Goal: Task Accomplishment & Management: Manage account settings

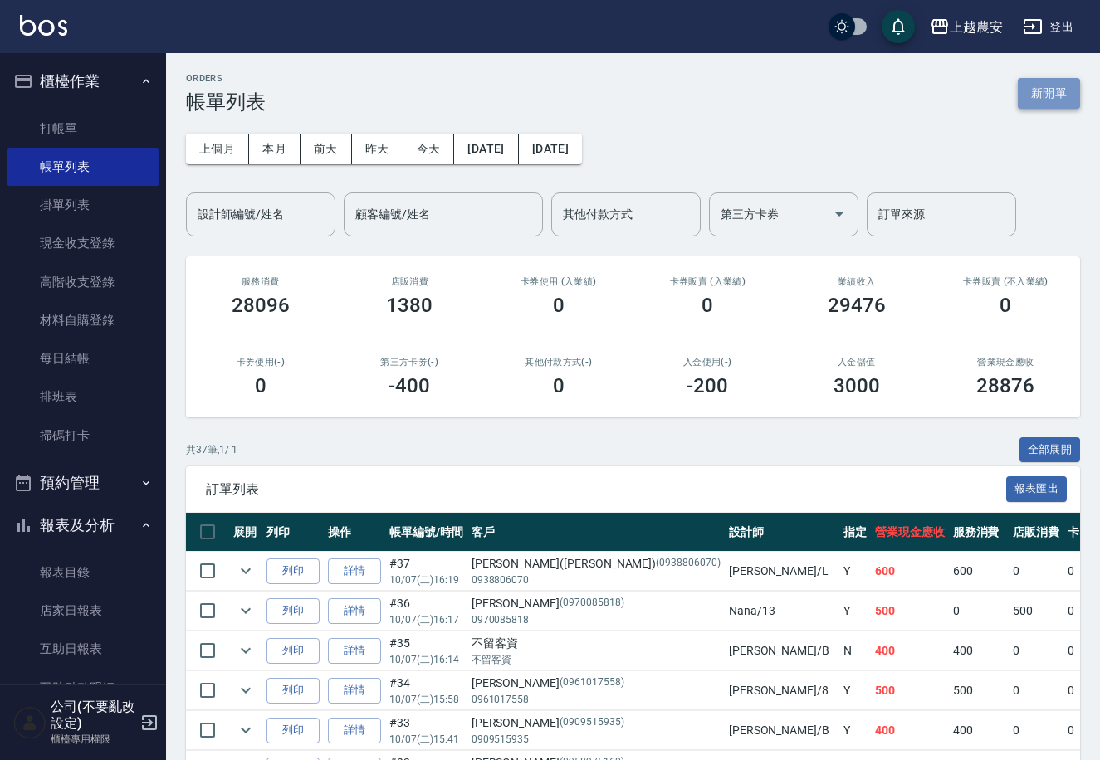
click at [1073, 100] on button "新開單" at bounding box center [1048, 93] width 62 height 31
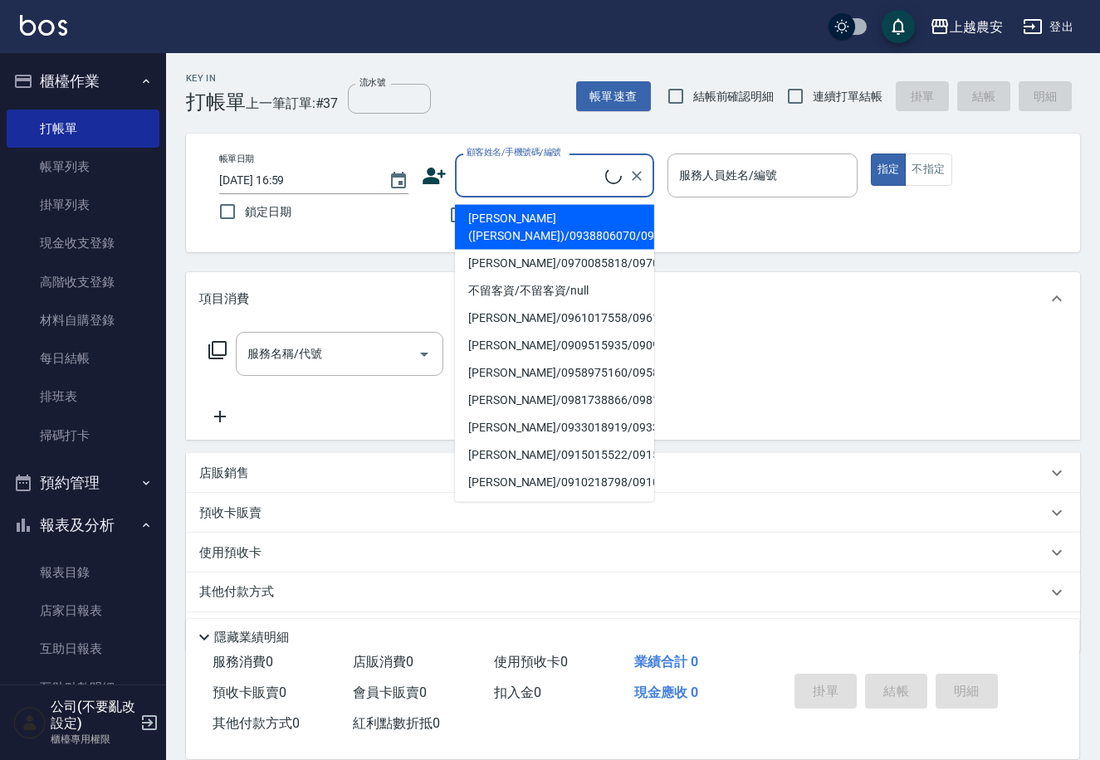
click at [591, 172] on input "顧客姓名/手機號碼/編號" at bounding box center [533, 175] width 143 height 29
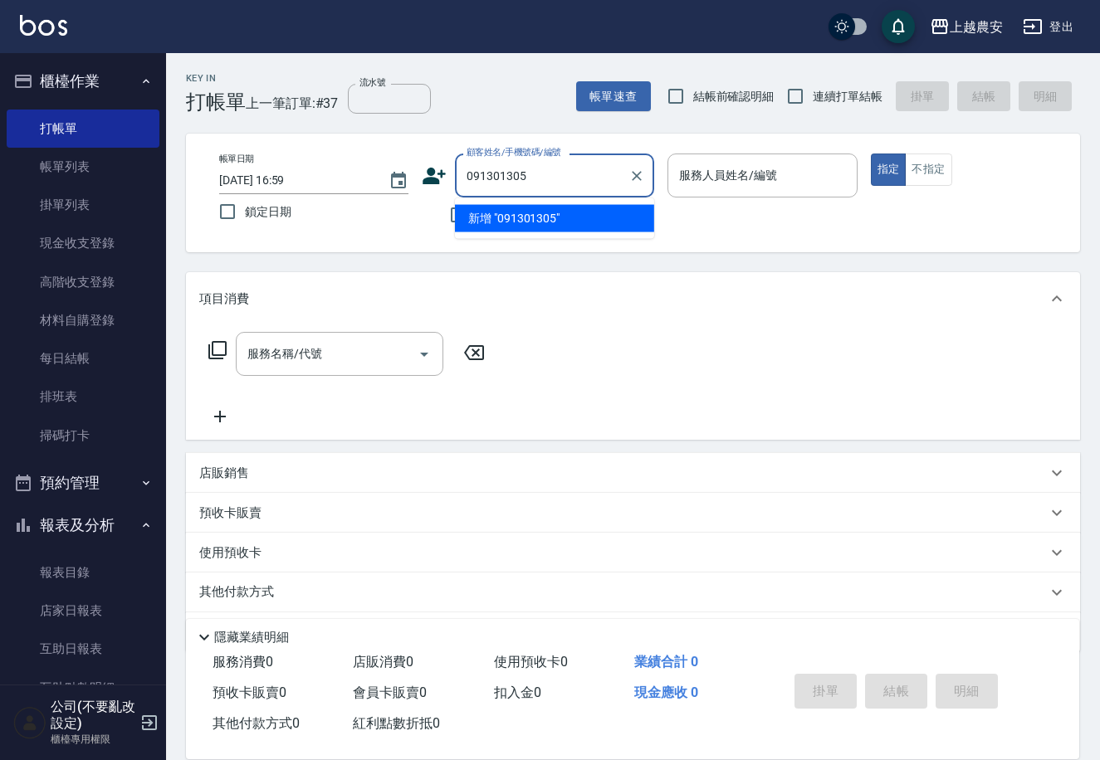
type input "0913013058"
drag, startPoint x: 541, startPoint y: 170, endPoint x: 453, endPoint y: 174, distance: 88.1
click at [453, 174] on div "顧客姓名/手機號碼/編號 0913013058 顧客姓名/手機號碼/編號" at bounding box center [538, 176] width 232 height 44
click at [436, 181] on icon at bounding box center [434, 176] width 23 height 17
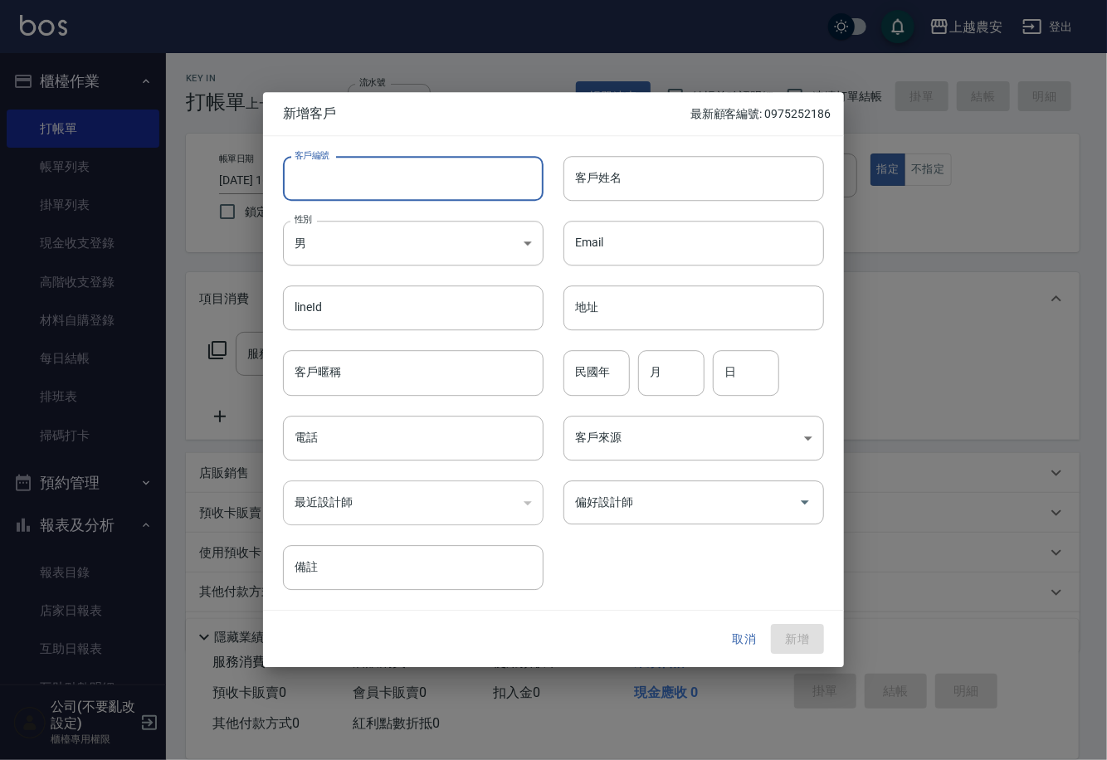
paste input "0913013058"
type input "0913013058"
click at [455, 240] on body "上越農安 登出 櫃檯作業 打帳單 帳單列表 掛單列表 現金收支登錄 高階收支登錄 材料自購登錄 每日結帳 排班表 掃碼打卡 預約管理 預約管理 單日預約紀錄 …" at bounding box center [553, 404] width 1107 height 809
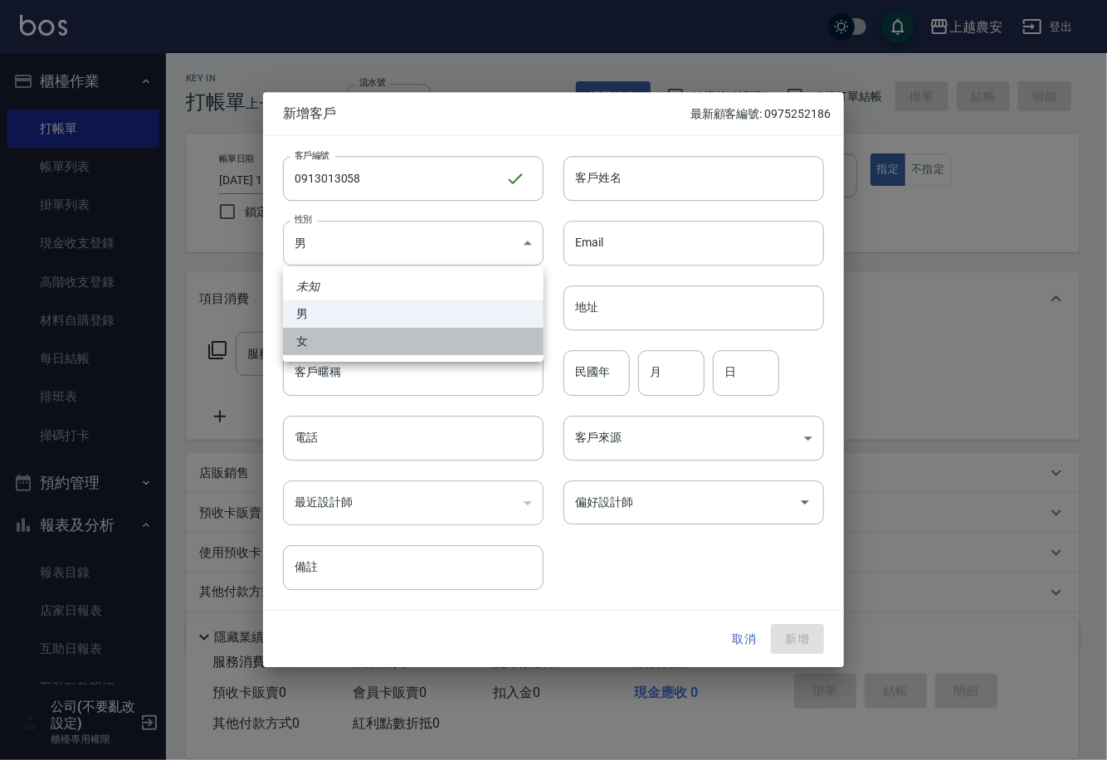
click at [383, 346] on li "女" at bounding box center [413, 341] width 261 height 27
type input "[DEMOGRAPHIC_DATA]"
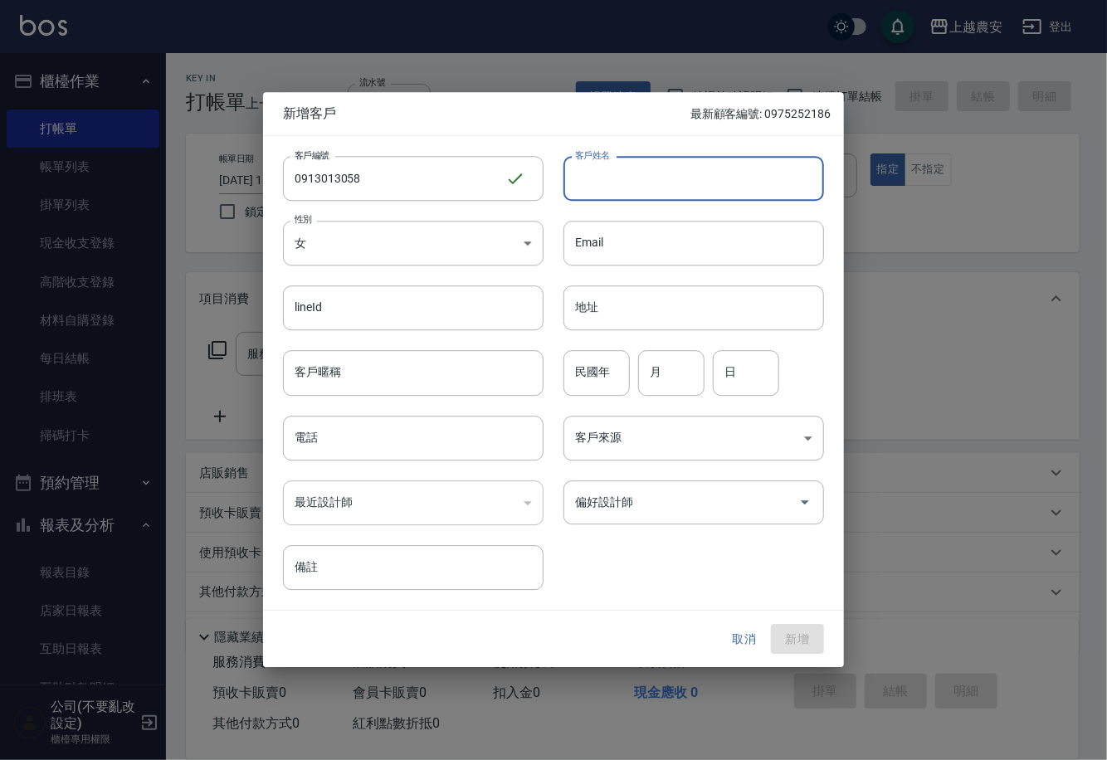
click at [596, 188] on input "客戶姓名" at bounding box center [694, 178] width 261 height 45
type input "5;"
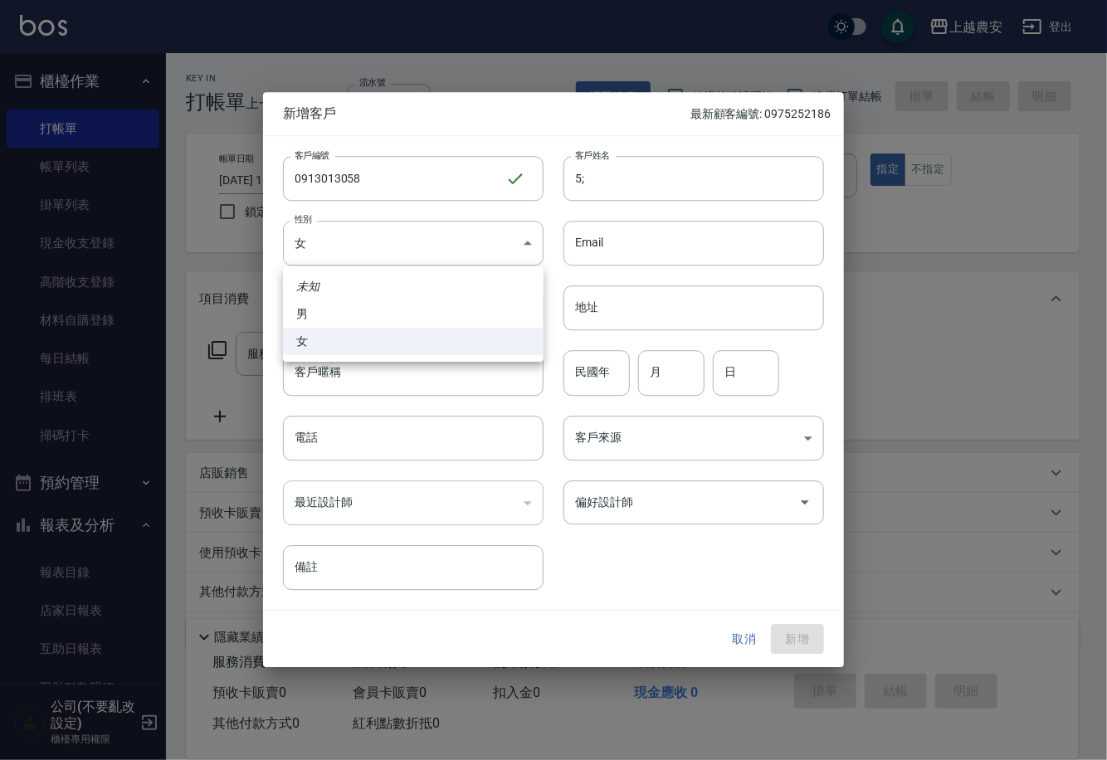
click at [593, 176] on div at bounding box center [553, 380] width 1107 height 760
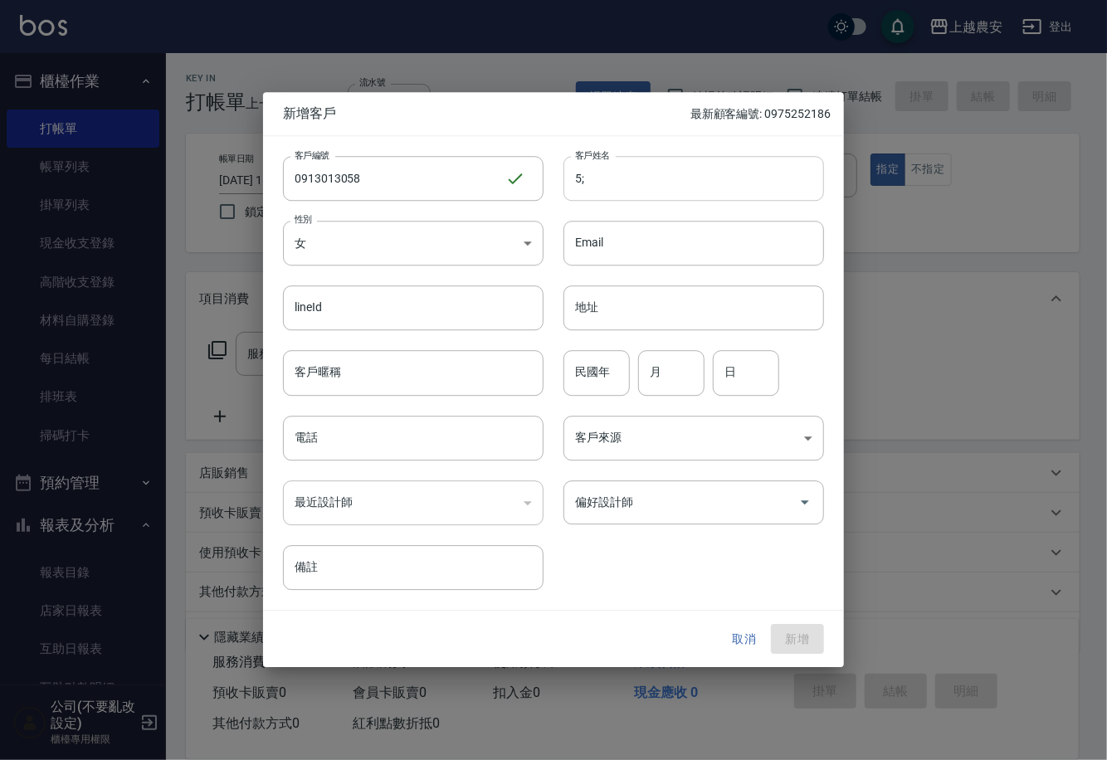
click at [593, 178] on input "5;" at bounding box center [694, 178] width 261 height 45
type input "5"
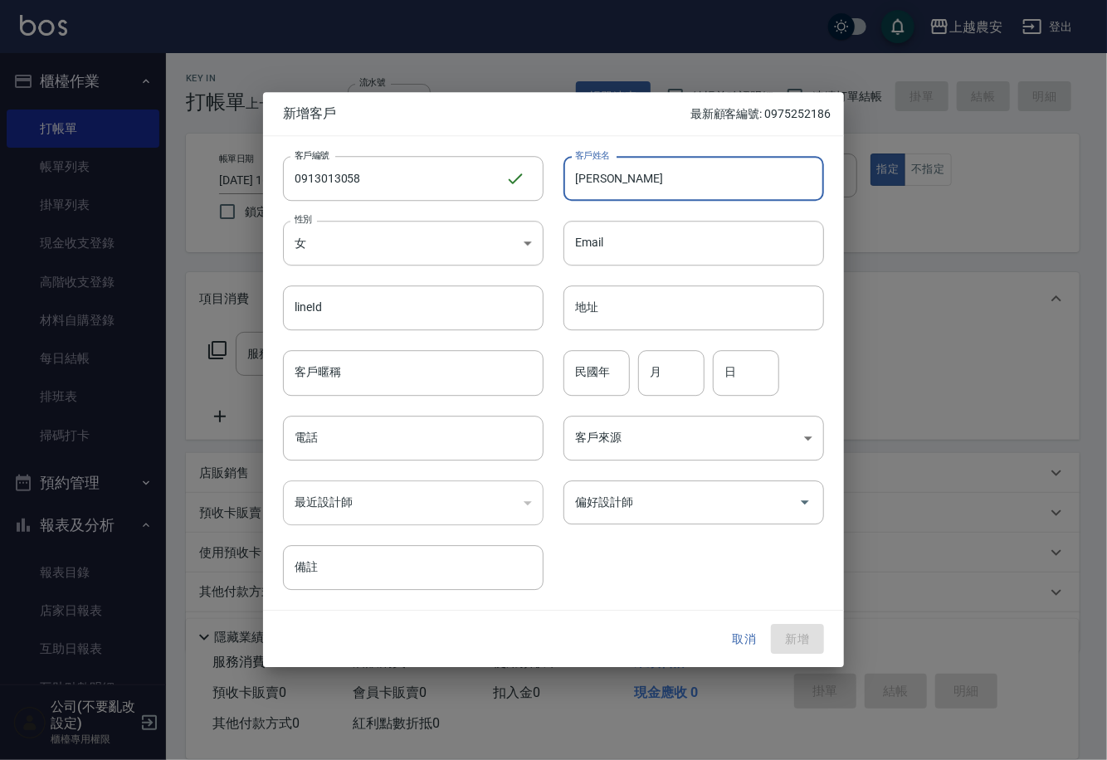
type input "[PERSON_NAME]"
click at [612, 578] on div "客戶編號 0913013058 ​ 客戶編號 客戶姓名 [PERSON_NAME] 客戶姓名 性別 女 [DEMOGRAPHIC_DATA] 性別 Email…" at bounding box center [543, 363] width 561 height 454
click at [683, 513] on input "偏好設計師" at bounding box center [681, 502] width 221 height 29
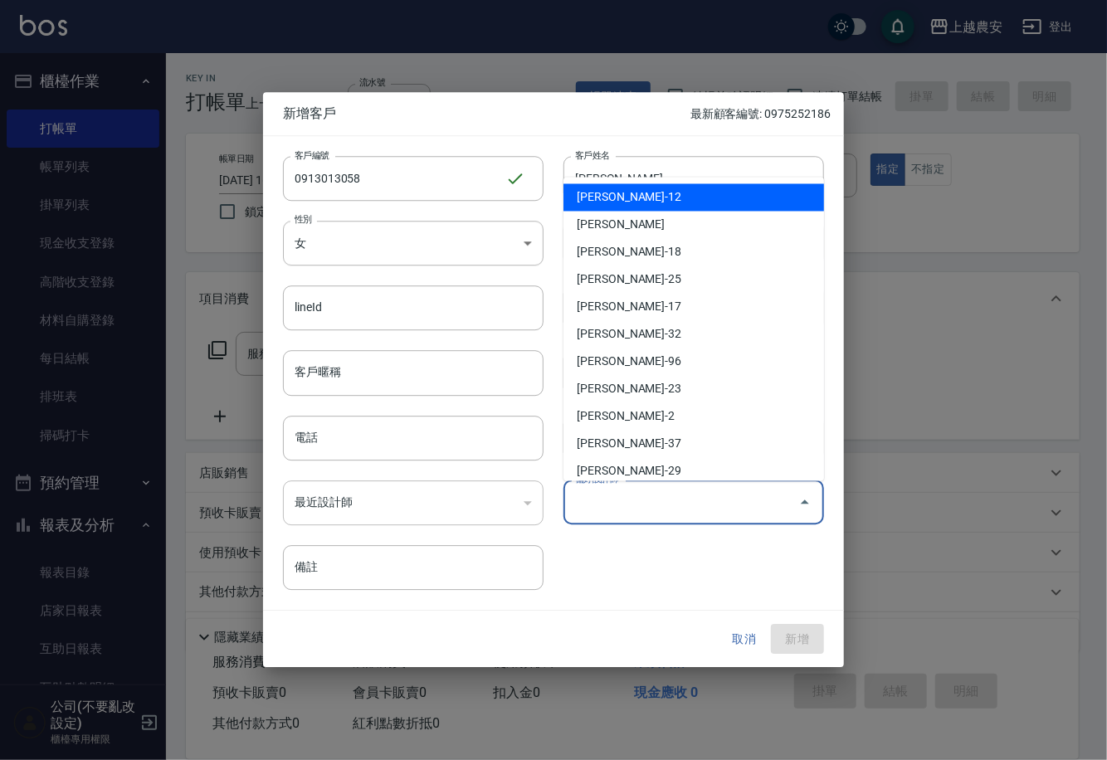
click at [630, 191] on li "[PERSON_NAME]-12" at bounding box center [694, 196] width 261 height 27
type input "[PERSON_NAME]"
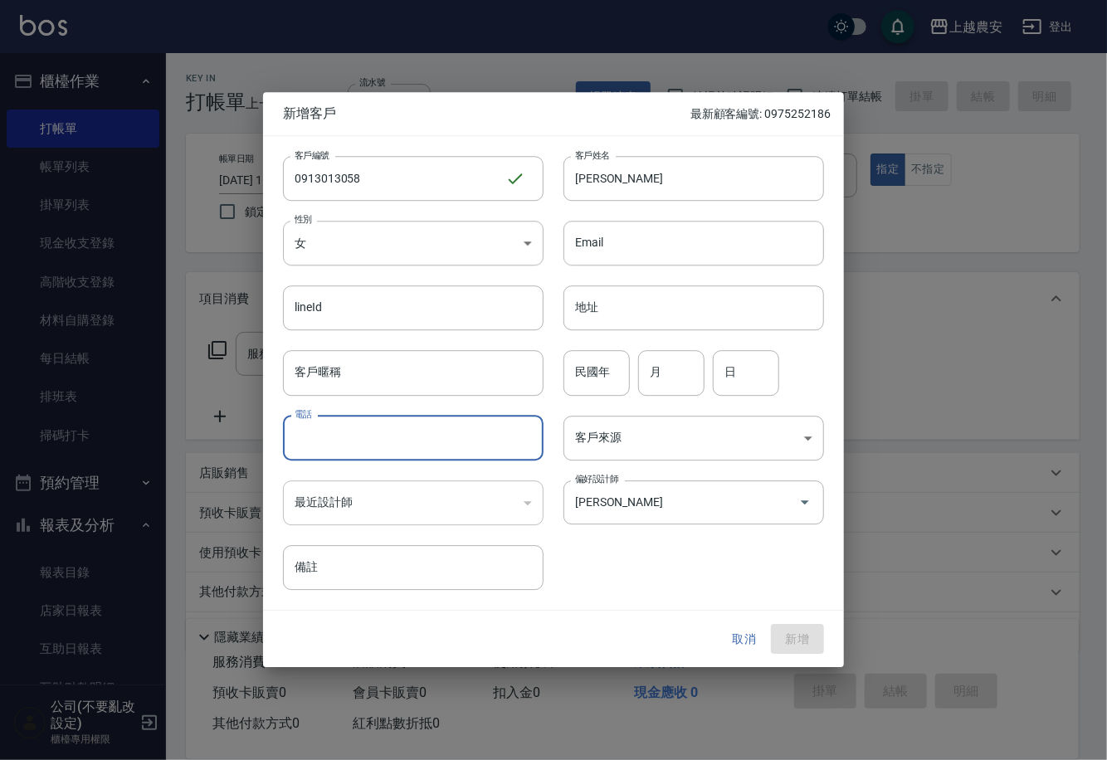
paste input "0913013058"
type input "0913013058"
click at [785, 629] on button "新增" at bounding box center [797, 639] width 53 height 31
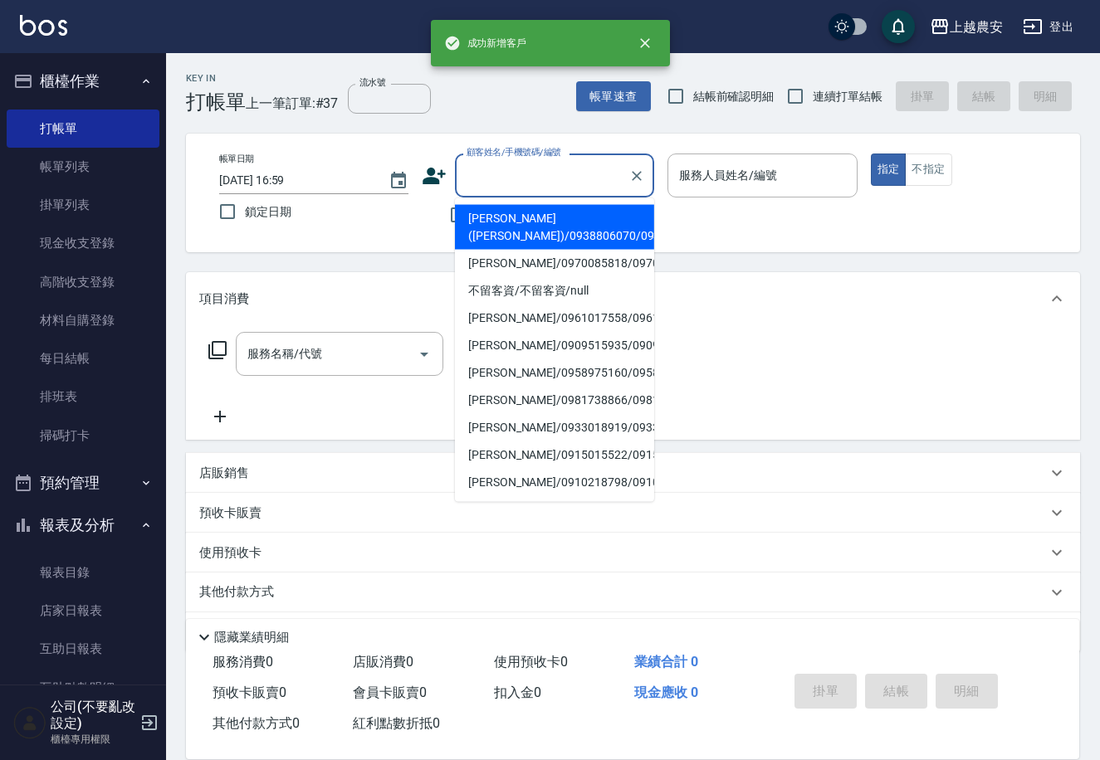
paste input "0913013058"
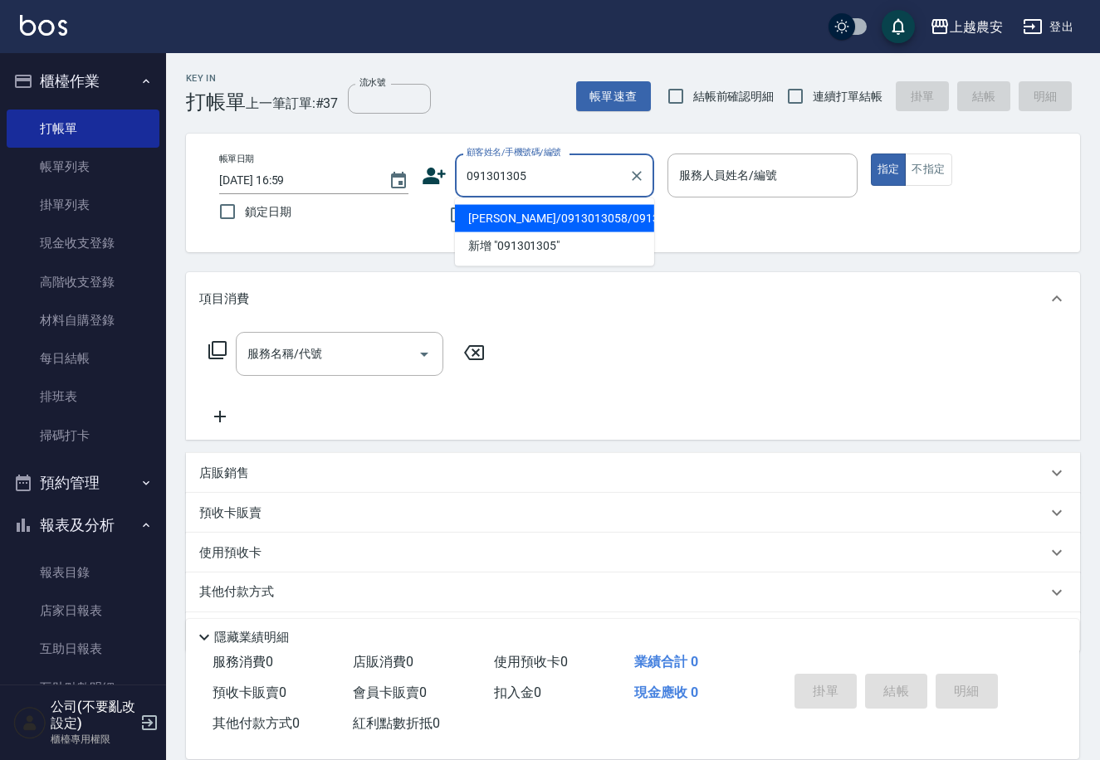
click at [588, 219] on li "[PERSON_NAME]/0913013058/0913013058" at bounding box center [554, 218] width 199 height 27
type input "[PERSON_NAME]/0913013058/0913013058"
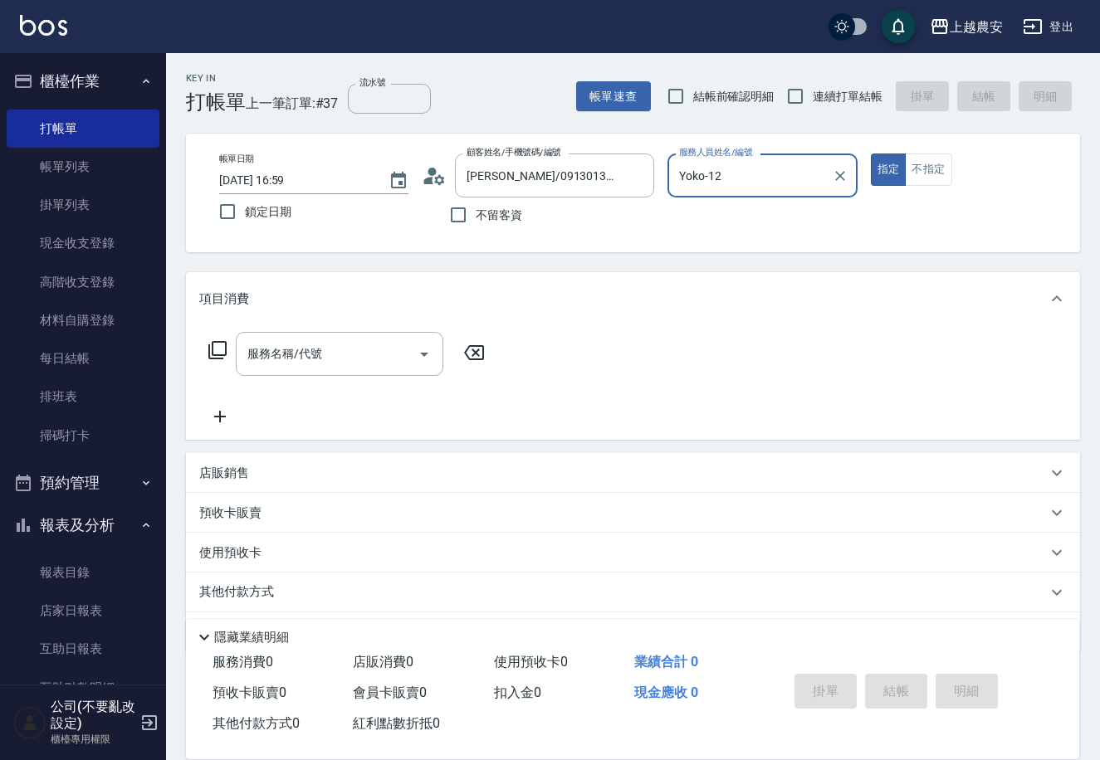
type input "Yoko-12"
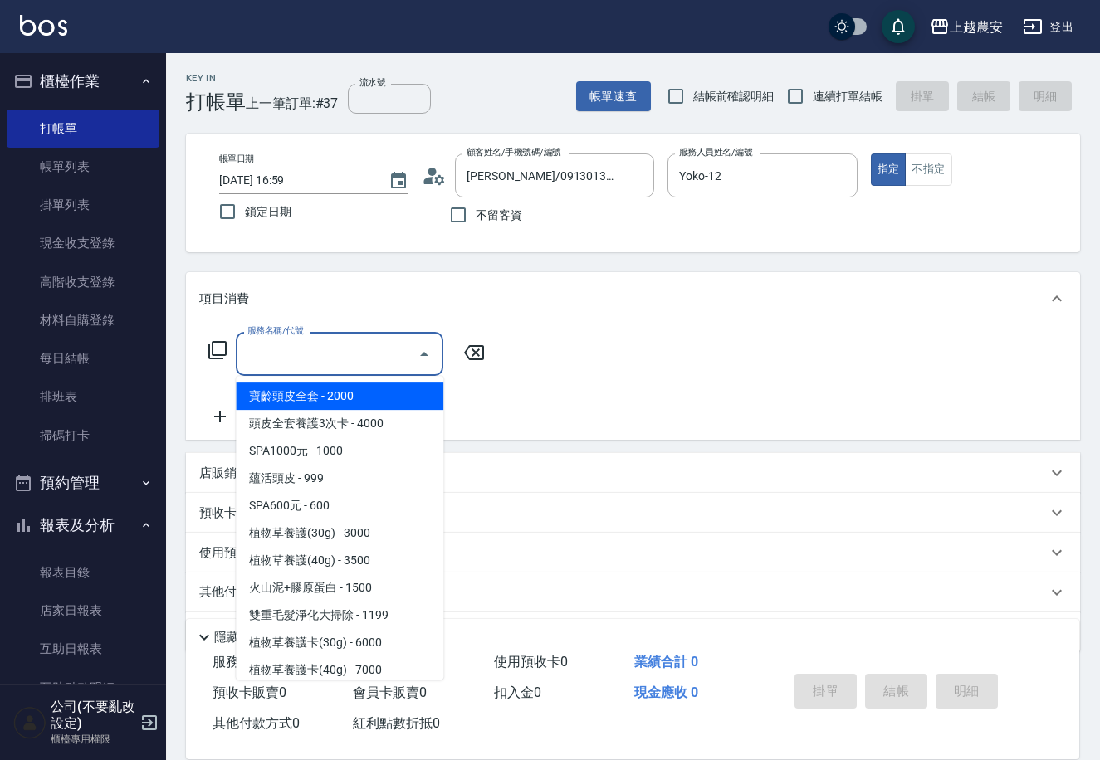
click at [357, 345] on input "服務名稱/代號" at bounding box center [327, 353] width 168 height 29
click at [223, 354] on icon at bounding box center [217, 350] width 20 height 20
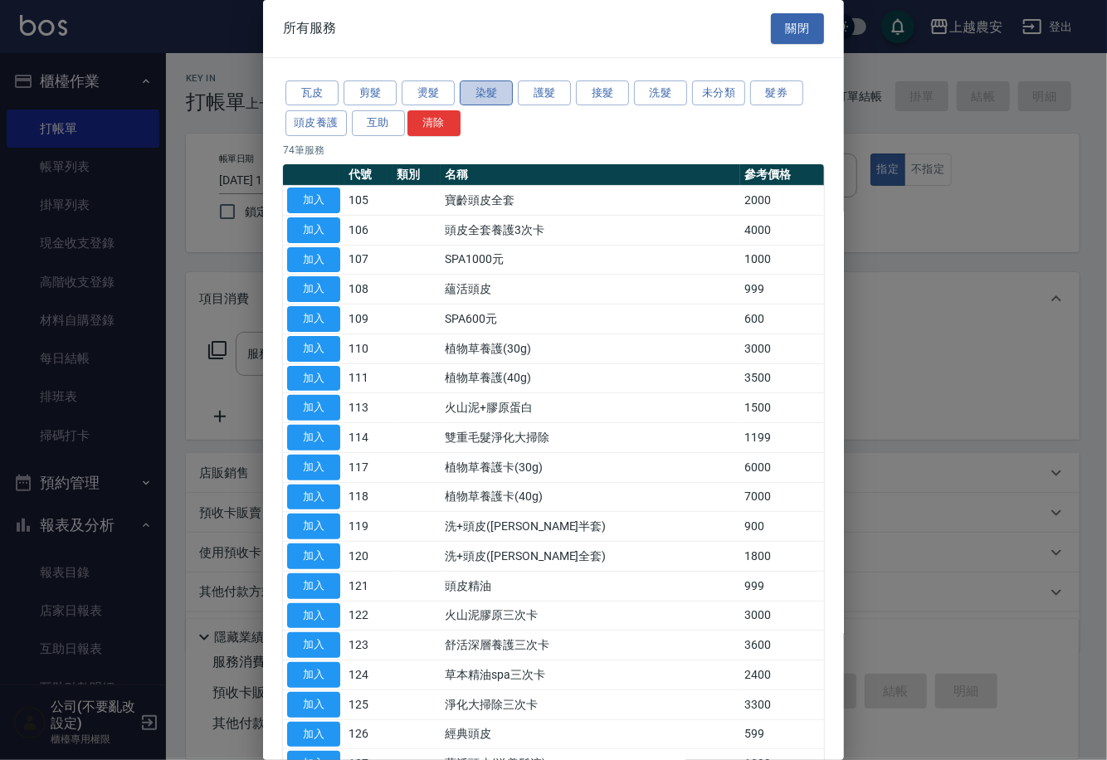
click at [507, 89] on button "染髮" at bounding box center [486, 94] width 53 height 26
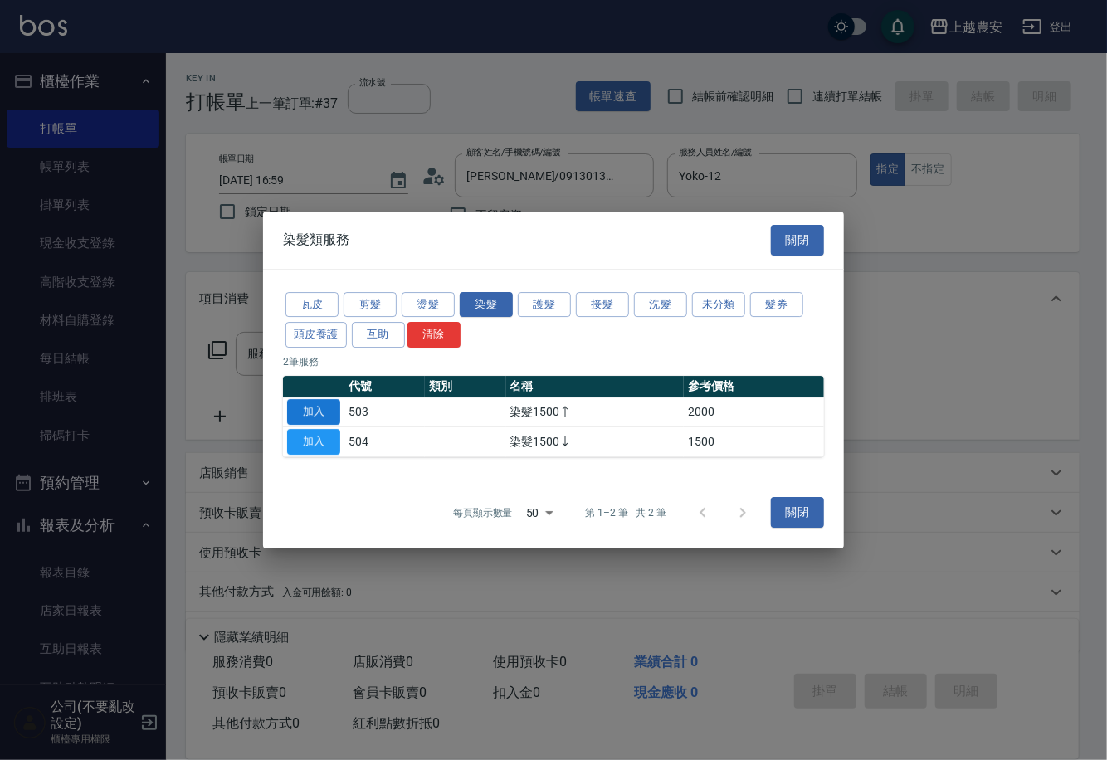
click at [307, 417] on button "加入" at bounding box center [313, 412] width 53 height 26
type input "染髮1500↑(503)"
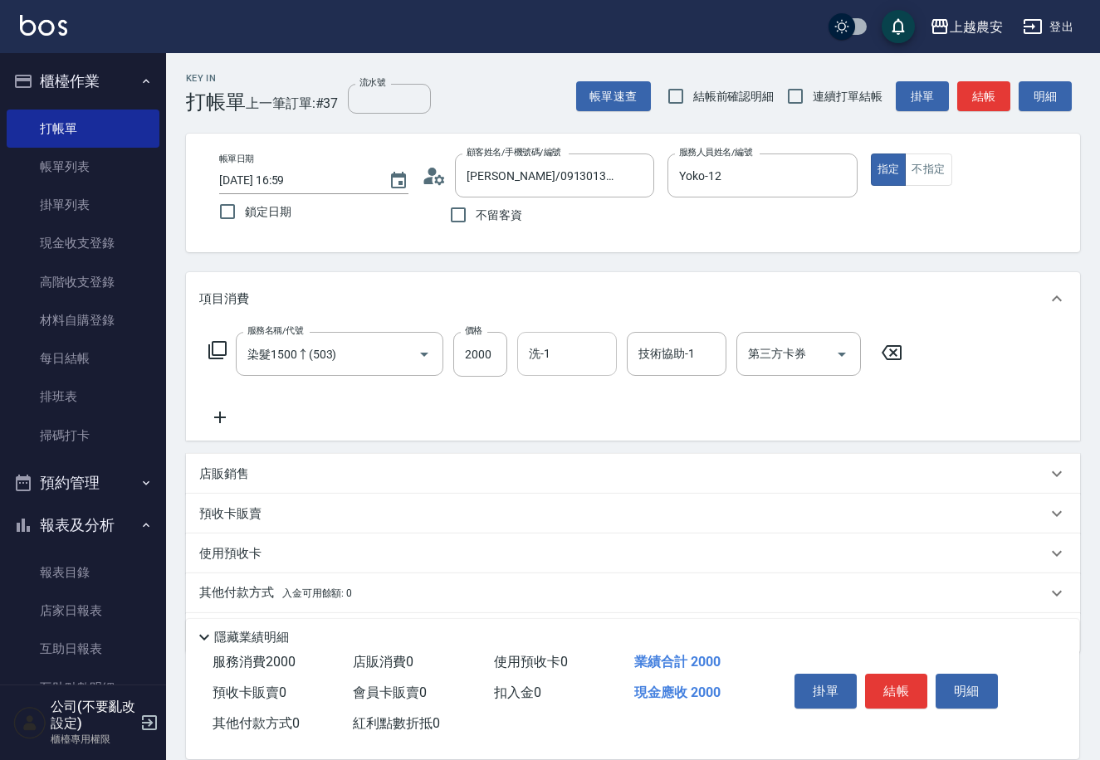
click at [559, 369] on div "洗-1" at bounding box center [567, 354] width 100 height 44
click at [550, 400] on span "團團 -27" at bounding box center [550, 396] width 40 height 17
click at [630, 354] on div "技術協助-1" at bounding box center [677, 354] width 100 height 44
type input "團團-27"
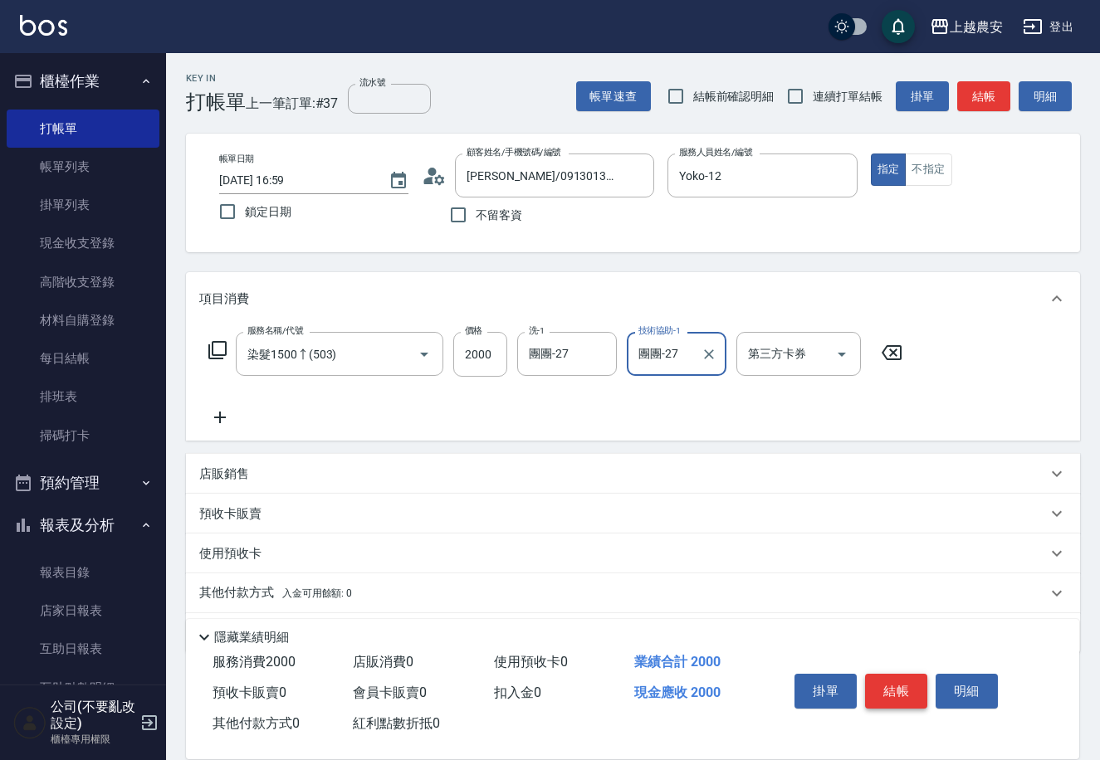
click at [883, 684] on button "結帳" at bounding box center [896, 691] width 62 height 35
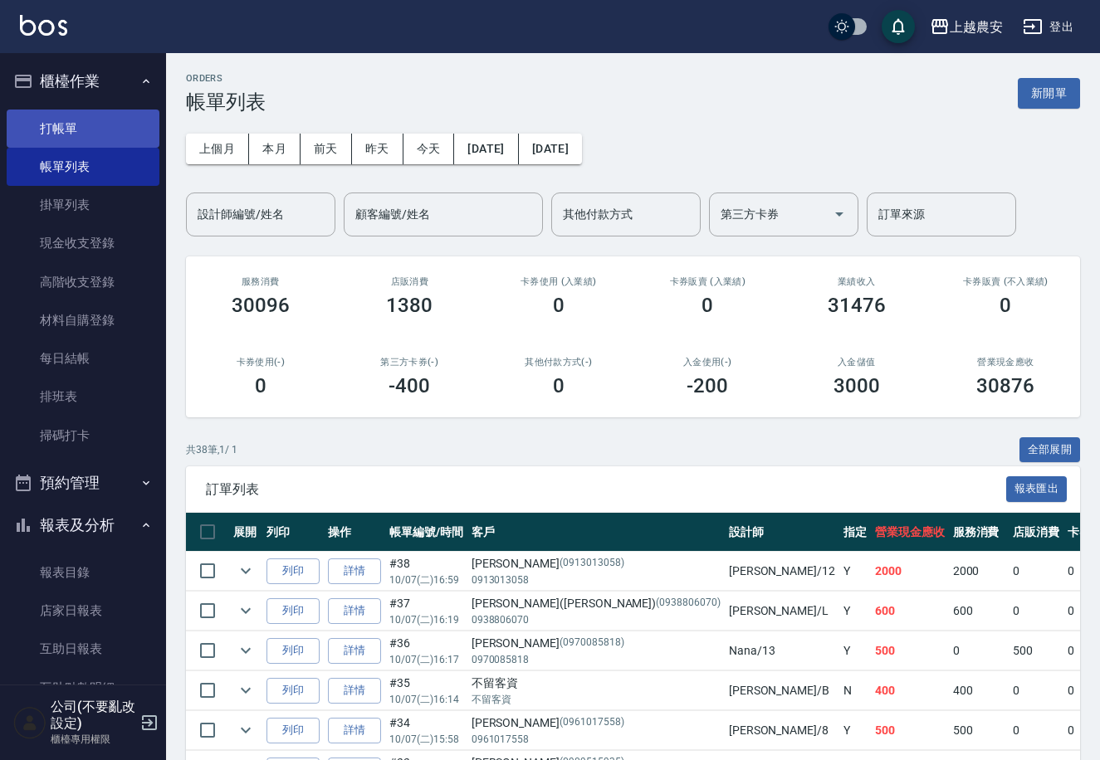
click at [110, 127] on link "打帳單" at bounding box center [83, 129] width 153 height 38
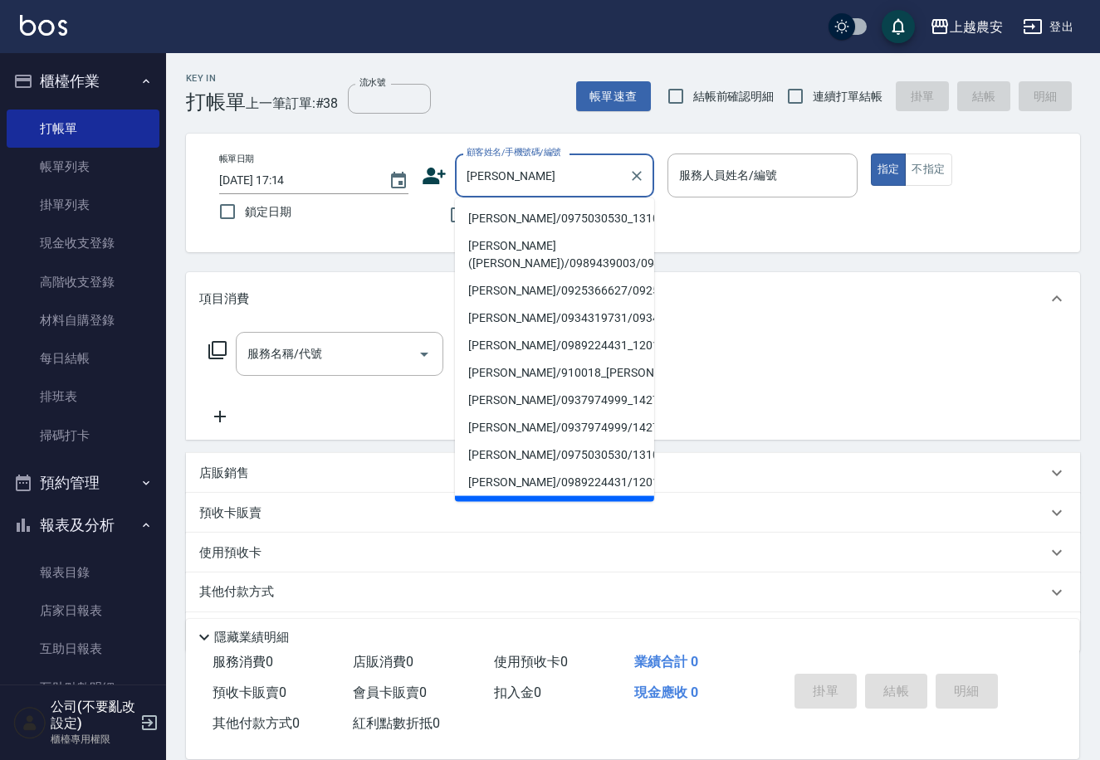
type input "[PERSON_NAME]/0975030530_131011_[PERSON_NAME]/131011"
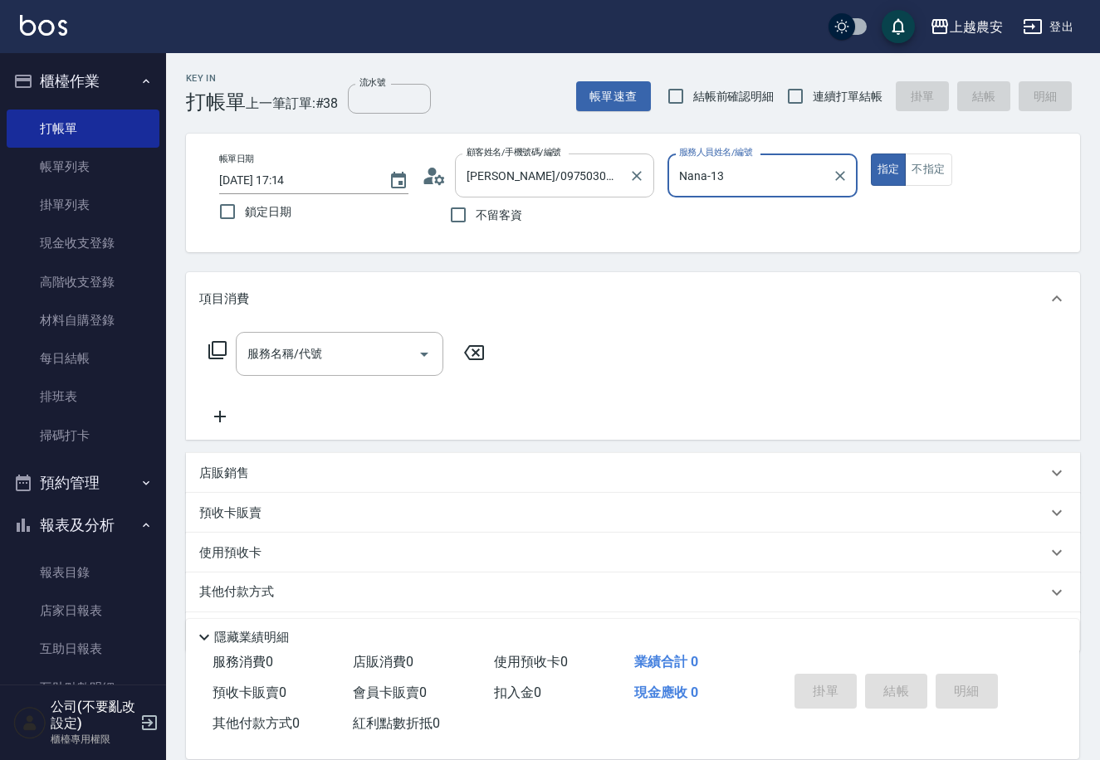
type input "Nana-13"
click at [871, 154] on button "指定" at bounding box center [889, 170] width 36 height 32
type button "true"
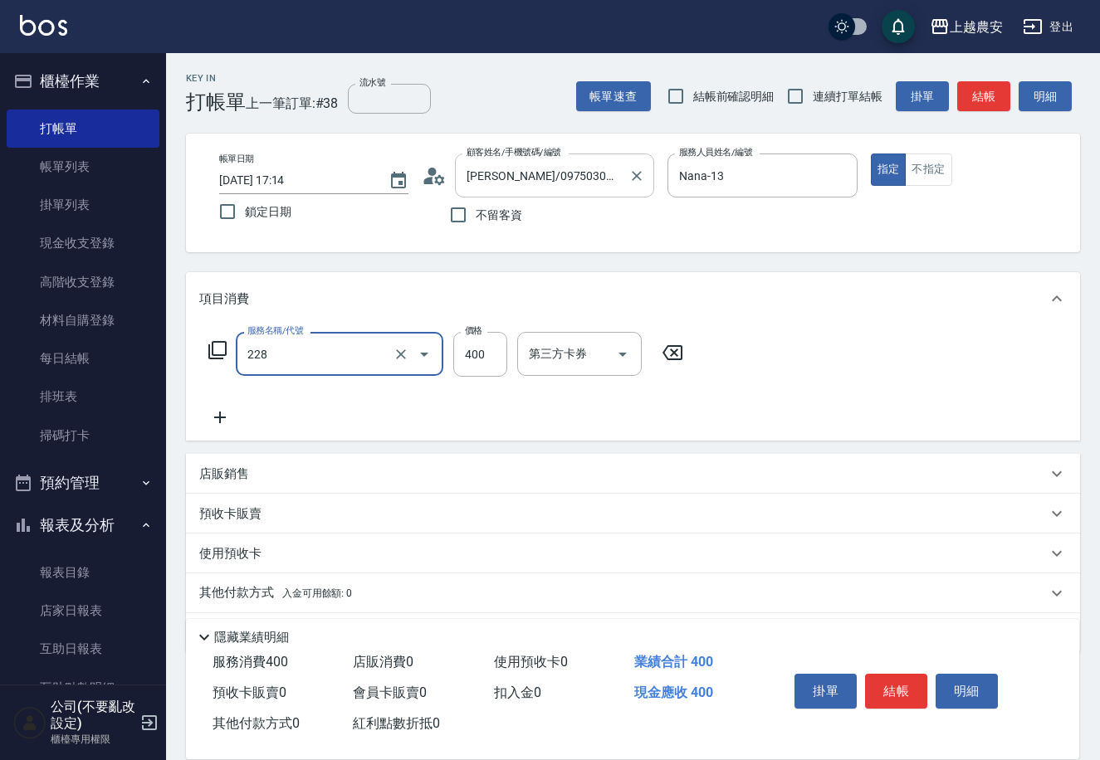
type input "洗髮(228)"
type input "500"
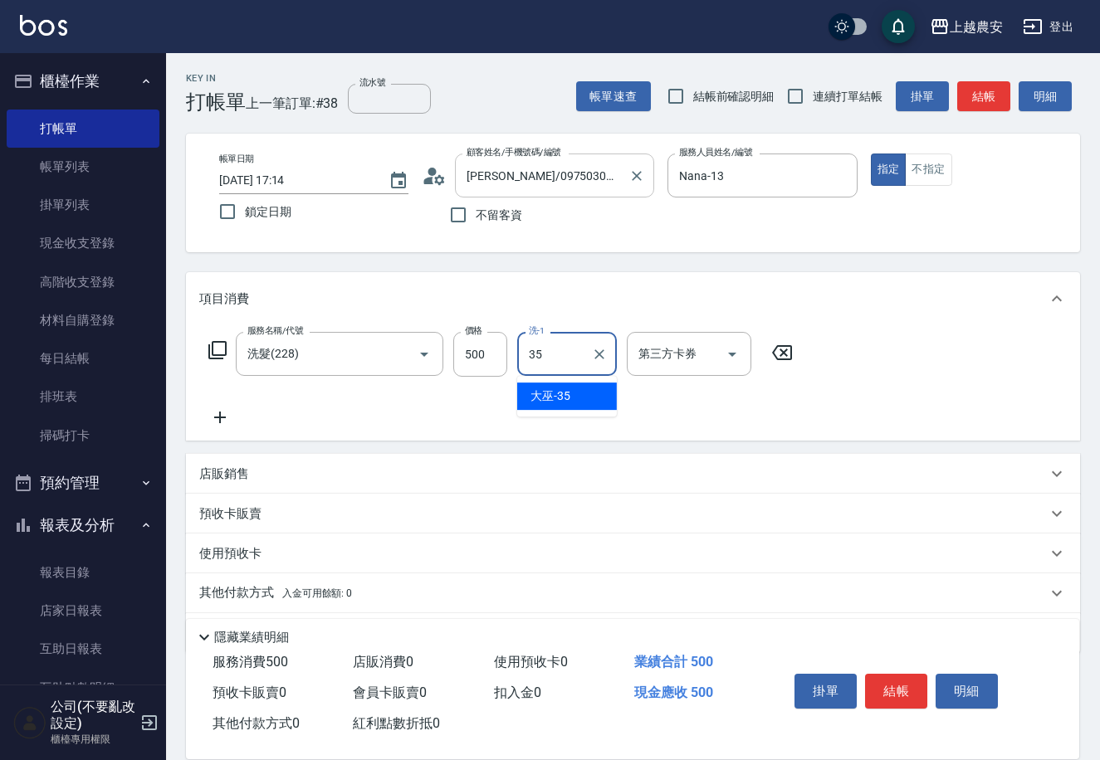
type input "大巫-35"
click at [904, 677] on button "結帳" at bounding box center [896, 691] width 62 height 35
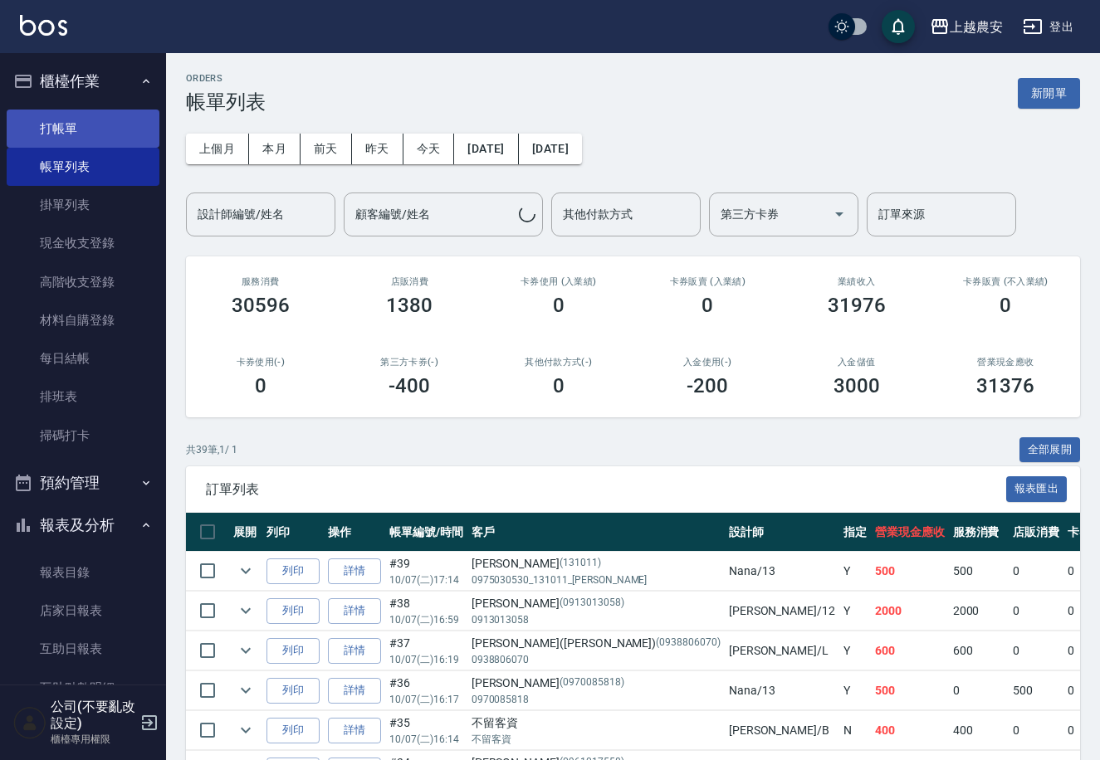
click at [141, 130] on link "打帳單" at bounding box center [83, 129] width 153 height 38
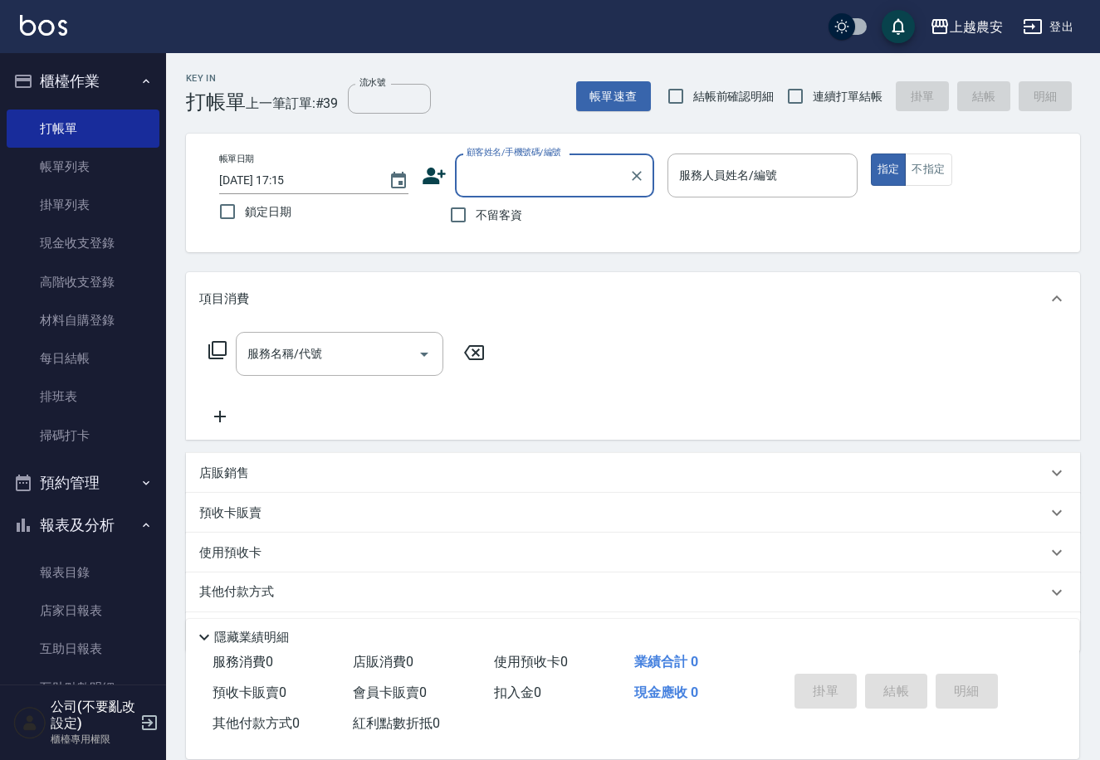
click at [514, 169] on input "顧客姓名/手機號碼/編號" at bounding box center [541, 175] width 159 height 29
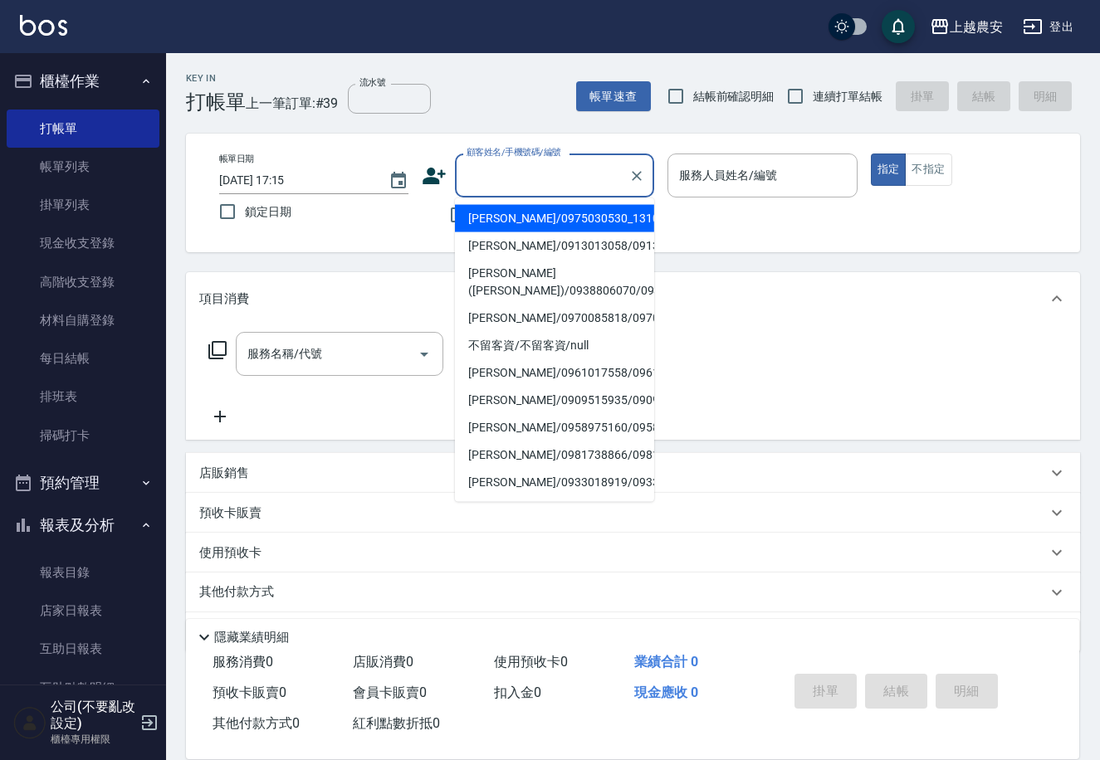
click at [562, 229] on li "[PERSON_NAME]/0975030530_131011_[PERSON_NAME]/131011" at bounding box center [554, 218] width 199 height 27
type input "[PERSON_NAME]/0975030530_131011_[PERSON_NAME]/131011"
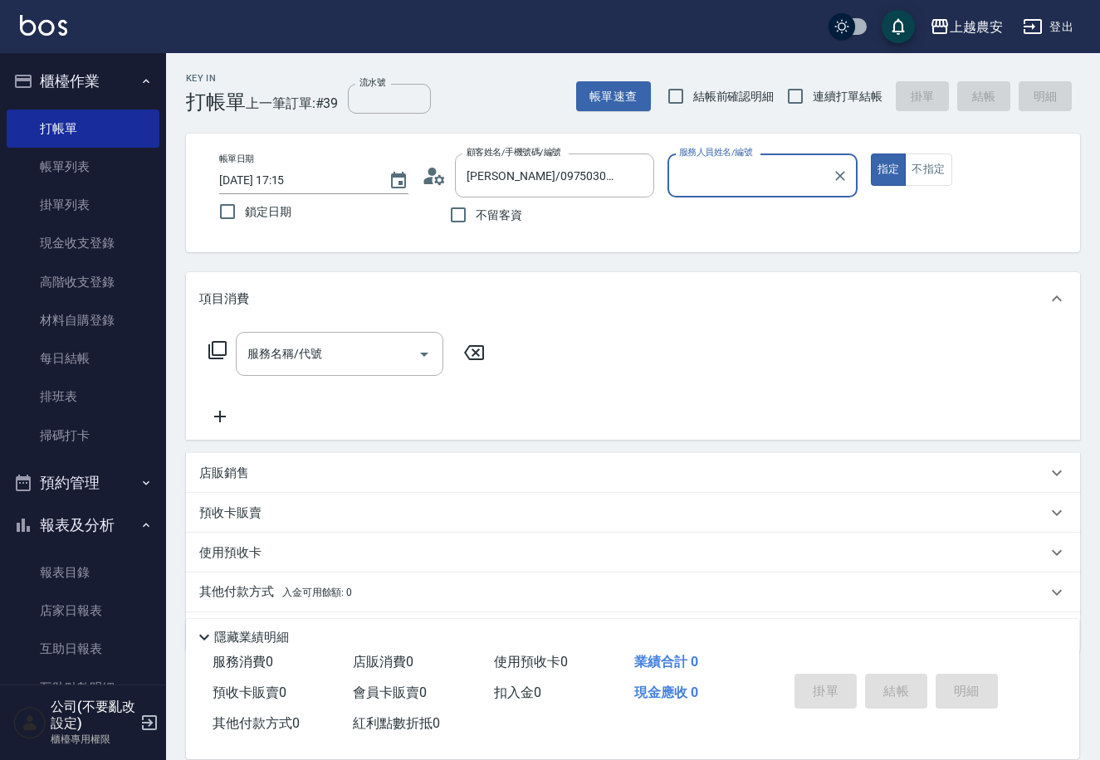
type input "Nana-13"
click at [832, 171] on icon "Clear" at bounding box center [840, 176] width 17 height 17
type input "[PERSON_NAME]-17"
type button "true"
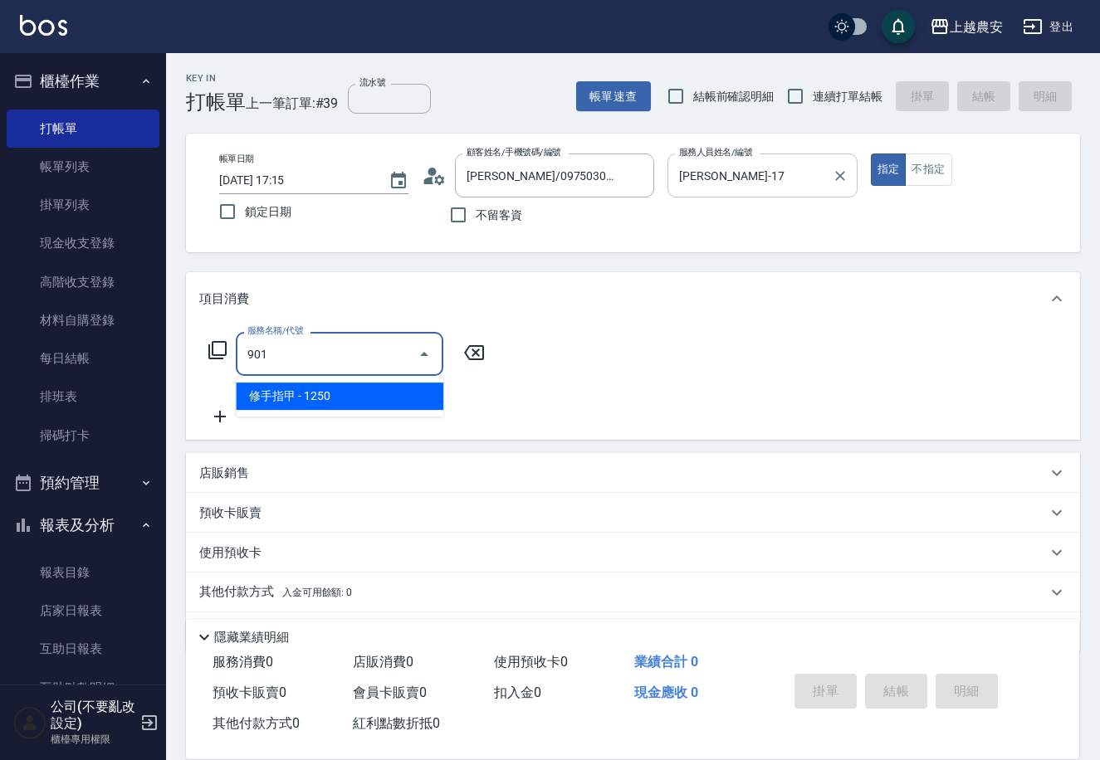
type input "修手指甲(901)"
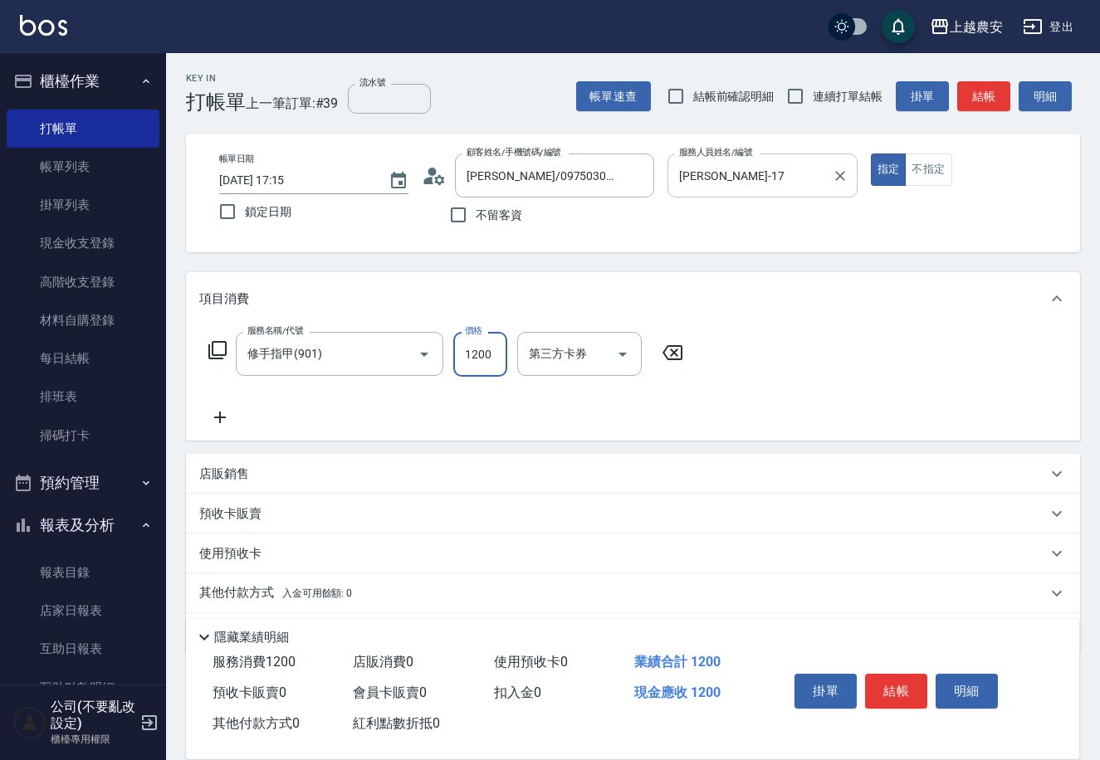
type input "1200"
click at [896, 687] on button "結帳" at bounding box center [896, 691] width 62 height 35
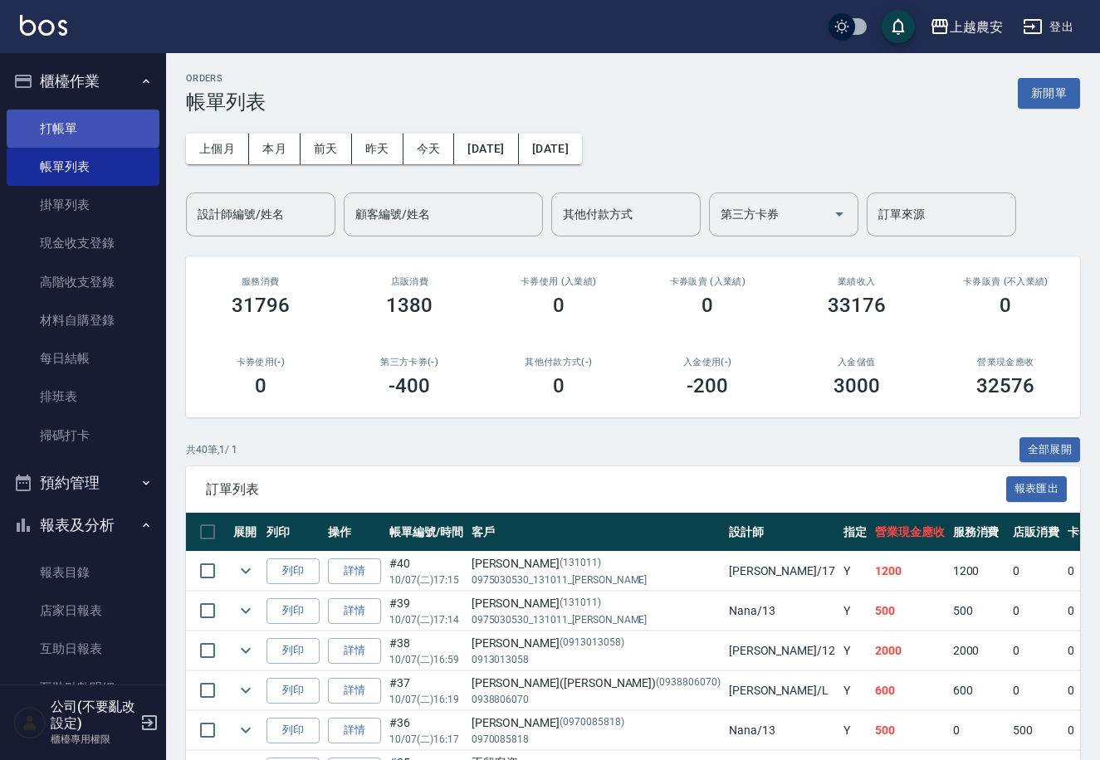
click at [109, 139] on link "打帳單" at bounding box center [83, 129] width 153 height 38
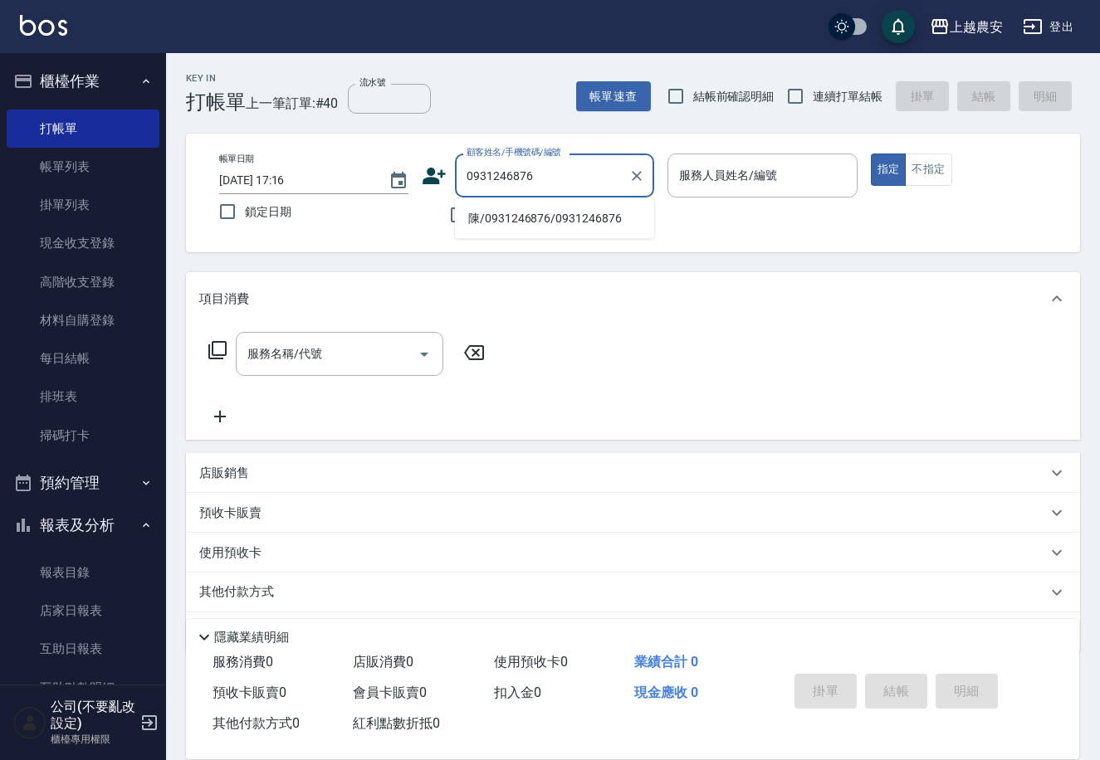
type input "陳/0931246876/0931246876"
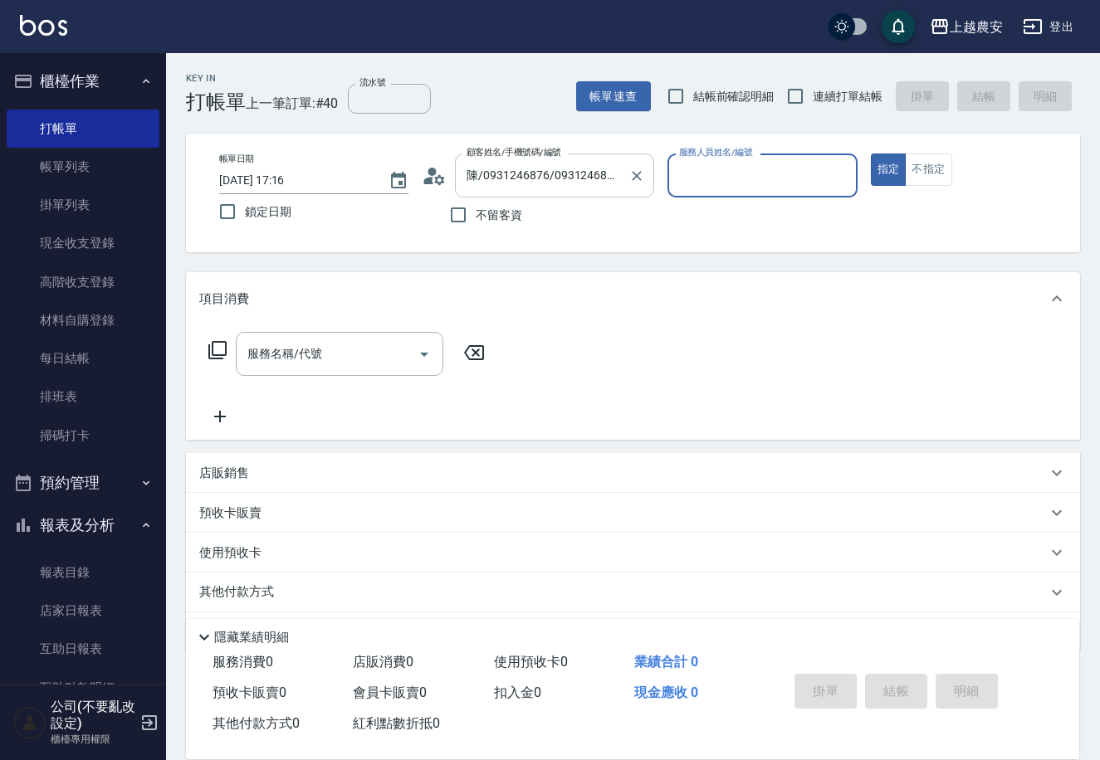
type input "Yoko-12"
click at [871, 154] on button "指定" at bounding box center [889, 170] width 36 height 32
type button "true"
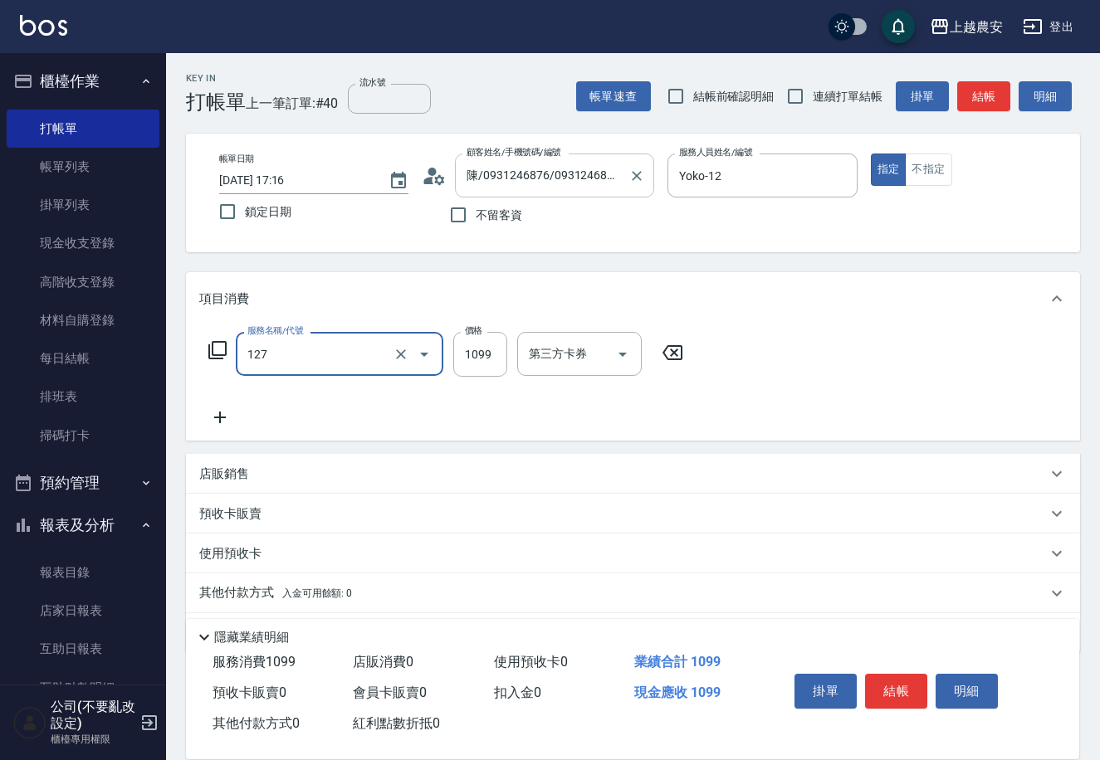
type input "蘊活頭皮(送養髮液)(127)"
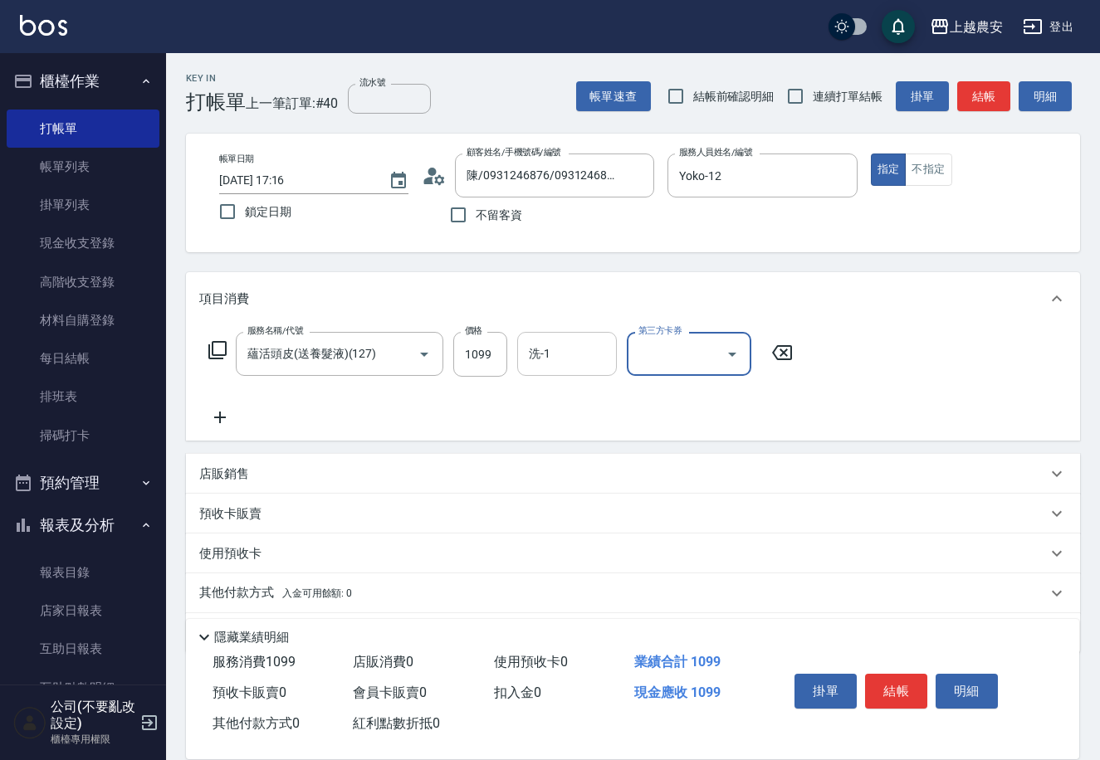
click at [570, 346] on input "洗-1" at bounding box center [566, 353] width 85 height 29
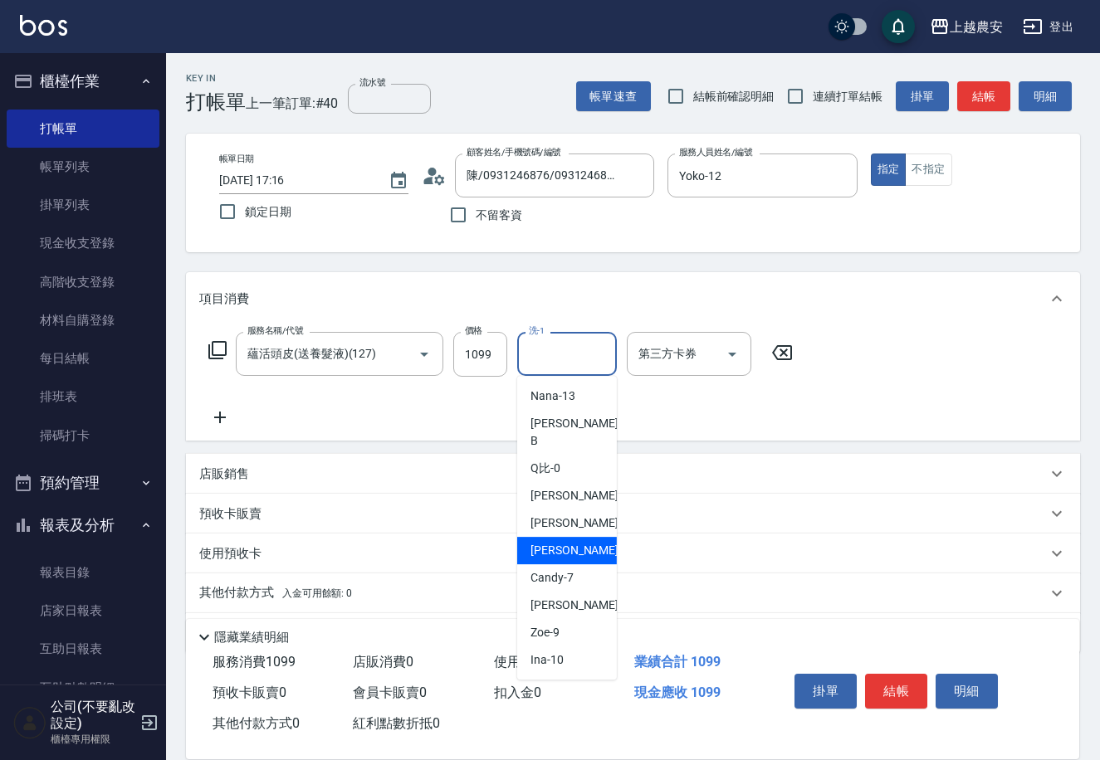
type input "[PERSON_NAME]-5"
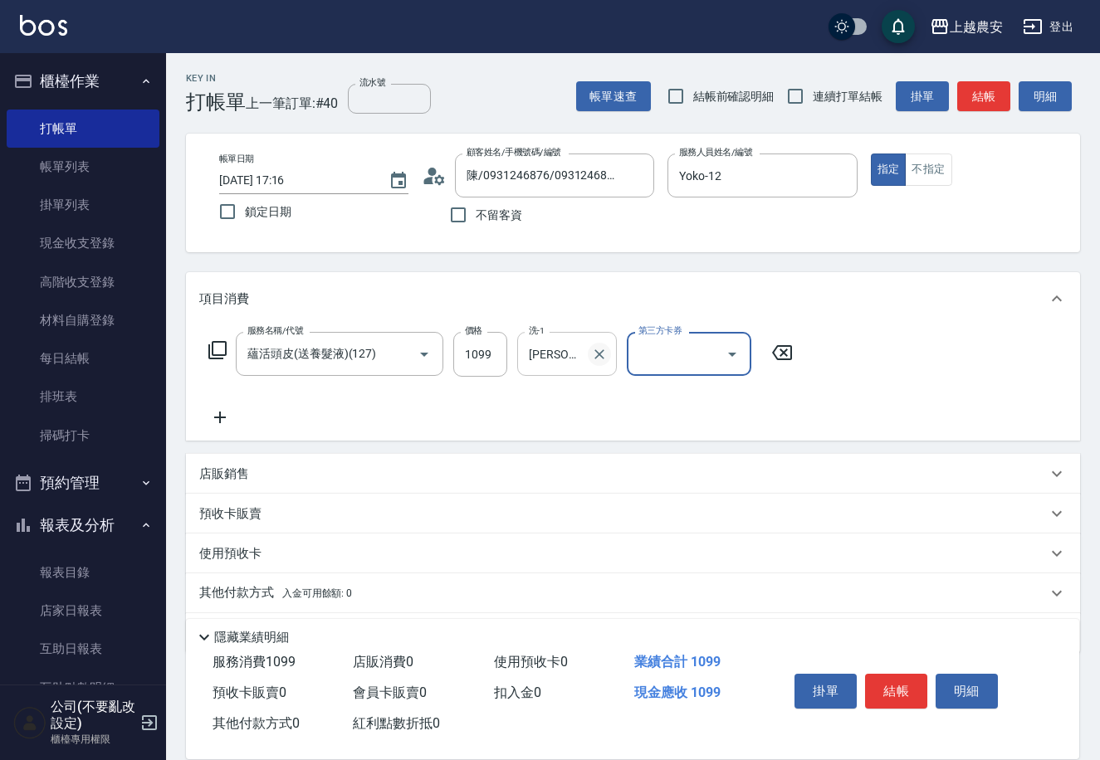
click at [599, 358] on icon "Clear" at bounding box center [599, 354] width 17 height 17
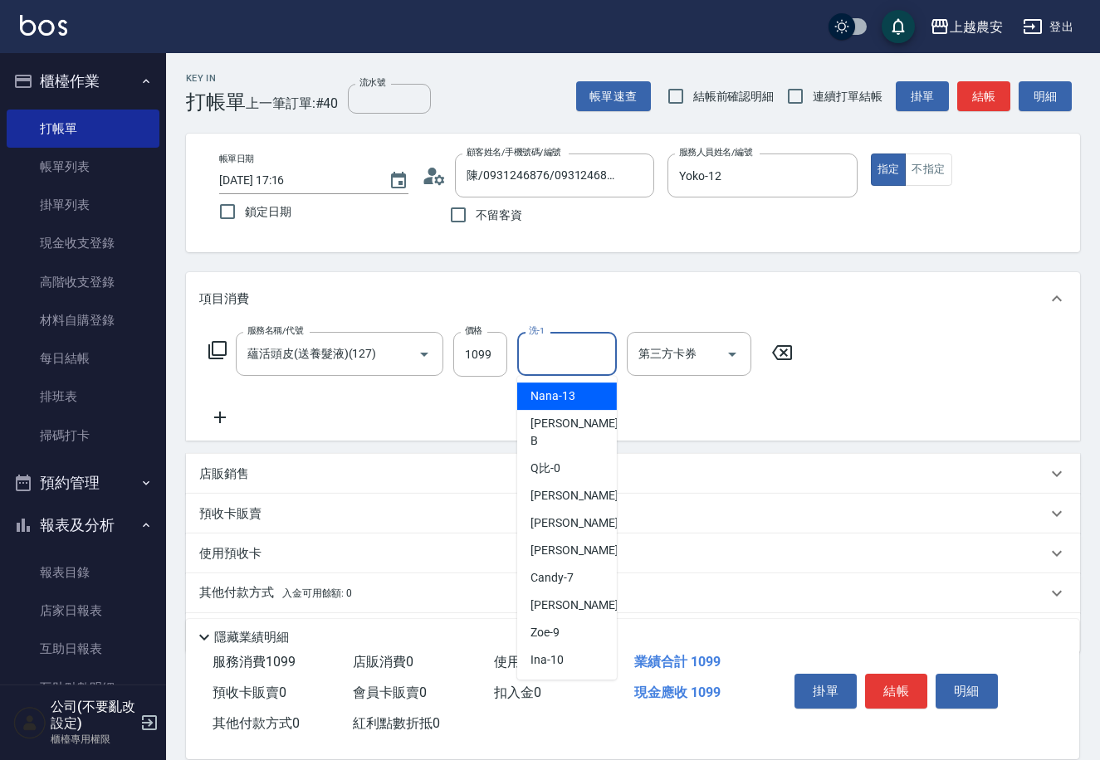
type input "Nana-13"
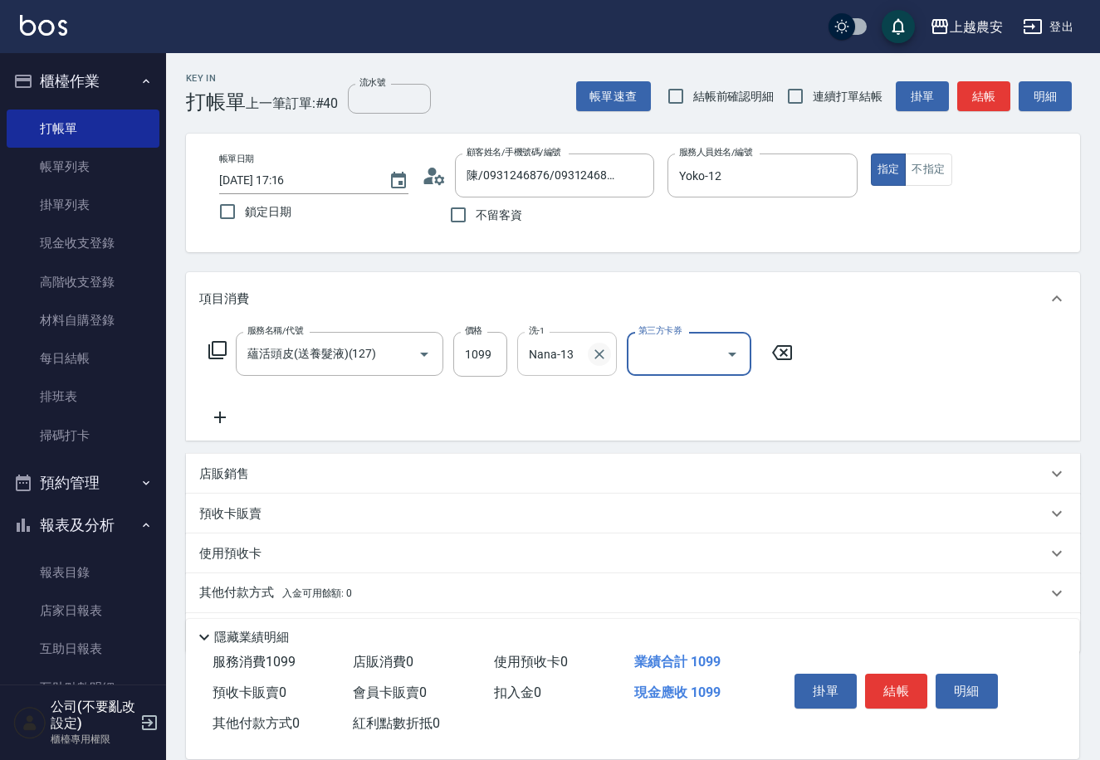
click at [600, 354] on icon "Clear" at bounding box center [599, 354] width 10 height 10
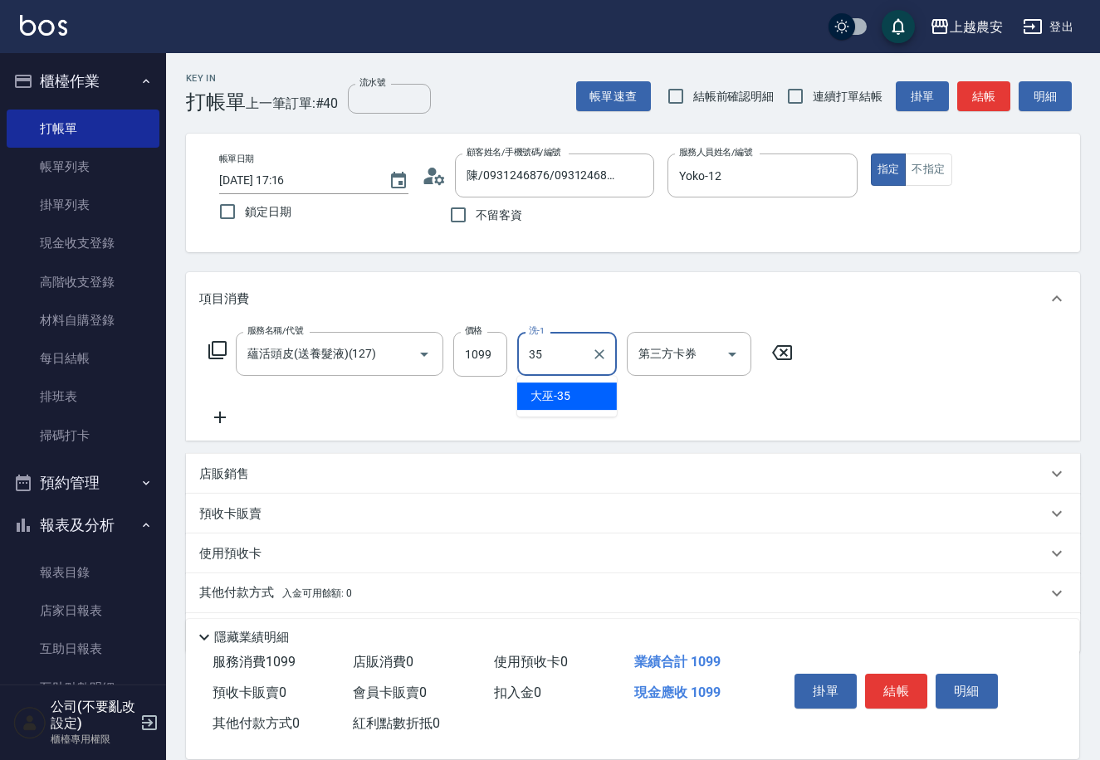
type input "大巫-35"
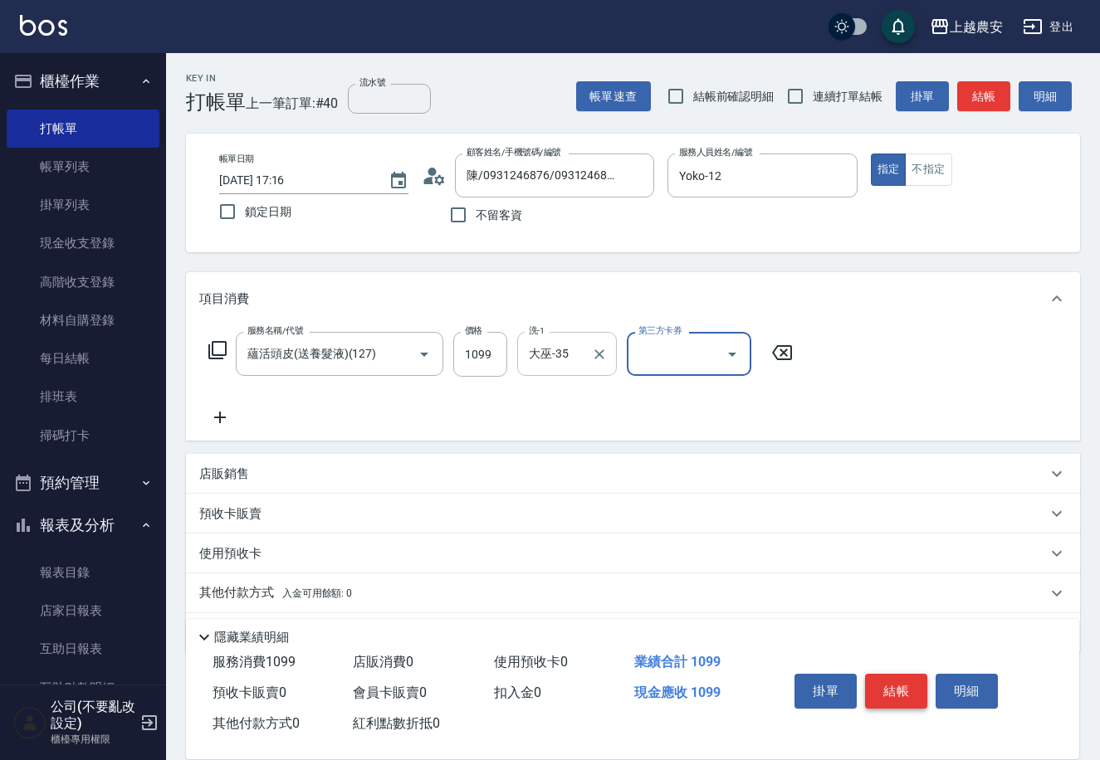
click at [911, 682] on button "結帳" at bounding box center [896, 691] width 62 height 35
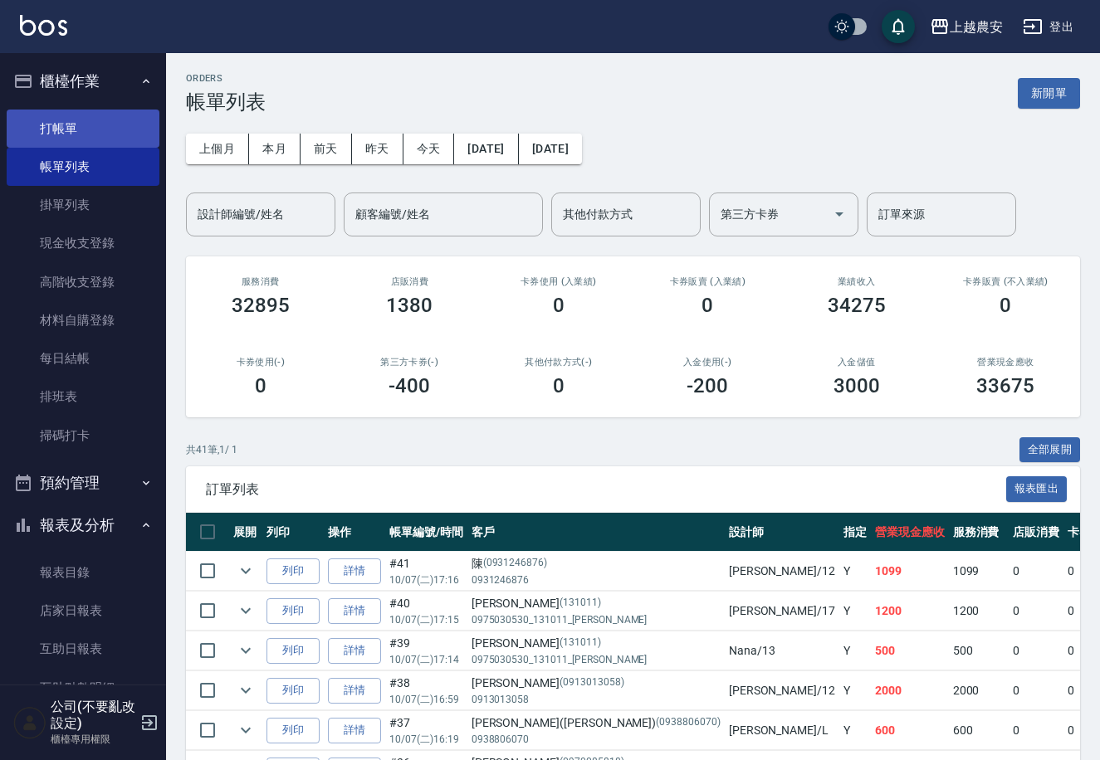
click at [89, 110] on link "打帳單" at bounding box center [83, 129] width 153 height 38
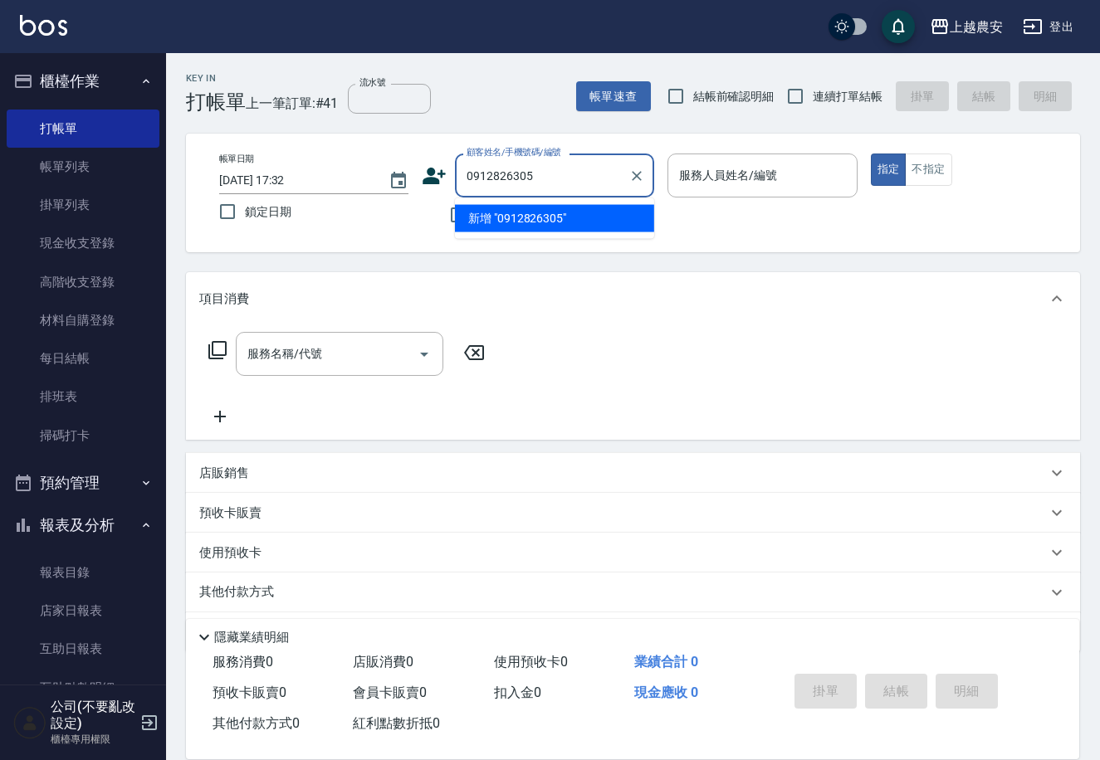
drag, startPoint x: 542, startPoint y: 164, endPoint x: 444, endPoint y: 177, distance: 98.7
click at [441, 177] on div "顧客姓名/手機號碼/編號 0912826305 顧客姓名/手機號碼/編號" at bounding box center [538, 176] width 232 height 44
type input "0912826305"
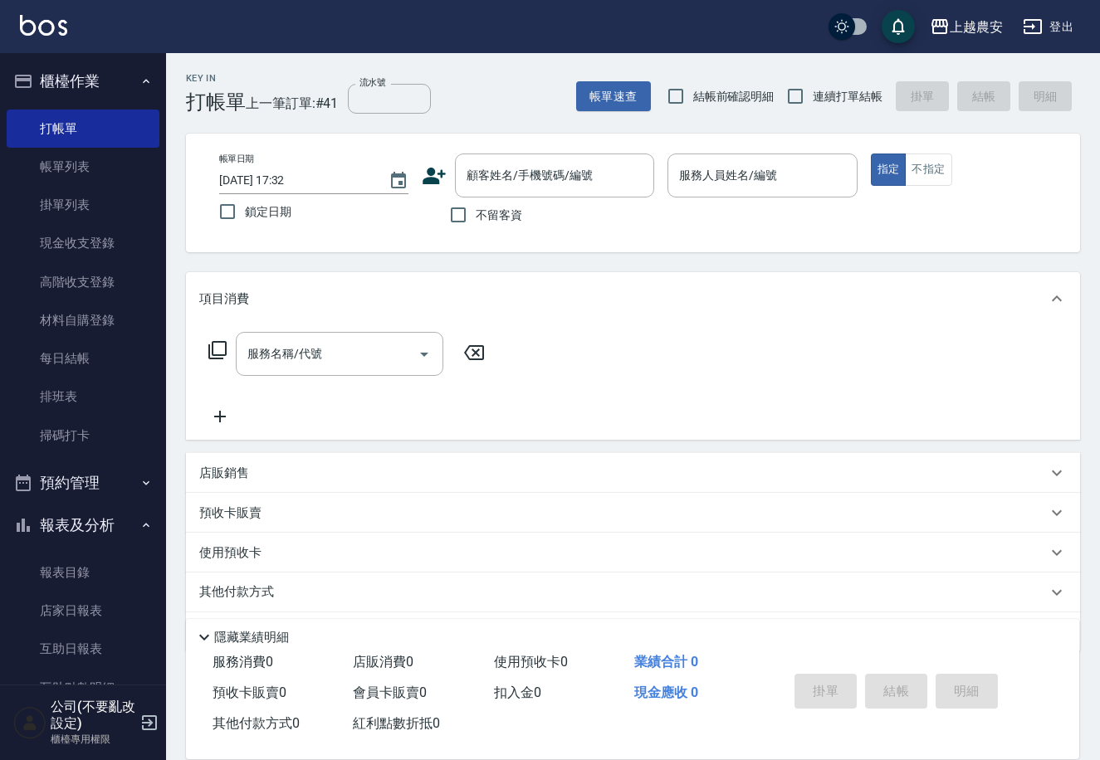
click at [432, 173] on icon at bounding box center [434, 176] width 23 height 17
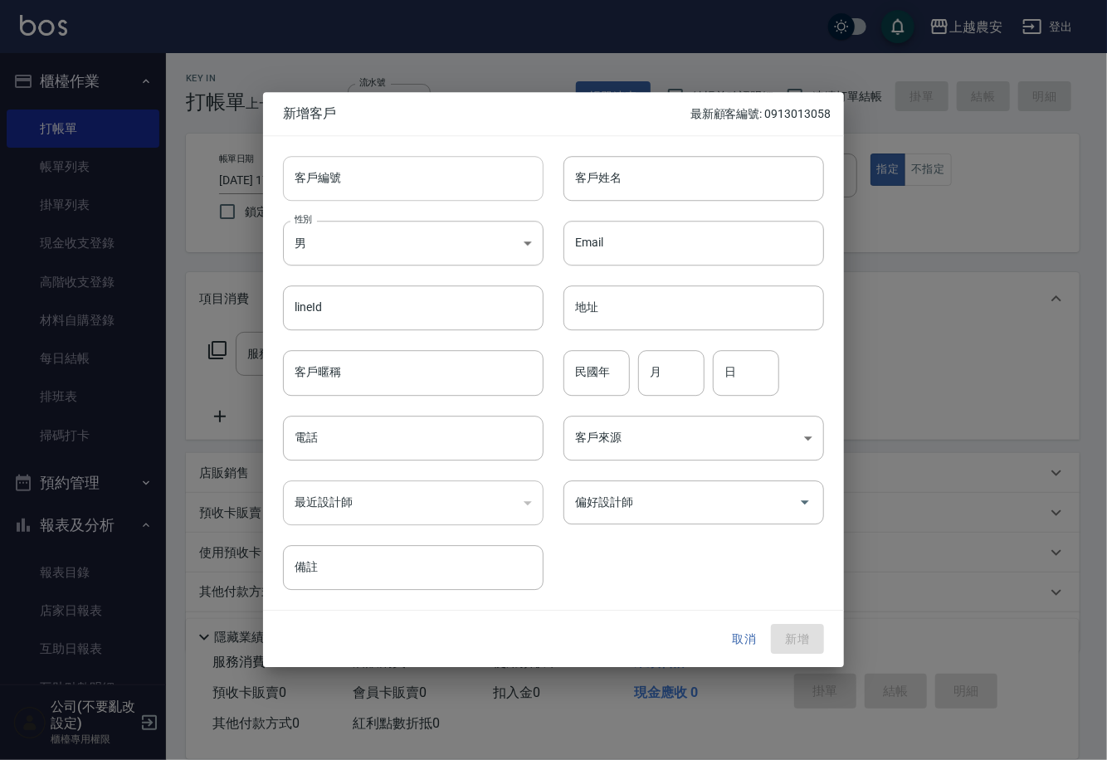
click at [443, 193] on input "客戶編號" at bounding box center [413, 178] width 261 height 45
paste input "0912826305"
type input "0912826305"
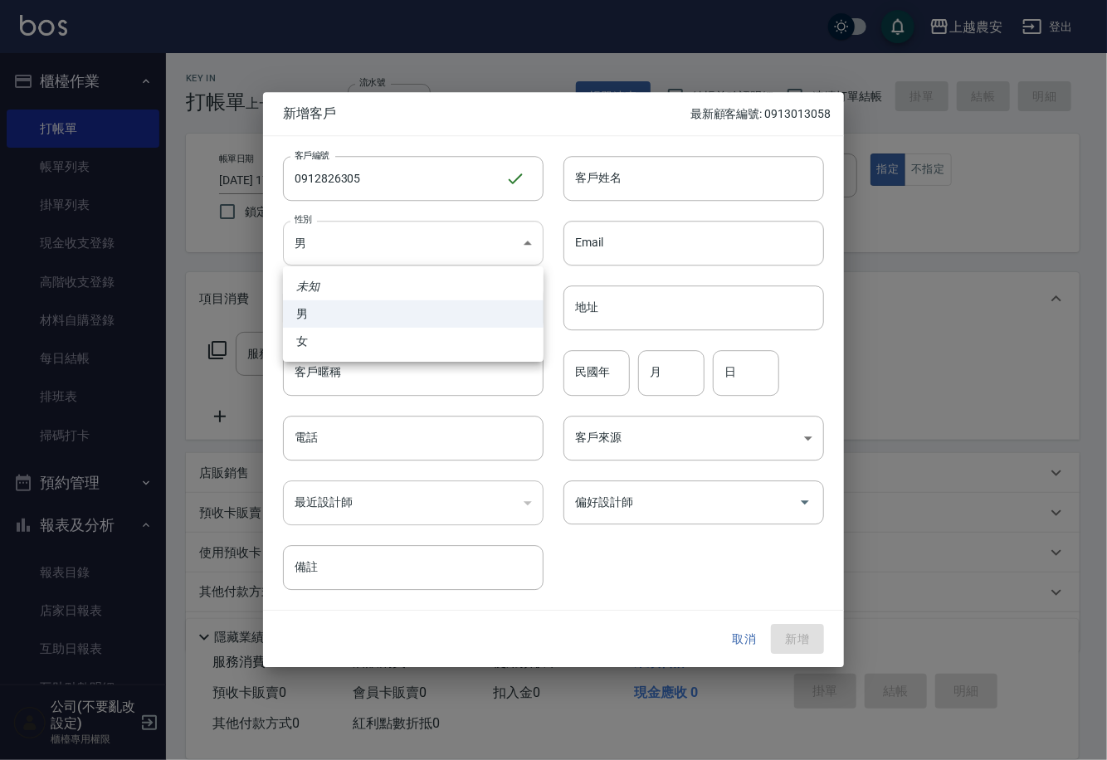
click at [441, 251] on body "上越農安 登出 櫃檯作業 打帳單 帳單列表 掛單列表 現金收支登錄 高階收支登錄 材料自購登錄 每日結帳 排班表 掃碼打卡 預約管理 預約管理 單日預約紀錄 …" at bounding box center [553, 404] width 1107 height 809
click at [490, 344] on li "女" at bounding box center [413, 341] width 261 height 27
type input "[DEMOGRAPHIC_DATA]"
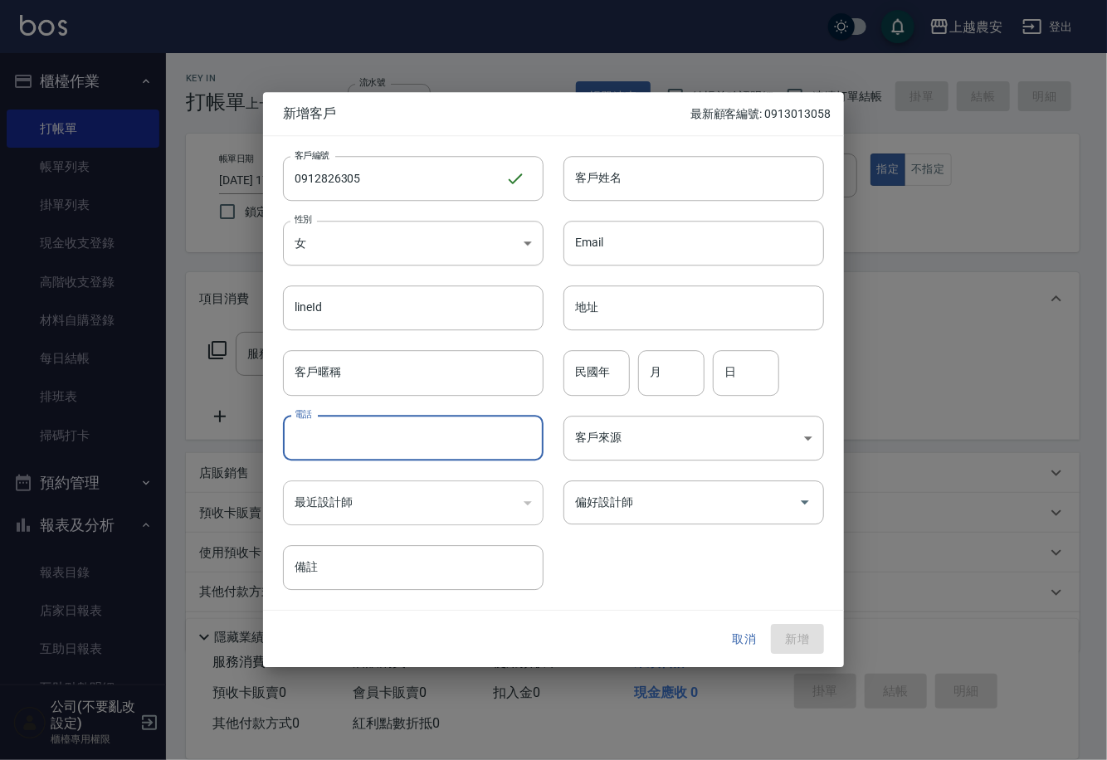
click at [471, 439] on input "電話" at bounding box center [413, 438] width 261 height 45
paste input "0912826305"
type input "0912826305"
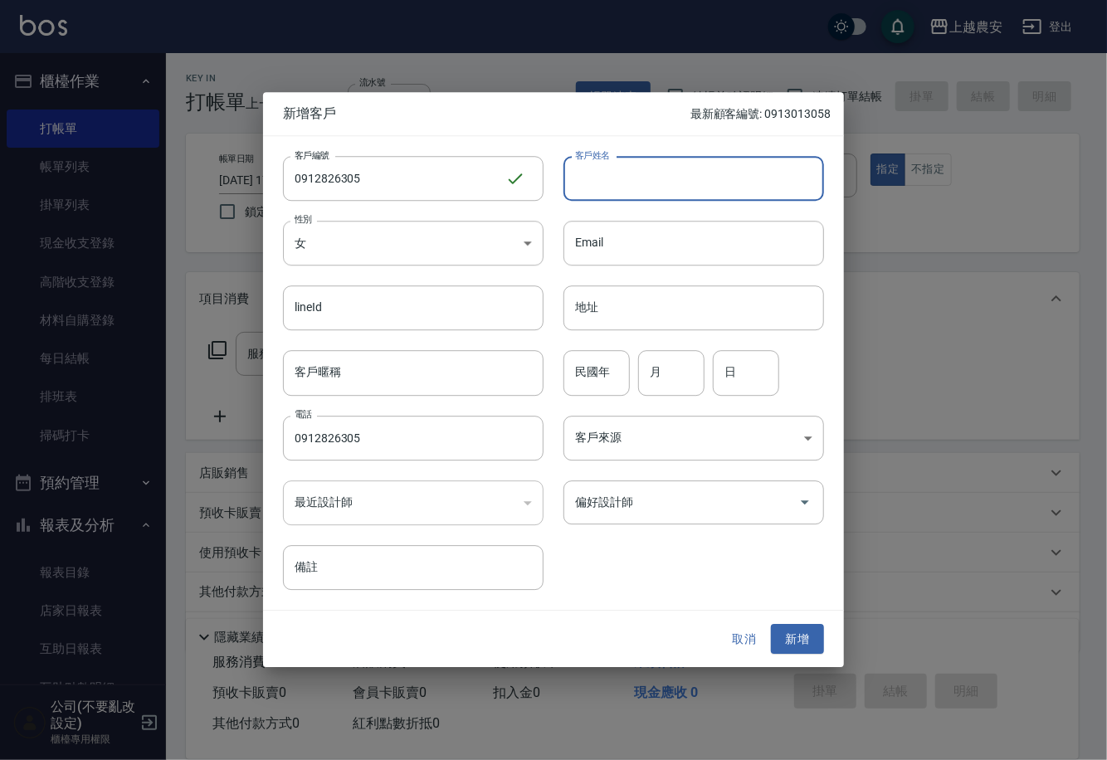
click at [637, 185] on input "客戶姓名" at bounding box center [694, 178] width 261 height 45
type input "[PERSON_NAME]"
click at [611, 501] on input "偏好設計師" at bounding box center [681, 502] width 221 height 29
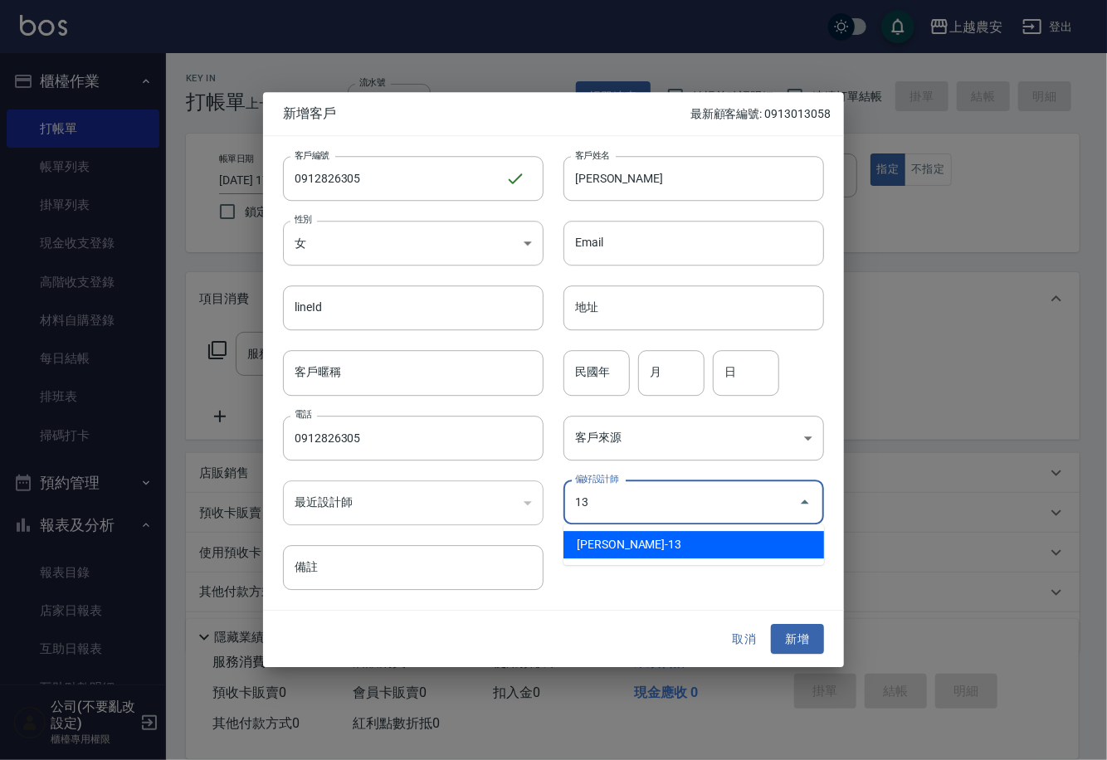
type input "[PERSON_NAME]"
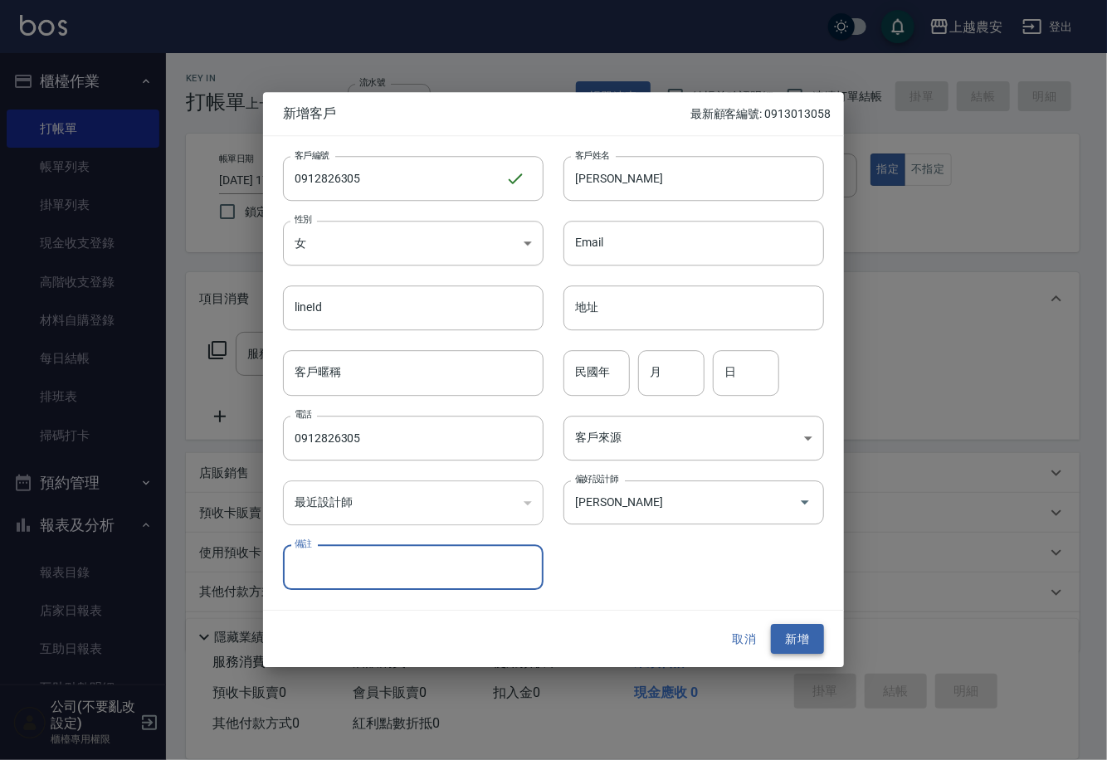
click at [786, 631] on button "新增" at bounding box center [797, 639] width 53 height 31
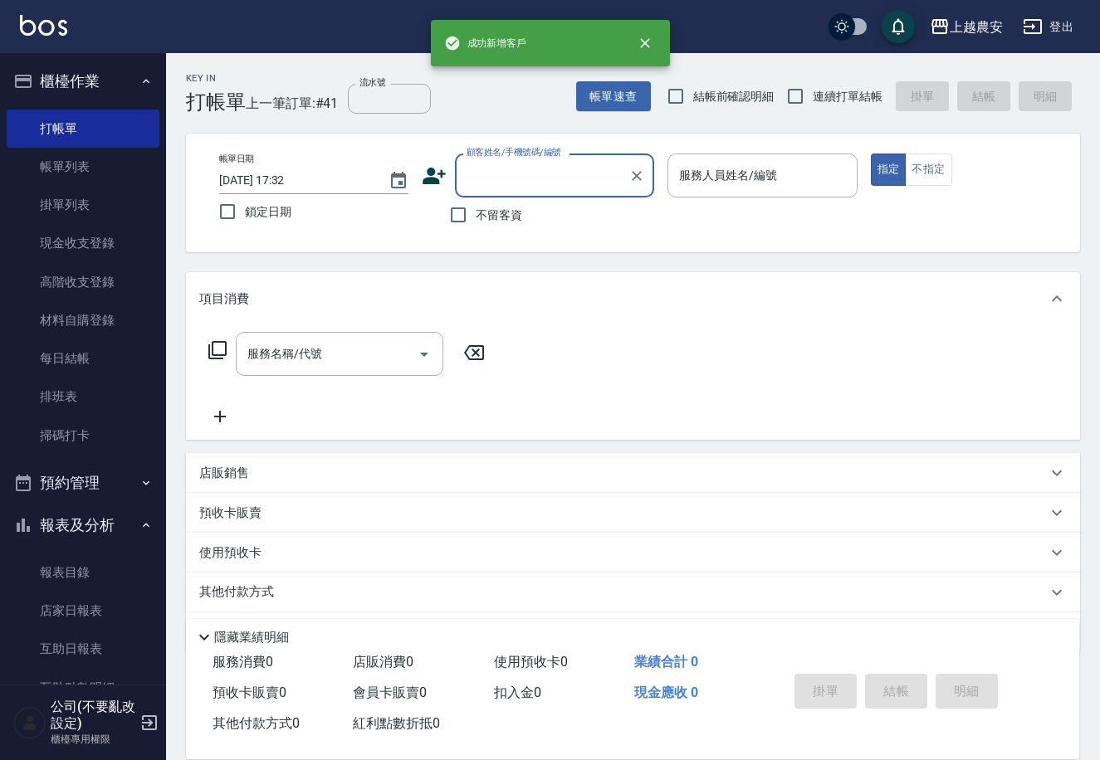
click at [512, 171] on input "顧客姓名/手機號碼/編號" at bounding box center [541, 175] width 159 height 29
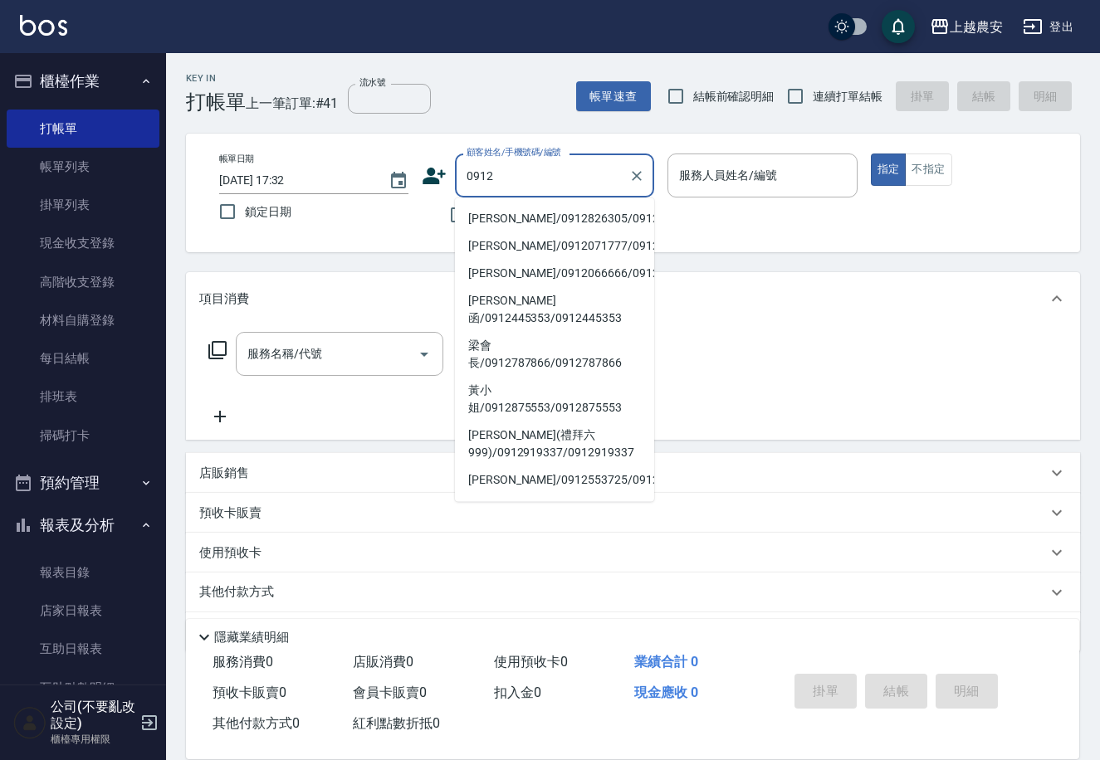
click at [530, 217] on li "[PERSON_NAME]/0912826305/0912826305" at bounding box center [554, 218] width 199 height 27
type input "[PERSON_NAME]/0912826305/0912826305"
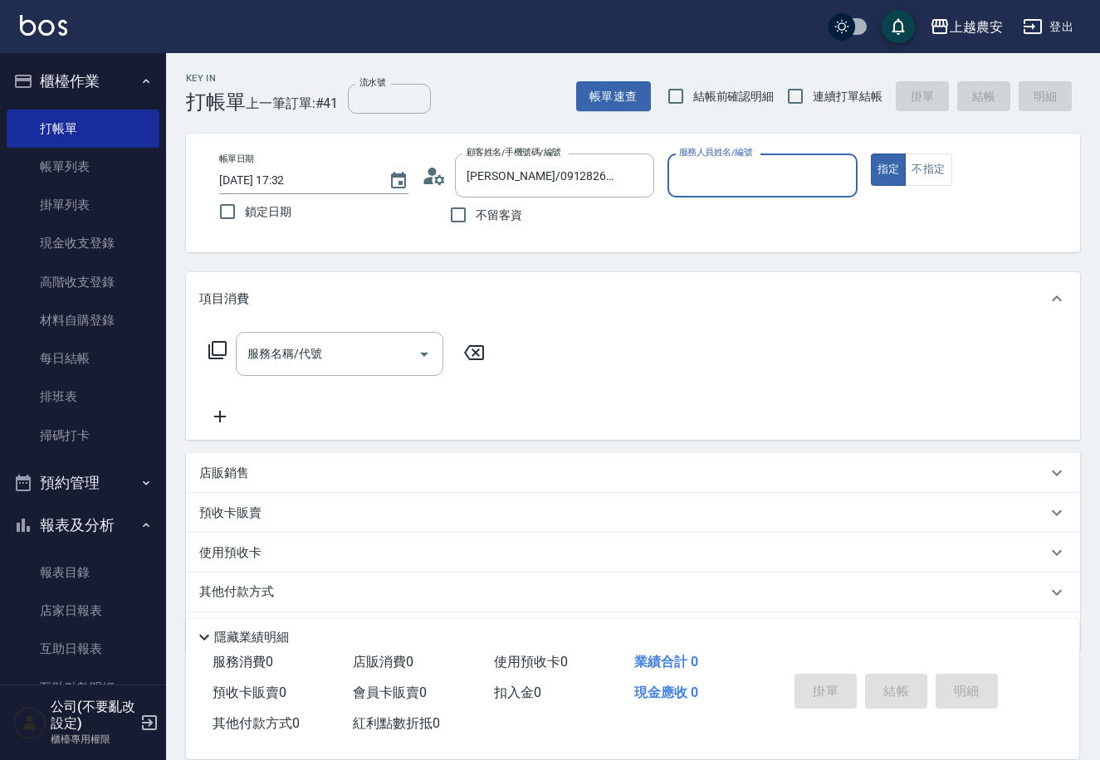
type input "Nana-13"
click at [221, 354] on icon at bounding box center [217, 350] width 20 height 20
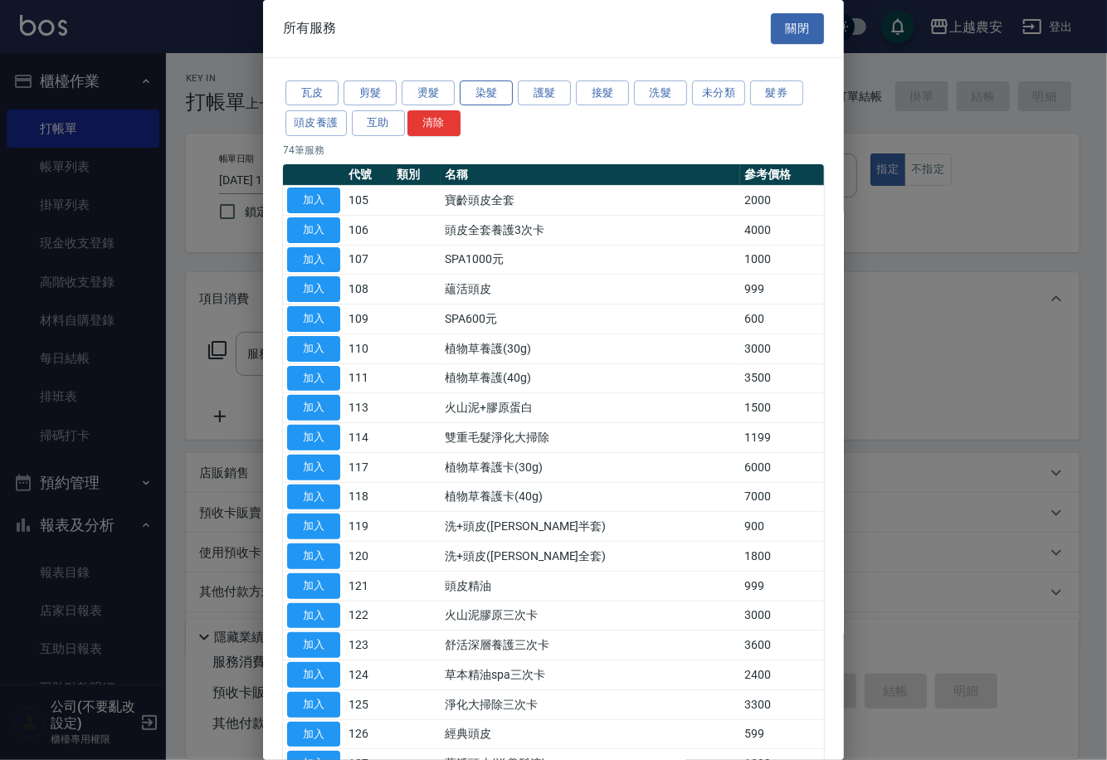
click at [509, 101] on button "染髮" at bounding box center [486, 94] width 53 height 26
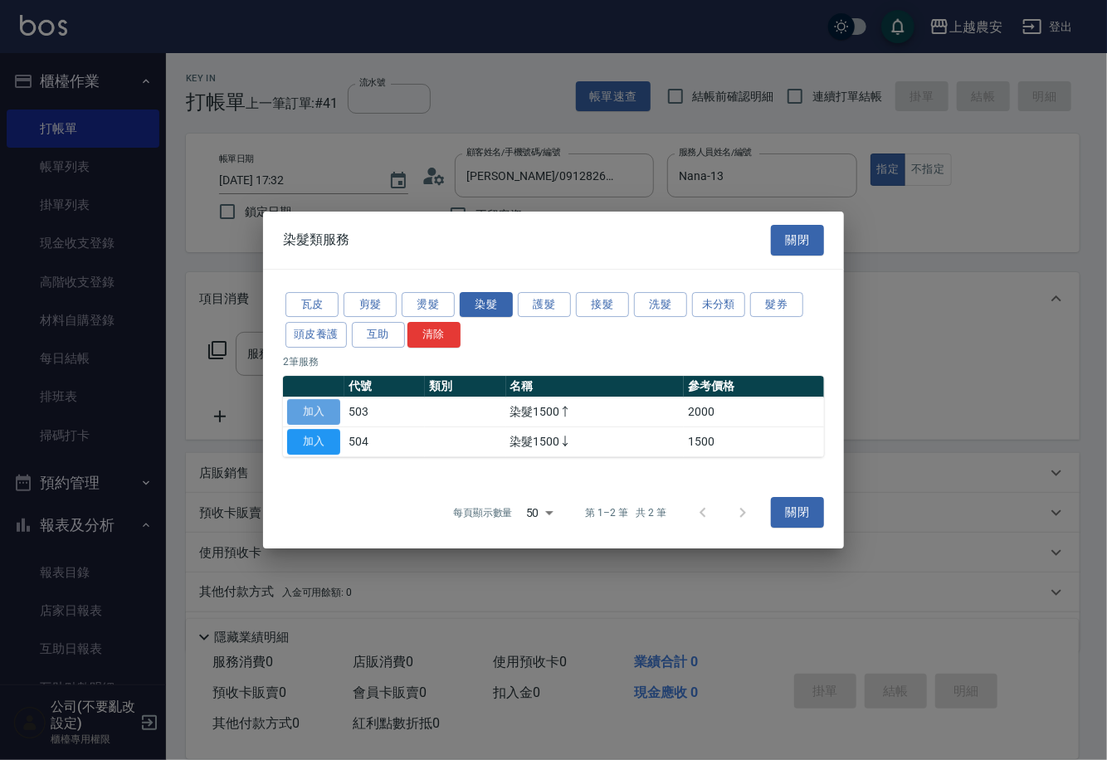
click at [318, 404] on button "加入" at bounding box center [313, 412] width 53 height 26
type input "染髮1500↑(503)"
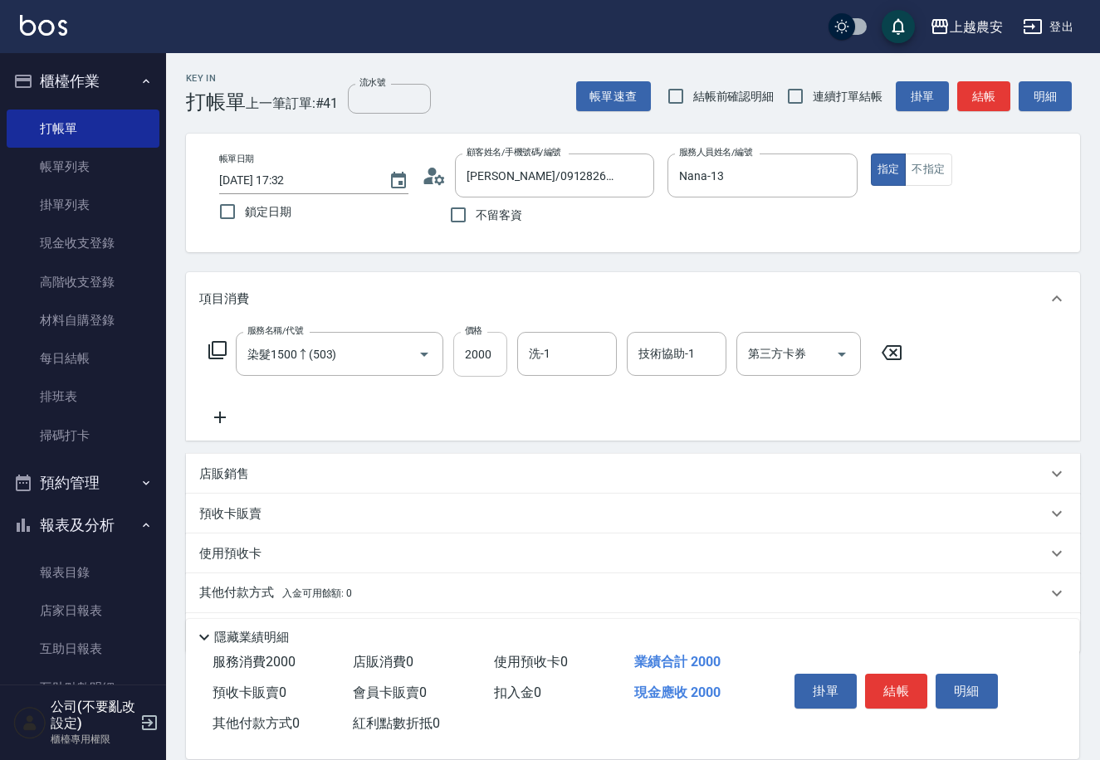
click at [473, 345] on input "2000" at bounding box center [480, 354] width 54 height 45
type input "2300"
type input "[PERSON_NAME]-29"
click at [217, 352] on icon at bounding box center [217, 350] width 20 height 20
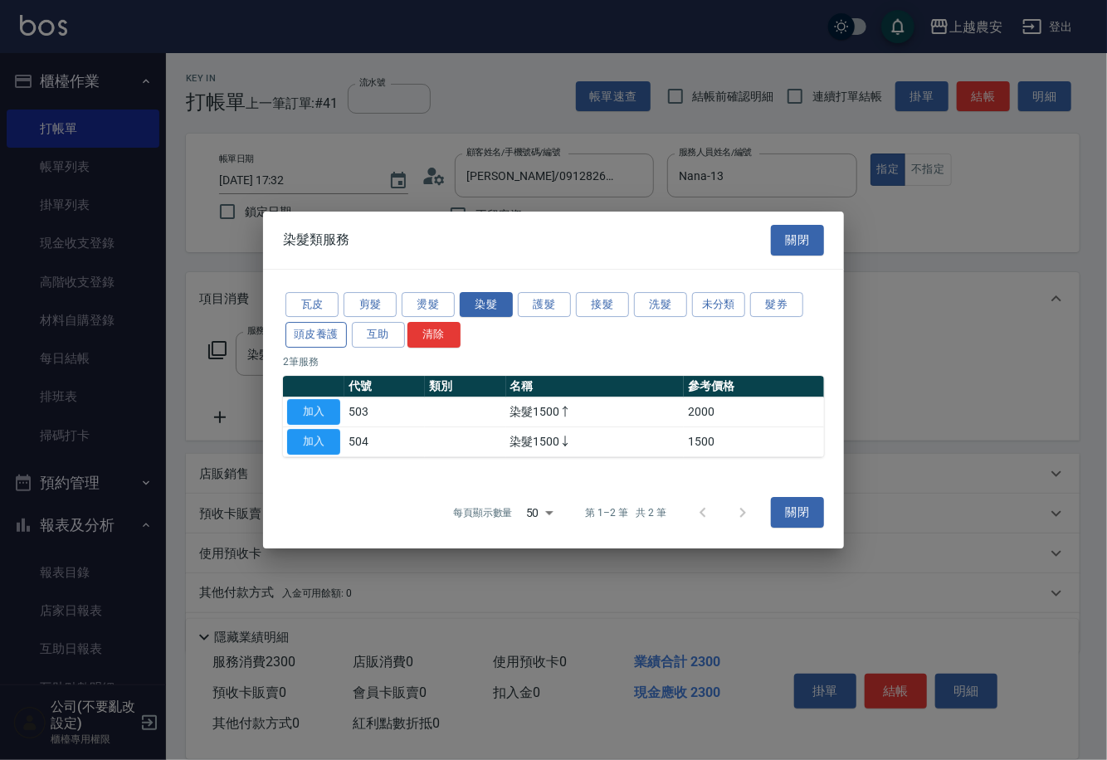
click at [334, 328] on button "頭皮養護" at bounding box center [315, 335] width 61 height 26
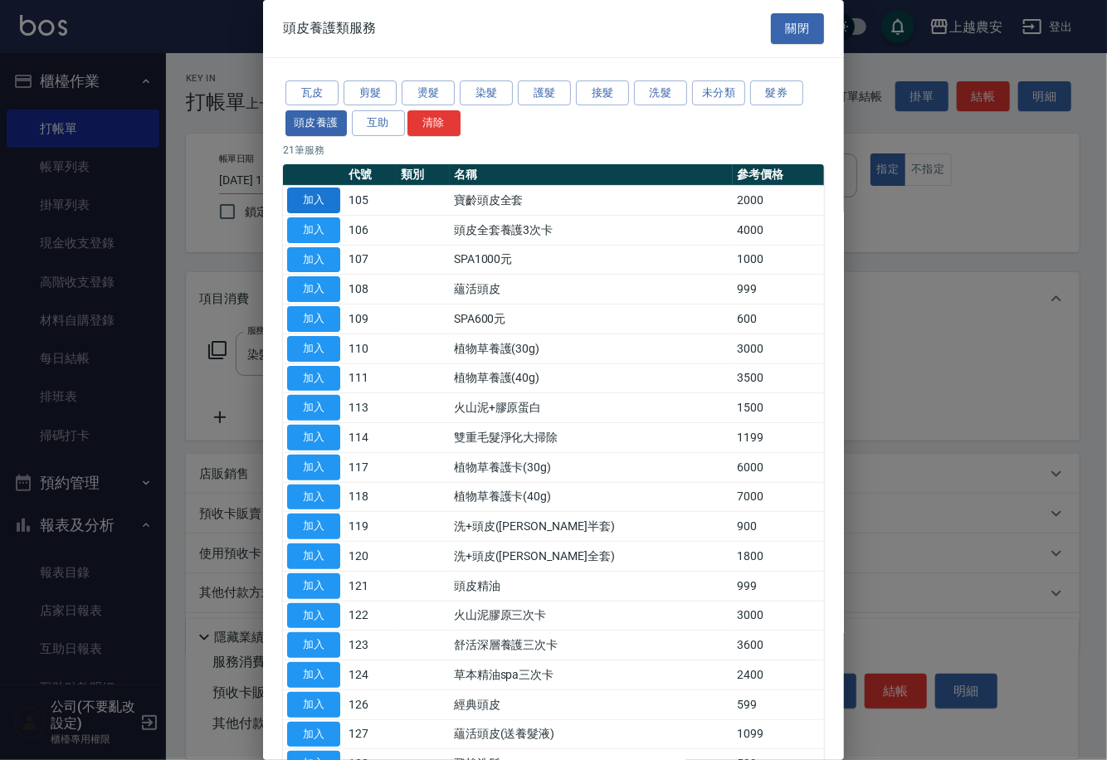
click at [310, 201] on button "加入" at bounding box center [313, 201] width 53 height 26
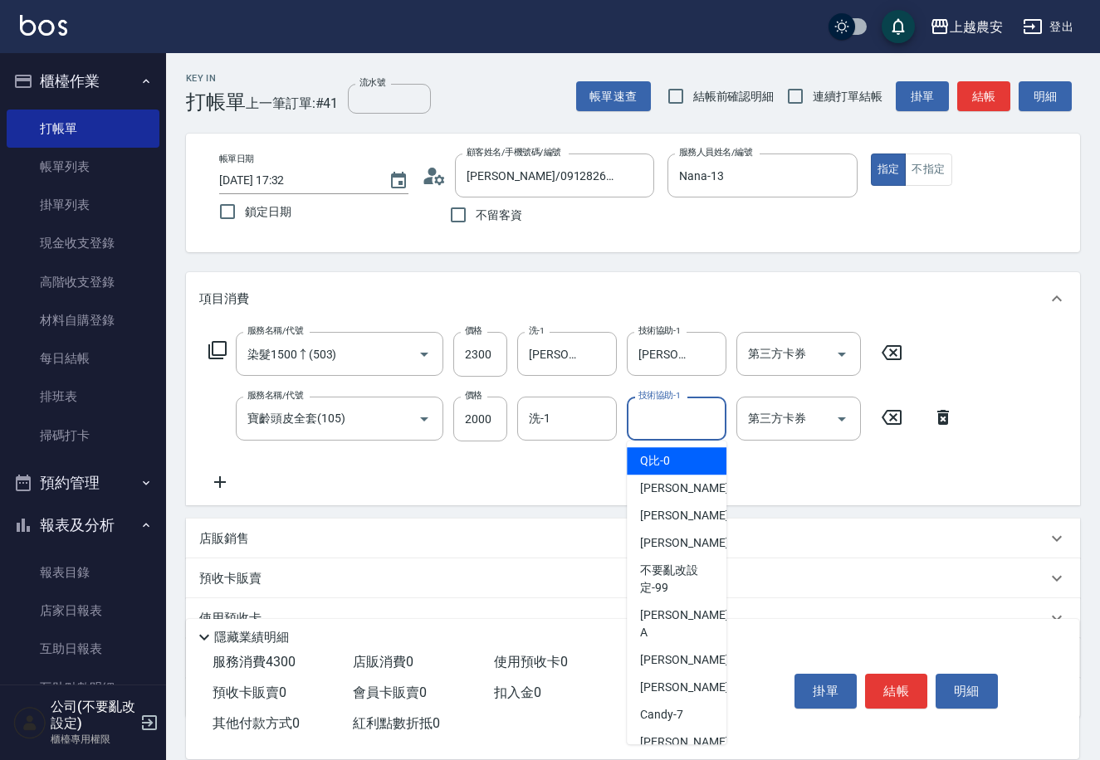
click at [701, 418] on input "技術協助-1" at bounding box center [676, 418] width 85 height 29
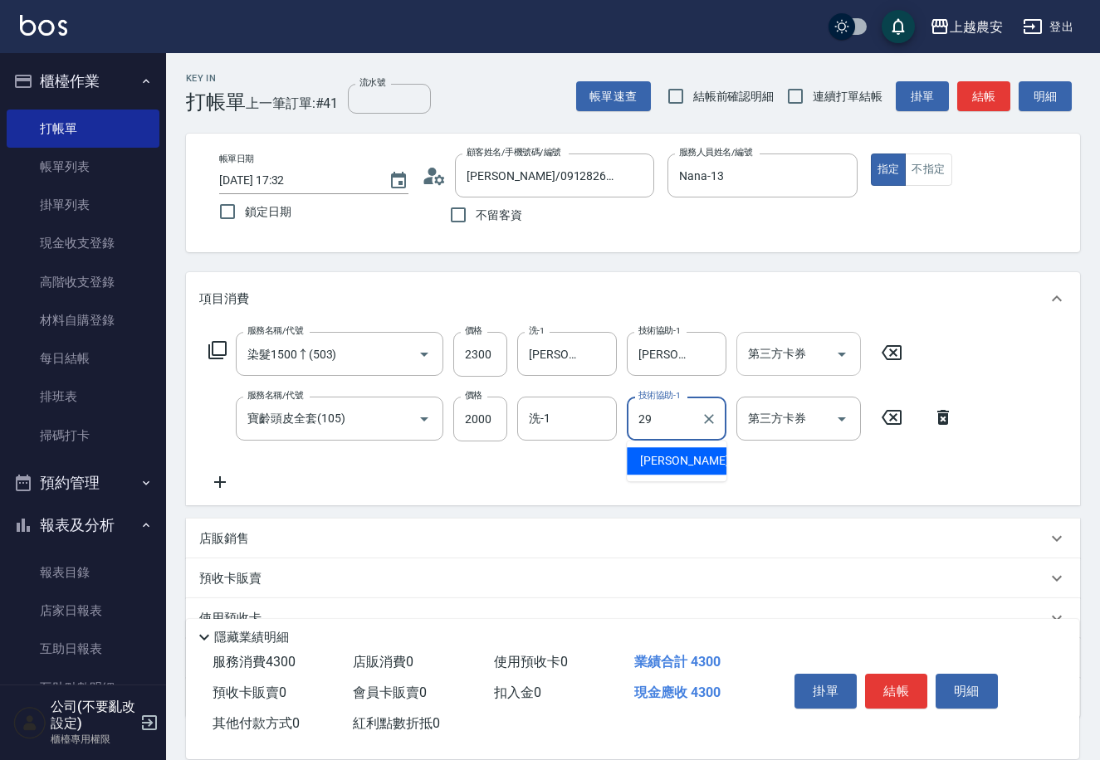
type input "[PERSON_NAME]-29"
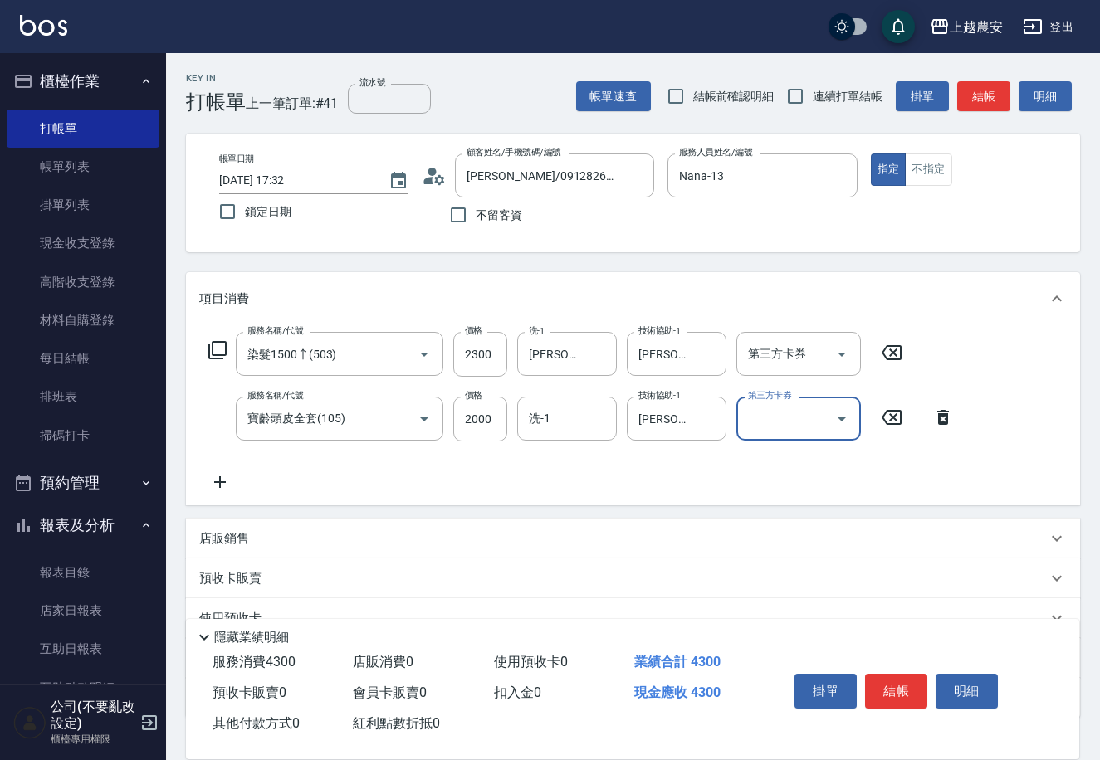
click at [215, 348] on icon at bounding box center [217, 350] width 20 height 20
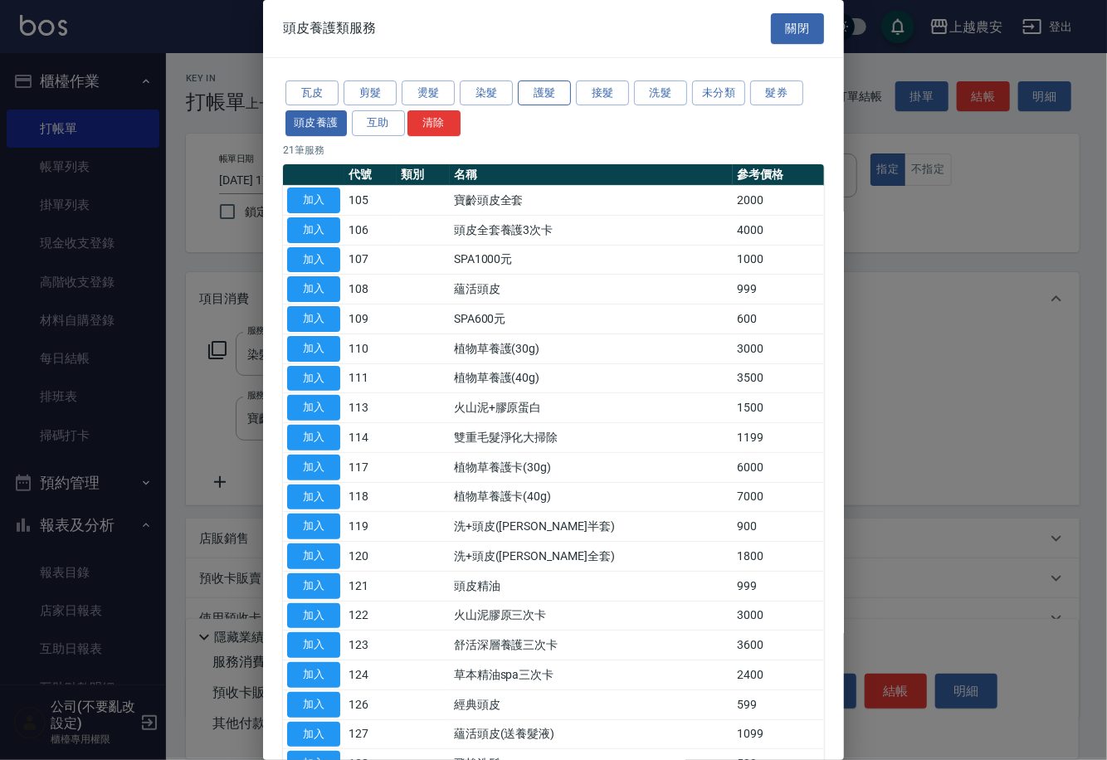
click at [537, 100] on button "護髮" at bounding box center [544, 94] width 53 height 26
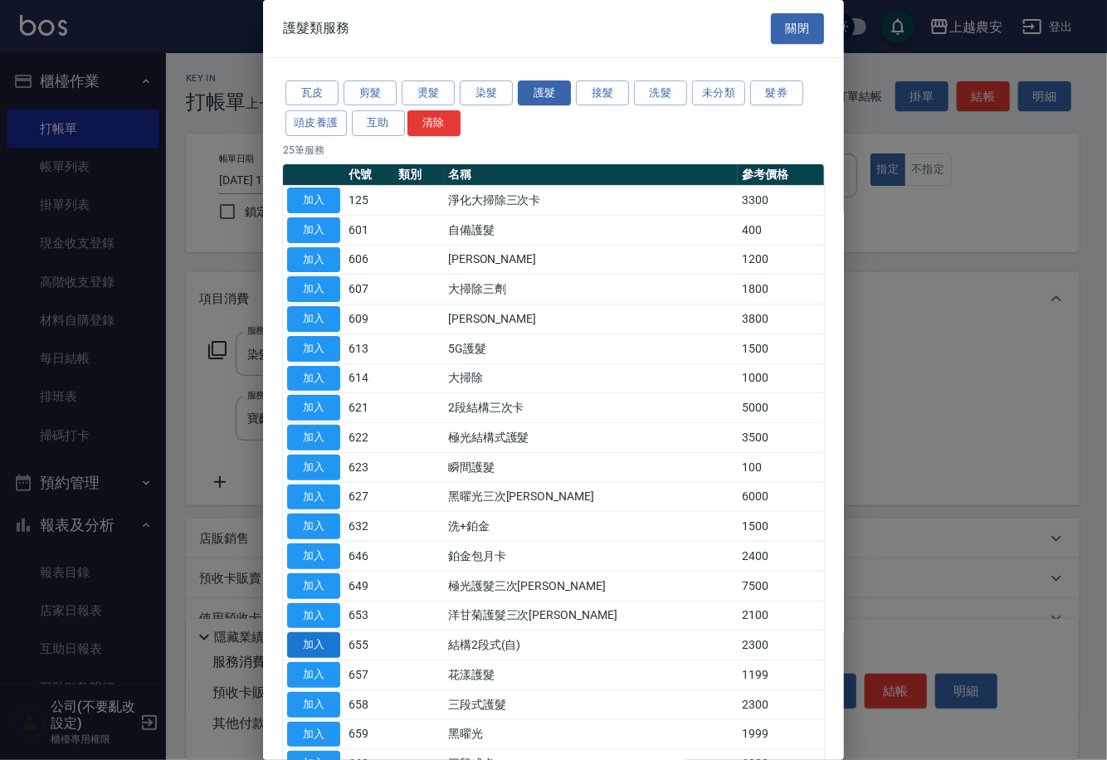
click at [327, 641] on button "加入" at bounding box center [313, 645] width 53 height 26
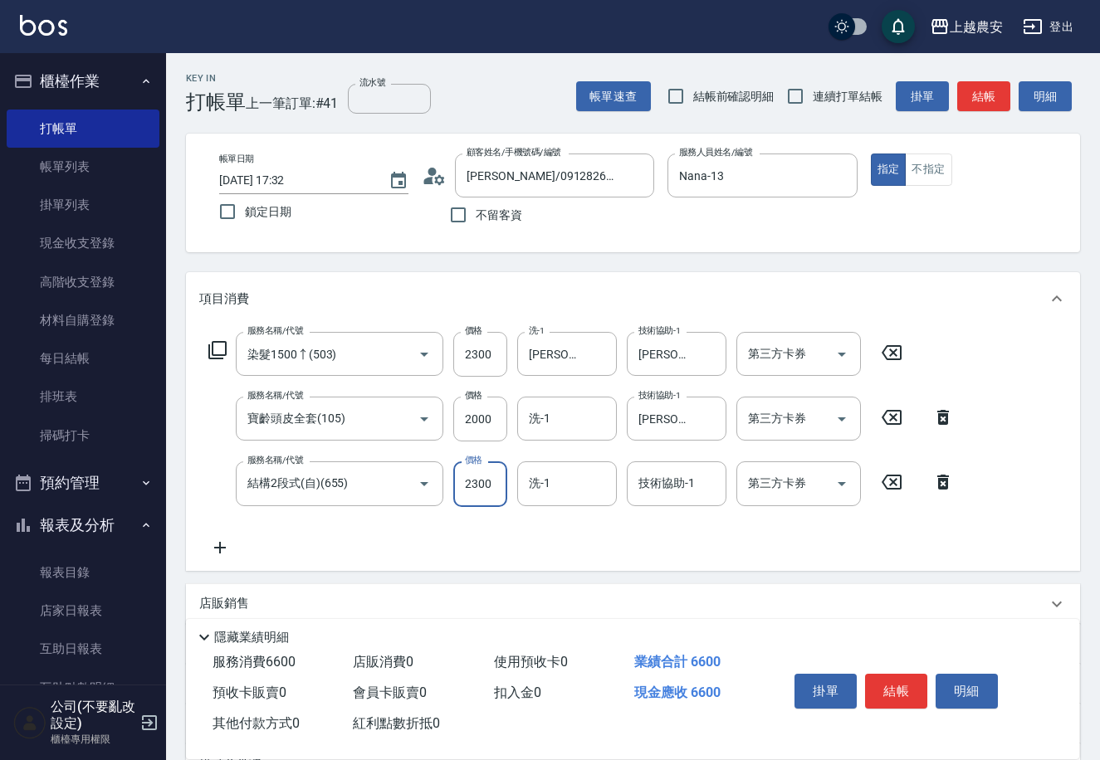
click at [495, 492] on input "2300" at bounding box center [480, 483] width 54 height 45
type input "2800"
click at [555, 483] on input "洗-1" at bounding box center [566, 483] width 85 height 29
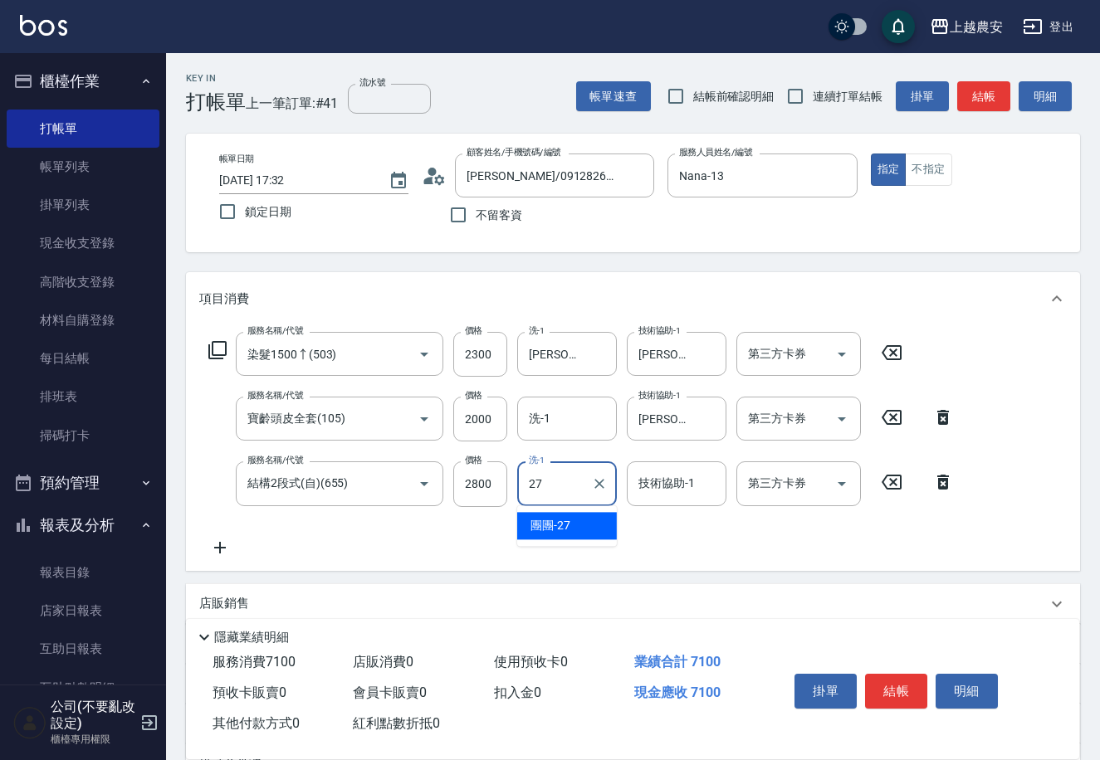
type input "團團-27"
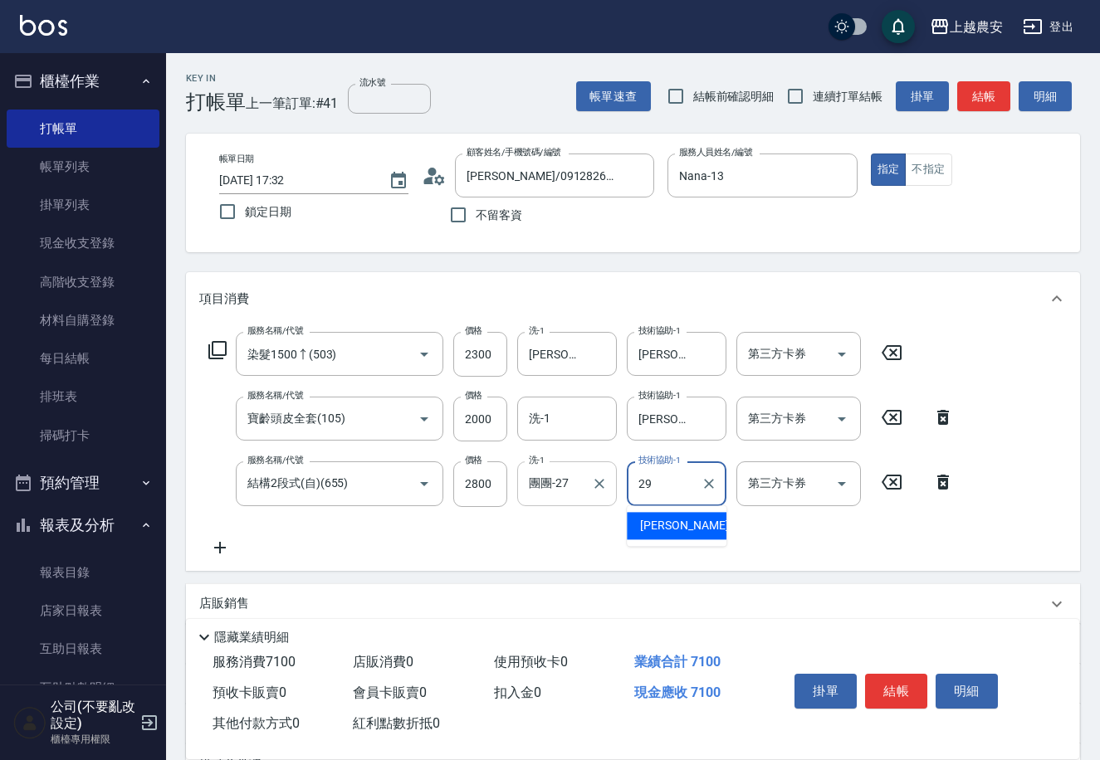
type input "[PERSON_NAME]-29"
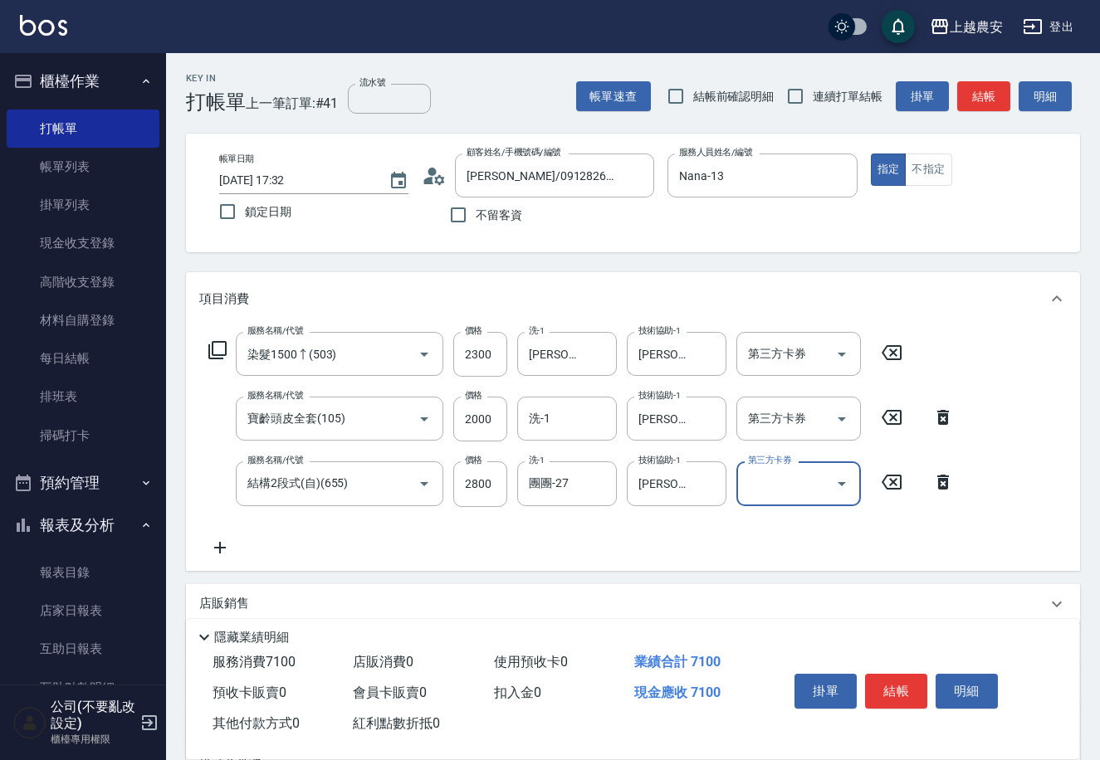
scroll to position [178, 0]
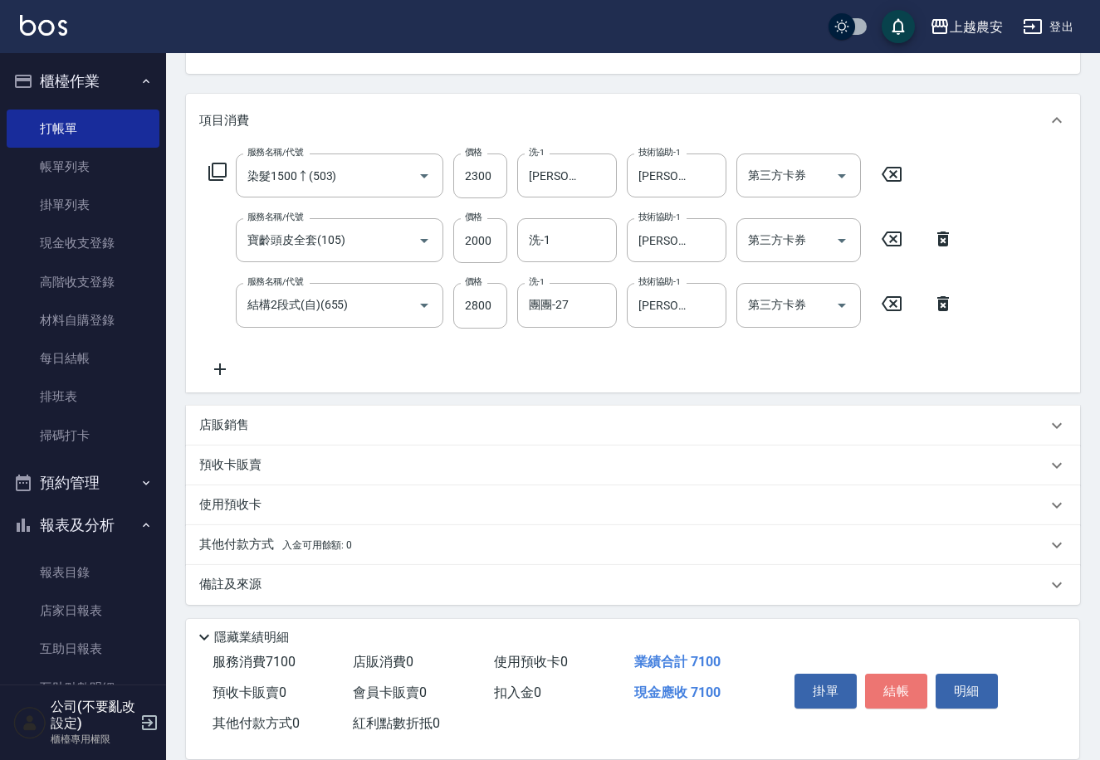
click at [908, 682] on button "結帳" at bounding box center [896, 691] width 62 height 35
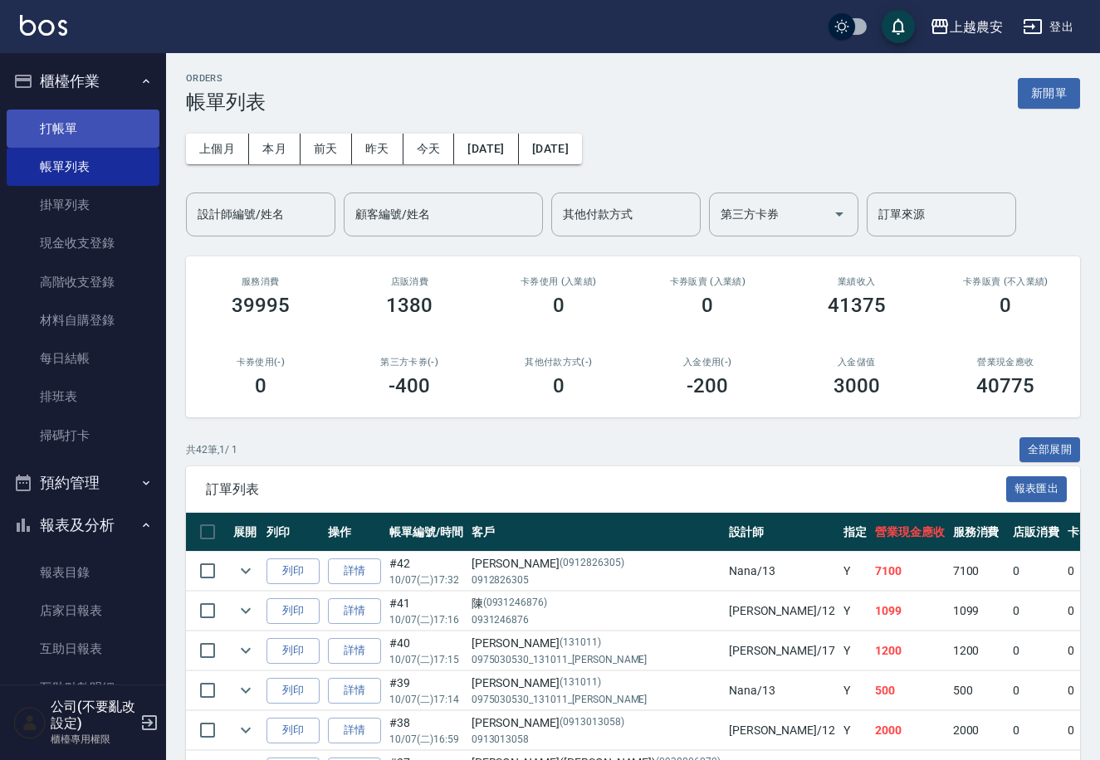
click at [81, 137] on link "打帳單" at bounding box center [83, 129] width 153 height 38
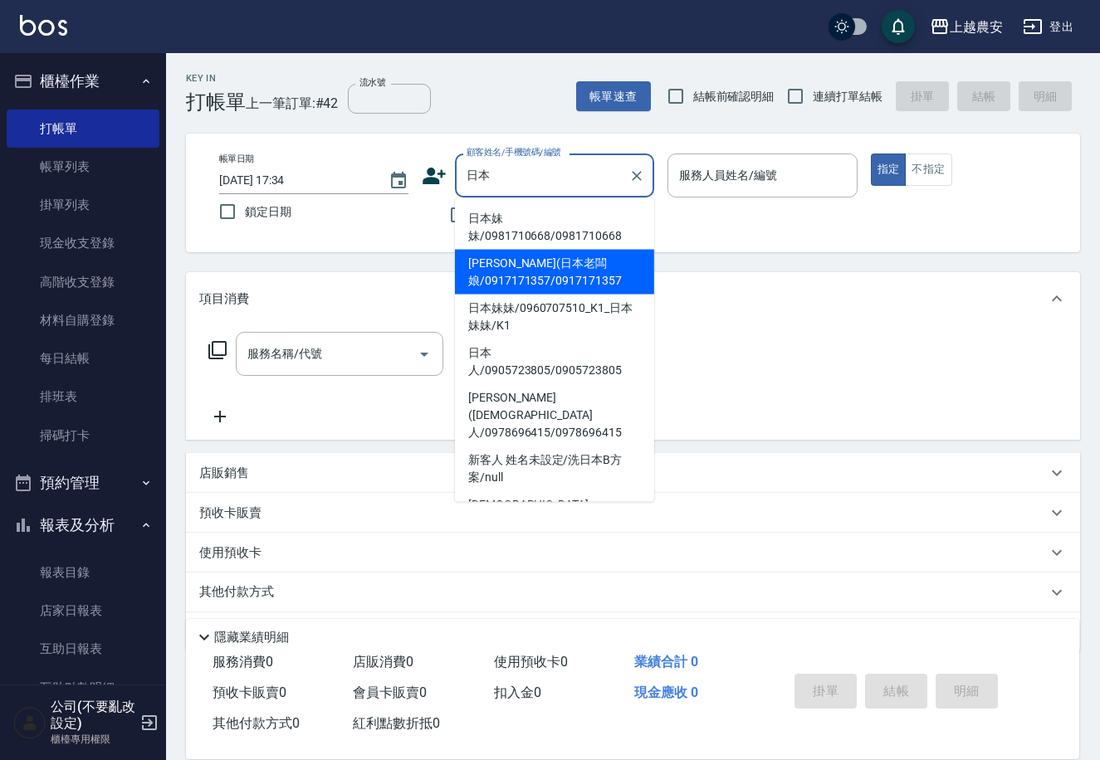
click at [604, 271] on li "[PERSON_NAME](日本老闆娘/0917171357/0917171357" at bounding box center [554, 272] width 199 height 45
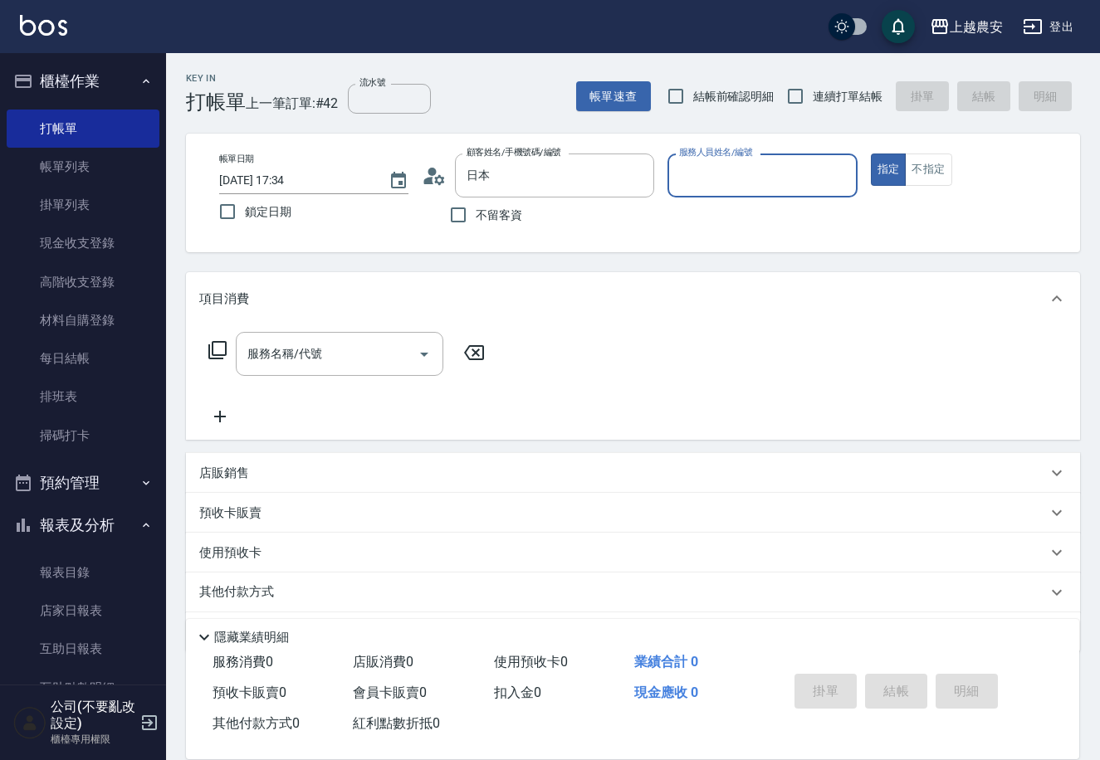
type input "[PERSON_NAME](日本老闆娘/0917171357/0917171357"
type input "Candy-7"
click at [629, 177] on icon "Clear" at bounding box center [636, 176] width 17 height 17
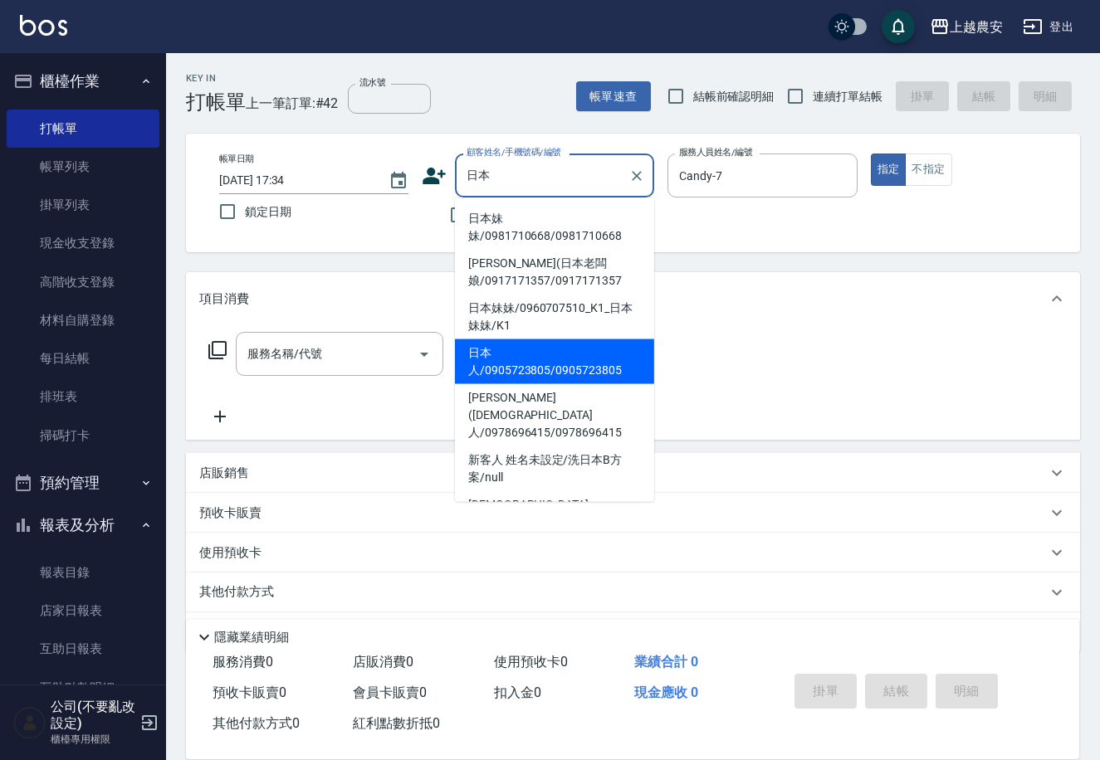
drag, startPoint x: 643, startPoint y: 347, endPoint x: 656, endPoint y: 386, distance: 41.2
click at [656, 386] on body "上越農安 登出 櫃檯作業 打帳單 帳單列表 掛單列表 現金收支登錄 高階收支登錄 材料自購登錄 每日結帳 排班表 掃碼打卡 預約管理 預約管理 單日預約紀錄 …" at bounding box center [550, 404] width 1100 height 809
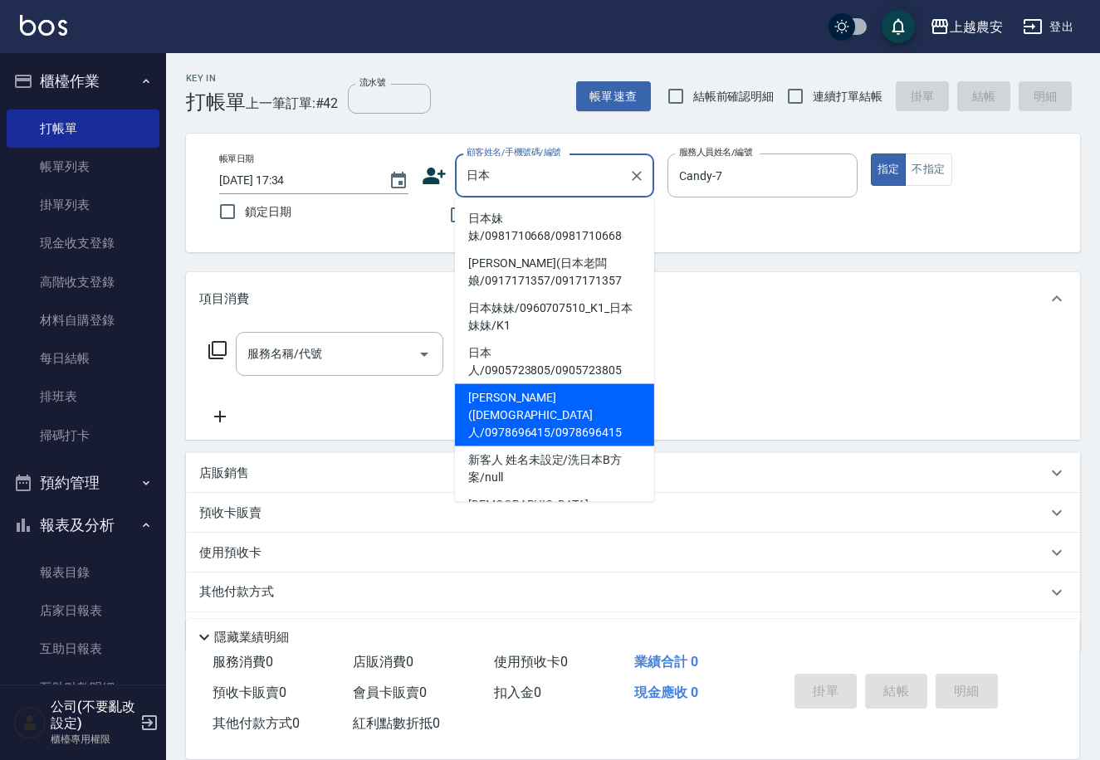
drag, startPoint x: 643, startPoint y: 363, endPoint x: 661, endPoint y: 430, distance: 68.6
click at [661, 430] on body "上越農安 登出 櫃檯作業 打帳單 帳單列表 掛單列表 現金收支登錄 高階收支登錄 材料自購登錄 每日結帳 排班表 掃碼打卡 預約管理 預約管理 單日預約紀錄 …" at bounding box center [550, 404] width 1100 height 809
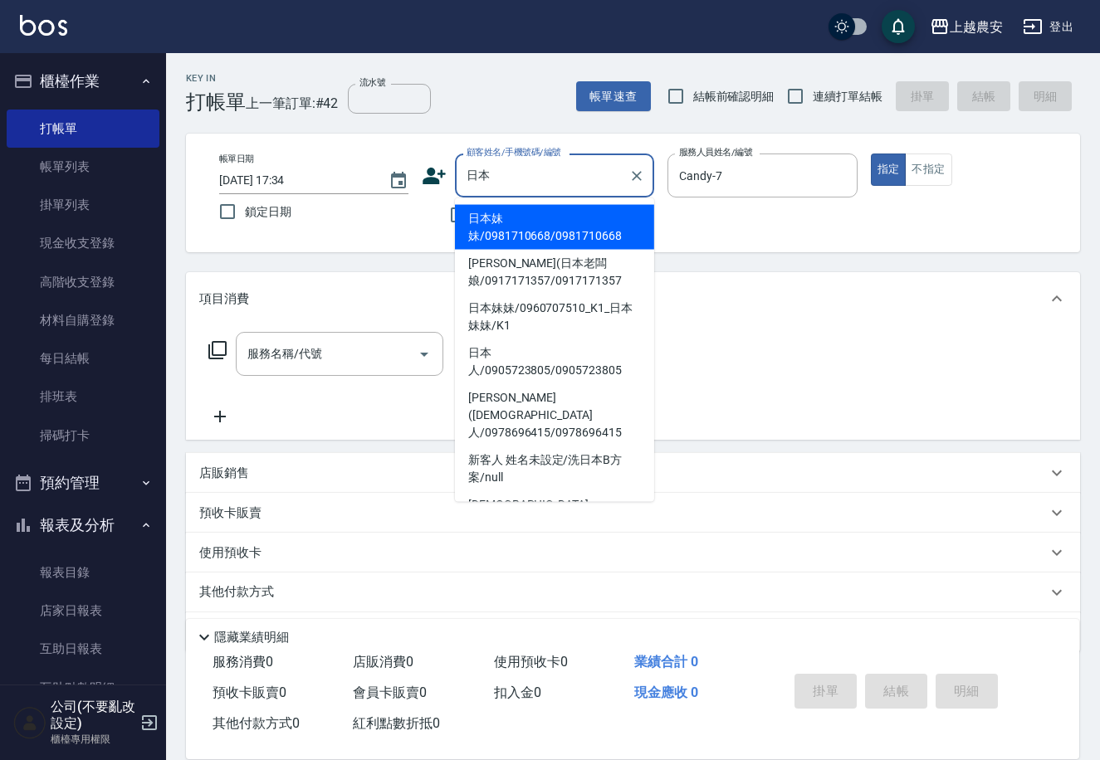
click at [617, 226] on li "日本妹妹/0981710668/0981710668" at bounding box center [554, 227] width 199 height 45
type input "日本妹妹/0981710668/0981710668"
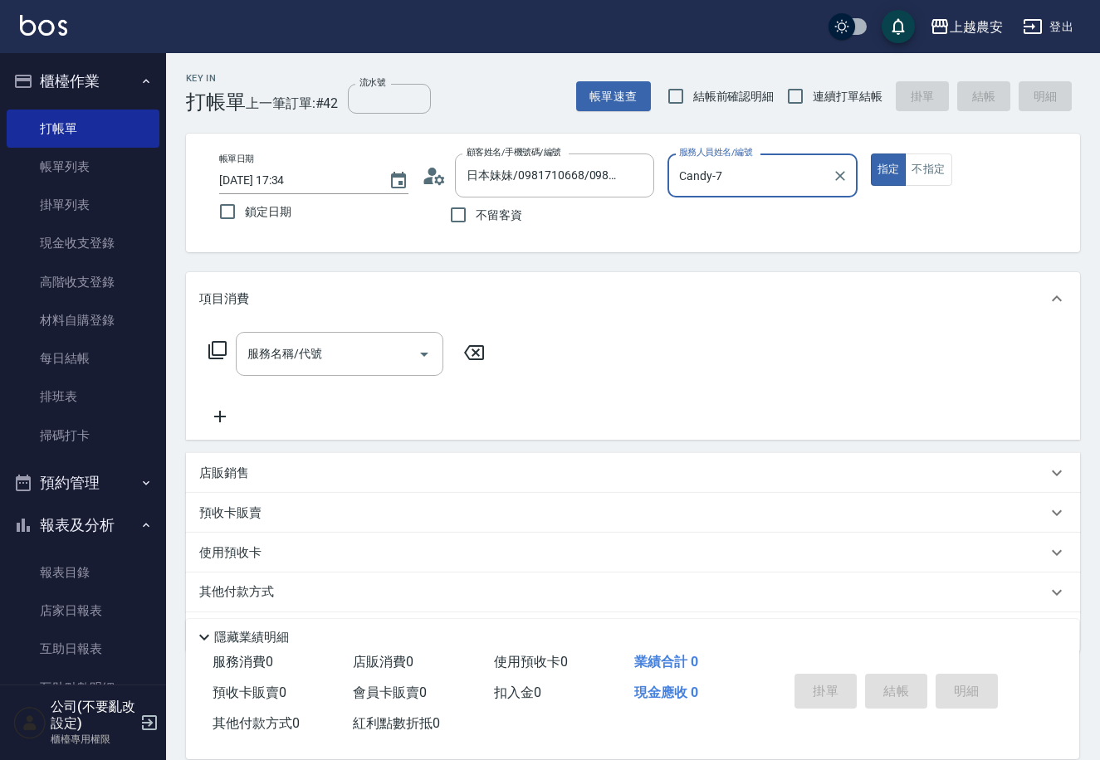
type input "Ksa-K"
click at [871, 154] on button "指定" at bounding box center [889, 170] width 36 height 32
type button "true"
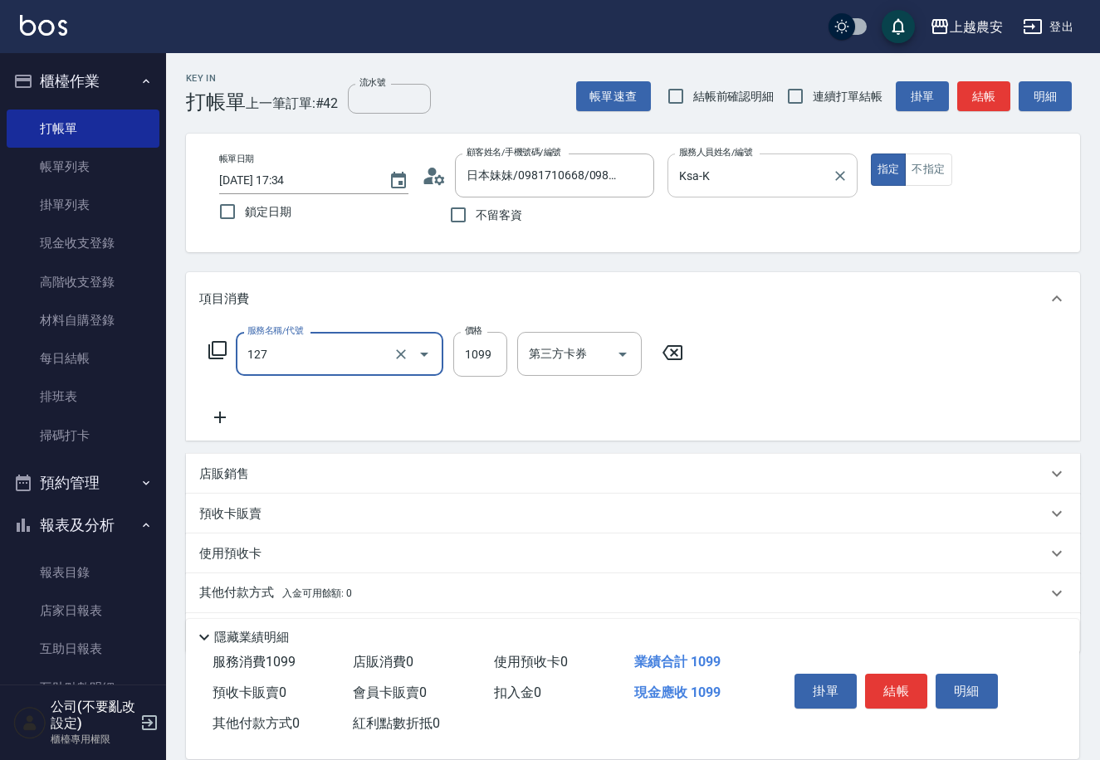
type input "蘊活頭皮(送養髮液)(127)"
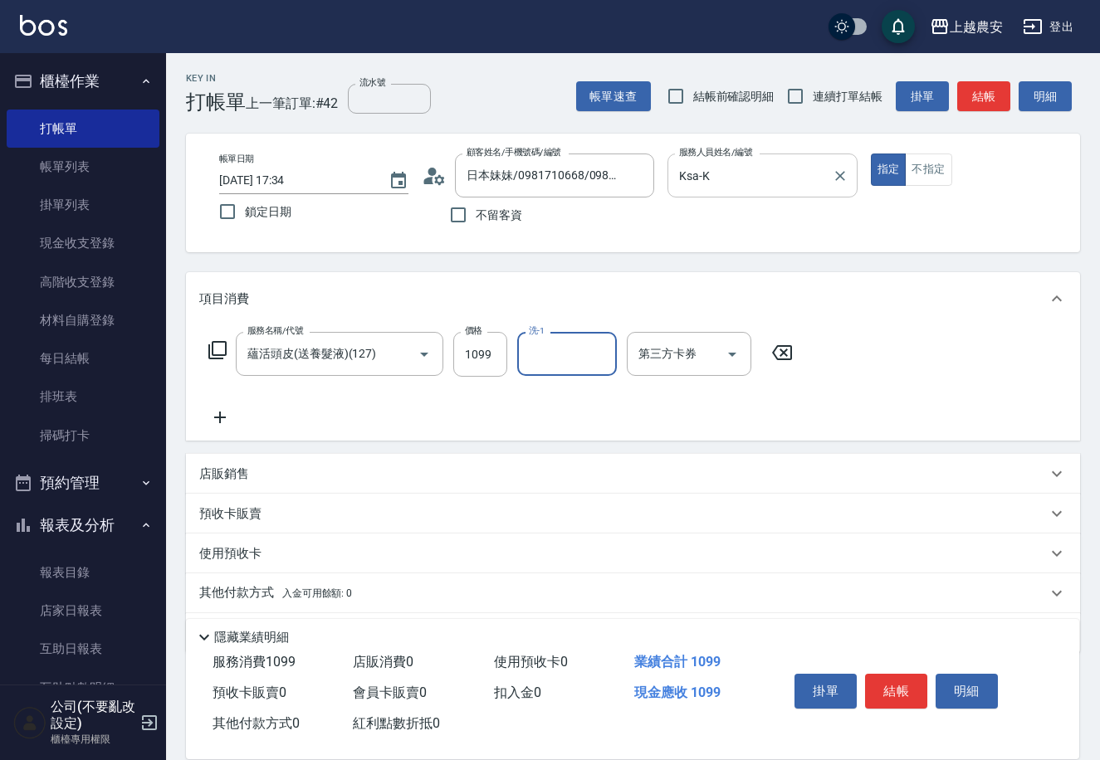
type input "2"
type input "[PERSON_NAME]-32"
click at [398, 346] on icon "Clear" at bounding box center [401, 354] width 17 height 17
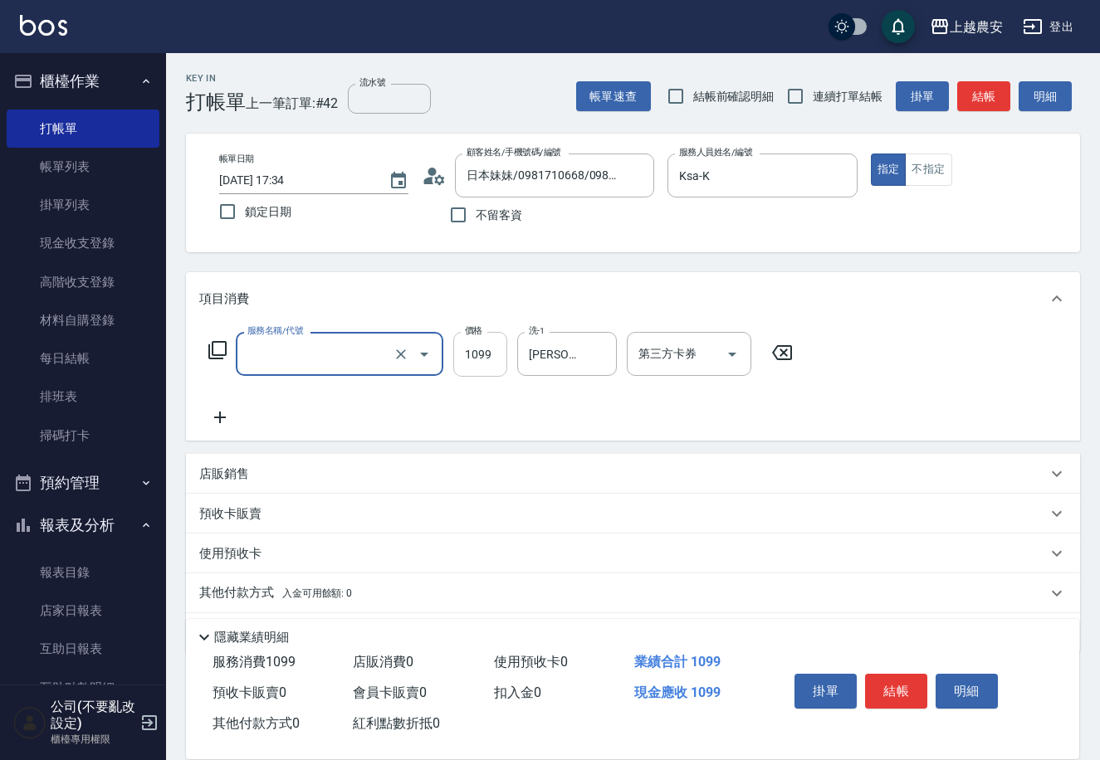
type input "蘊活頭皮(送養髮液)(127)"
click at [494, 354] on input "1099" at bounding box center [480, 354] width 54 height 45
type input "999"
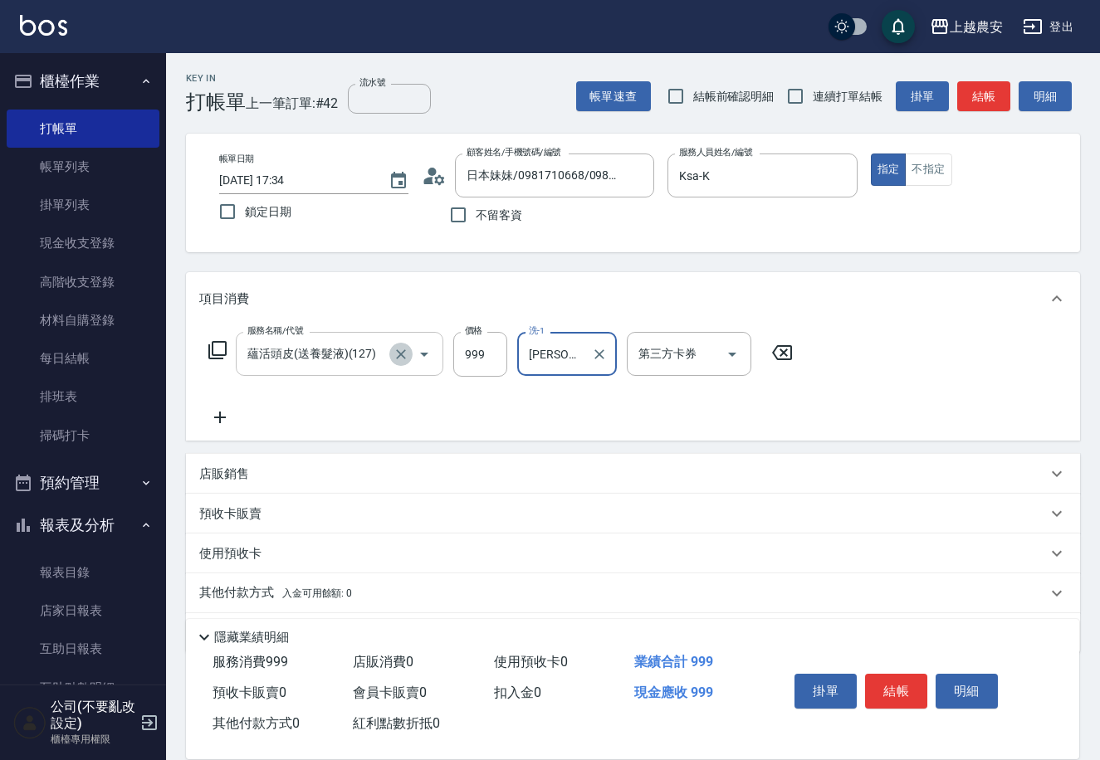
click at [395, 354] on icon "Clear" at bounding box center [401, 354] width 17 height 17
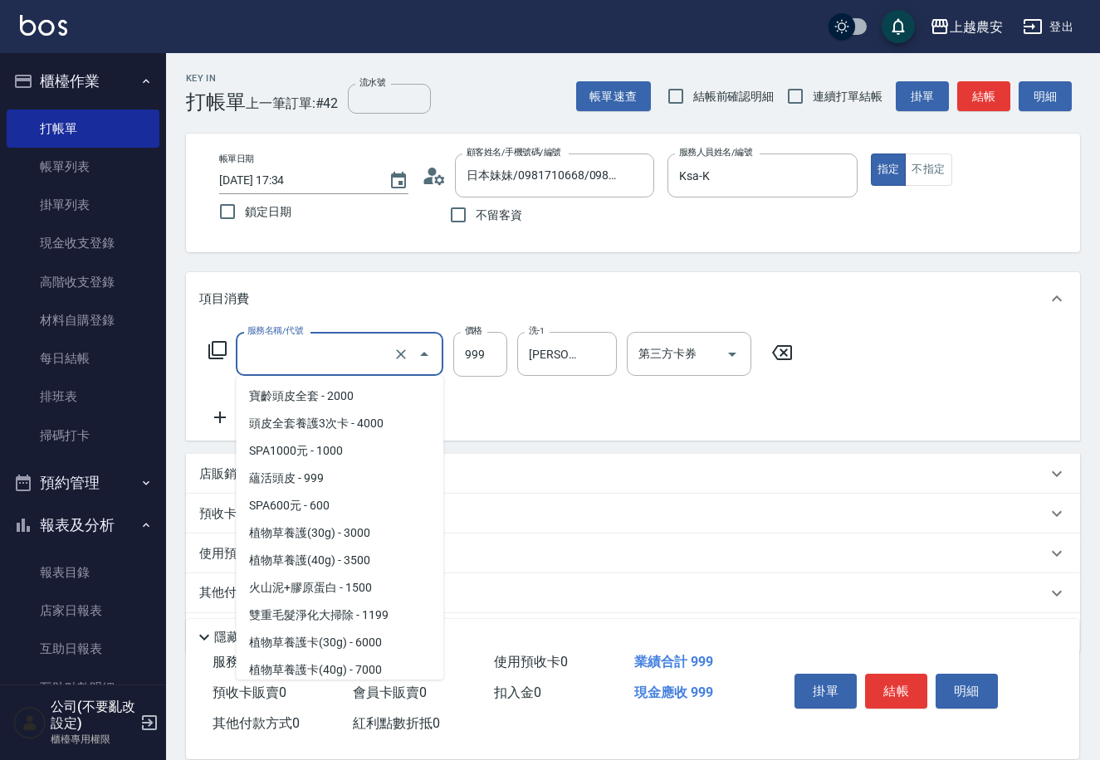
click at [336, 363] on input "服務名稱/代號" at bounding box center [316, 353] width 146 height 29
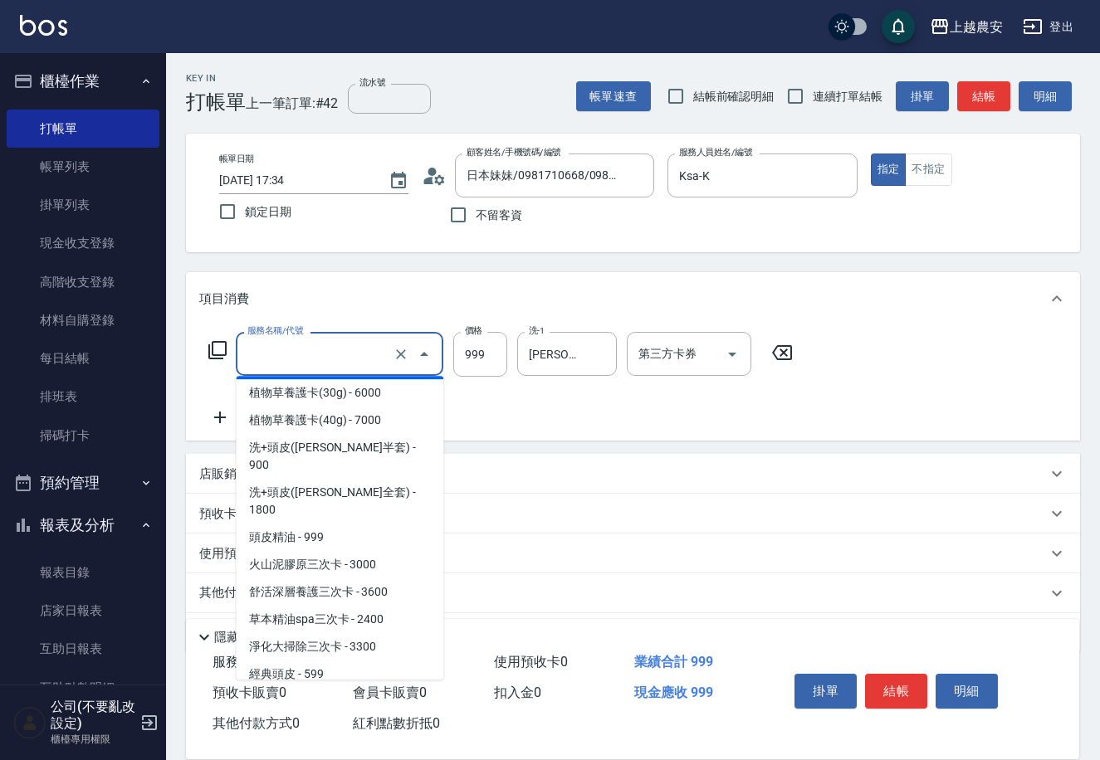
type input "蘊活頭皮(送養髮液)(127)"
click at [219, 347] on icon at bounding box center [217, 350] width 20 height 20
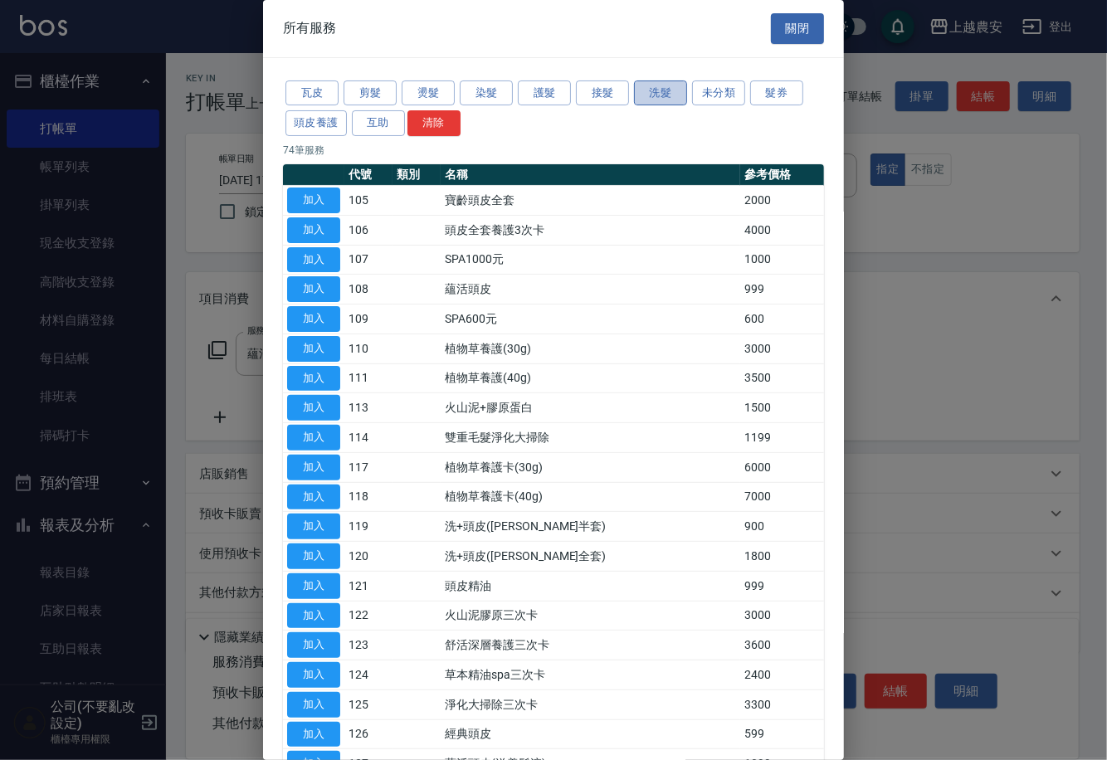
click at [667, 95] on button "洗髮" at bounding box center [660, 94] width 53 height 26
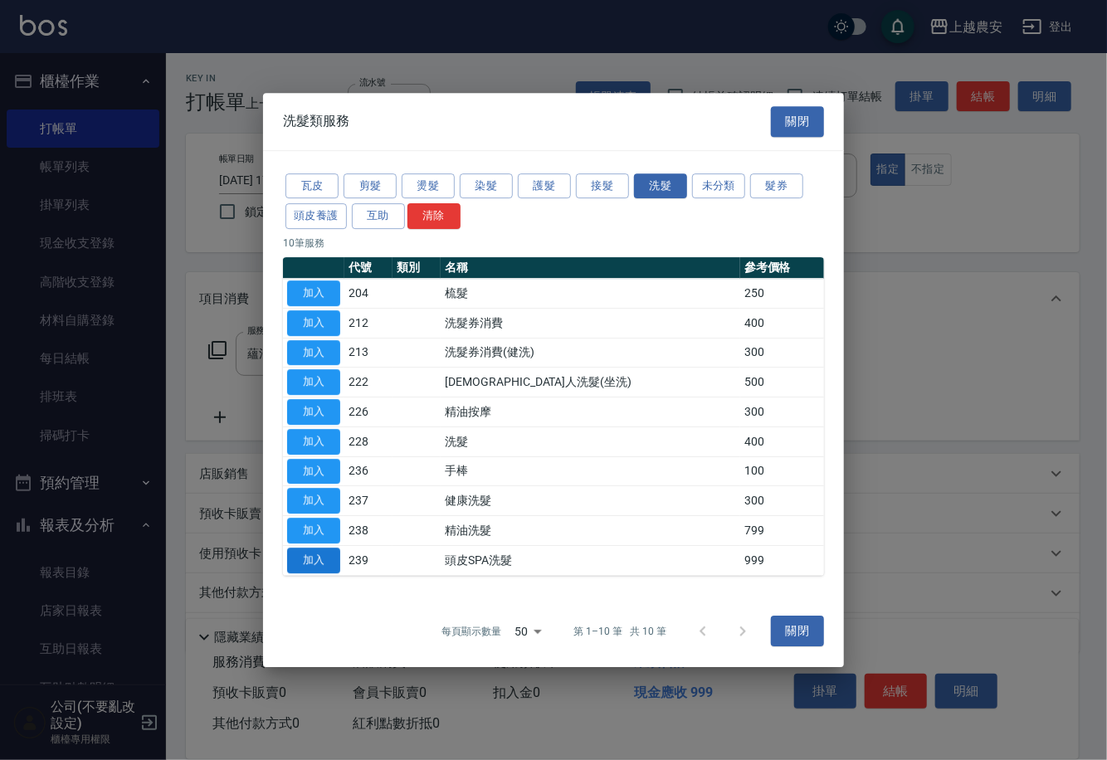
click at [328, 566] on button "加入" at bounding box center [313, 561] width 53 height 26
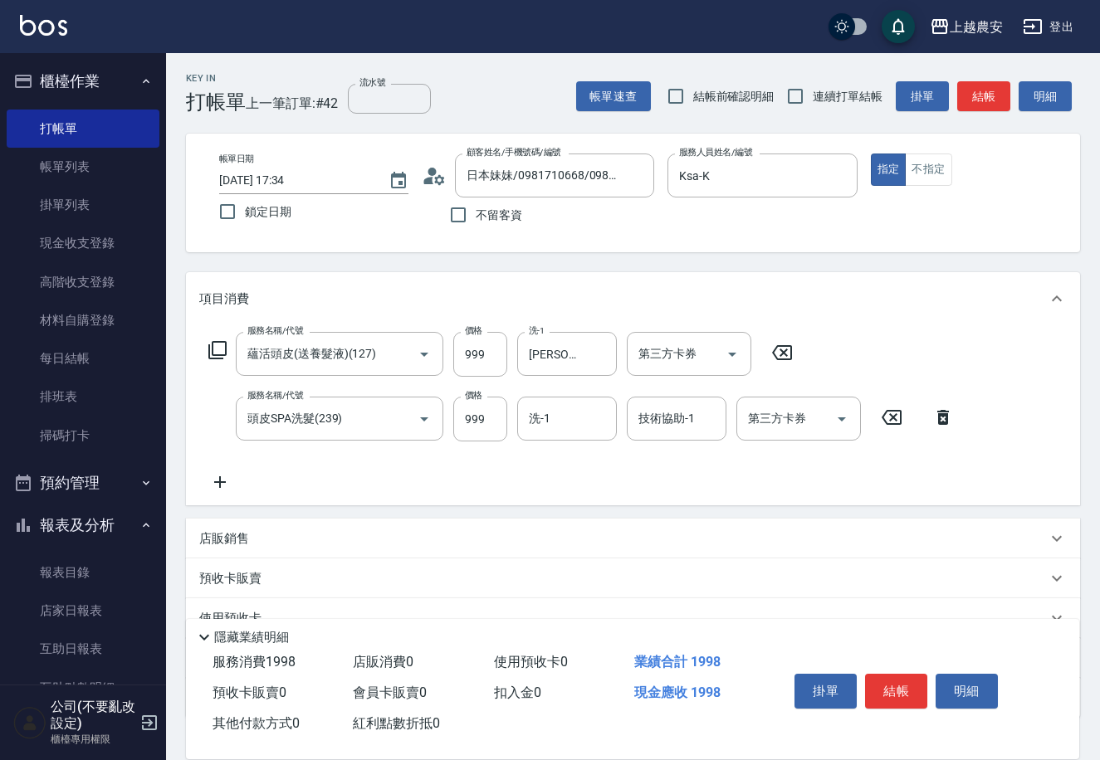
click at [777, 344] on icon at bounding box center [781, 353] width 41 height 20
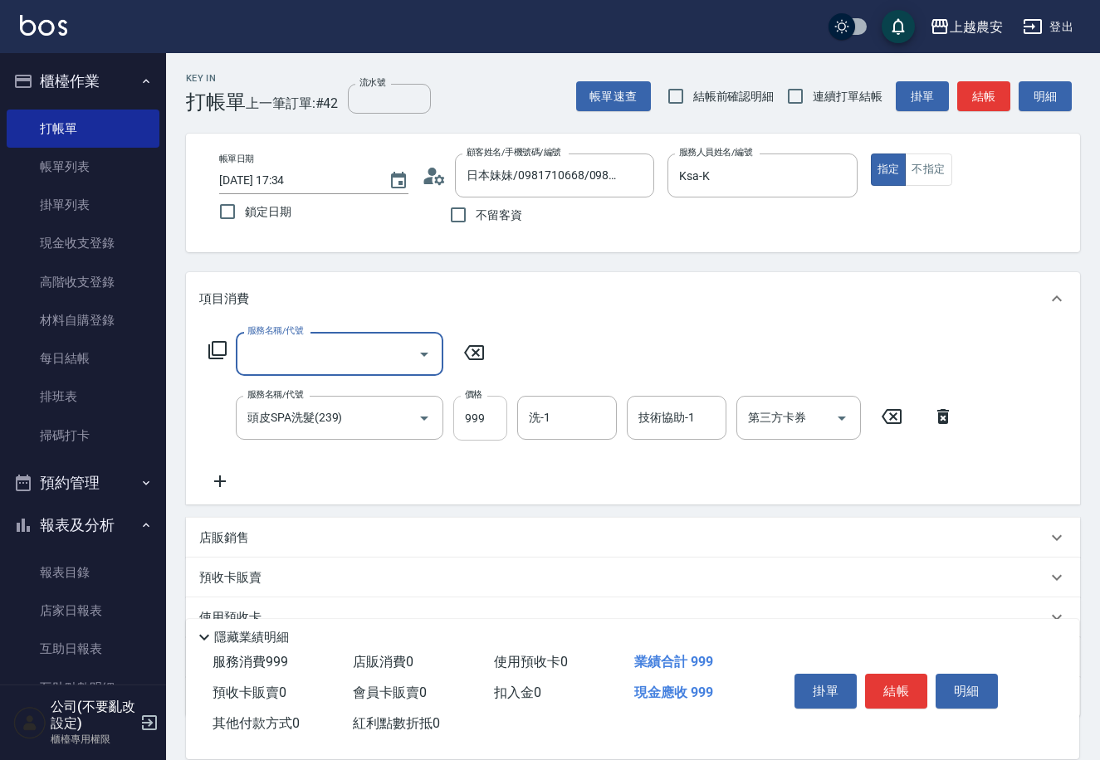
click at [499, 416] on input "999" at bounding box center [480, 418] width 54 height 45
click at [567, 414] on input "洗-1" at bounding box center [566, 417] width 85 height 29
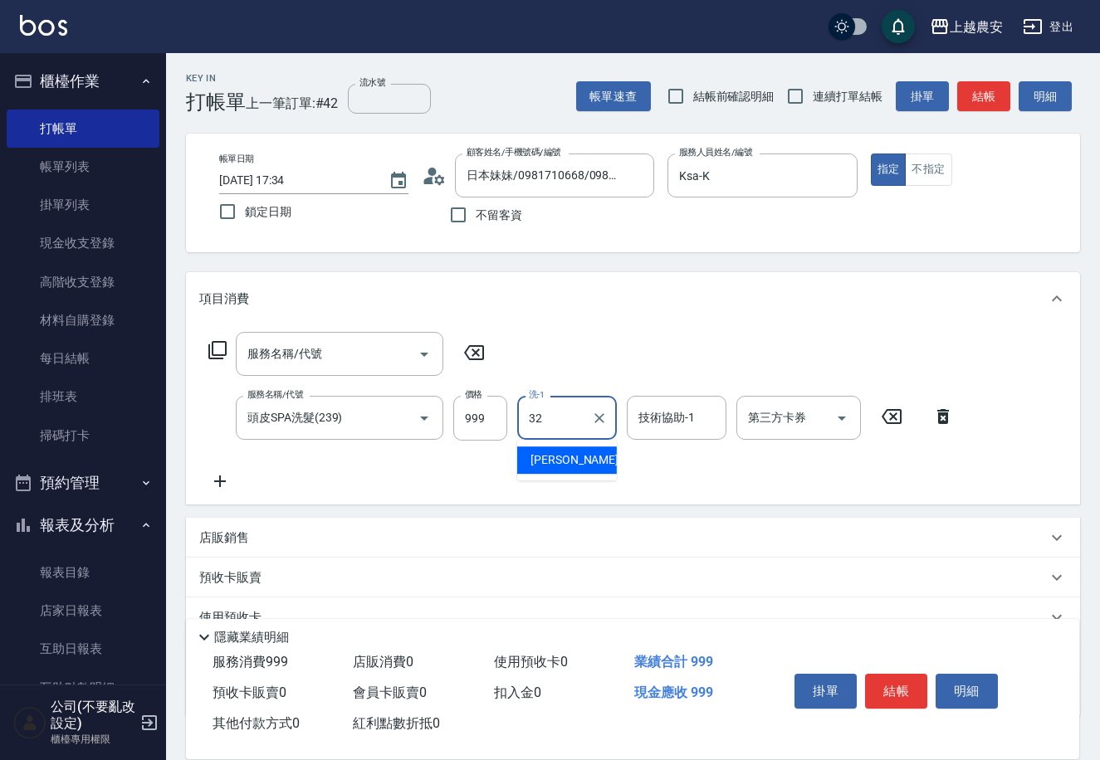
type input "[PERSON_NAME]-32"
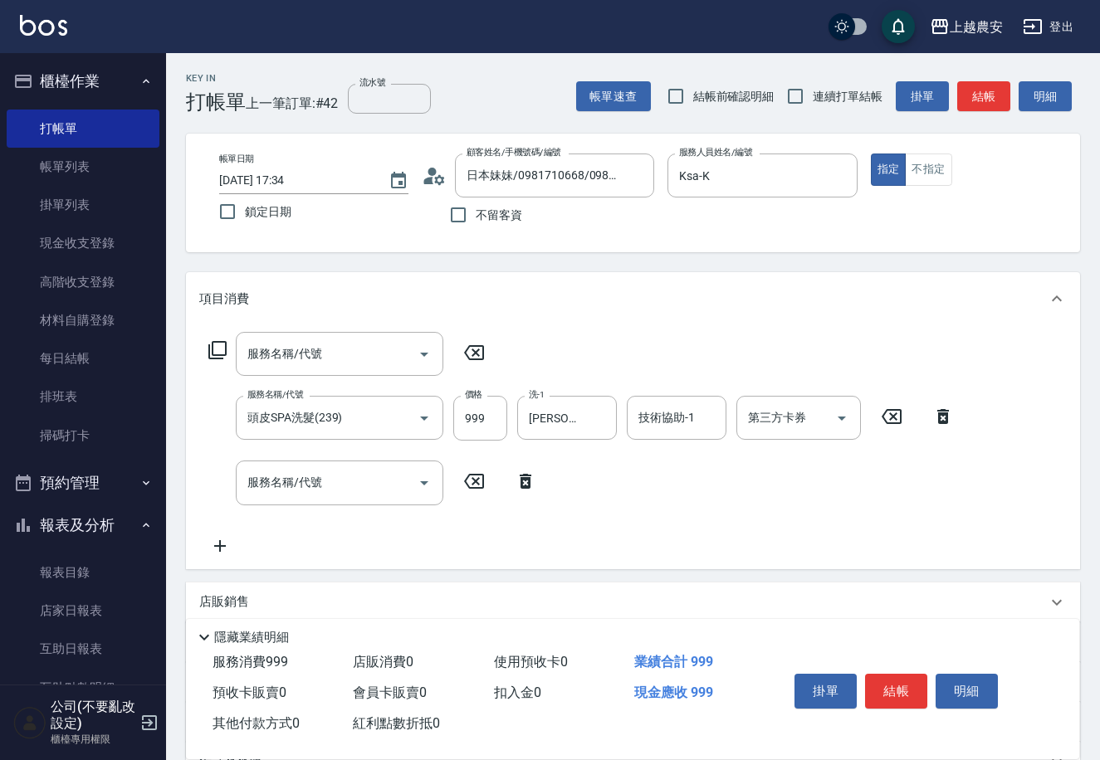
click at [519, 474] on icon at bounding box center [525, 481] width 41 height 20
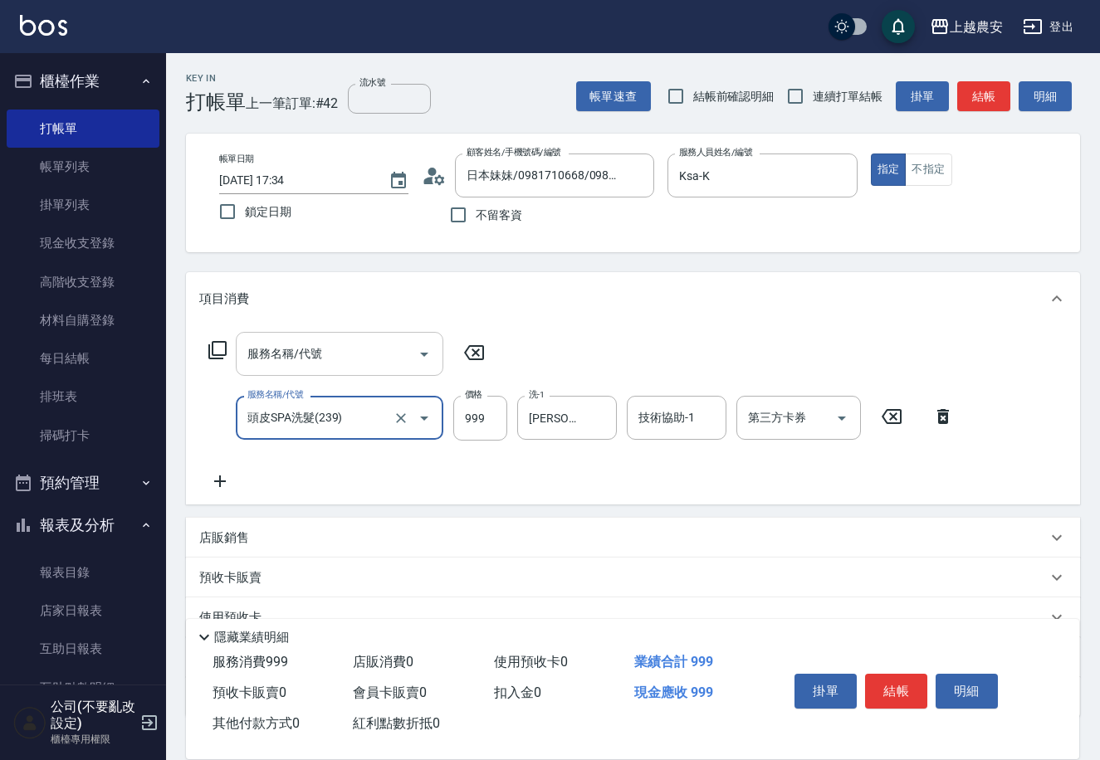
click at [378, 355] on input "服務名稱/代號" at bounding box center [327, 353] width 168 height 29
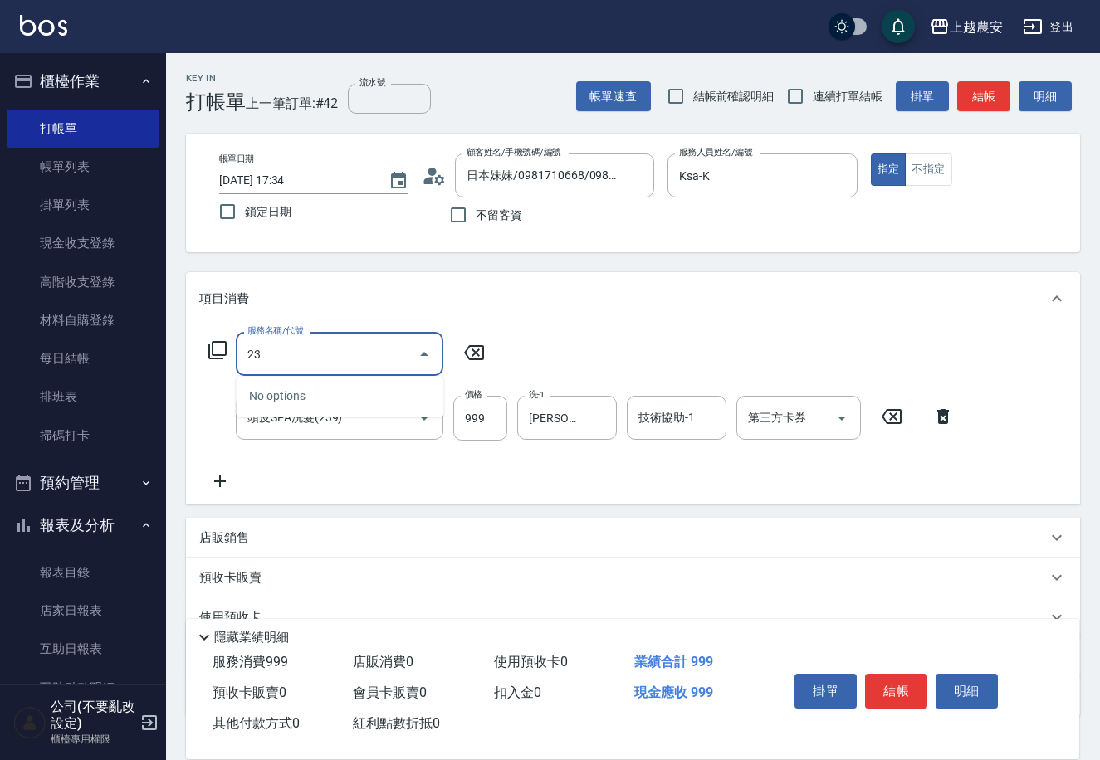
type input "239"
click at [402, 358] on icon "Clear" at bounding box center [401, 354] width 17 height 17
type input "手棒(236)"
click at [889, 694] on button "結帳" at bounding box center [896, 691] width 62 height 35
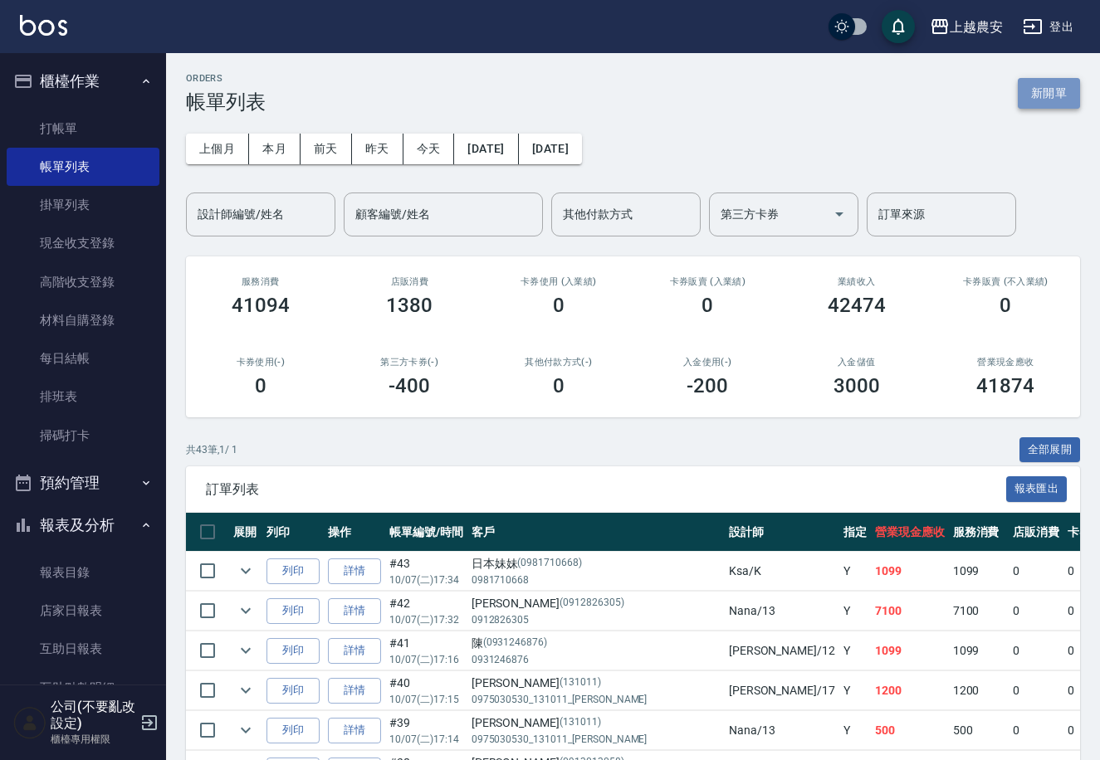
click at [1079, 79] on button "新開單" at bounding box center [1048, 93] width 62 height 31
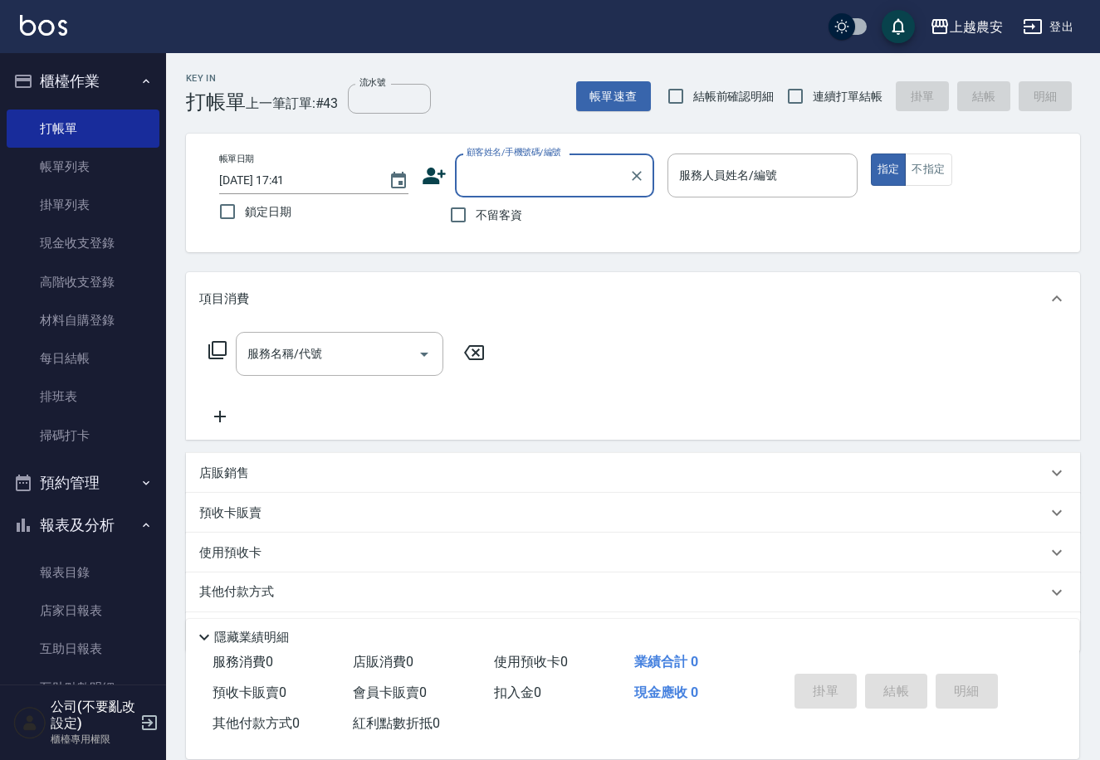
click at [516, 174] on input "顧客姓名/手機號碼/編號" at bounding box center [541, 175] width 159 height 29
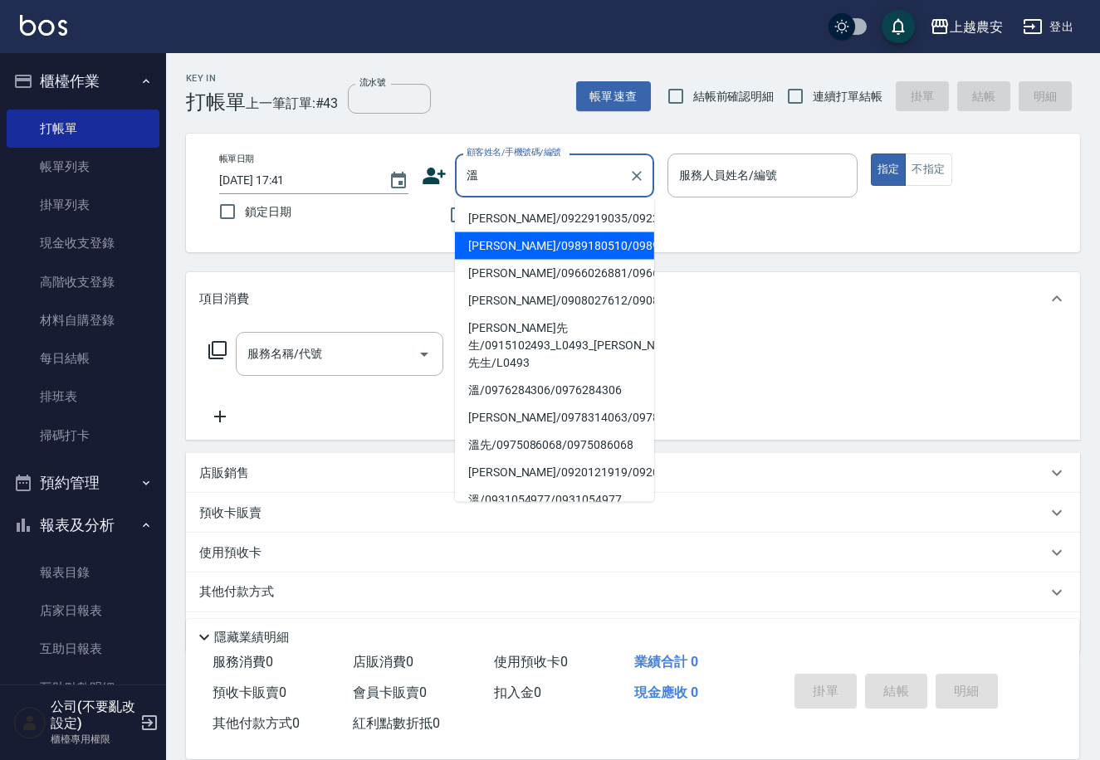
click at [509, 232] on li "[PERSON_NAME]/0989180510/0989180510" at bounding box center [554, 245] width 199 height 27
type input "[PERSON_NAME]/0989180510/0989180510"
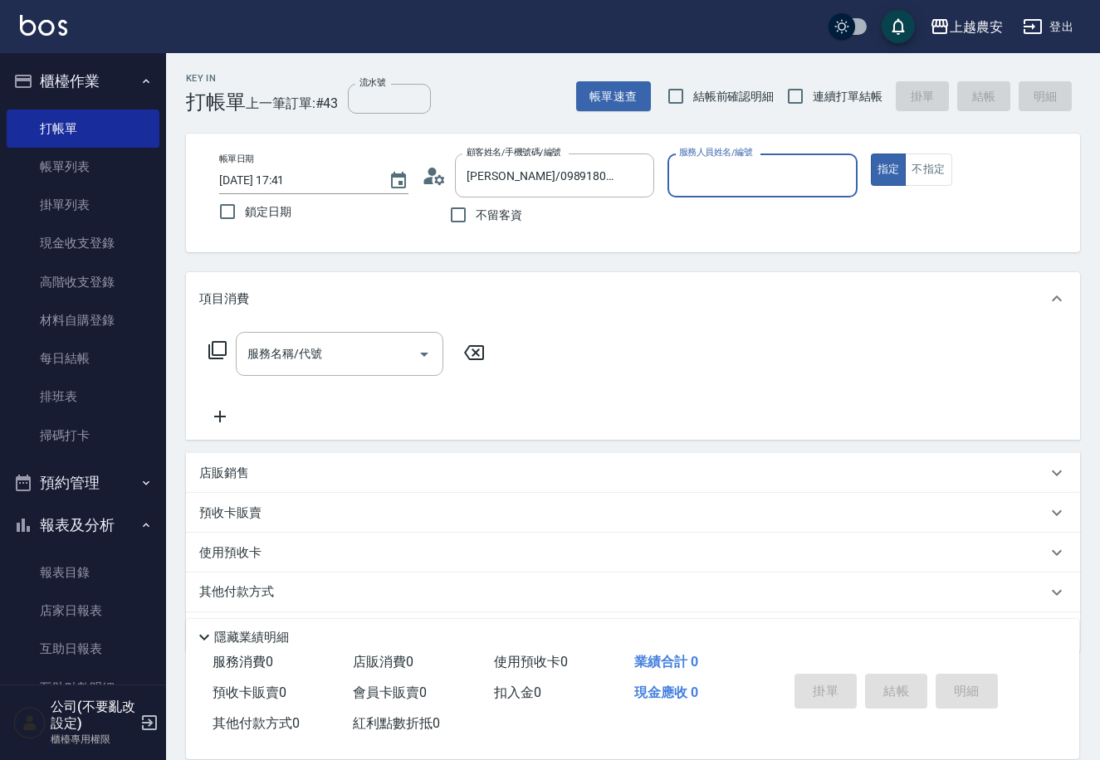
type input "[PERSON_NAME]"
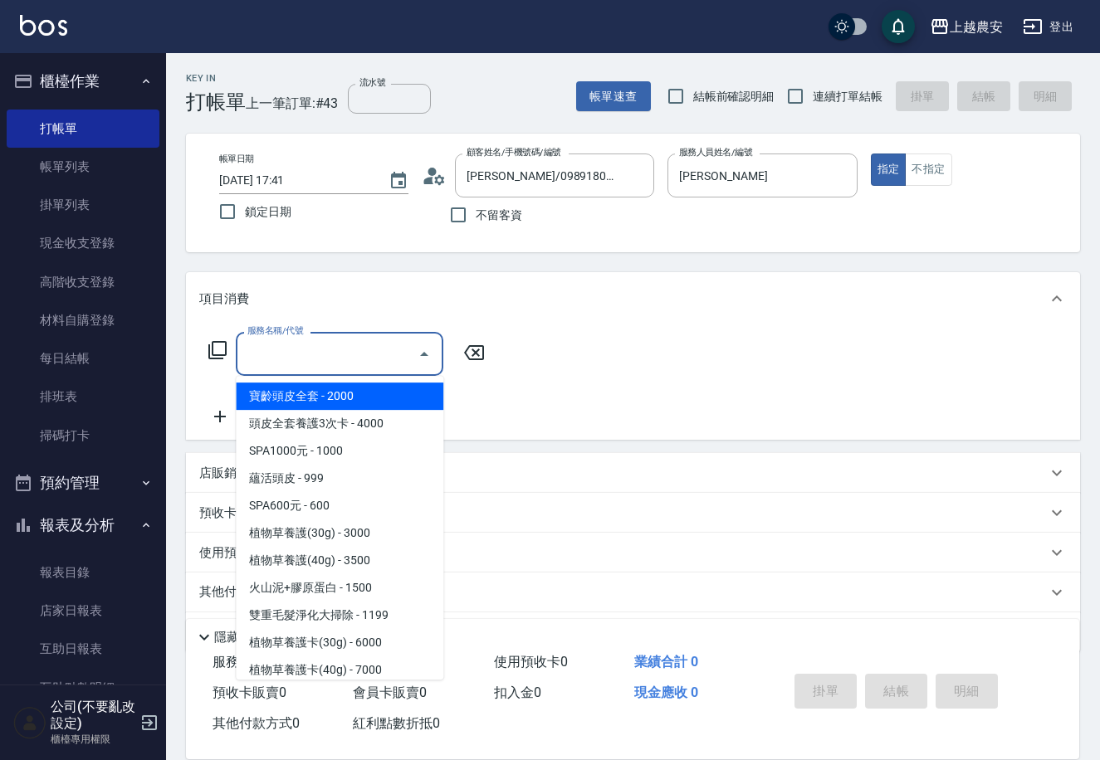
click at [278, 357] on div "服務名稱/代號 服務名稱/代號" at bounding box center [339, 354] width 207 height 44
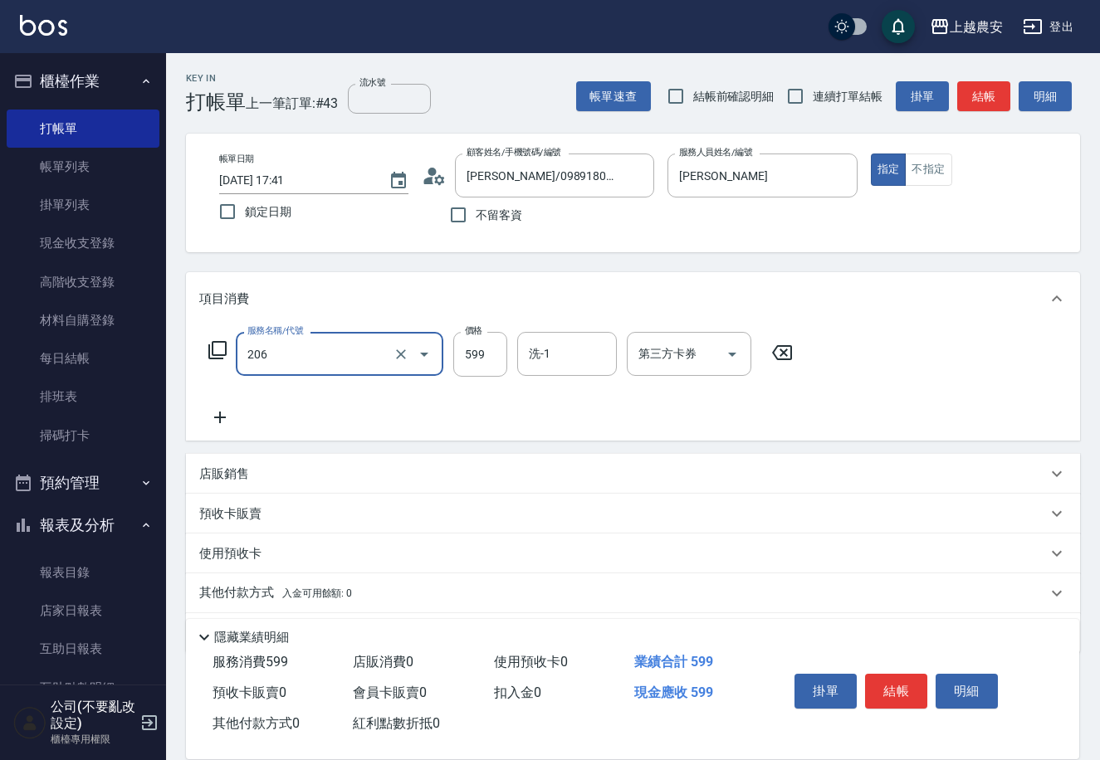
type input "洗+剪(206)"
type input "500"
click at [901, 676] on button "結帳" at bounding box center [896, 691] width 62 height 35
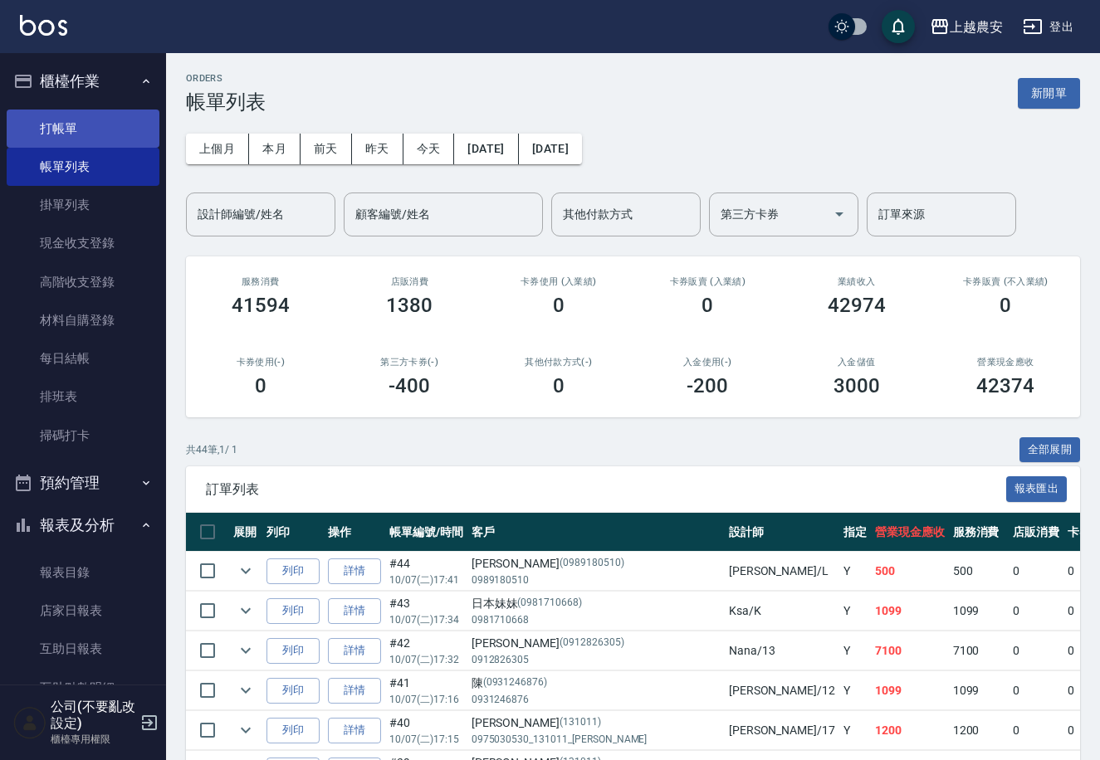
click at [86, 119] on link "打帳單" at bounding box center [83, 129] width 153 height 38
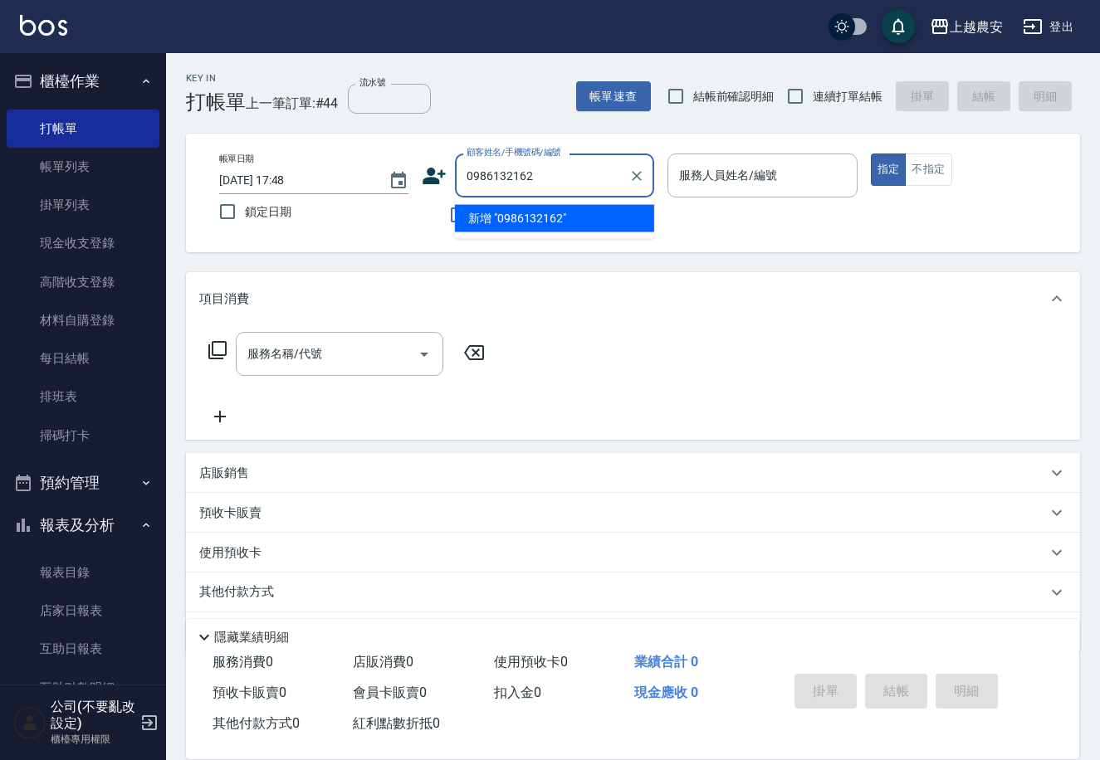
click at [481, 174] on input "0986132162" at bounding box center [541, 175] width 159 height 29
click at [490, 174] on input "0986132162" at bounding box center [541, 175] width 159 height 29
click at [555, 207] on li "陳/0968132162/0968132162" at bounding box center [554, 218] width 199 height 27
type input "陳/0968132162/0968132162"
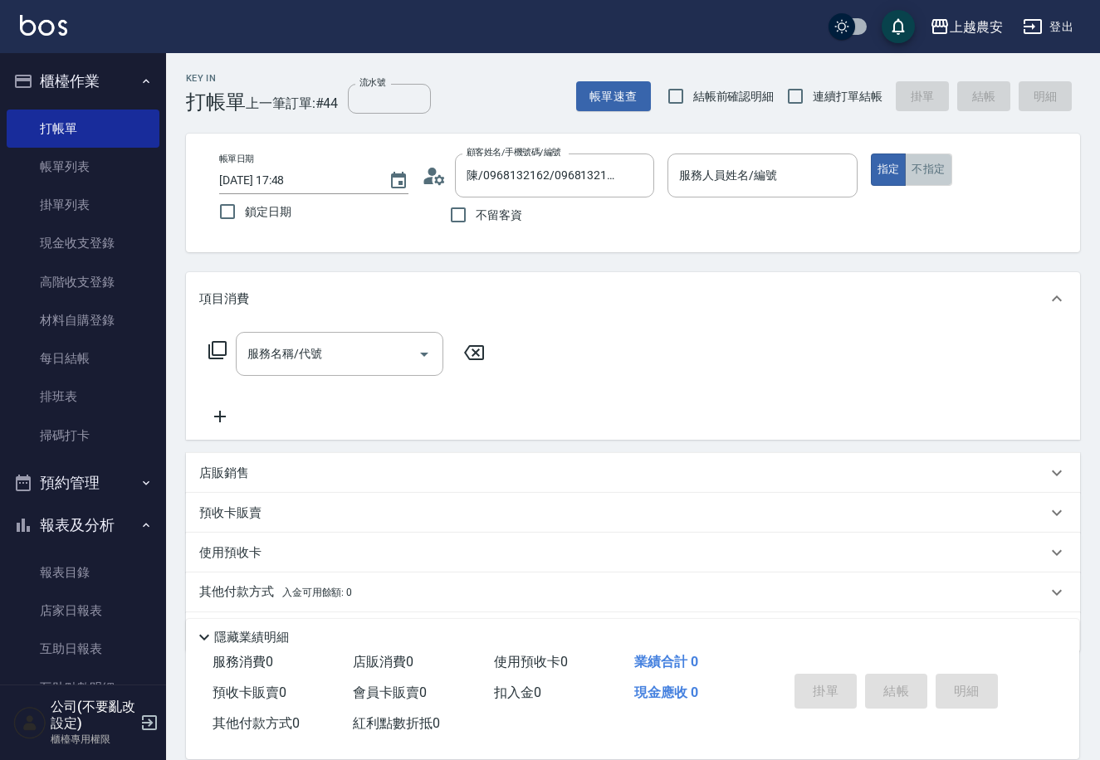
click at [926, 171] on button "不指定" at bounding box center [928, 170] width 46 height 32
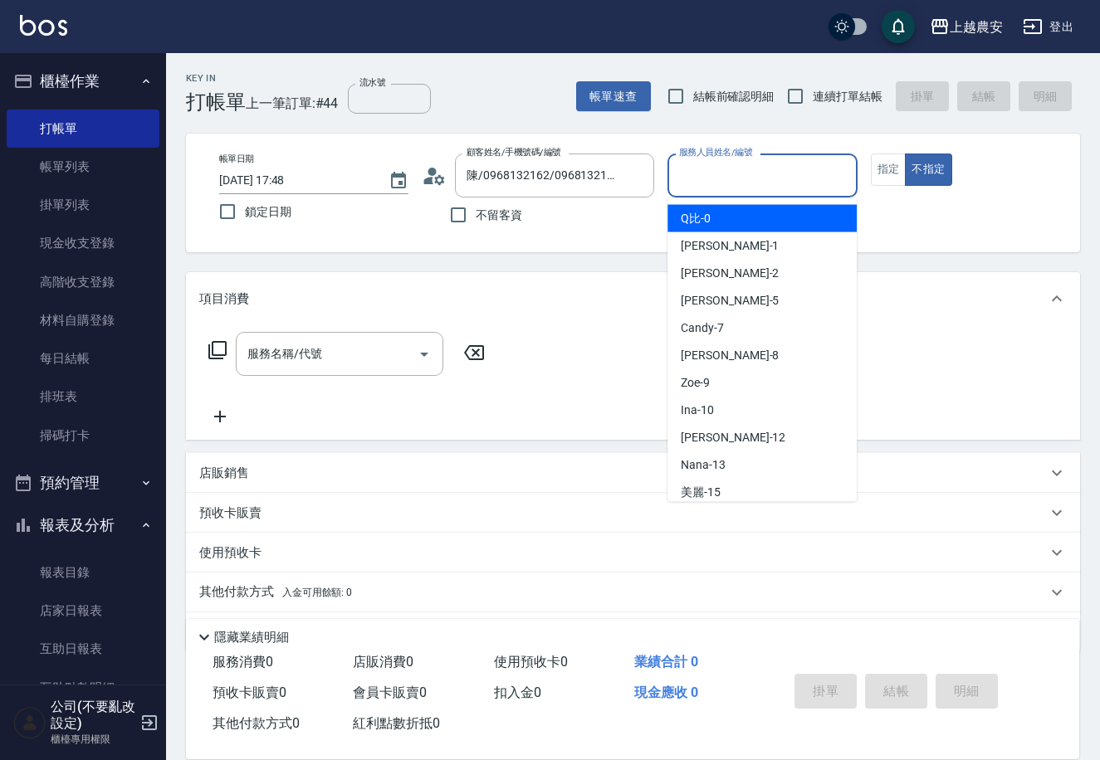
click at [802, 169] on input "服務人員姓名/編號" at bounding box center [762, 175] width 174 height 29
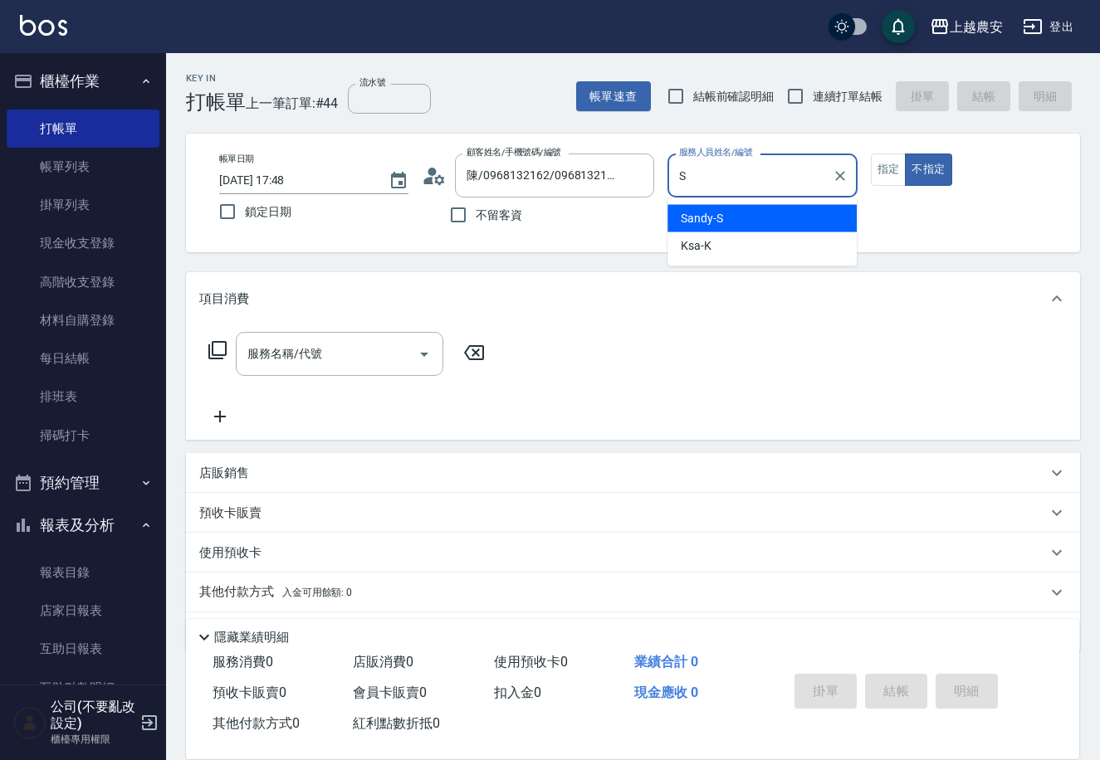
type input "Sandy-S"
type button "false"
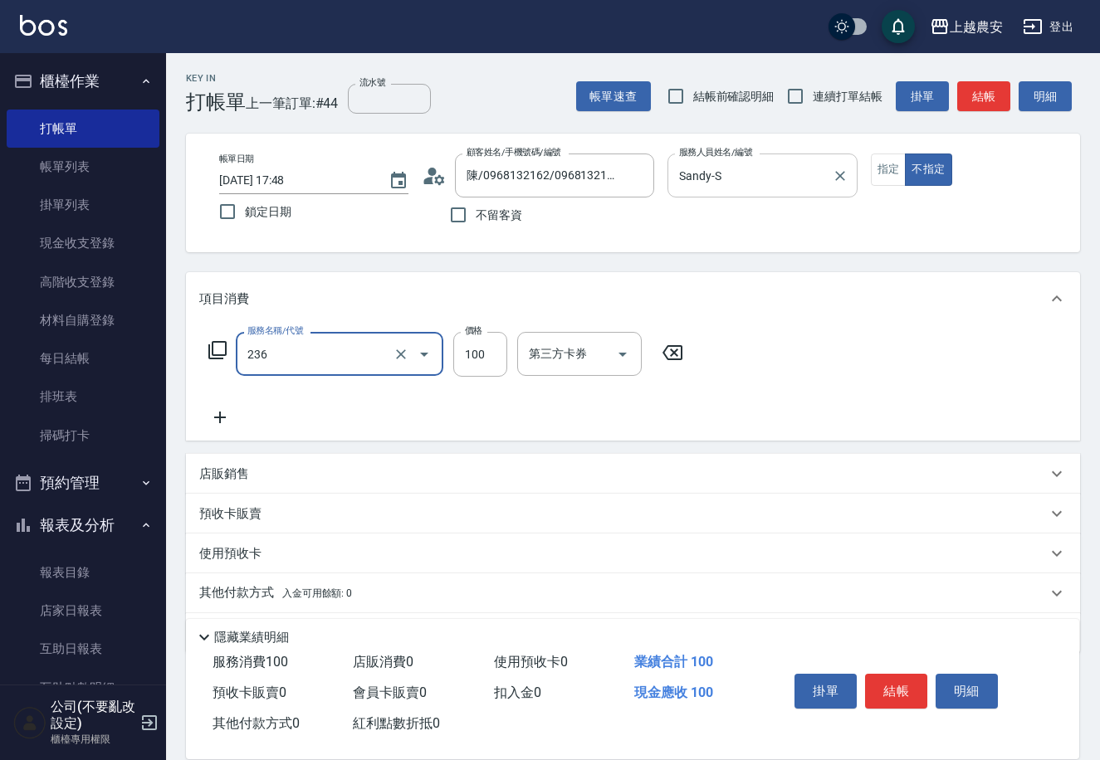
type input "手棒(236)"
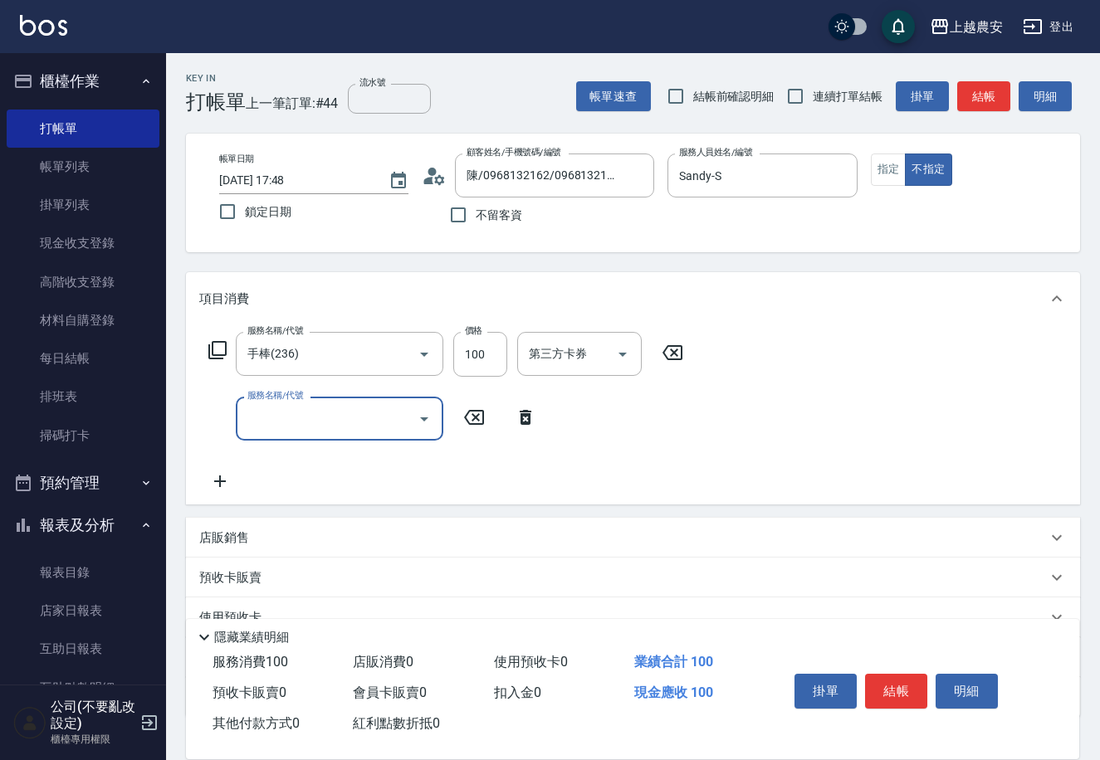
click at [224, 352] on icon at bounding box center [217, 350] width 20 height 20
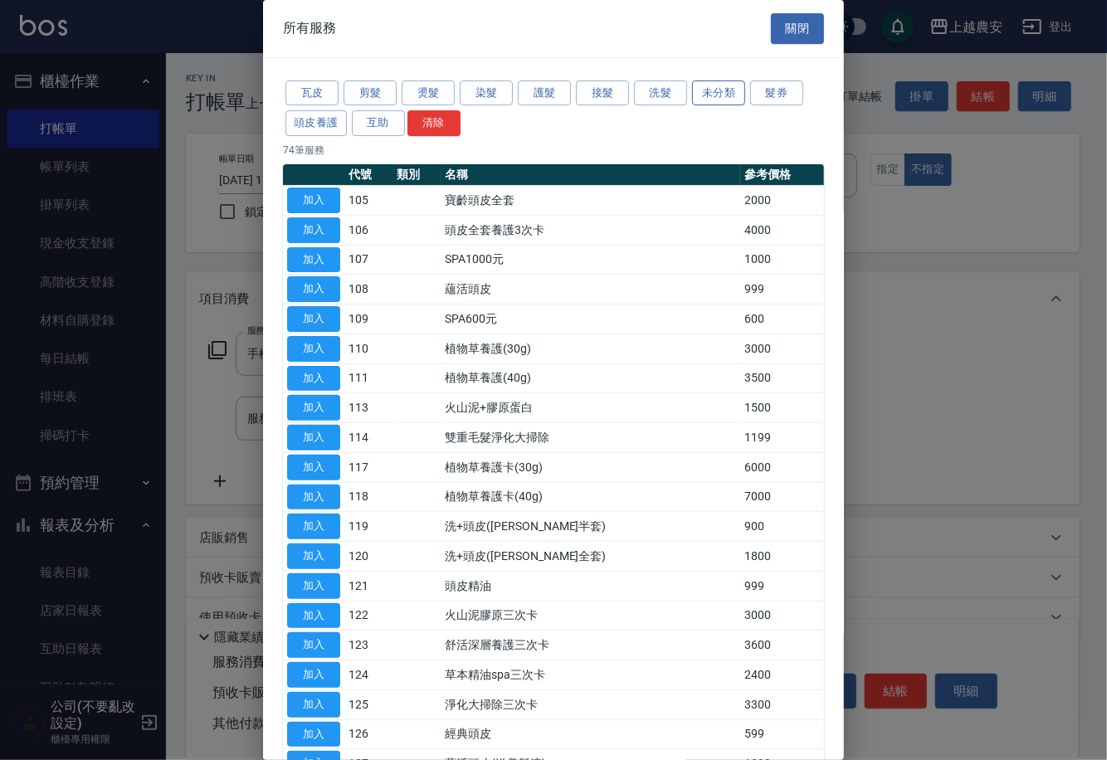
click at [698, 85] on button "未分類" at bounding box center [718, 94] width 53 height 26
click at [672, 94] on div at bounding box center [553, 380] width 1107 height 760
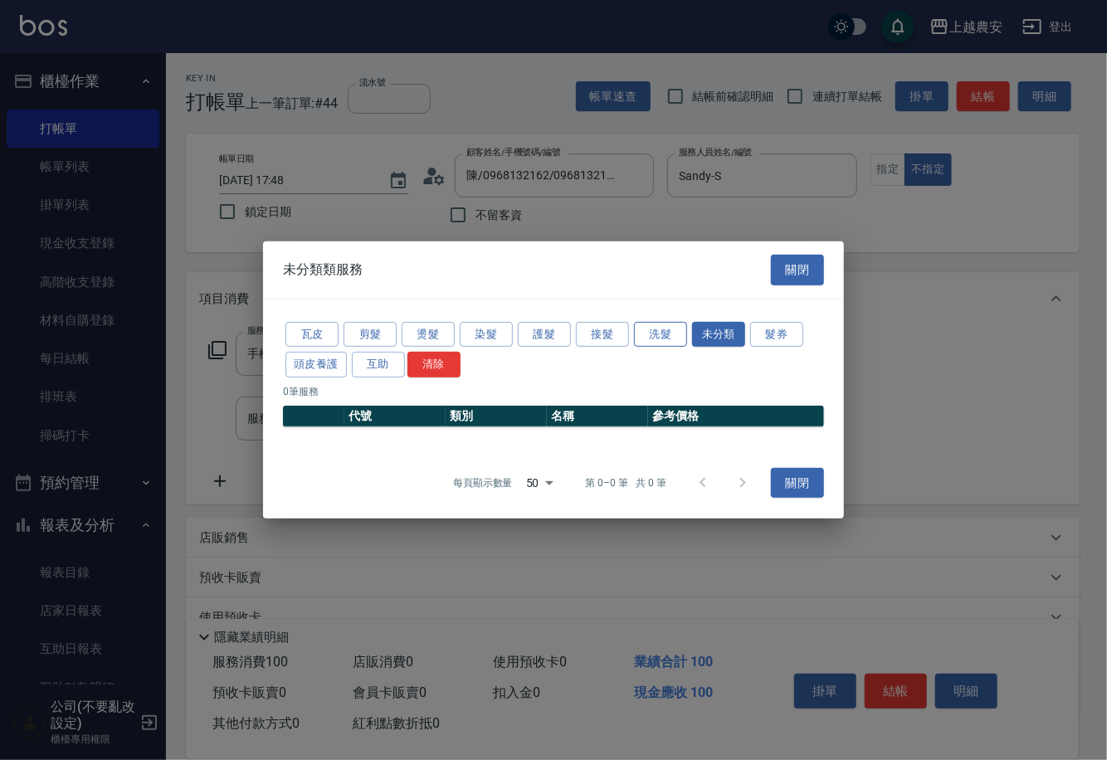
click at [671, 324] on button "洗髮" at bounding box center [660, 334] width 53 height 26
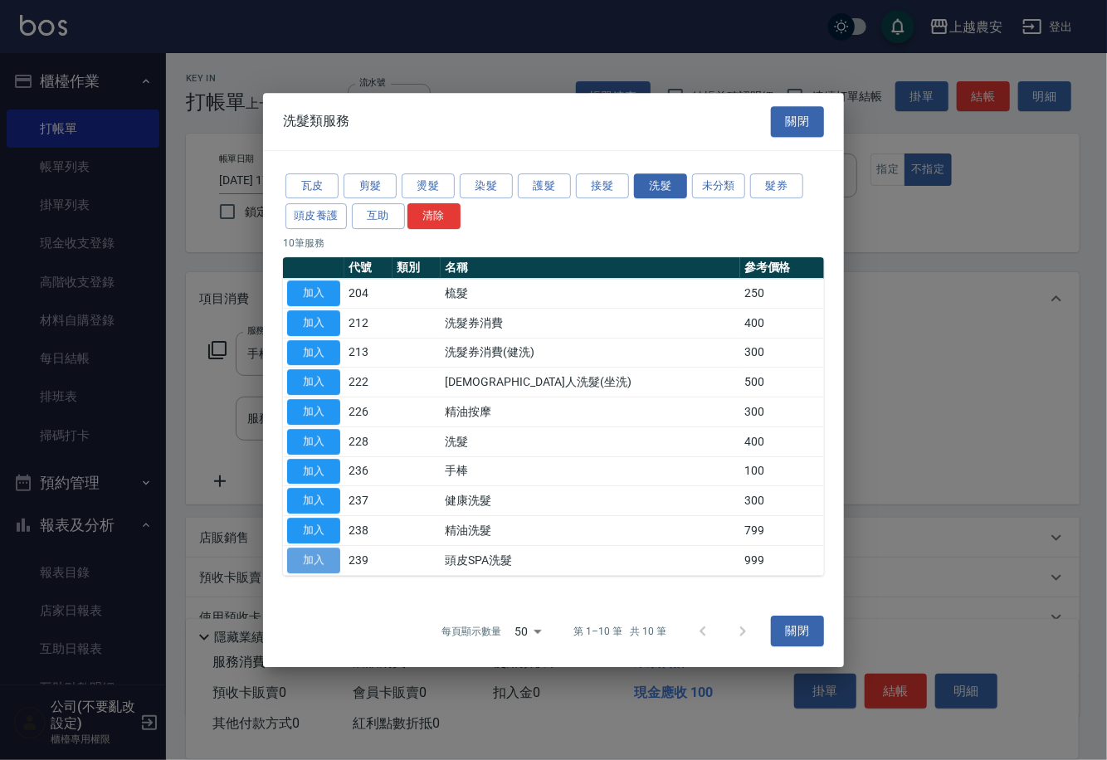
click at [335, 553] on button "加入" at bounding box center [313, 561] width 53 height 26
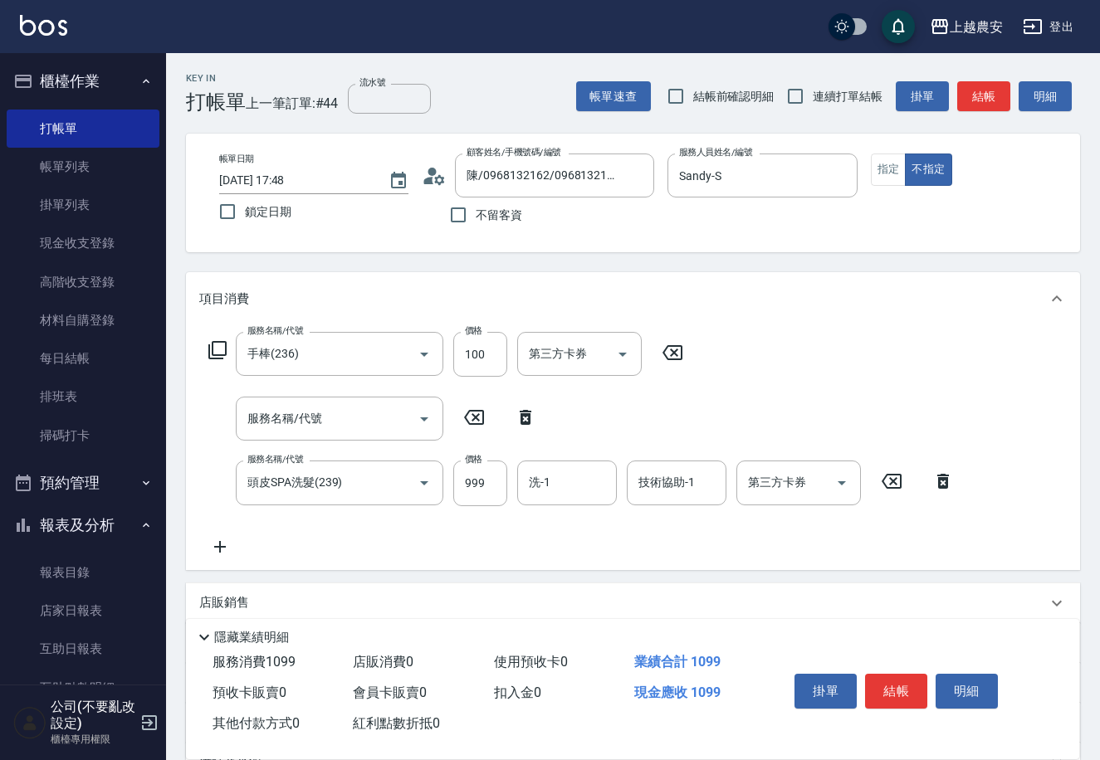
click at [525, 409] on icon at bounding box center [525, 417] width 41 height 20
type input "頭皮SPA洗髮(239)"
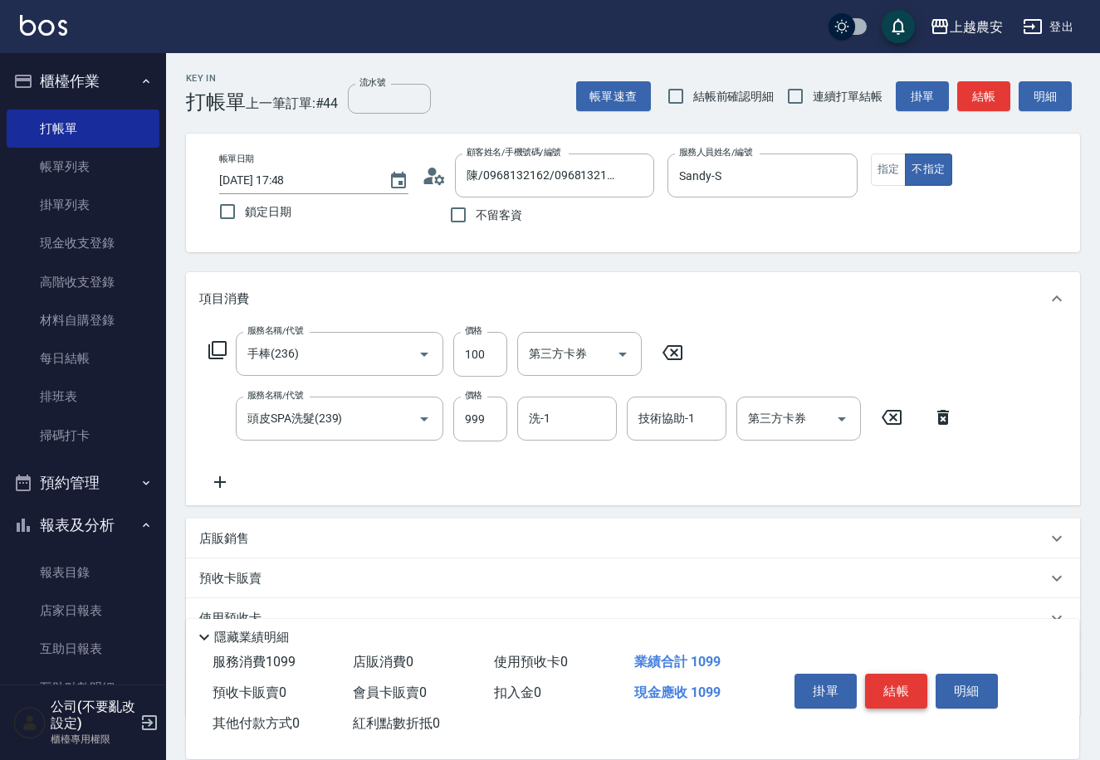
click at [915, 694] on button "結帳" at bounding box center [896, 691] width 62 height 35
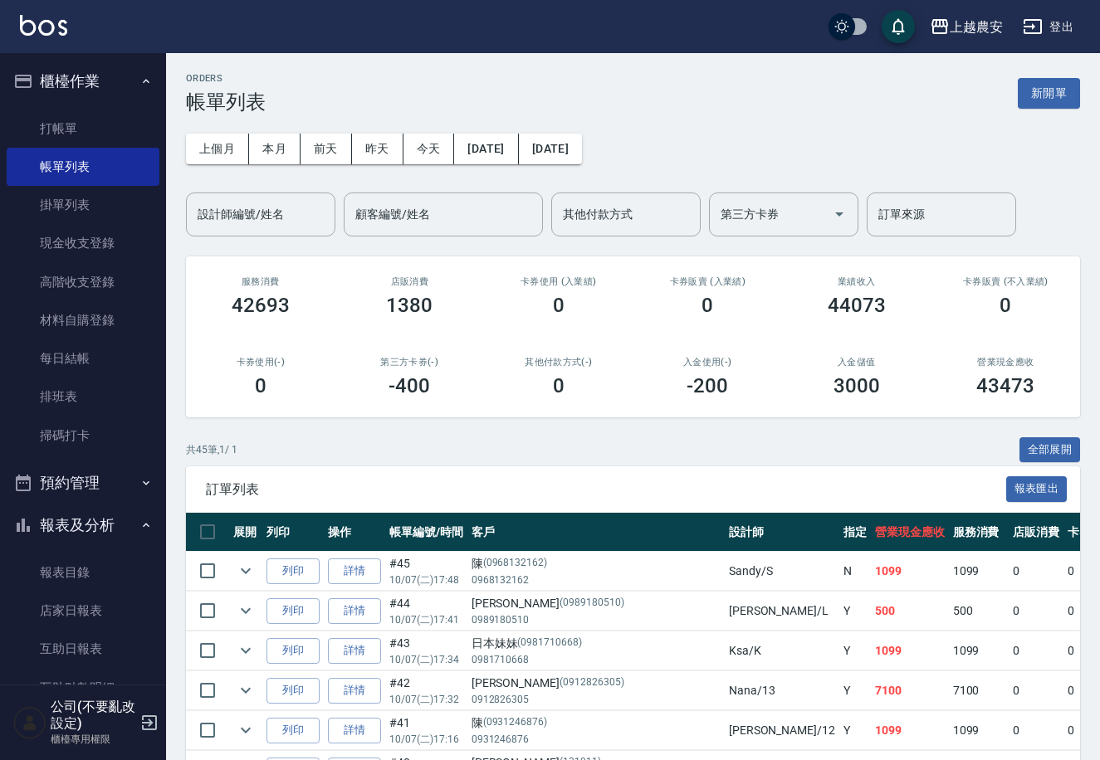
drag, startPoint x: 76, startPoint y: 456, endPoint x: 100, endPoint y: 438, distance: 29.6
click at [79, 455] on ul "打帳單 帳單列表 掛單列表 現金收支登錄 高階收支登錄 材料自購登錄 每日結帳 排班表 掃碼打卡" at bounding box center [83, 282] width 153 height 359
drag, startPoint x: 100, startPoint y: 438, endPoint x: 280, endPoint y: 451, distance: 180.5
click at [100, 438] on link "掃碼打卡" at bounding box center [83, 436] width 153 height 38
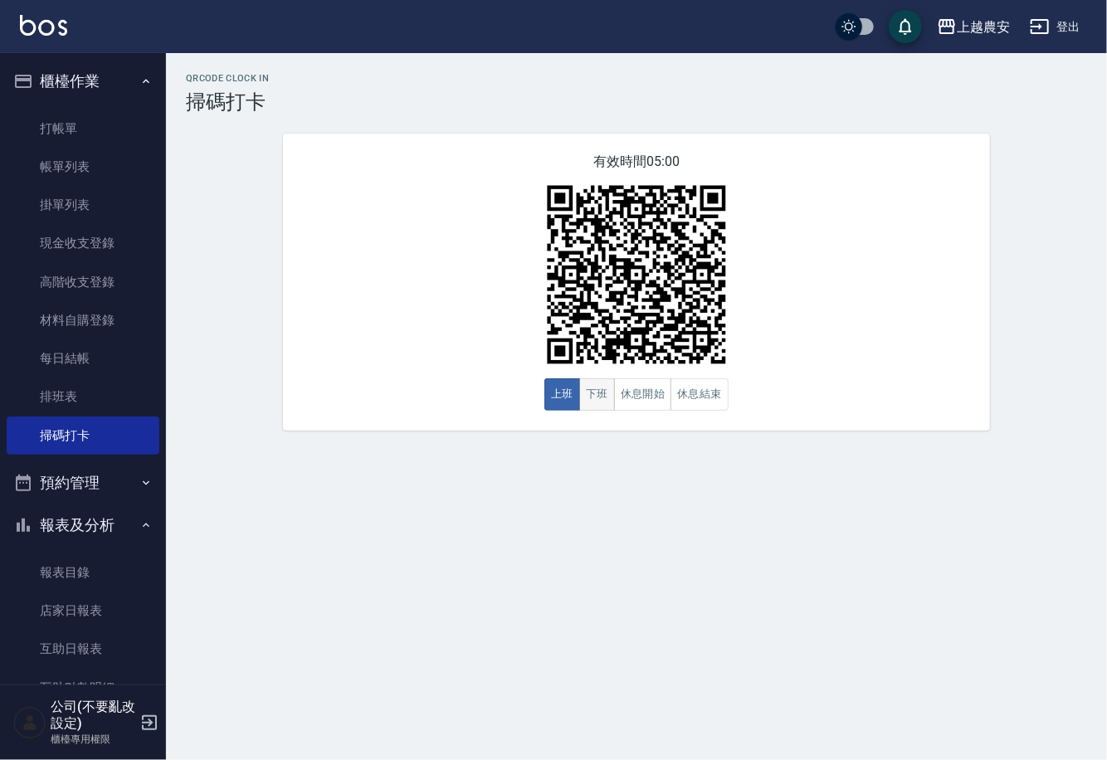
click at [606, 407] on button "下班" at bounding box center [597, 394] width 36 height 32
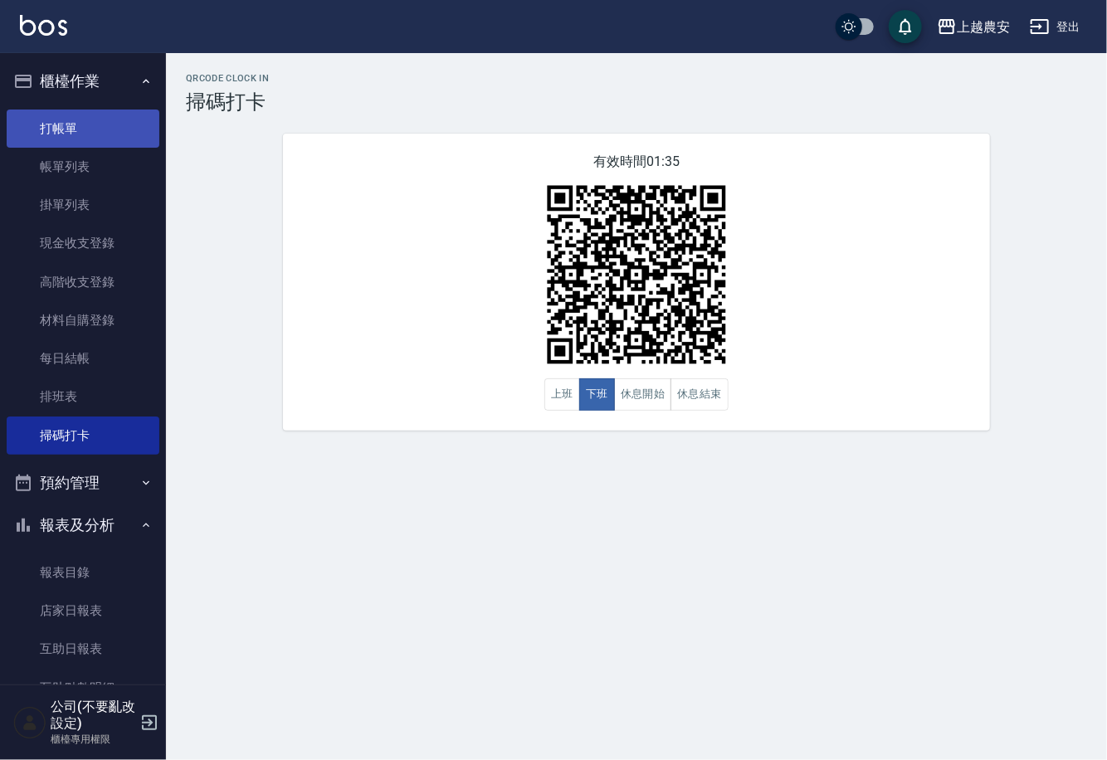
click at [107, 126] on link "打帳單" at bounding box center [83, 129] width 153 height 38
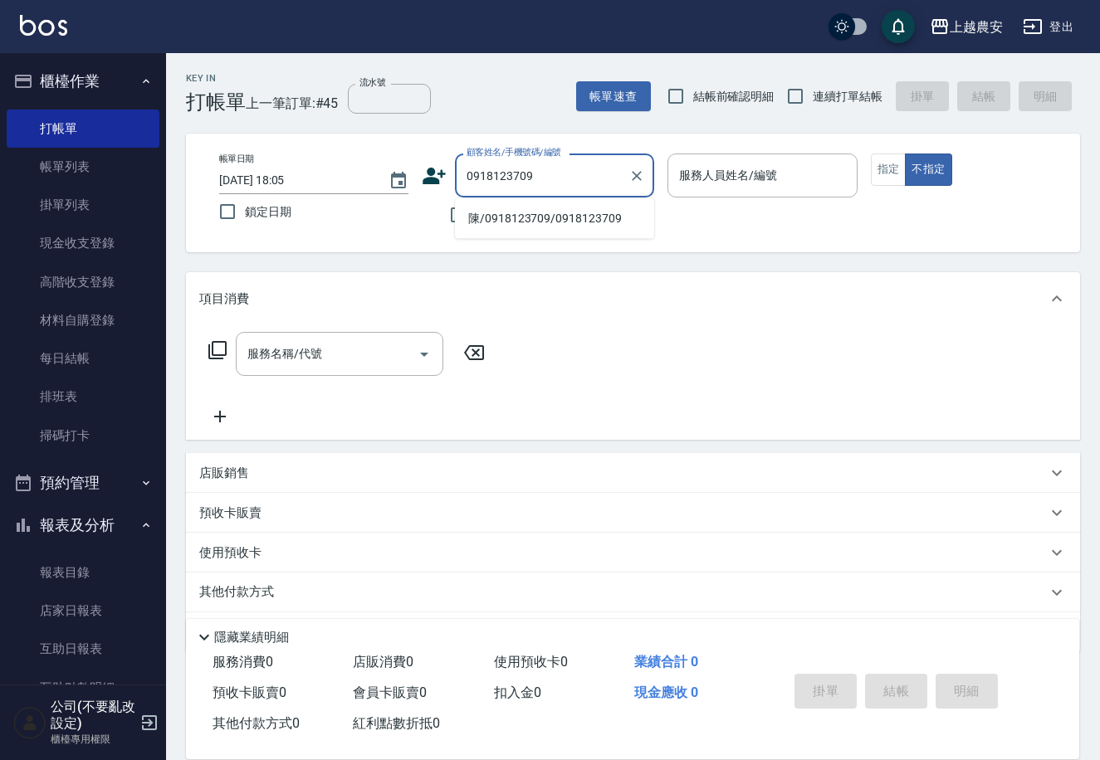
type input "陳/0918123709/0918123709"
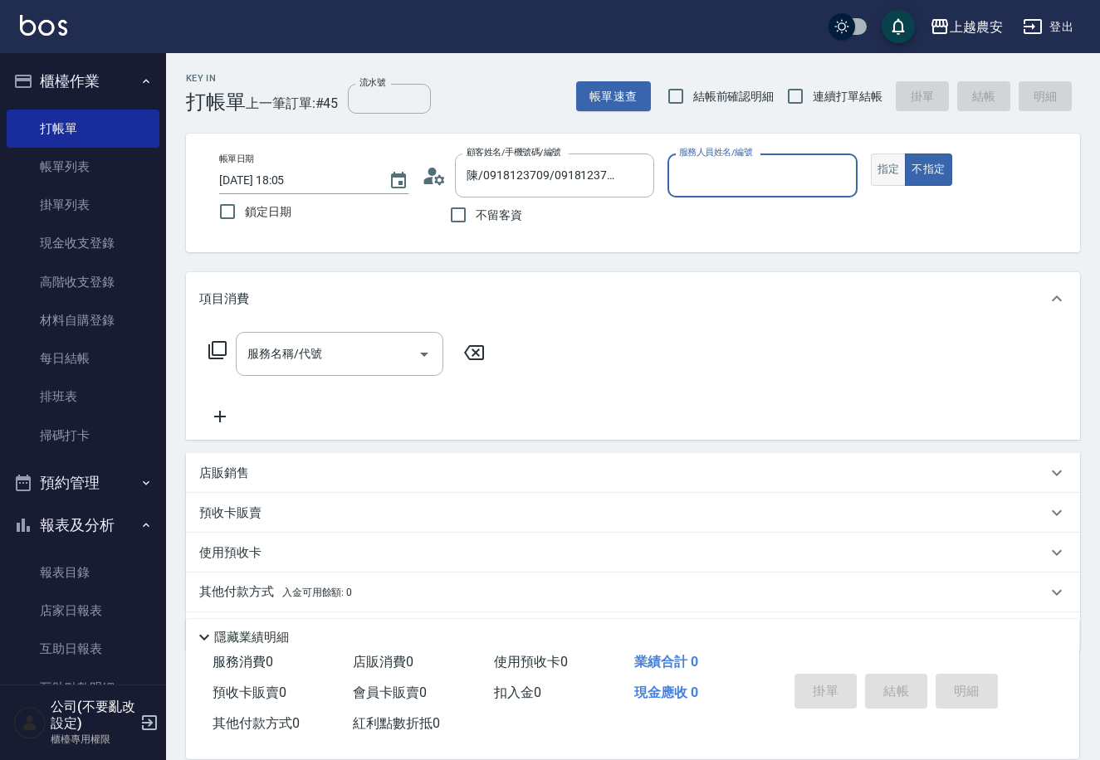
click at [895, 183] on button "指定" at bounding box center [889, 170] width 36 height 32
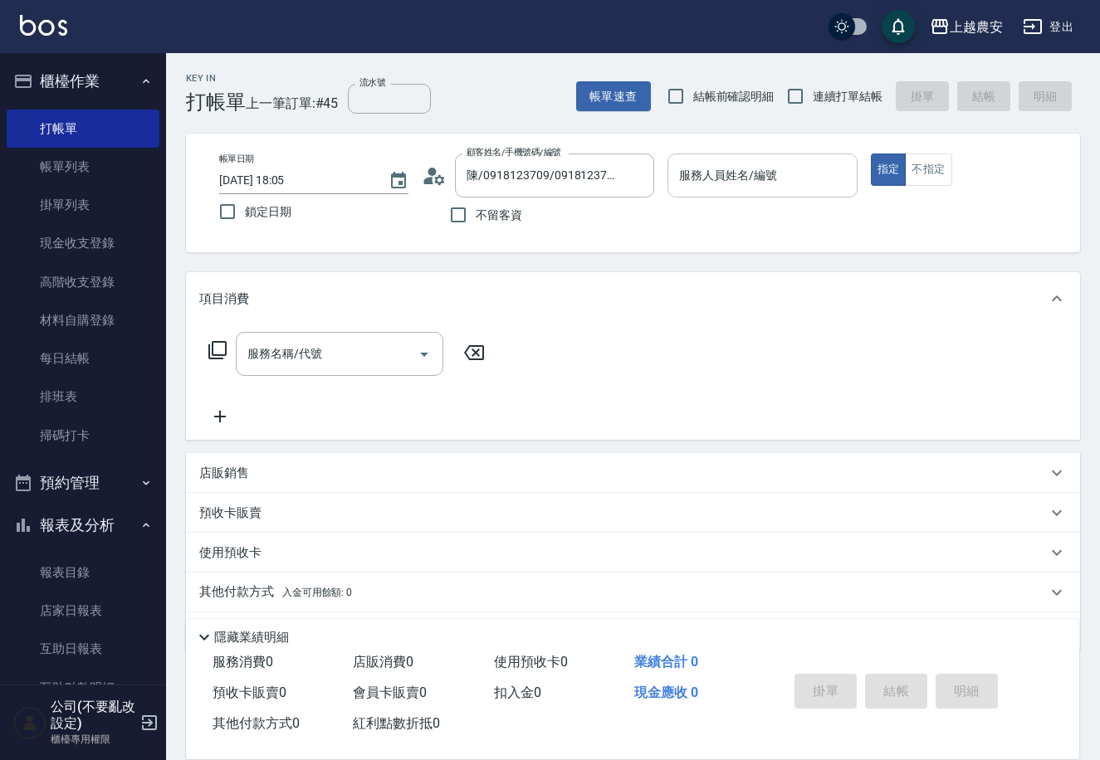
click at [768, 171] on div "服務人員姓名/編號 服務人員姓名/編號" at bounding box center [761, 176] width 189 height 44
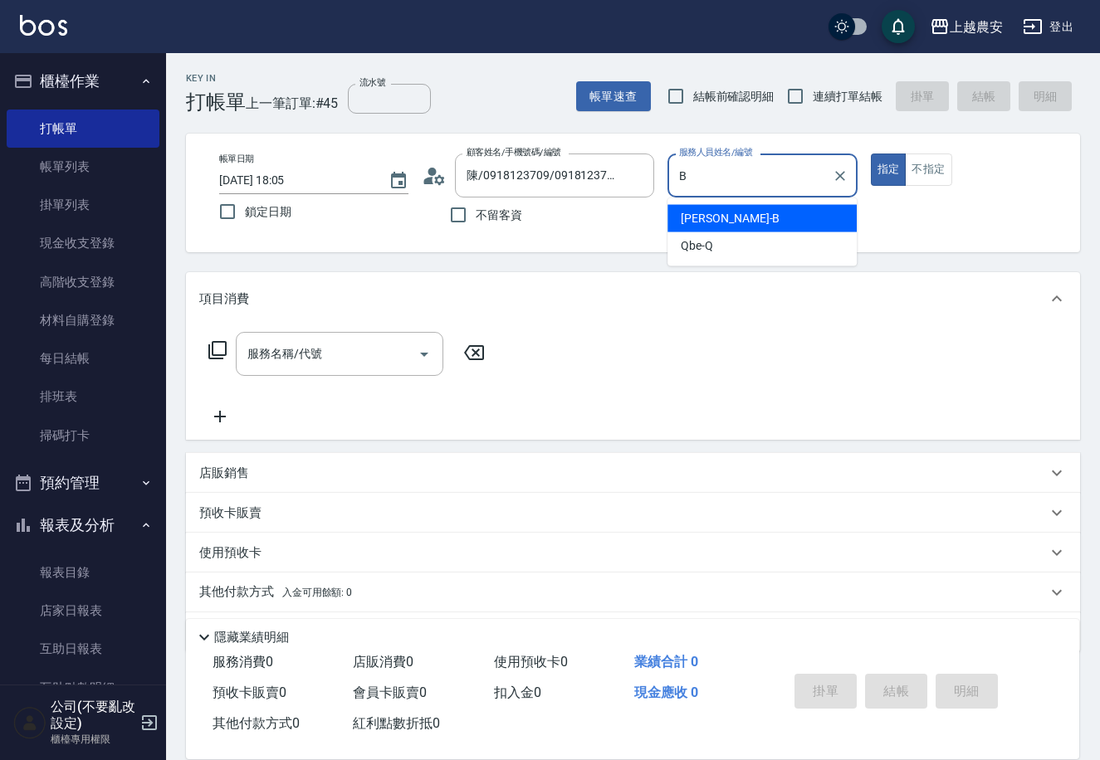
type input "美雅-B"
type button "true"
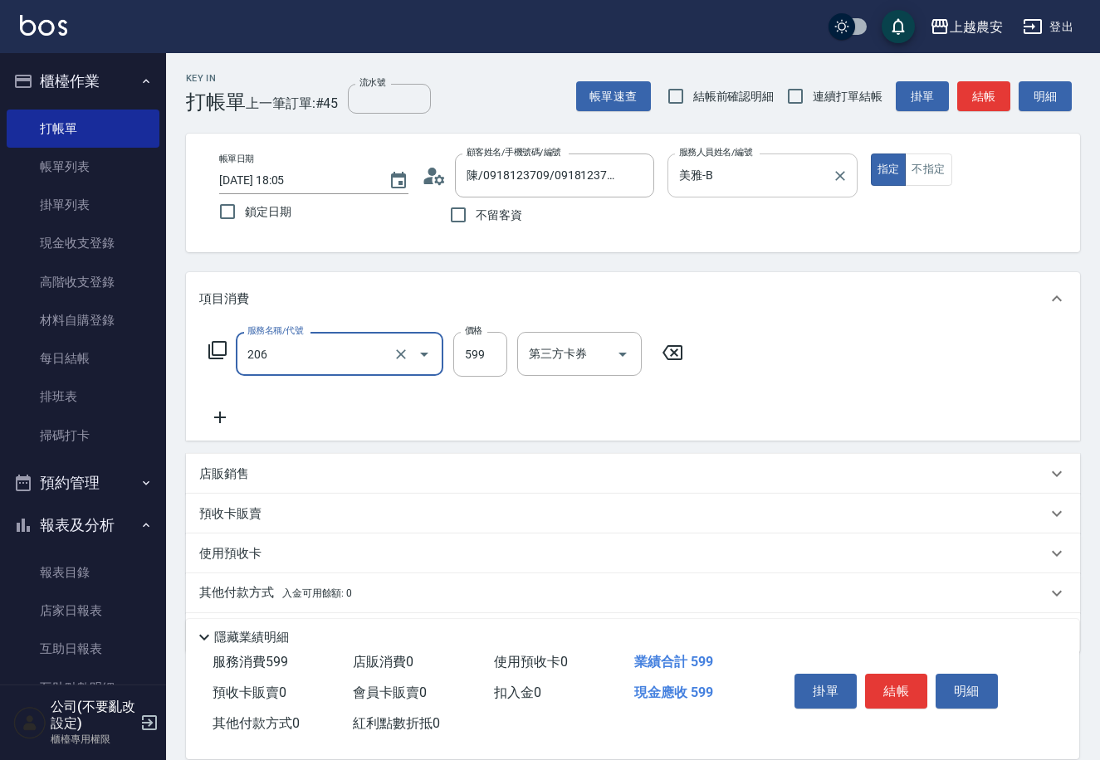
type input "洗+剪(206)"
type input "800"
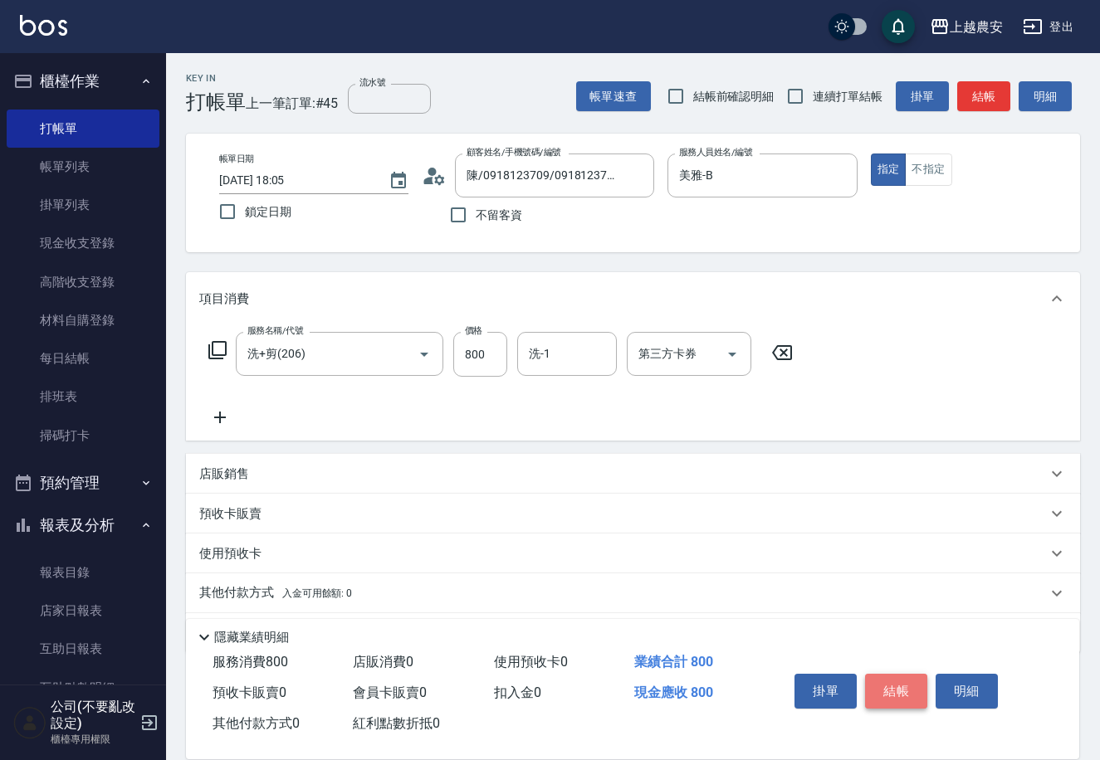
click at [903, 680] on button "結帳" at bounding box center [896, 691] width 62 height 35
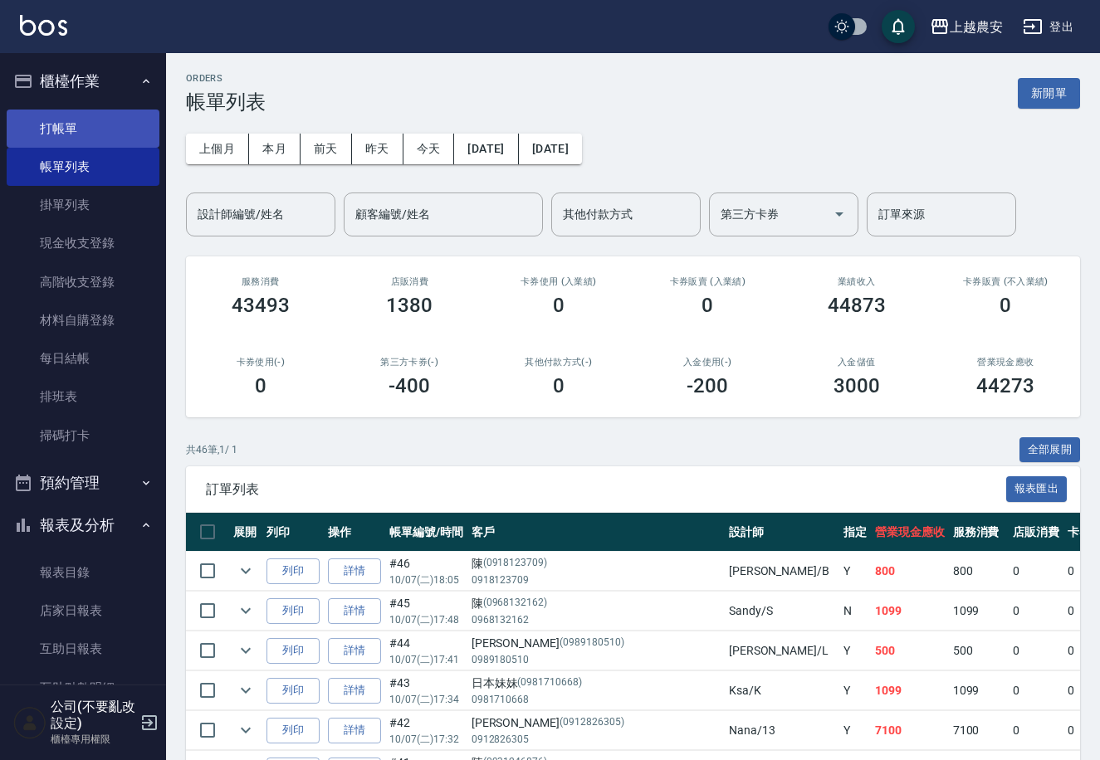
click at [129, 128] on link "打帳單" at bounding box center [83, 129] width 153 height 38
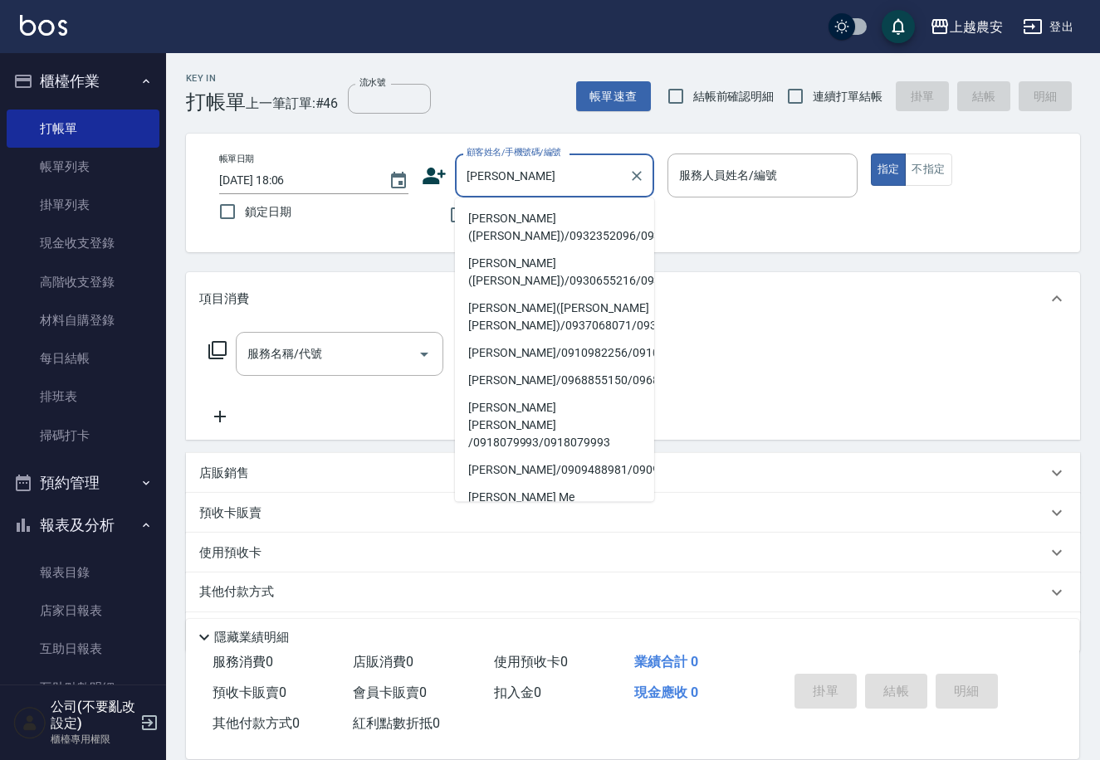
type input "[PERSON_NAME]([PERSON_NAME])/0932352096/0932352096"
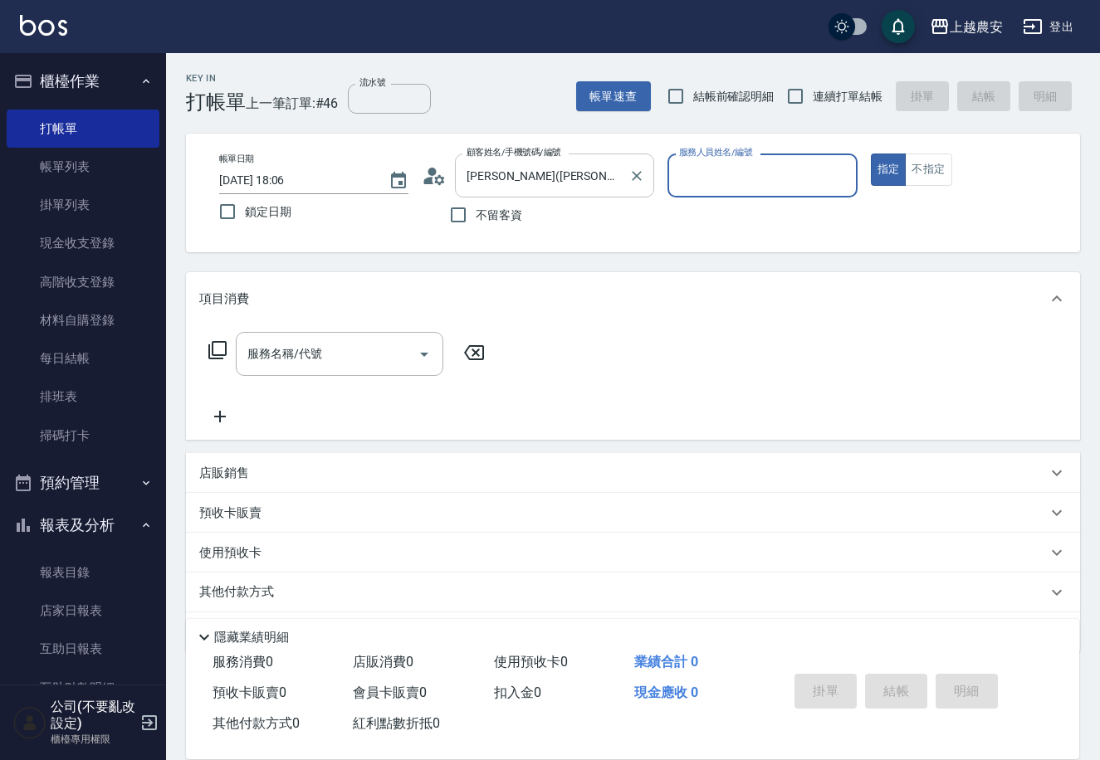
type input "Candy-7"
click at [871, 154] on button "指定" at bounding box center [889, 170] width 36 height 32
type button "true"
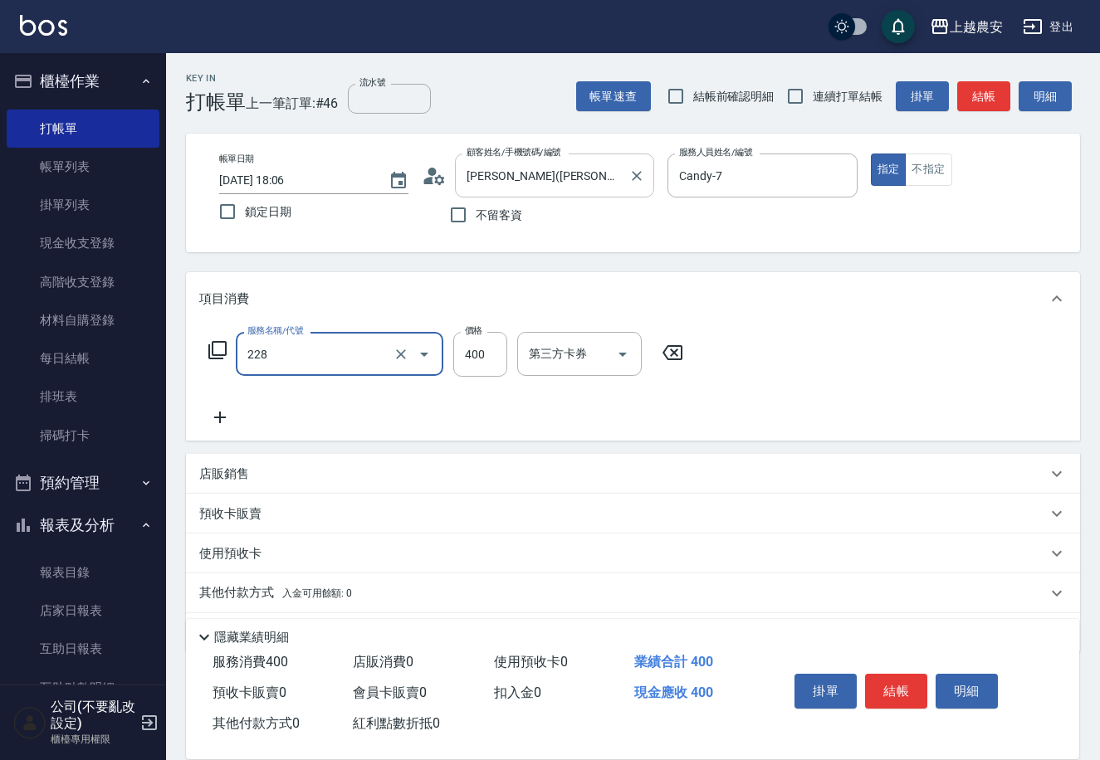
type input "洗髮(228)"
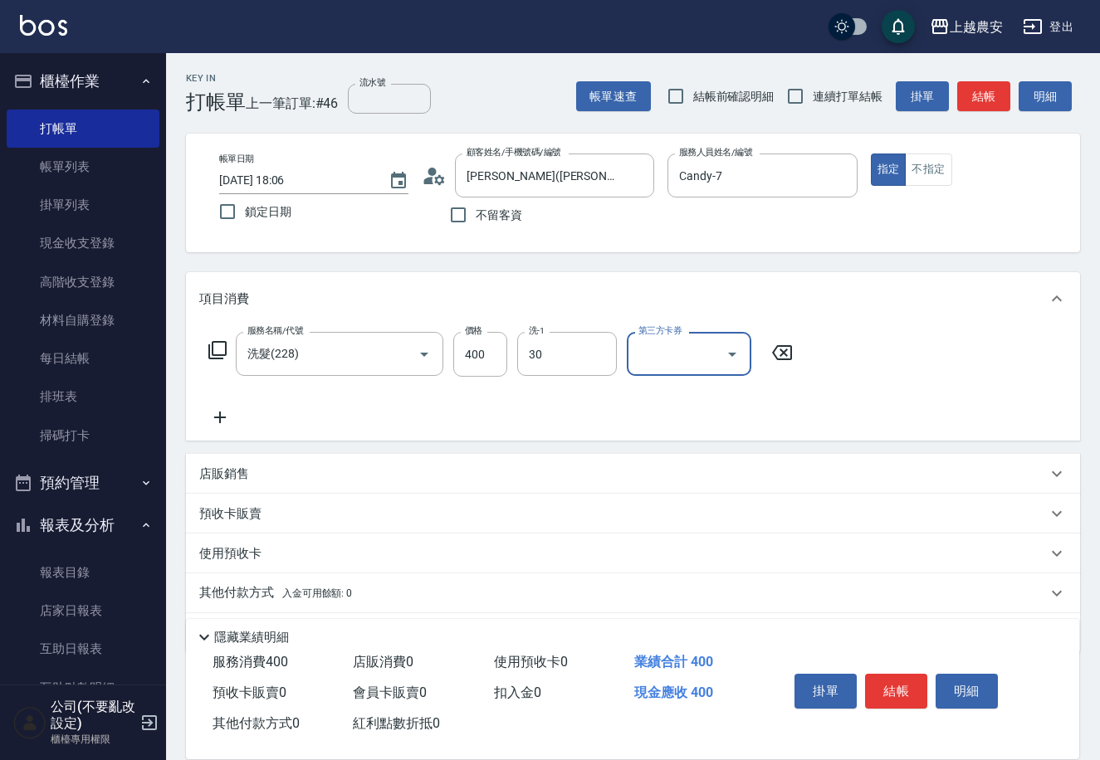
type input "[PERSON_NAME]-30"
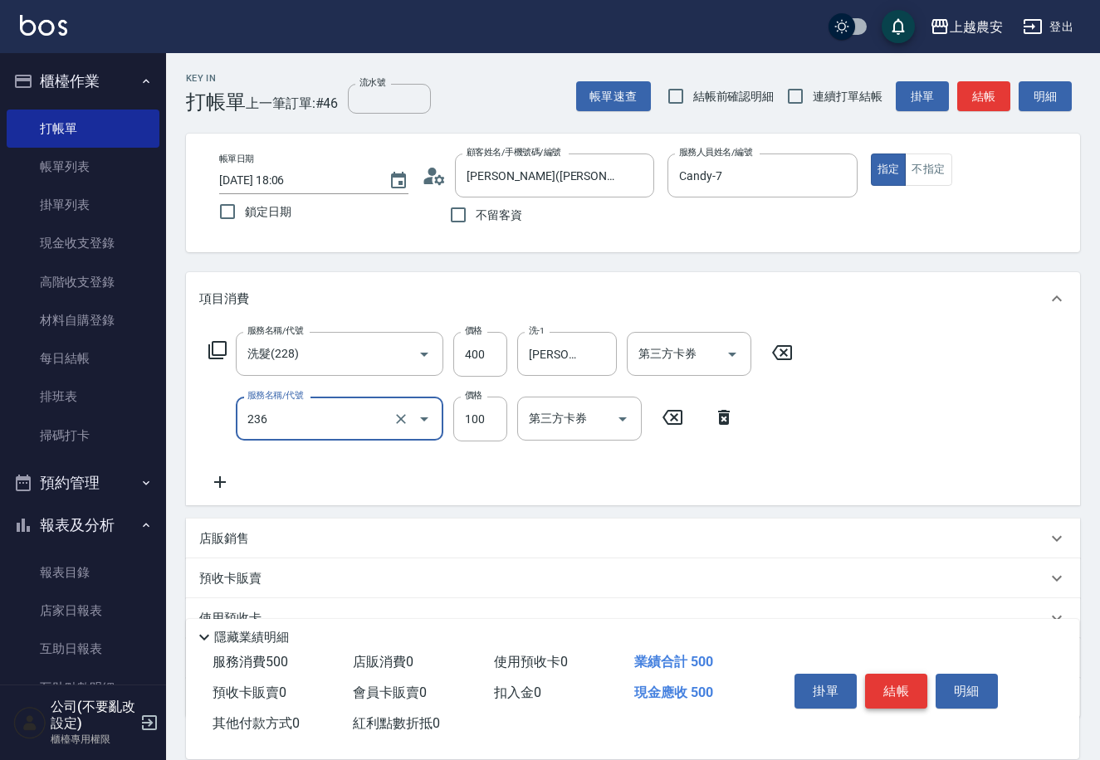
type input "手棒(236)"
click at [917, 681] on button "結帳" at bounding box center [896, 691] width 62 height 35
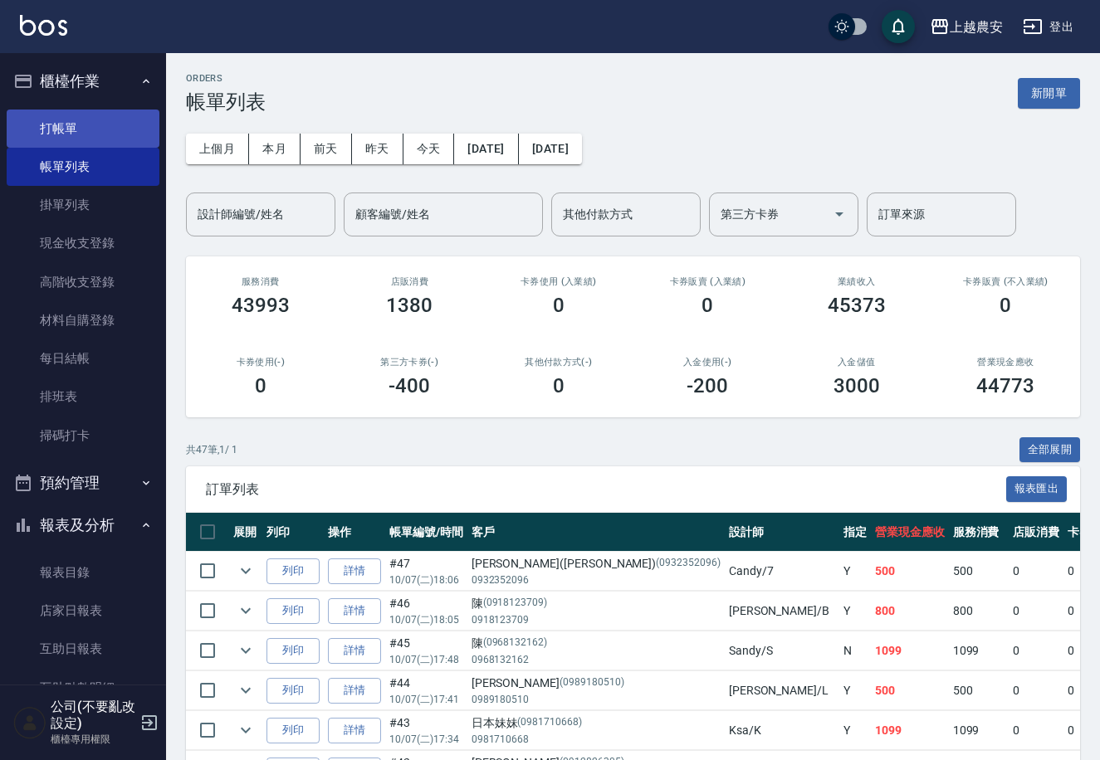
click at [129, 129] on link "打帳單" at bounding box center [83, 129] width 153 height 38
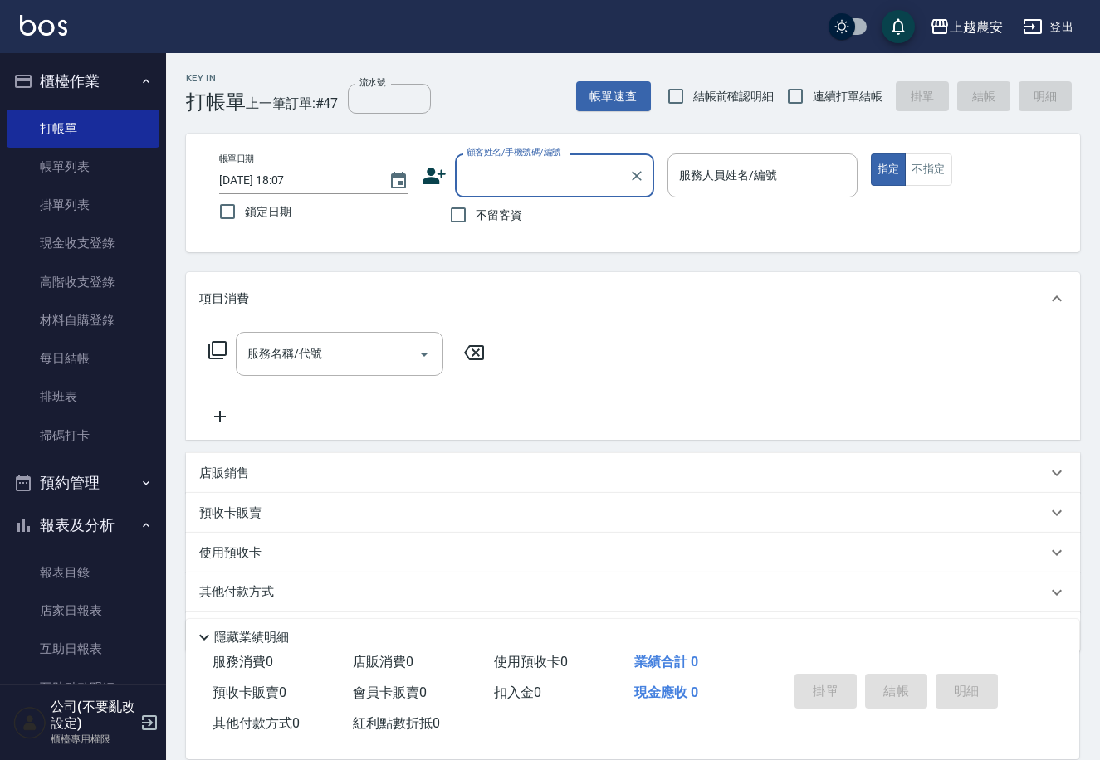
click at [222, 110] on h3 "打帳單" at bounding box center [216, 101] width 60 height 23
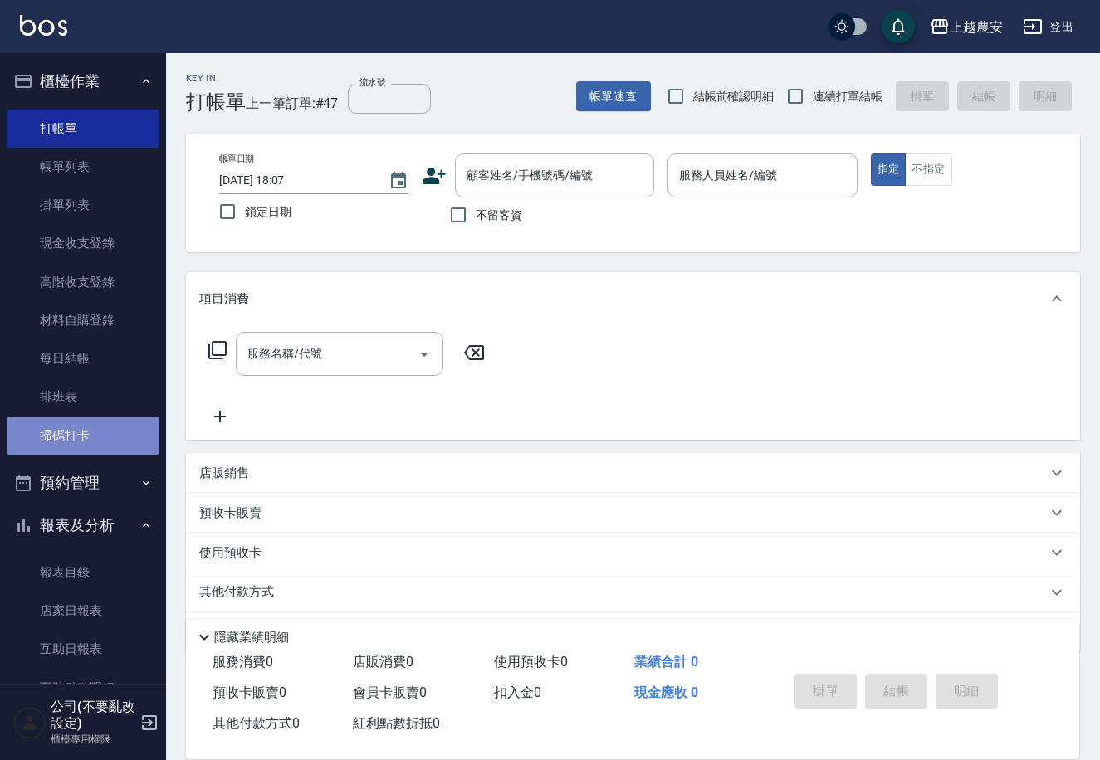
click at [89, 442] on link "掃碼打卡" at bounding box center [83, 436] width 153 height 38
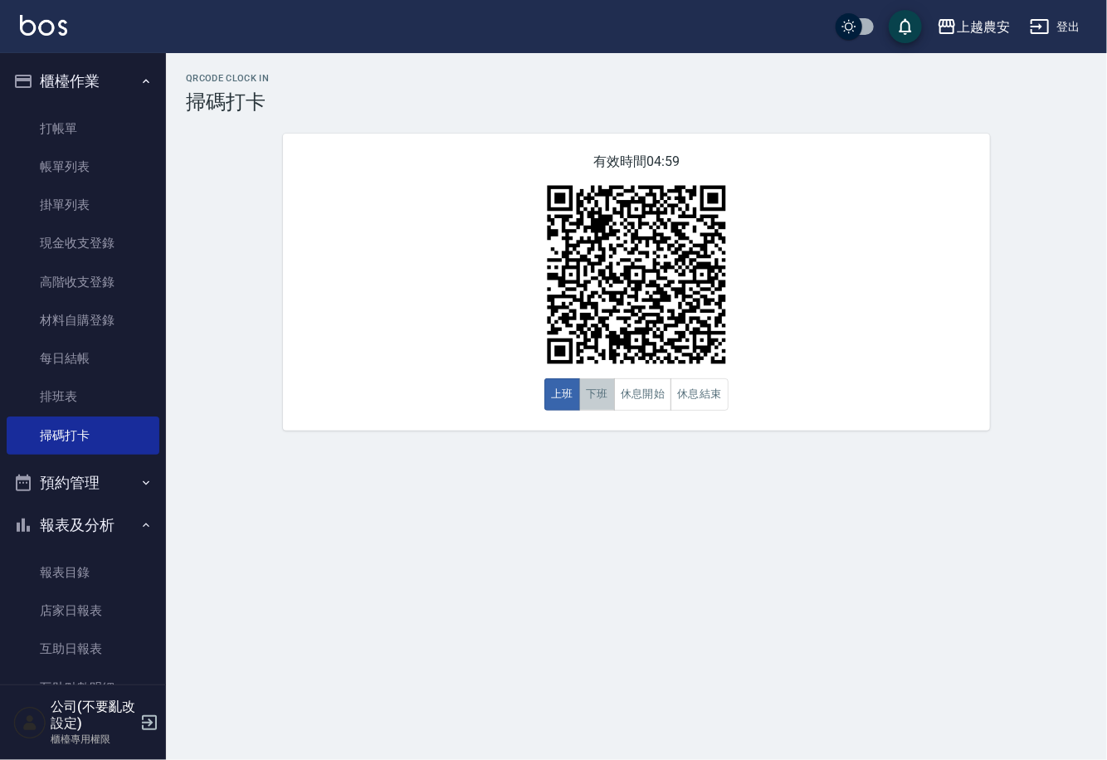
click at [593, 391] on button "下班" at bounding box center [597, 394] width 36 height 32
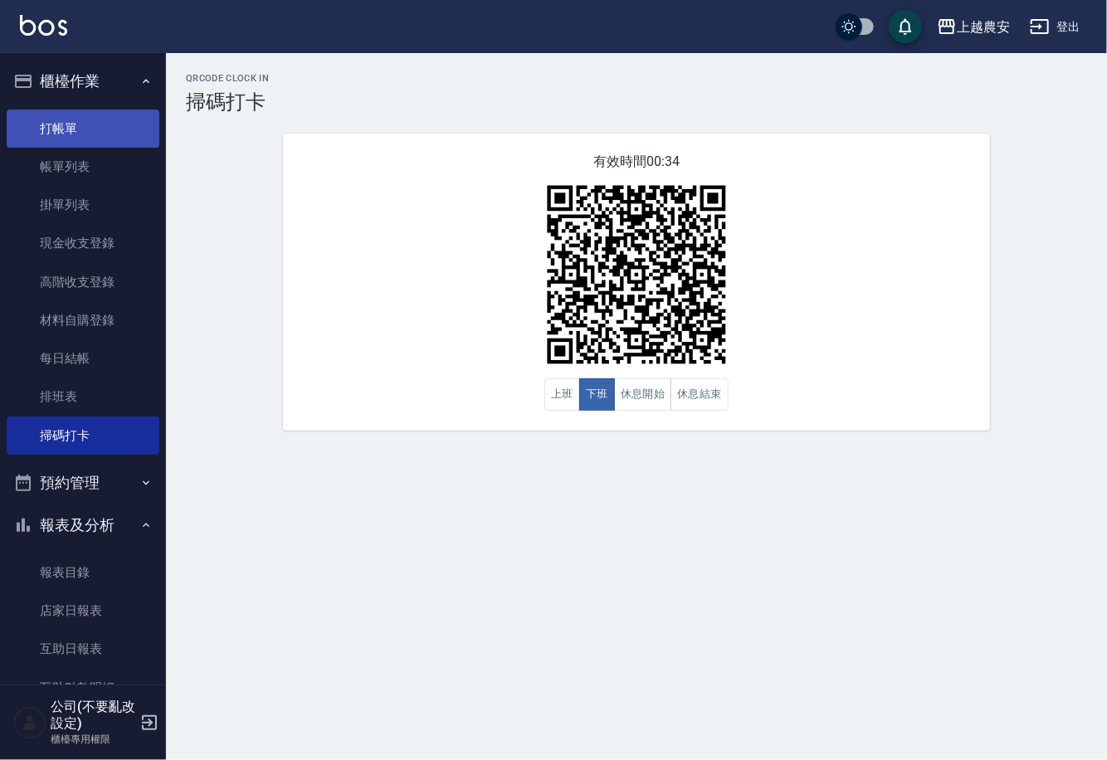
click at [114, 136] on link "打帳單" at bounding box center [83, 129] width 153 height 38
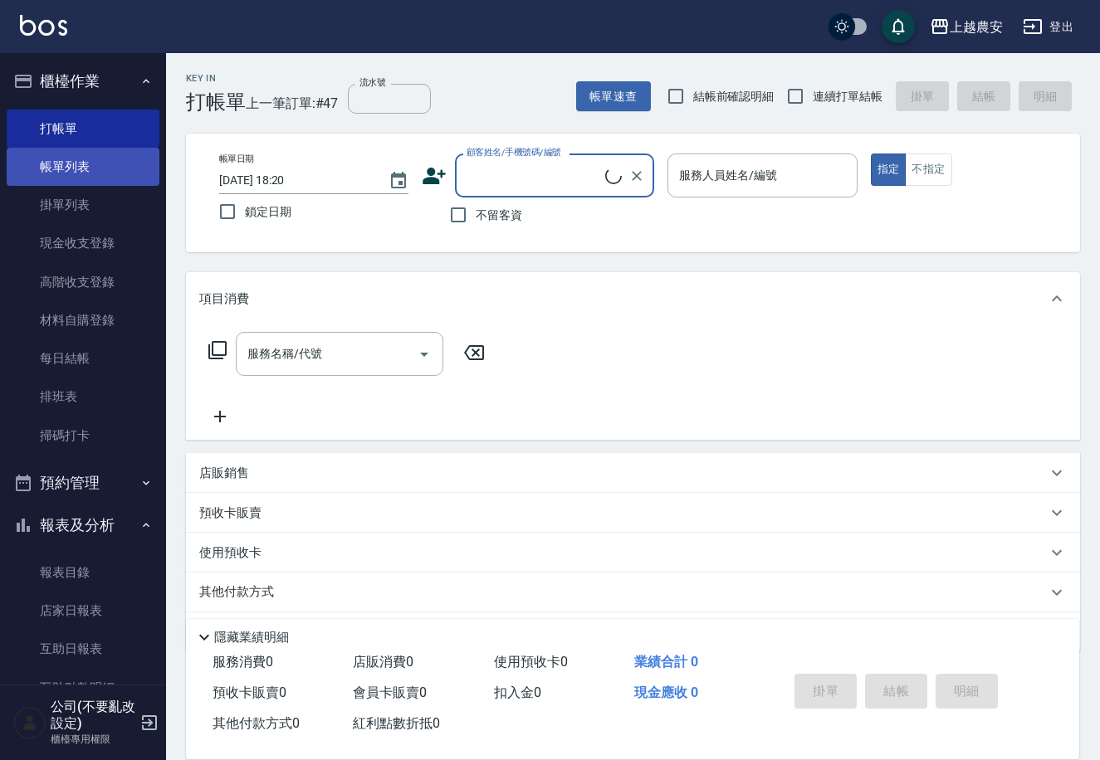
click at [27, 169] on link "帳單列表" at bounding box center [83, 167] width 153 height 38
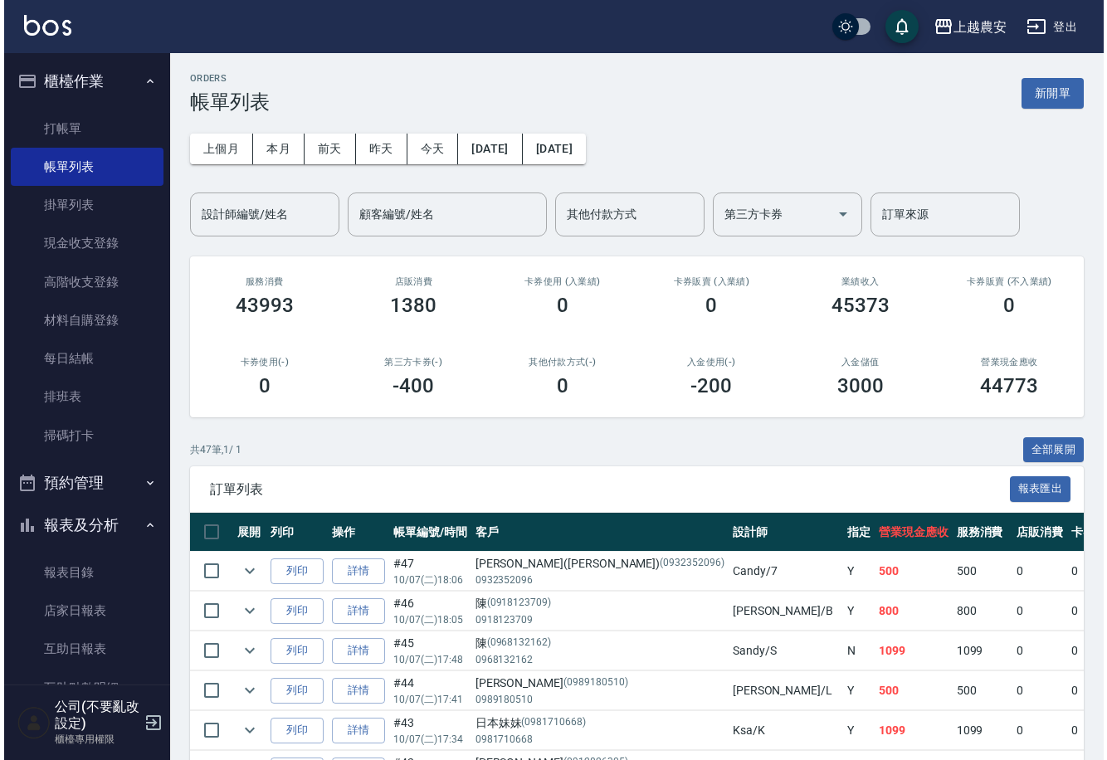
scroll to position [342, 0]
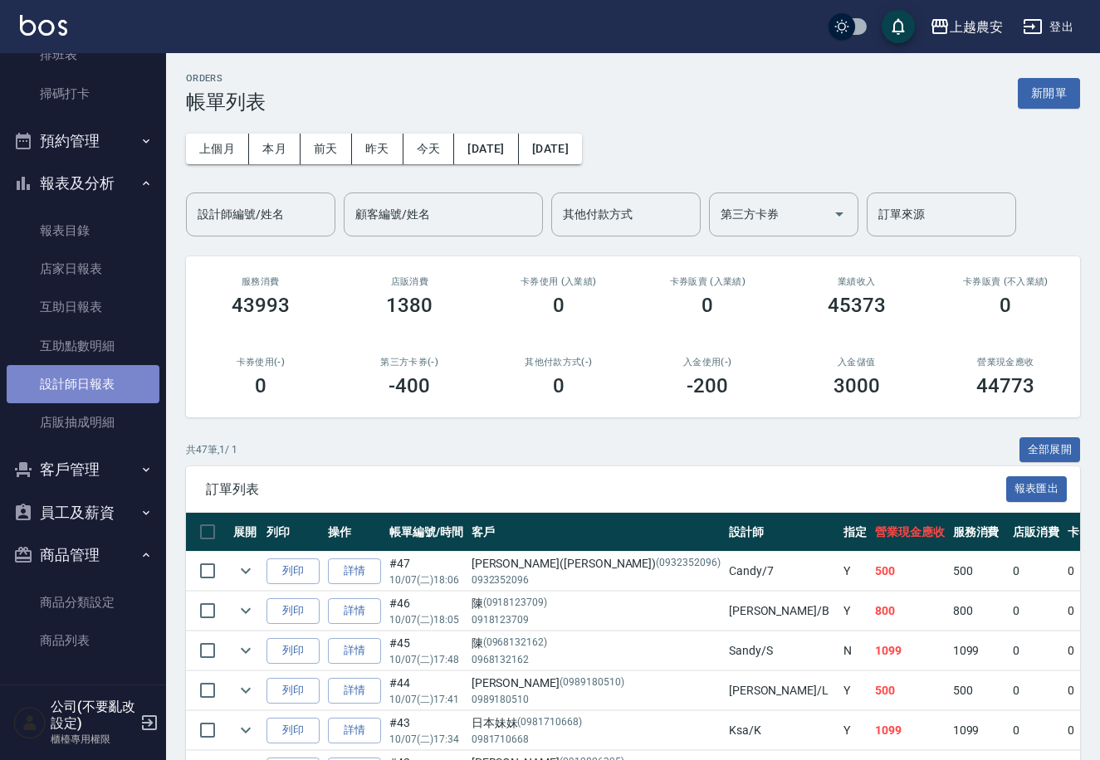
click at [121, 380] on link "設計師日報表" at bounding box center [83, 384] width 153 height 38
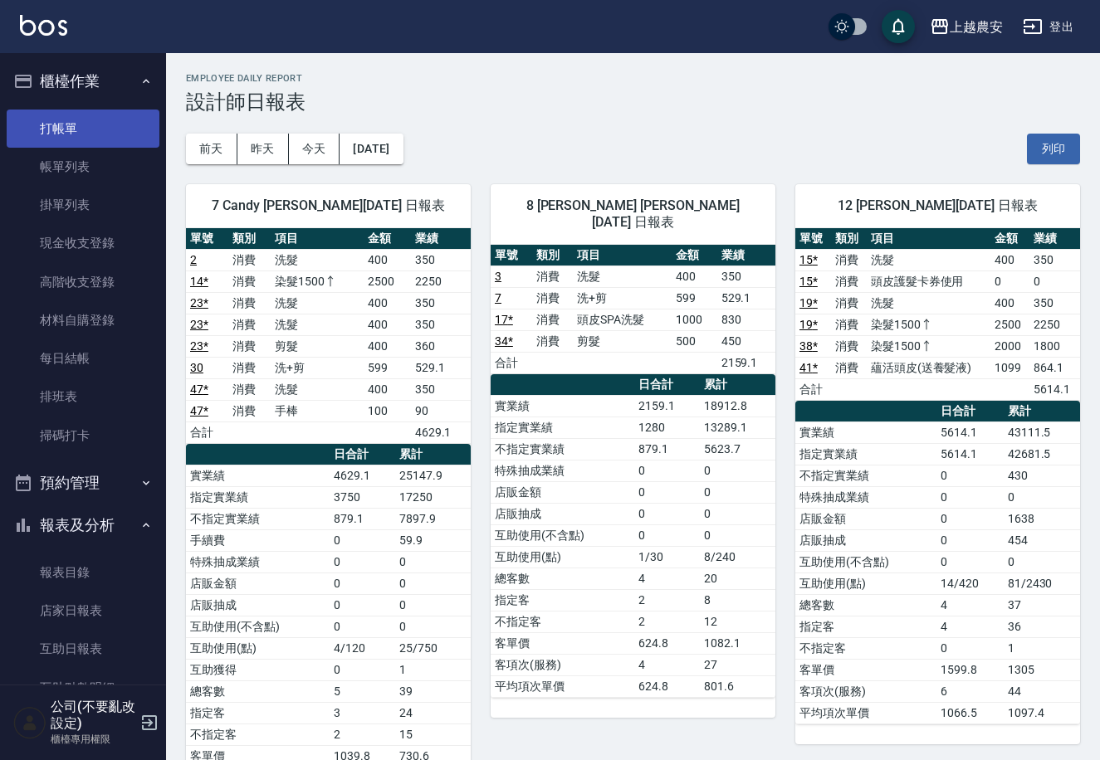
click at [105, 116] on link "打帳單" at bounding box center [83, 129] width 153 height 38
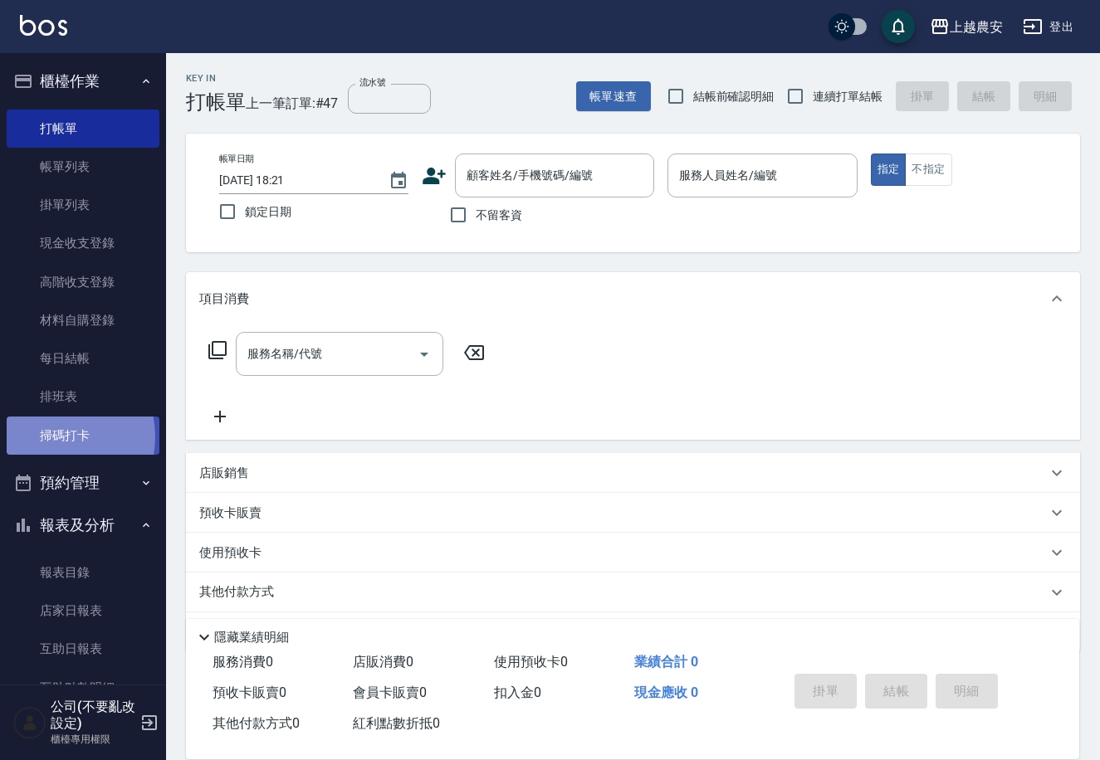
click at [50, 437] on link "掃碼打卡" at bounding box center [83, 436] width 153 height 38
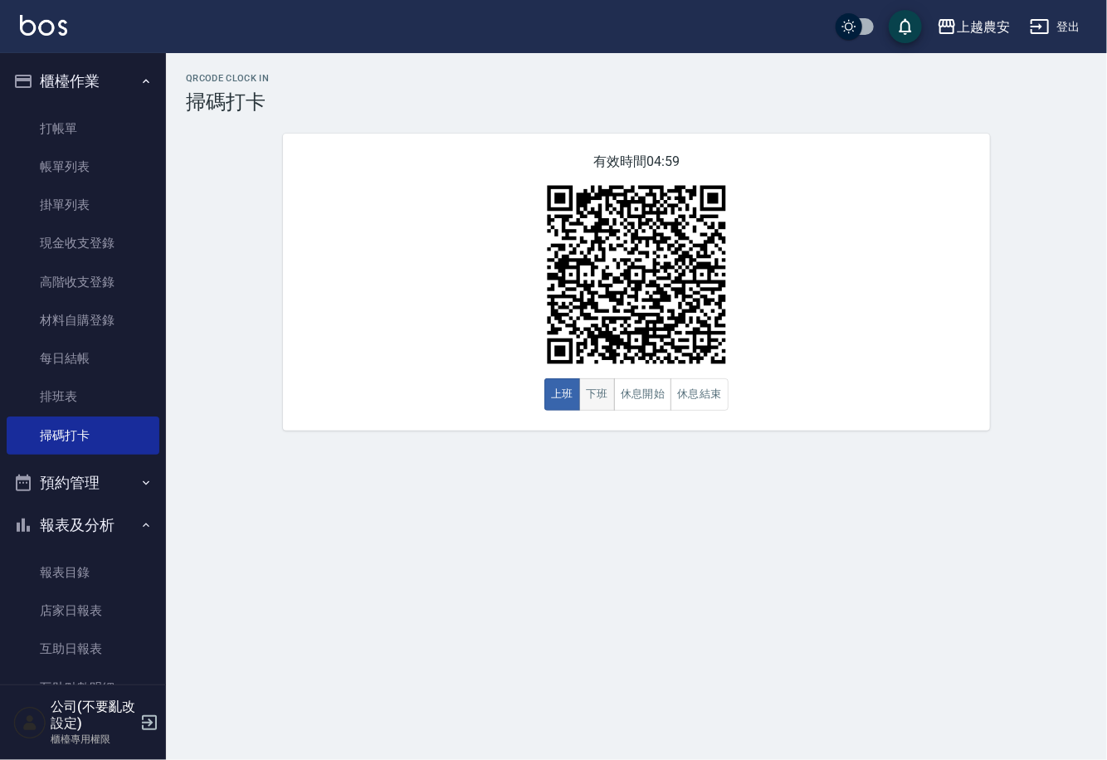
click at [592, 384] on button "下班" at bounding box center [597, 394] width 36 height 32
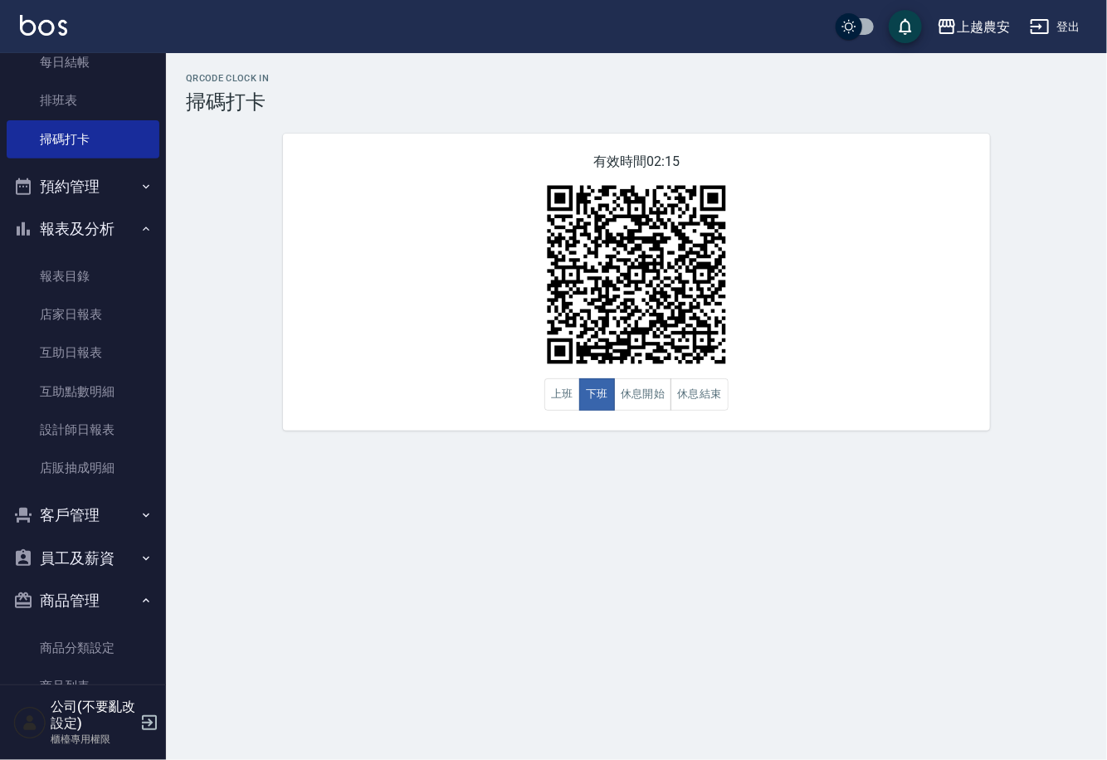
scroll to position [342, 0]
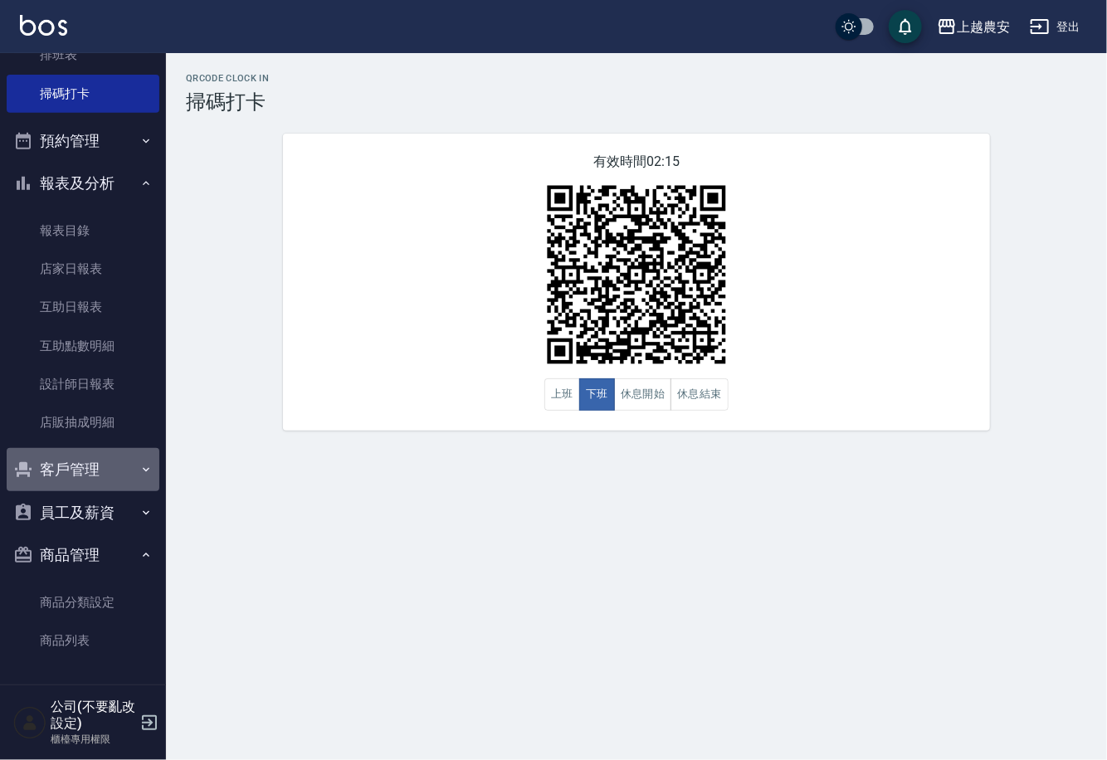
click at [101, 455] on button "客戶管理" at bounding box center [83, 469] width 153 height 43
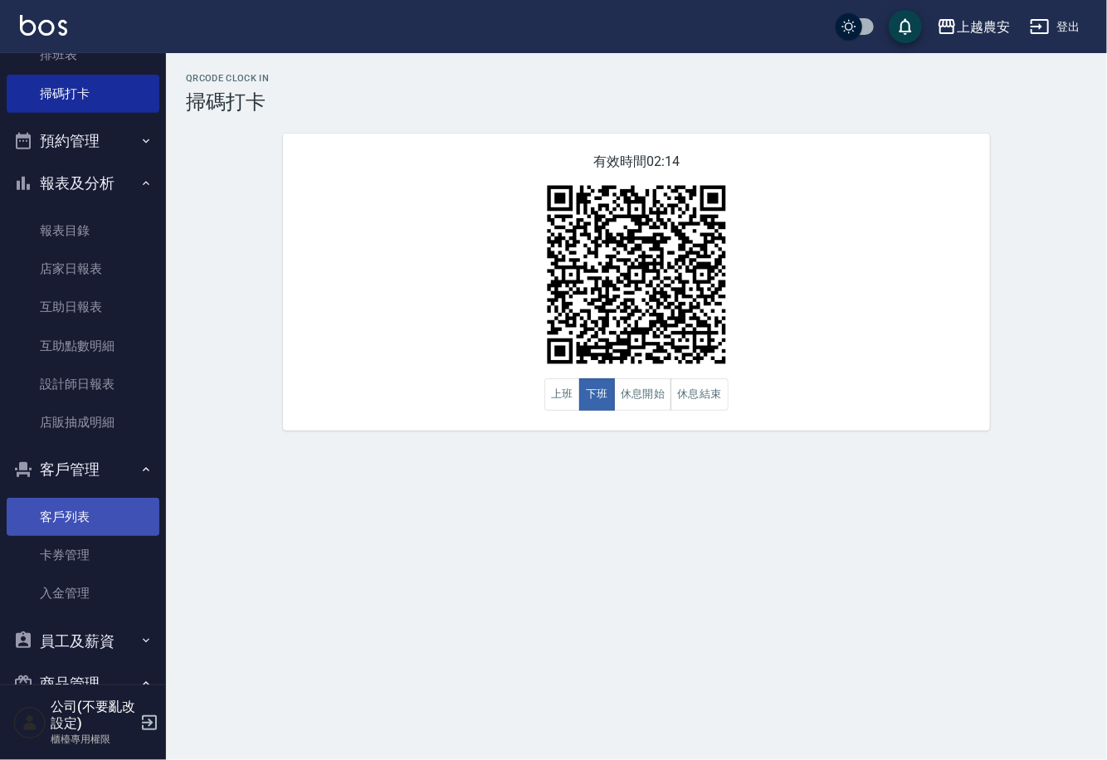
click at [92, 499] on ul "客戶列表 卡券管理 入金管理" at bounding box center [83, 555] width 153 height 129
click at [92, 499] on link "客戶列表" at bounding box center [83, 517] width 153 height 38
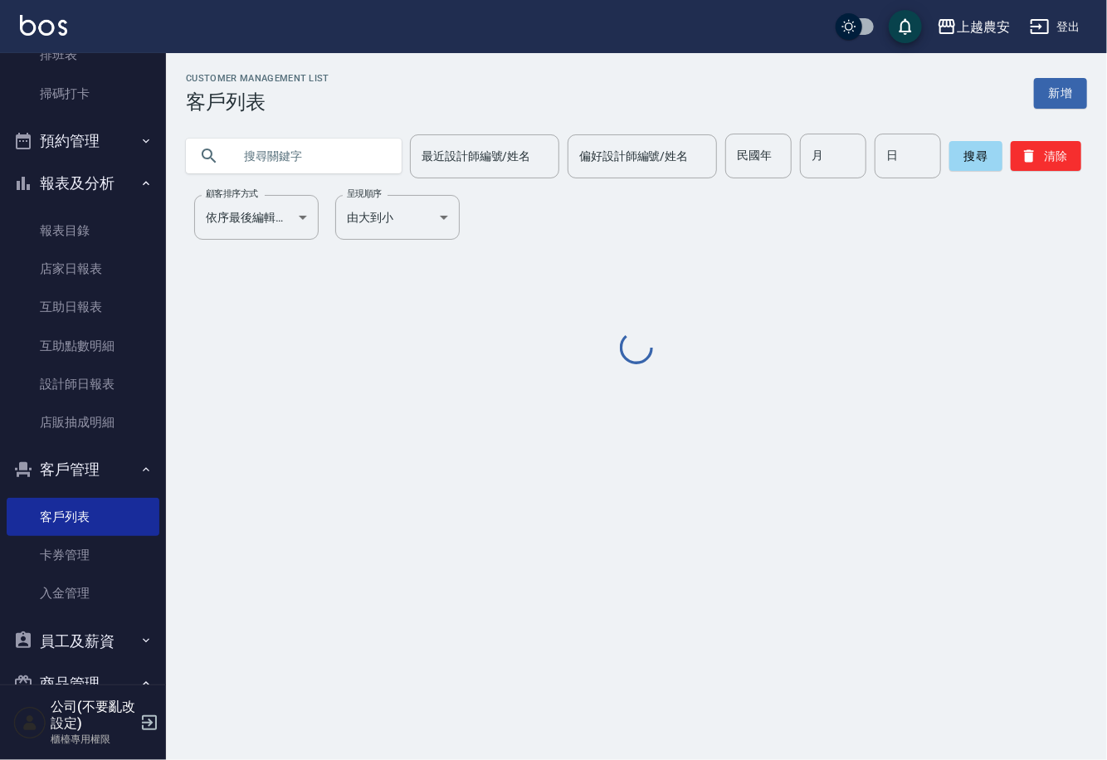
click at [245, 164] on input "text" at bounding box center [310, 156] width 156 height 45
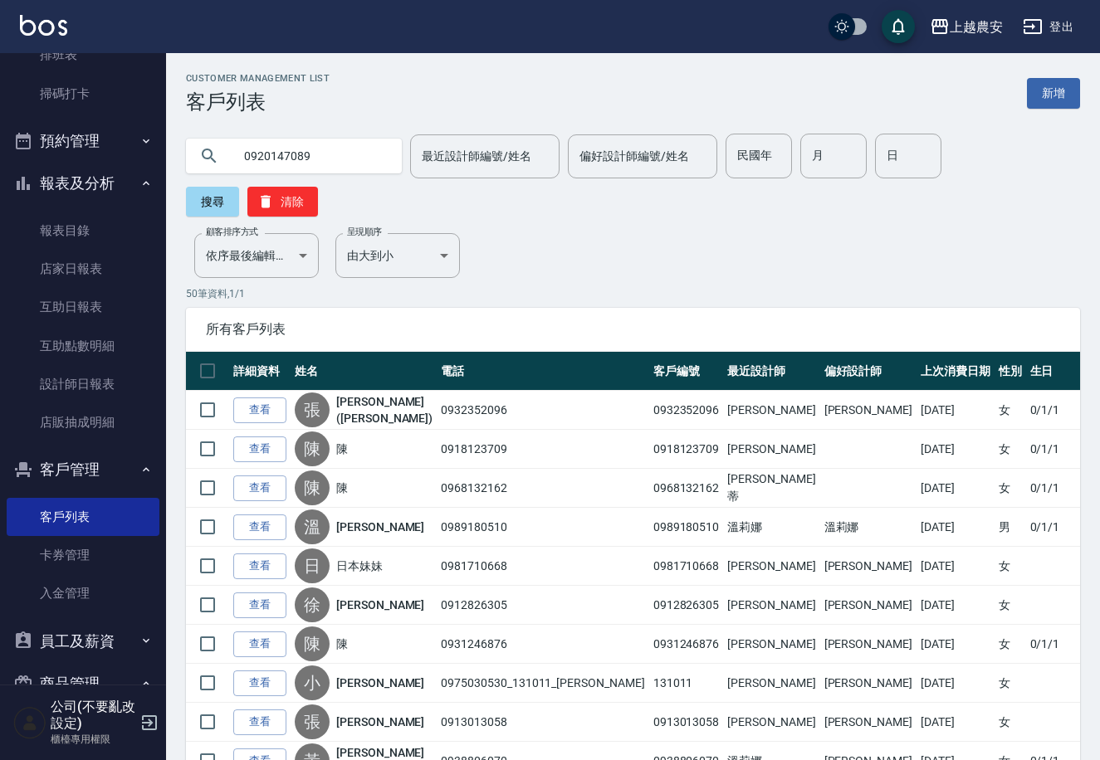
type input "0920147089"
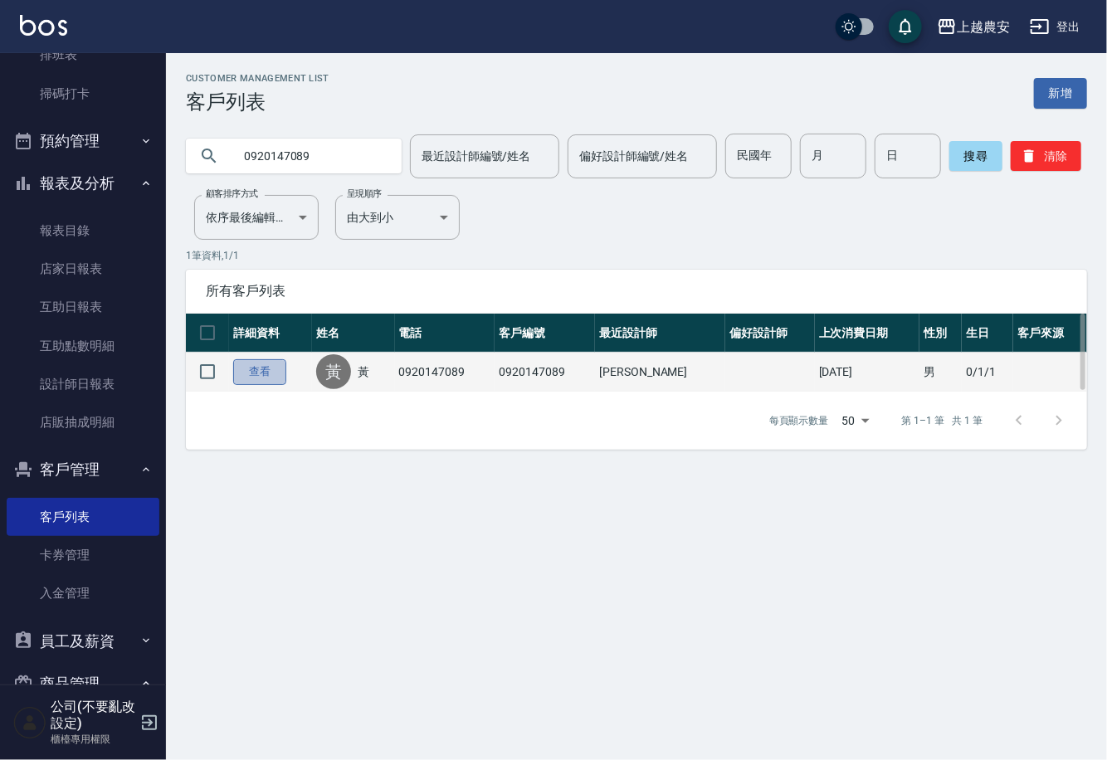
click at [251, 368] on link "查看" at bounding box center [259, 372] width 53 height 26
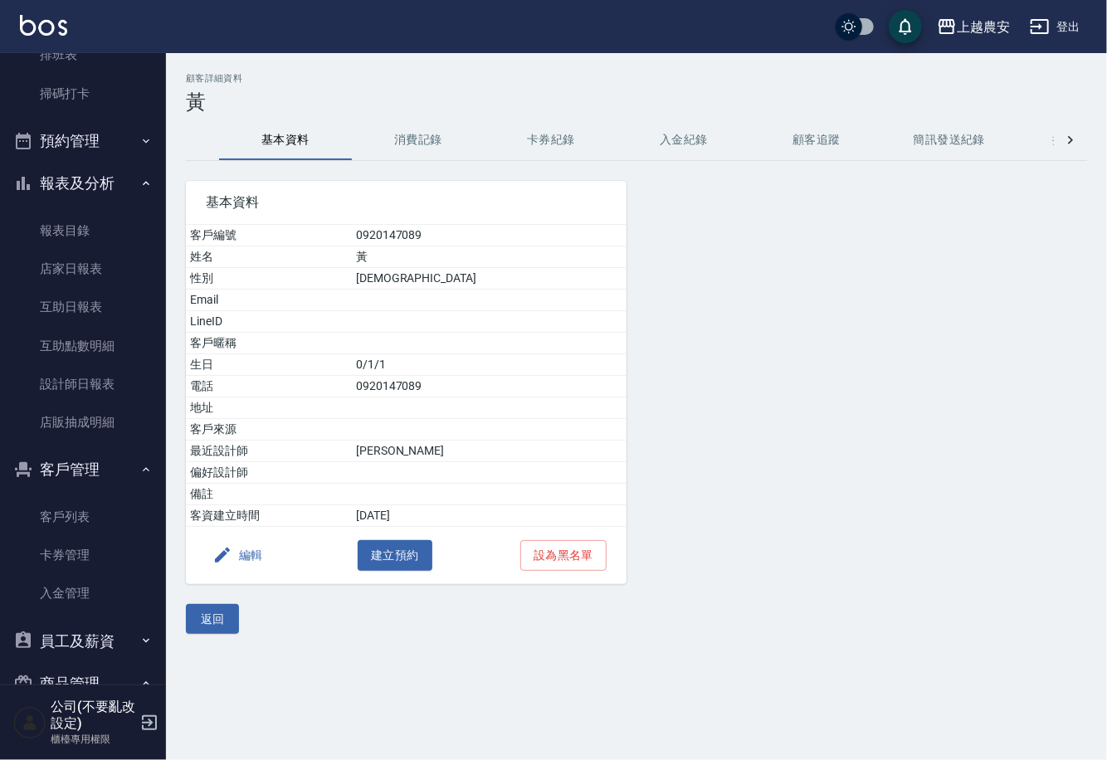
click at [403, 144] on button "消費記錄" at bounding box center [418, 140] width 133 height 40
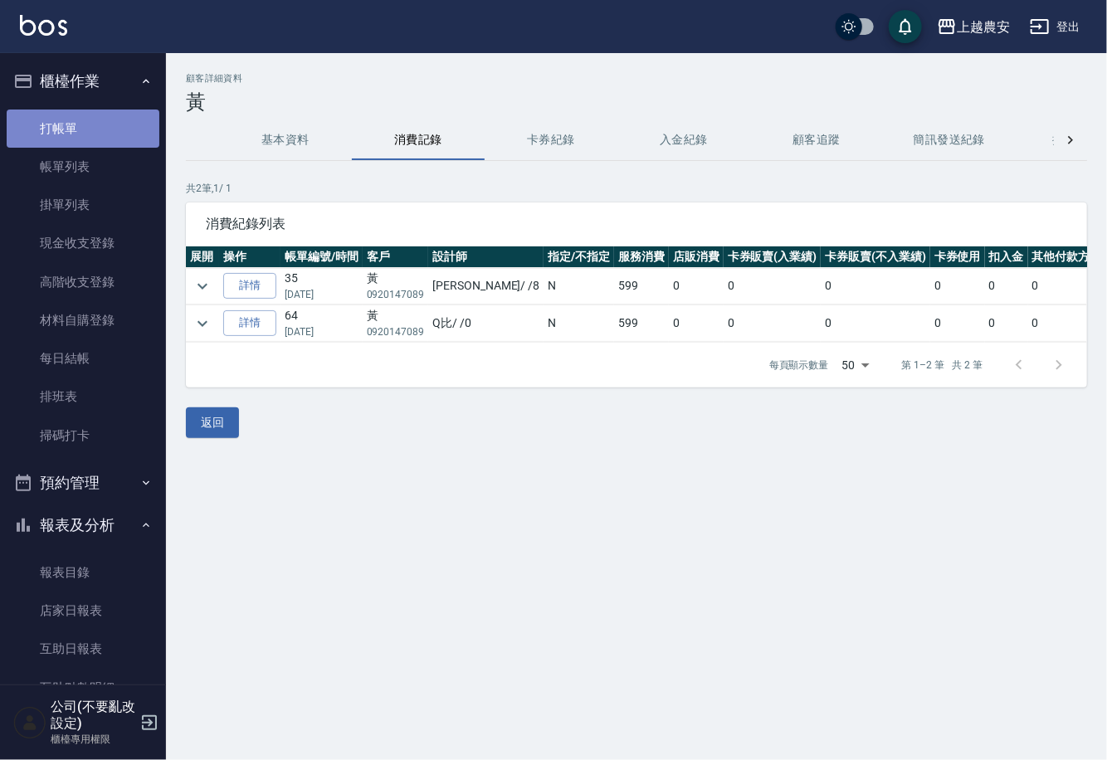
click at [123, 122] on link "打帳單" at bounding box center [83, 129] width 153 height 38
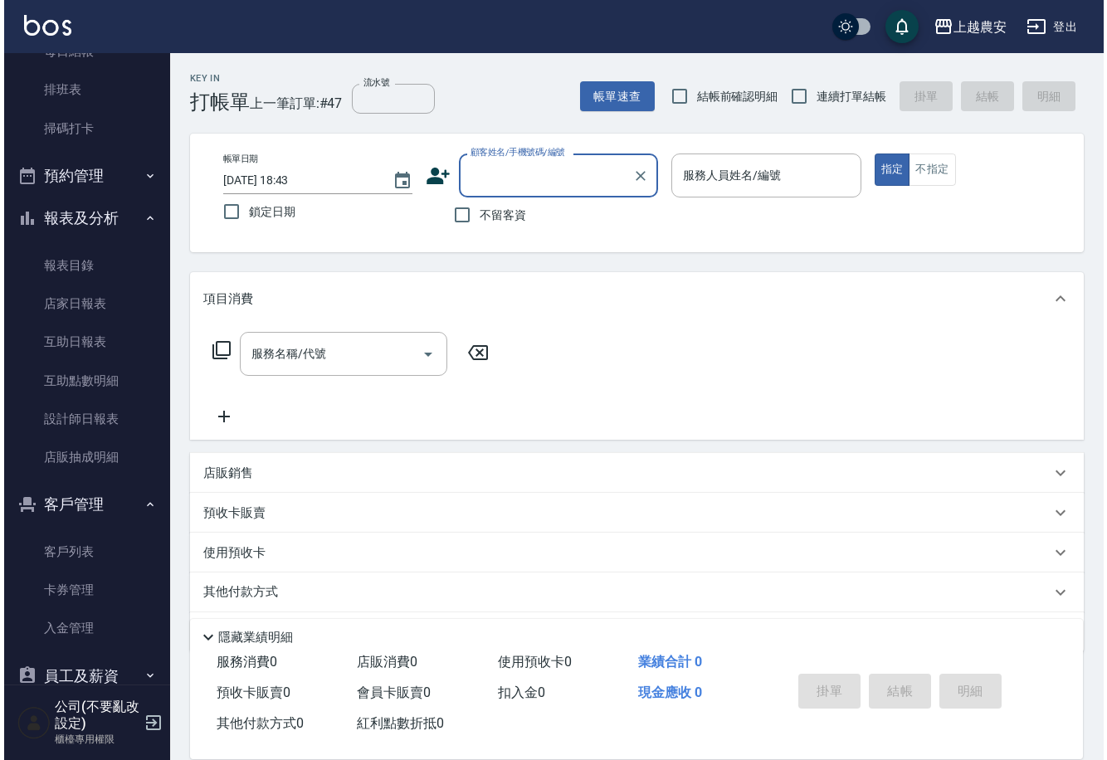
scroll to position [442, 0]
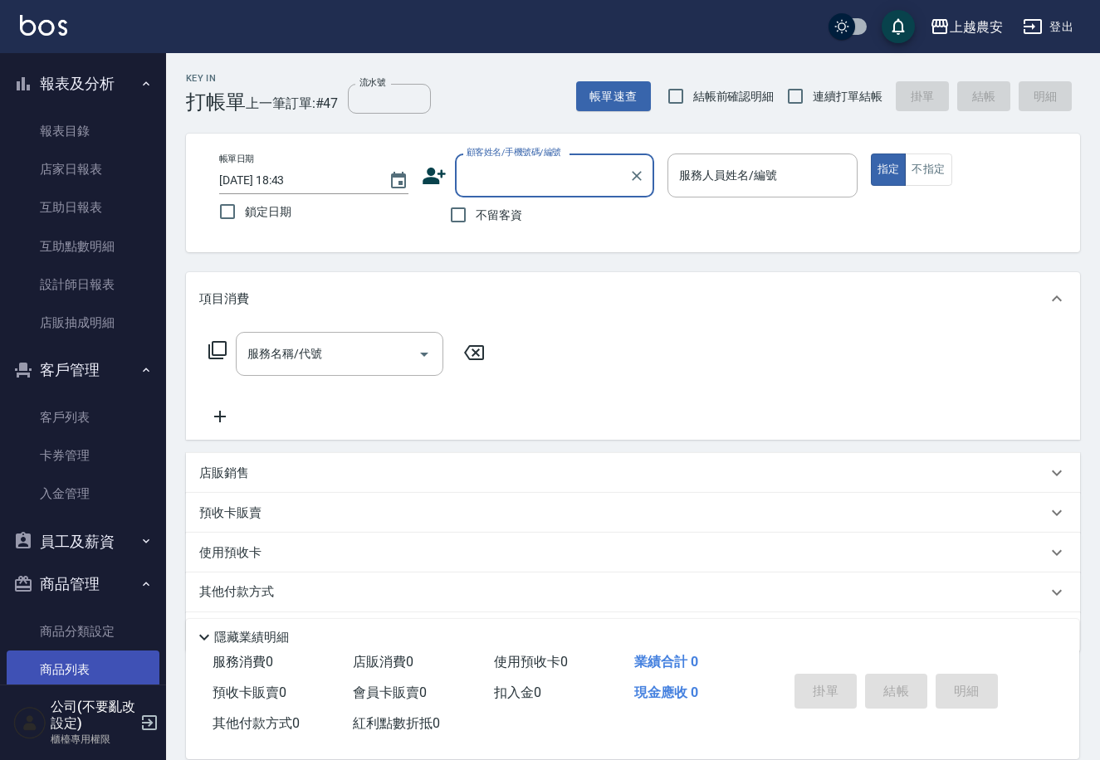
click at [88, 661] on link "商品列表" at bounding box center [83, 670] width 153 height 38
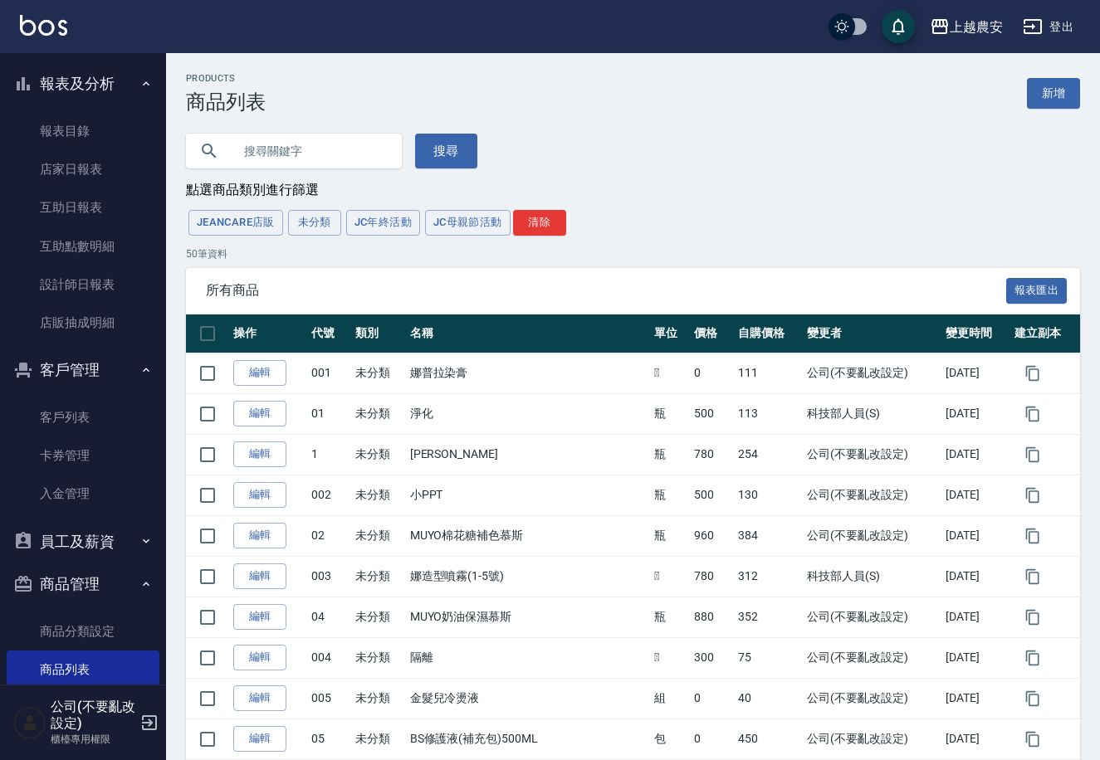
click at [348, 154] on input "text" at bounding box center [310, 151] width 156 height 45
type input "E"
type input "光纖"
click at [422, 149] on button "搜尋" at bounding box center [446, 151] width 62 height 35
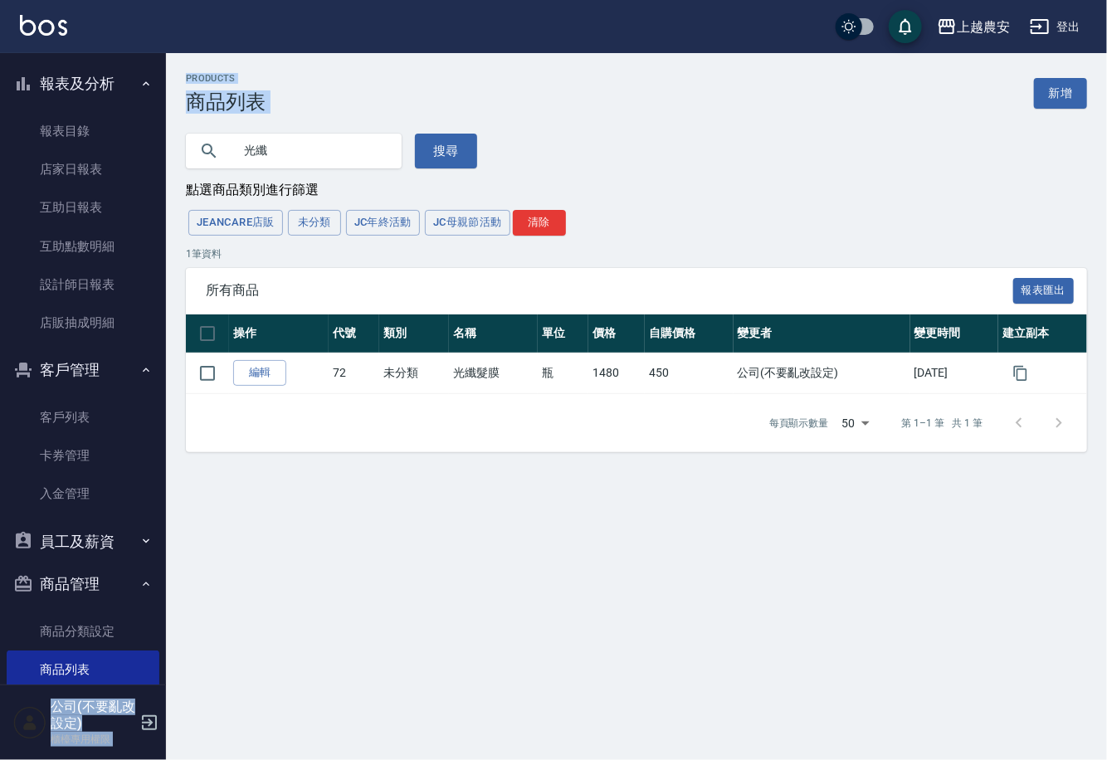
drag, startPoint x: 166, startPoint y: 318, endPoint x: 188, endPoint y: 125, distance: 193.7
click at [188, 123] on div "上越農安 登出 櫃檯作業 打帳單 帳單列表 掛單列表 現金收支登錄 高階收支登錄 材料自購登錄 每日結帳 排班表 掃碼打卡 預約管理 預約管理 單日預約紀錄 …" at bounding box center [553, 380] width 1107 height 760
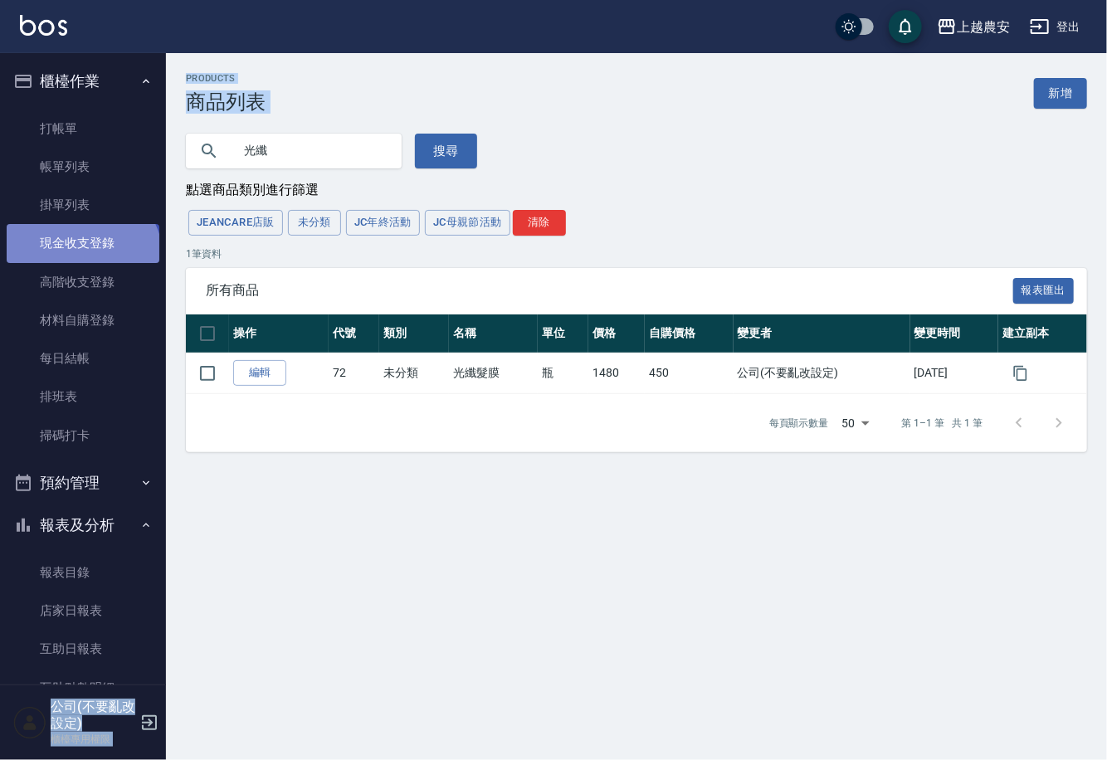
click at [81, 260] on link "現金收支登錄" at bounding box center [83, 243] width 153 height 38
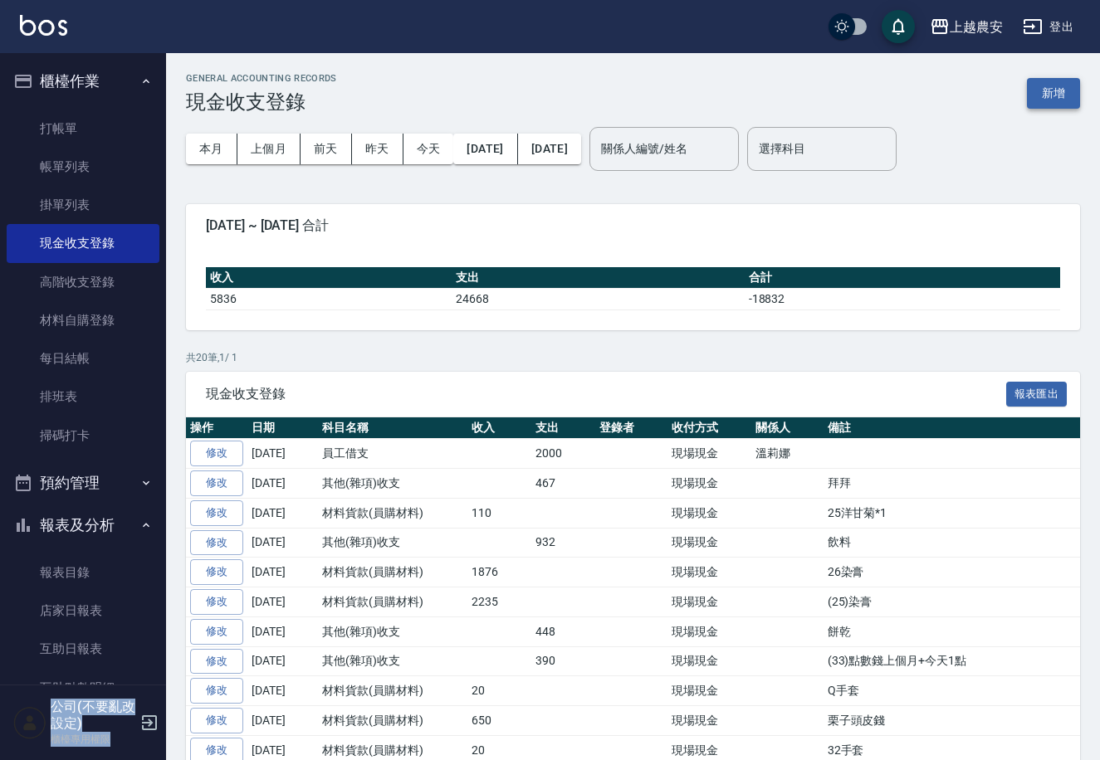
click at [1037, 100] on button "新增" at bounding box center [1053, 93] width 53 height 31
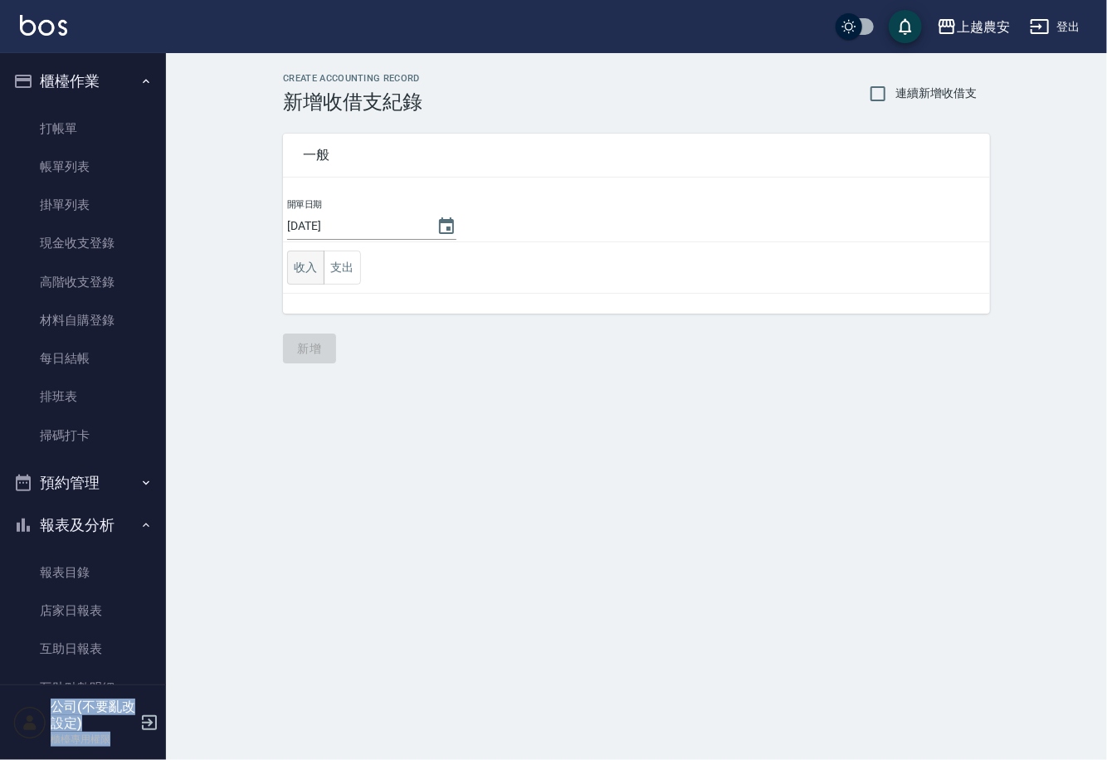
click at [305, 272] on button "收入" at bounding box center [305, 268] width 37 height 34
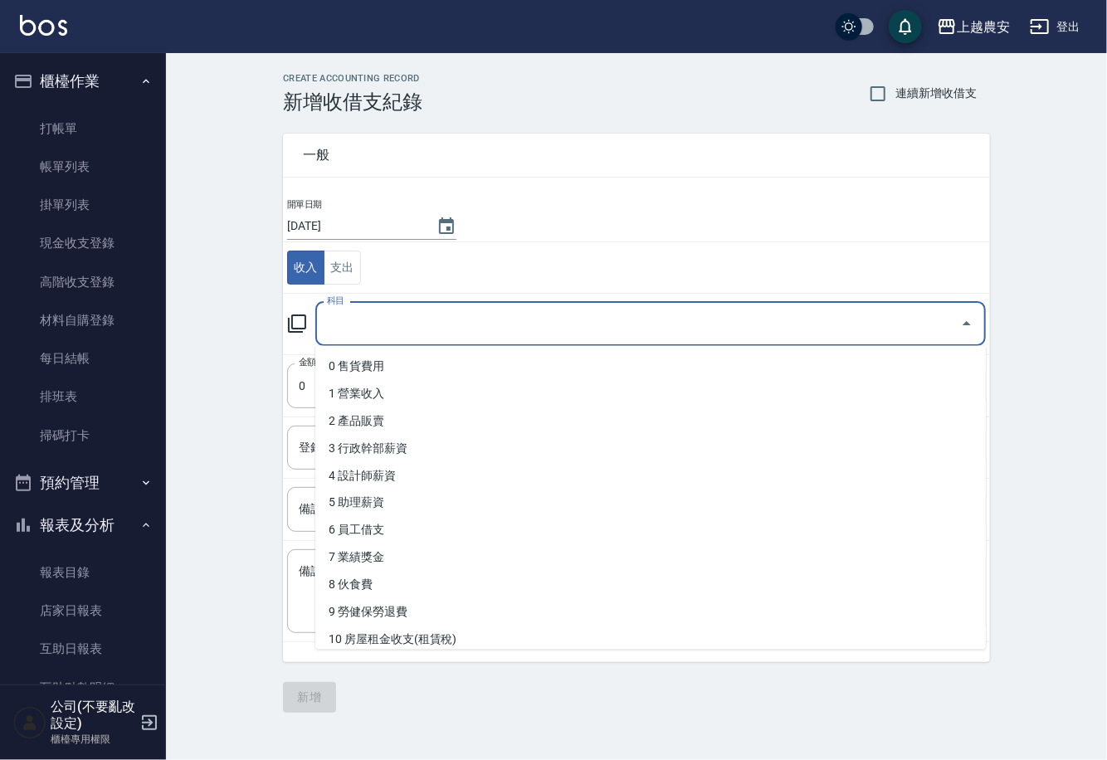
click at [503, 326] on input "科目" at bounding box center [638, 324] width 631 height 29
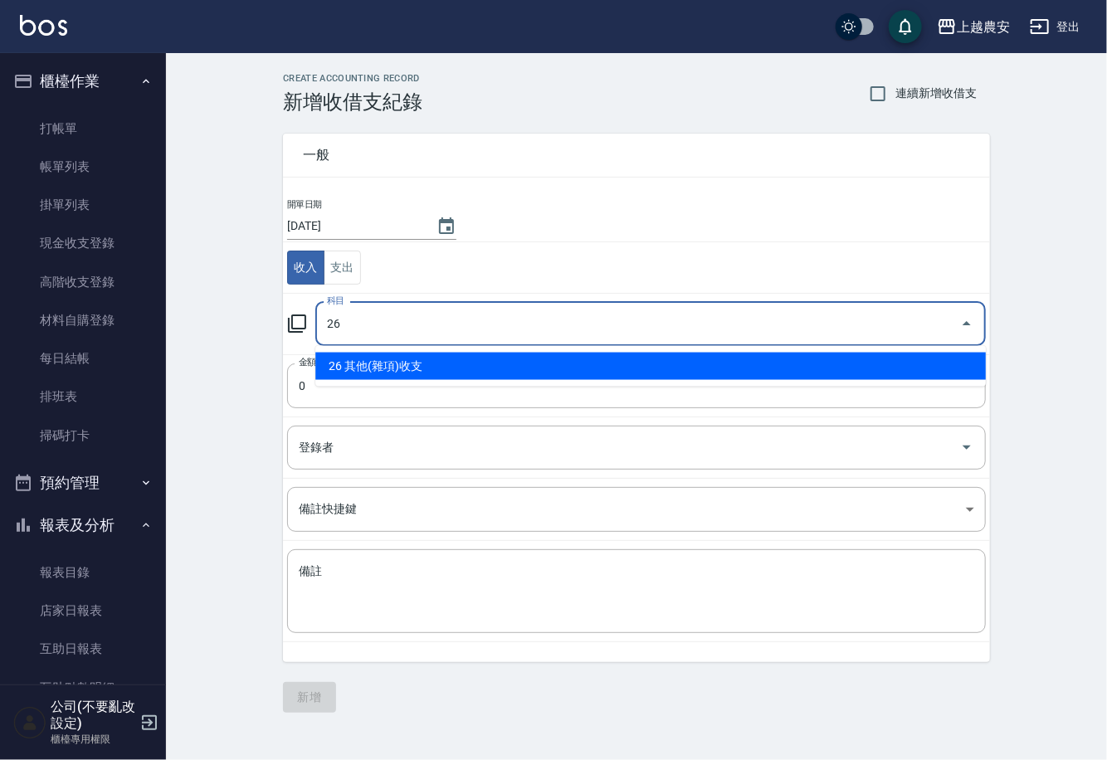
click at [378, 354] on li "26 其他(雜項)收支" at bounding box center [650, 366] width 671 height 27
type input "26 其他(雜項)收支"
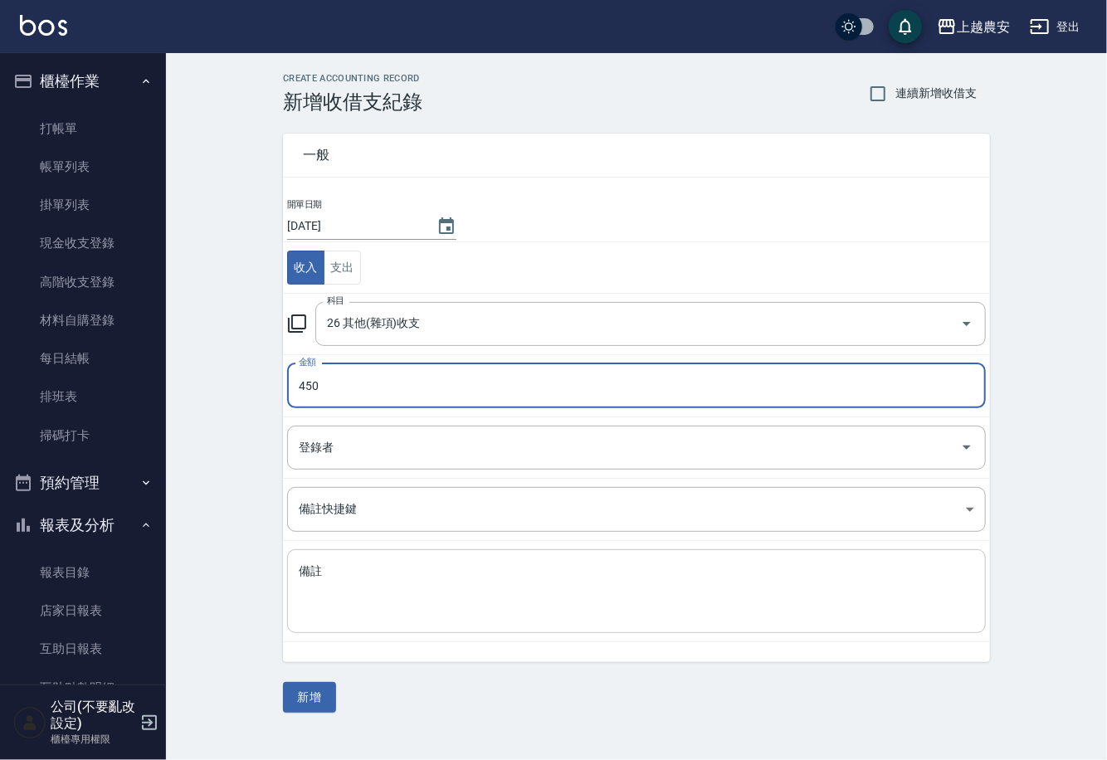
type input "450"
click at [508, 605] on textarea "備註" at bounding box center [637, 592] width 676 height 56
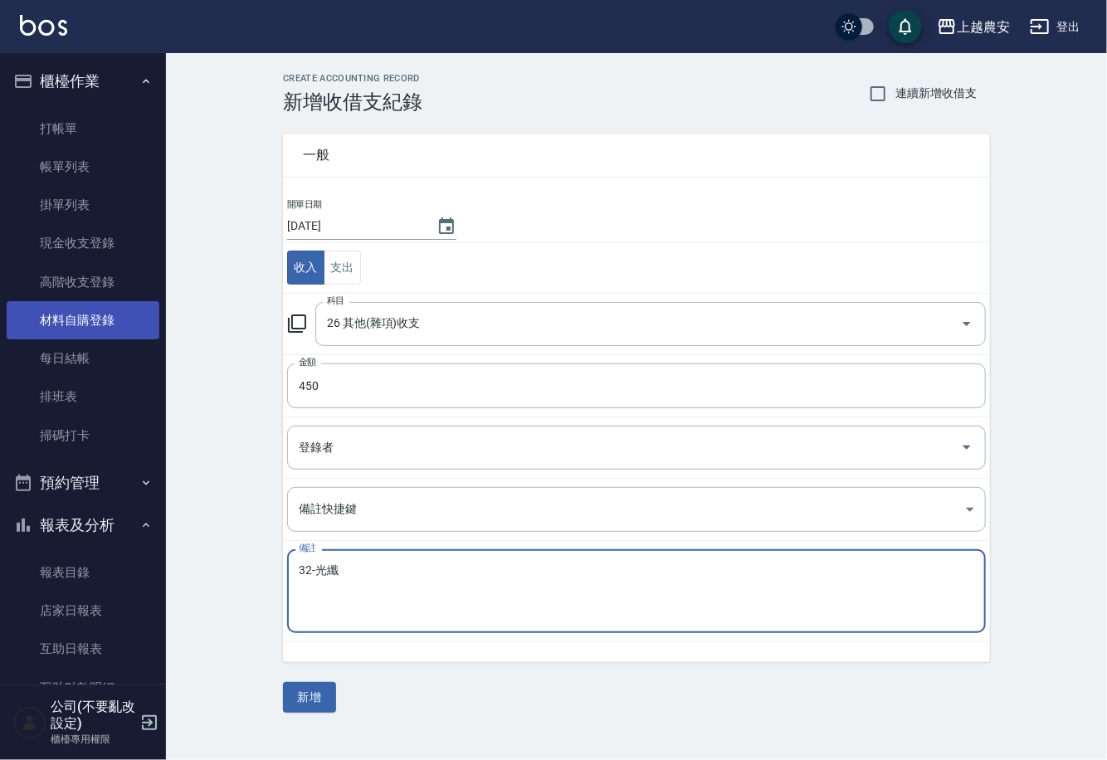
type textarea "32-光纖"
click at [135, 324] on link "材料自購登錄" at bounding box center [83, 320] width 153 height 38
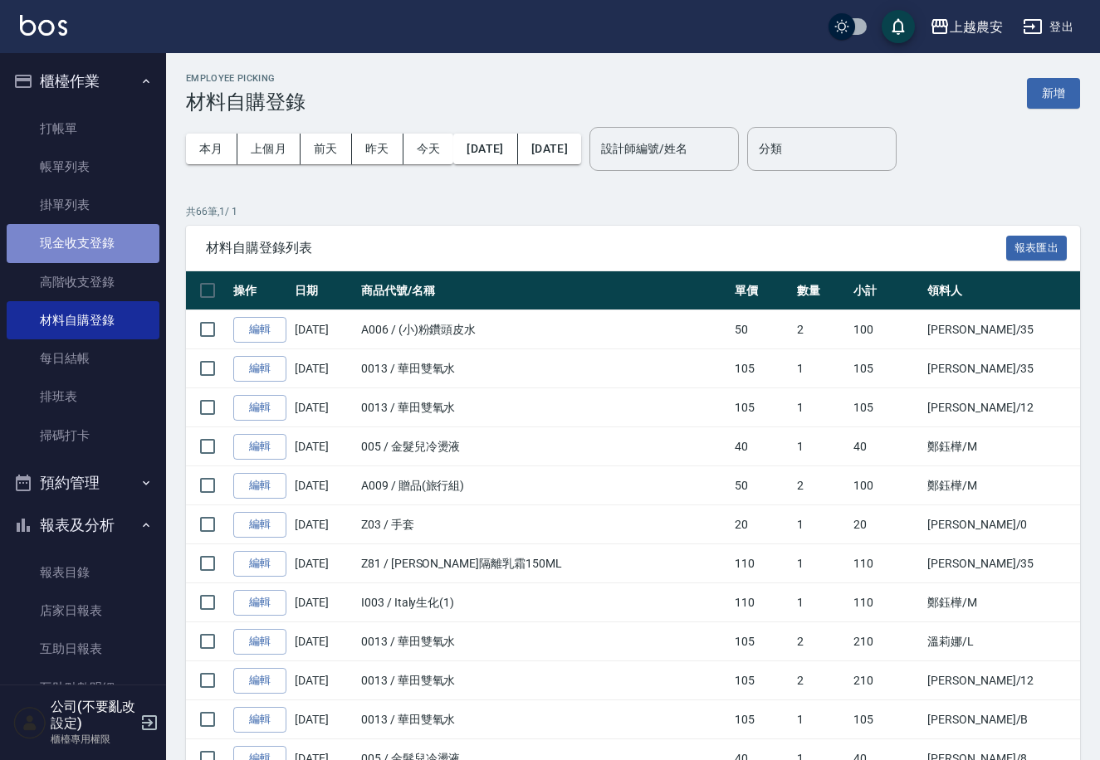
click at [124, 253] on link "現金收支登錄" at bounding box center [83, 243] width 153 height 38
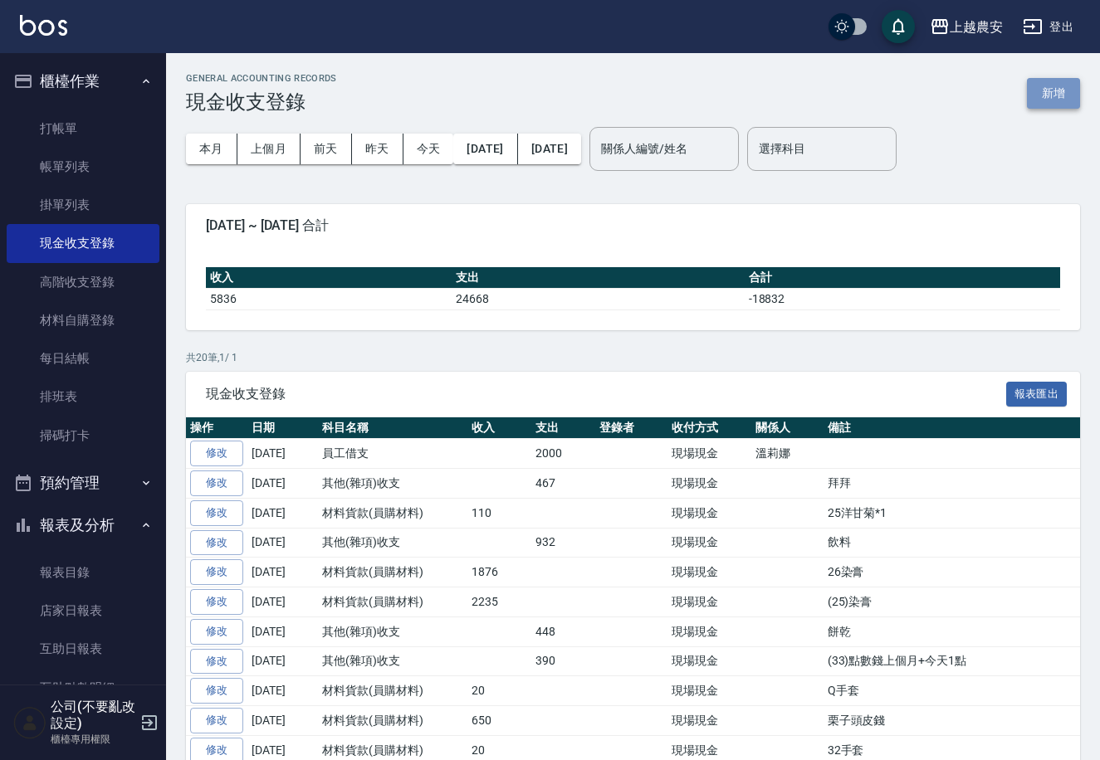
click at [1028, 81] on button "新增" at bounding box center [1053, 93] width 53 height 31
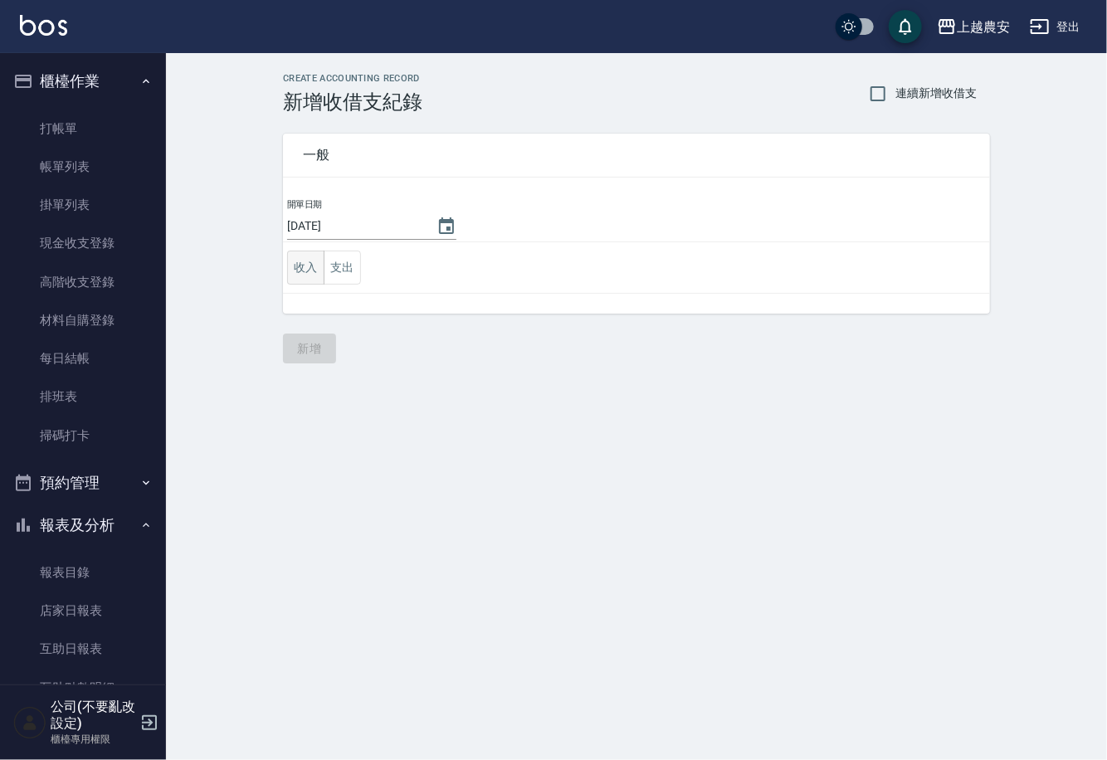
click at [310, 260] on button "收入" at bounding box center [305, 268] width 37 height 34
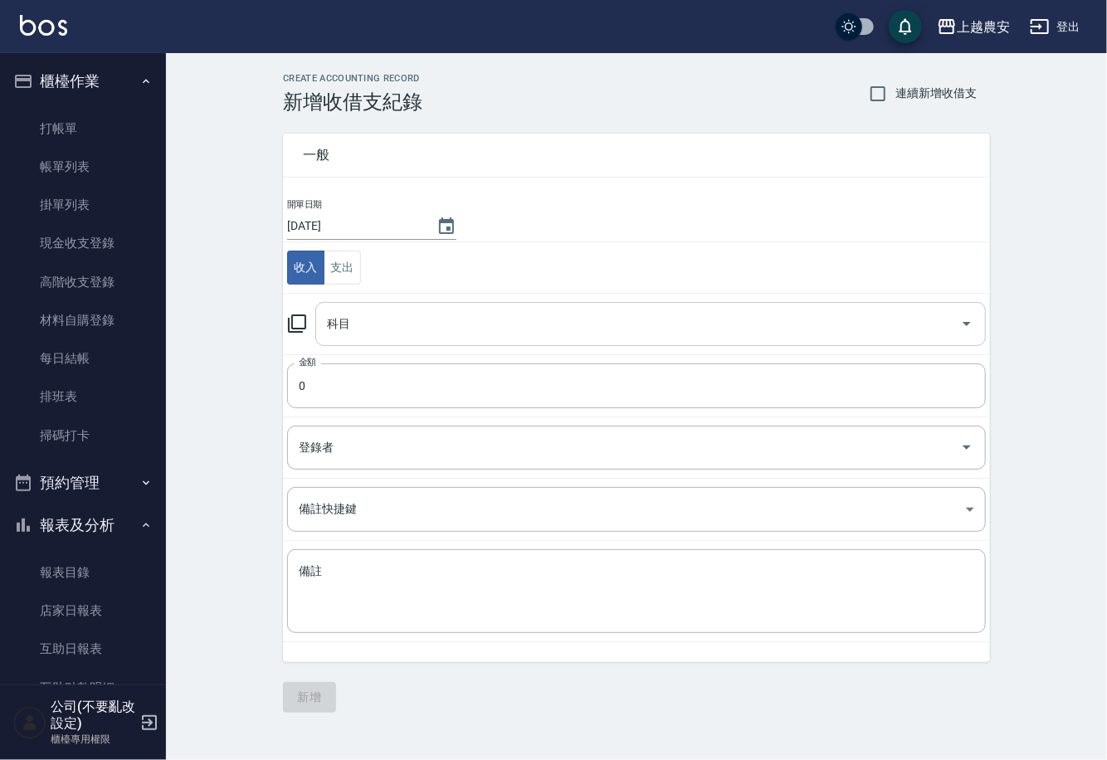
click at [436, 310] on input "科目" at bounding box center [638, 324] width 631 height 29
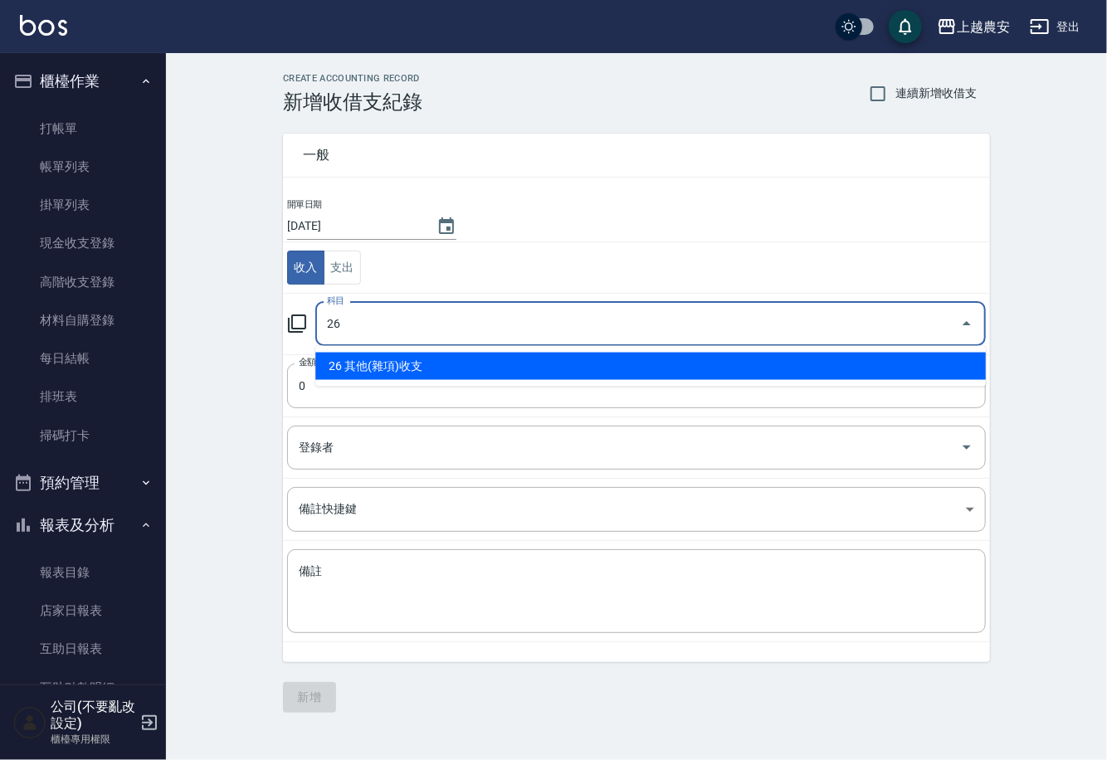
click at [451, 363] on li "26 其他(雜項)收支" at bounding box center [650, 366] width 671 height 27
type input "26 其他(雜項)收支"
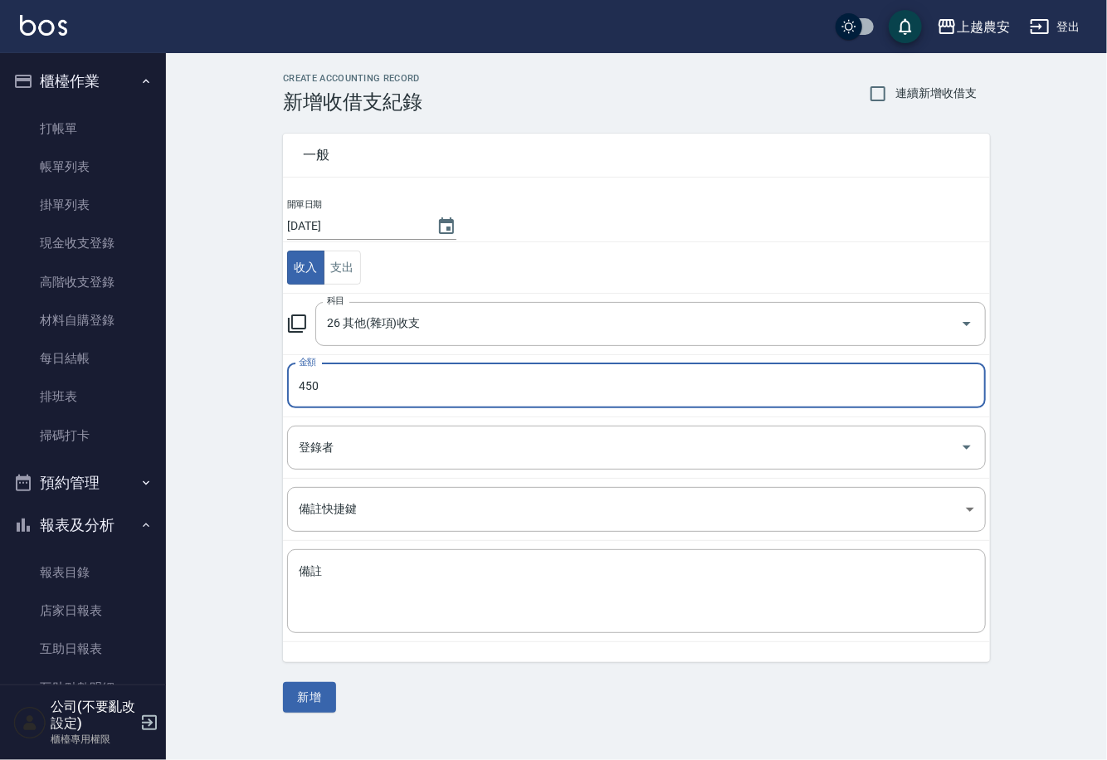
type input "450"
click at [459, 545] on td "備註 x 備註" at bounding box center [636, 591] width 707 height 101
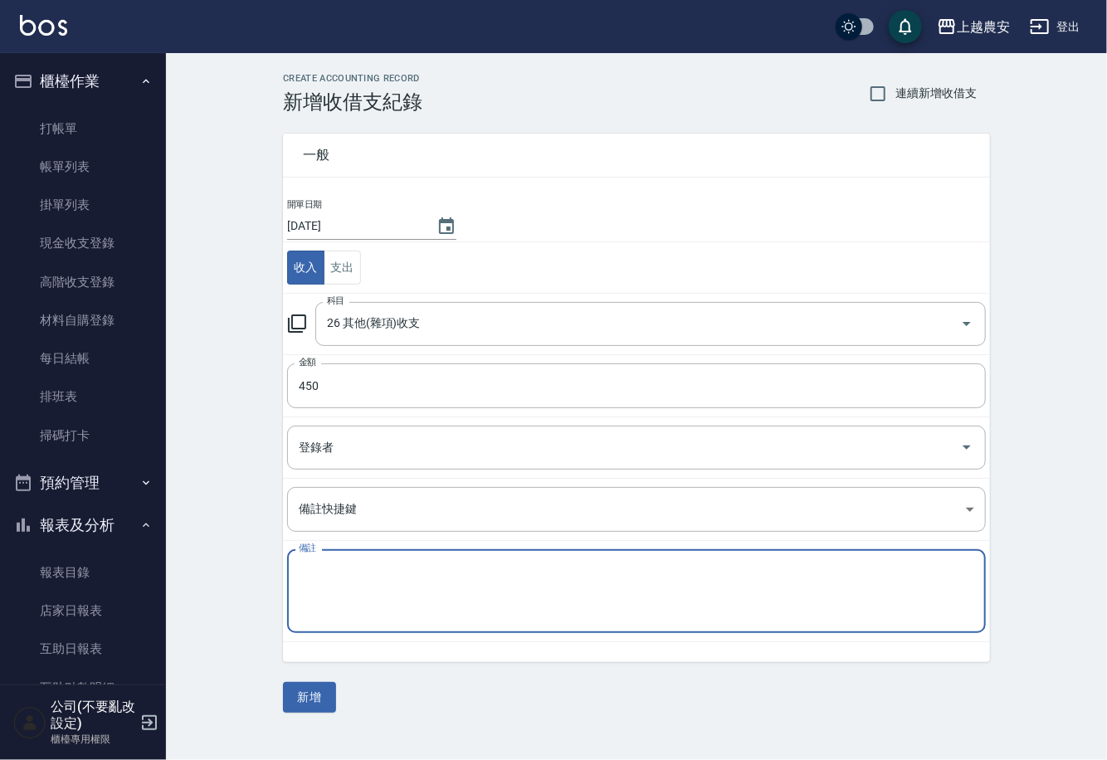
click at [462, 564] on textarea "備註" at bounding box center [637, 592] width 676 height 56
type textarea "32-光纖"
click at [322, 696] on button "新增" at bounding box center [309, 697] width 53 height 31
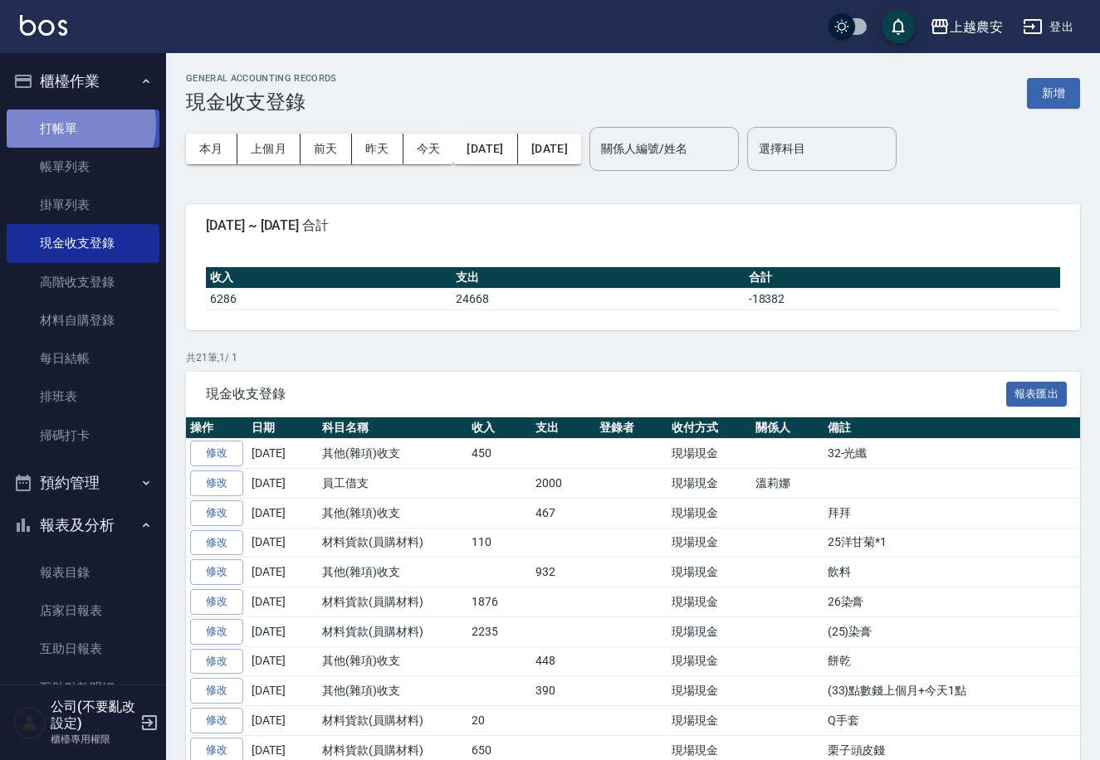
click at [75, 124] on link "打帳單" at bounding box center [83, 129] width 153 height 38
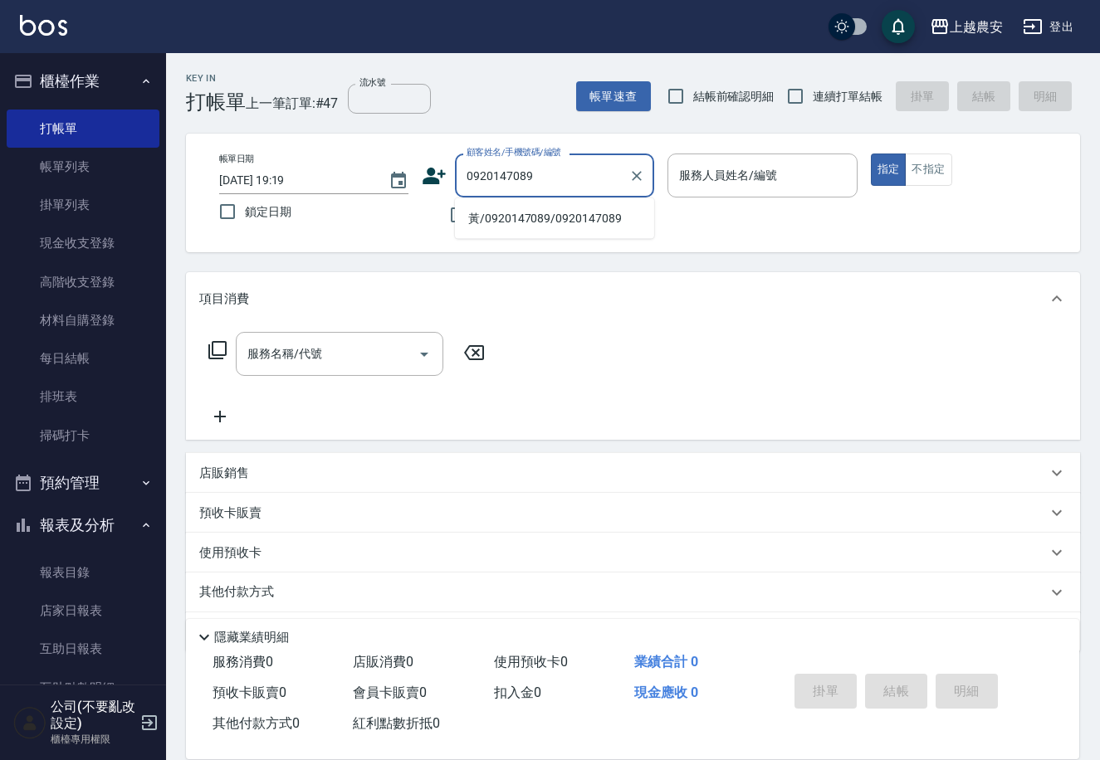
type input "黃/0920147089/0920147089"
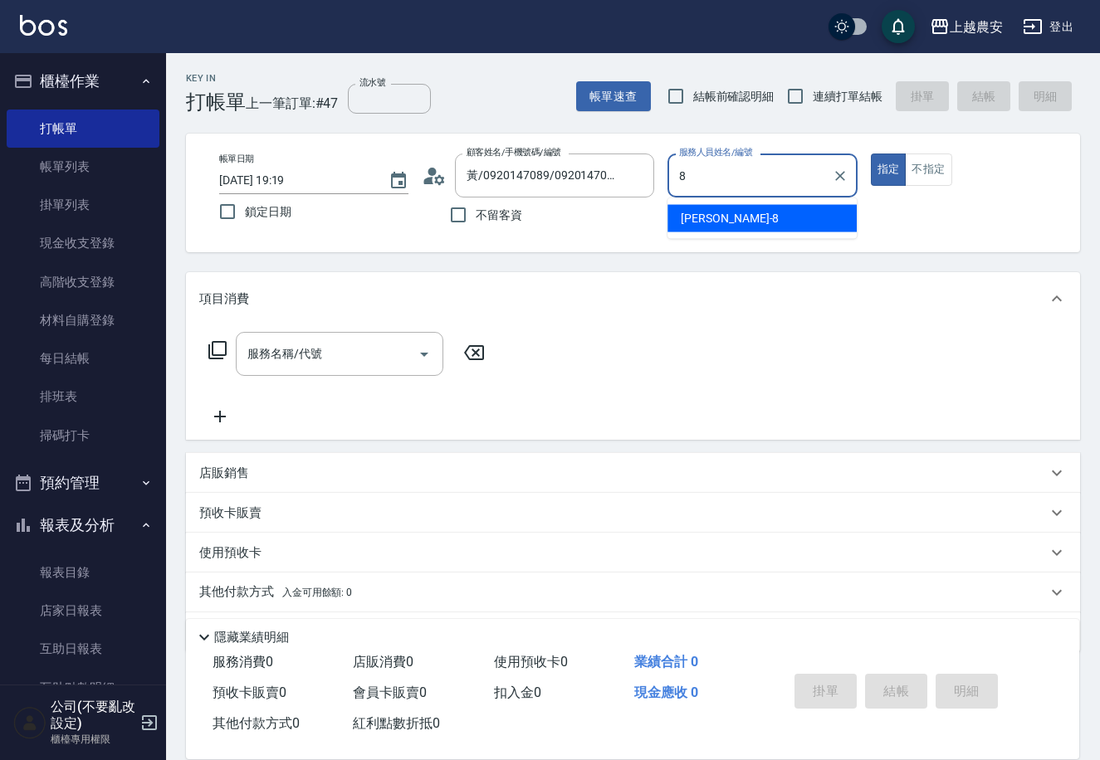
type input "[PERSON_NAME]-8"
type button "true"
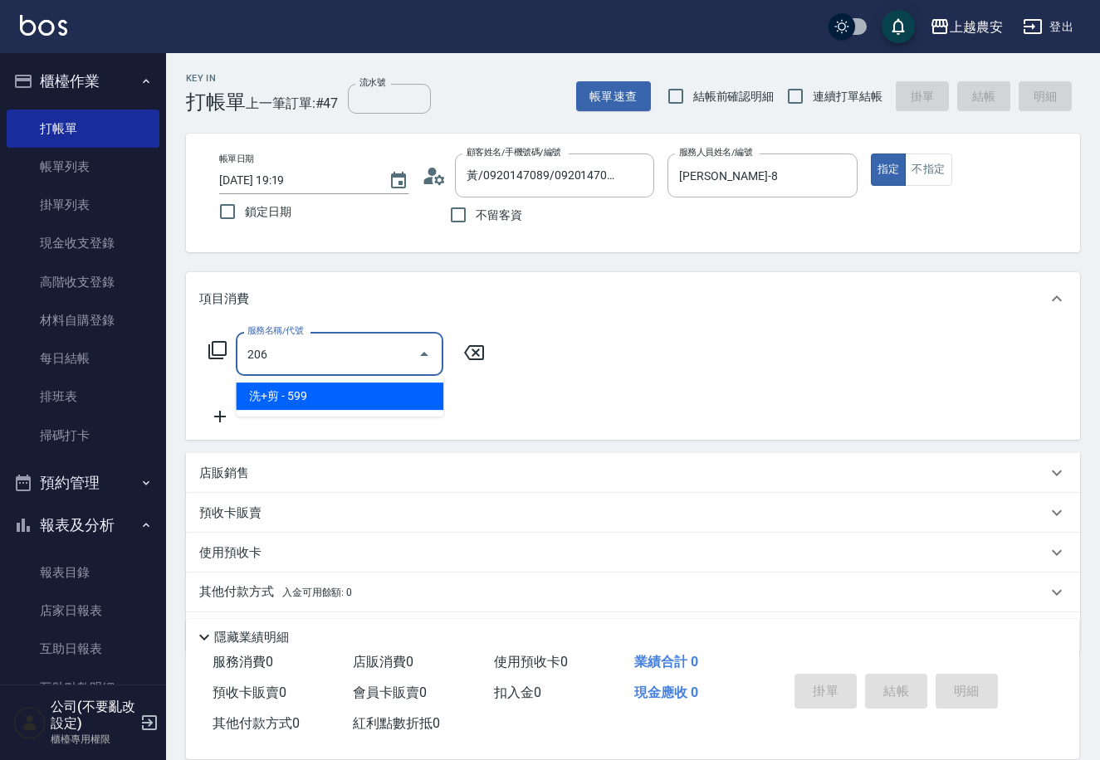
type input "洗+剪(206)"
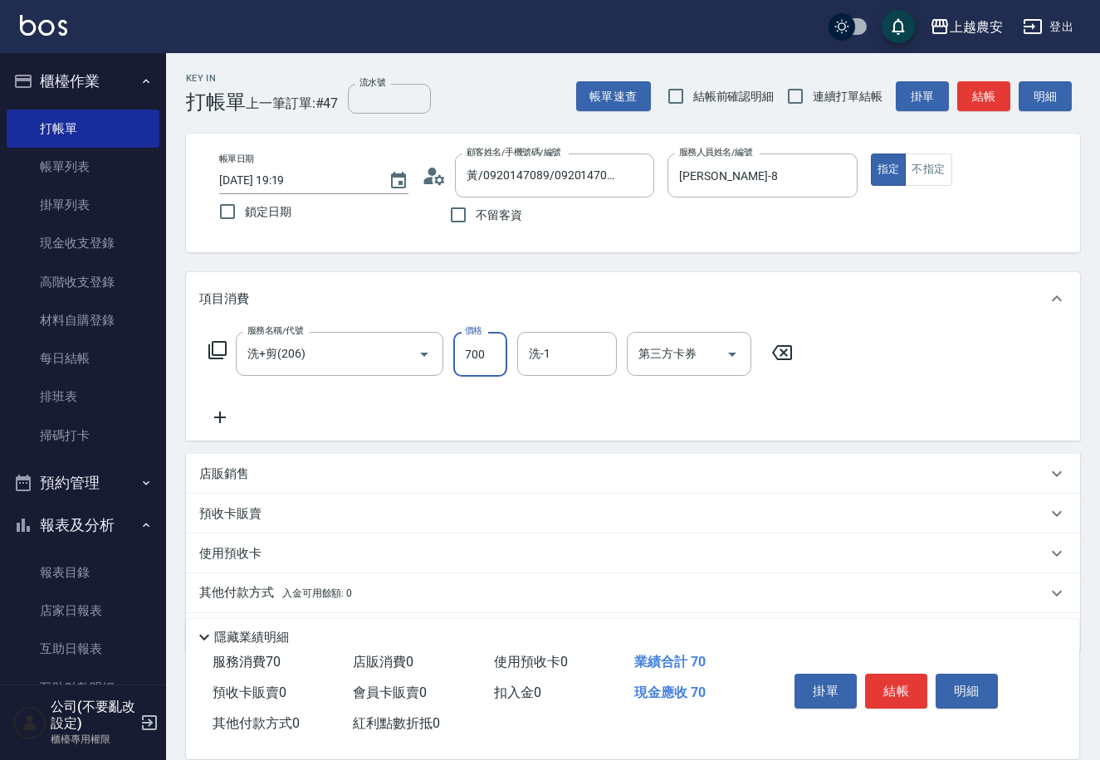
type input "700"
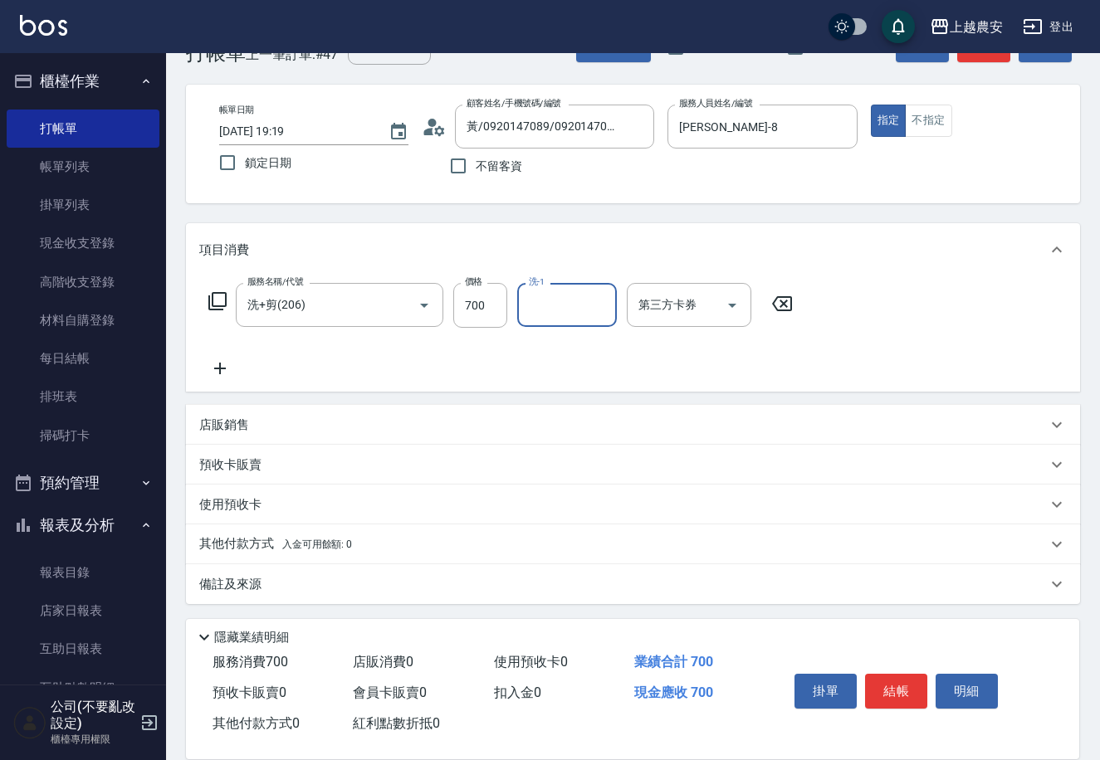
click at [337, 535] on p "其他付款方式 入金可用餘額: 0" at bounding box center [275, 544] width 153 height 18
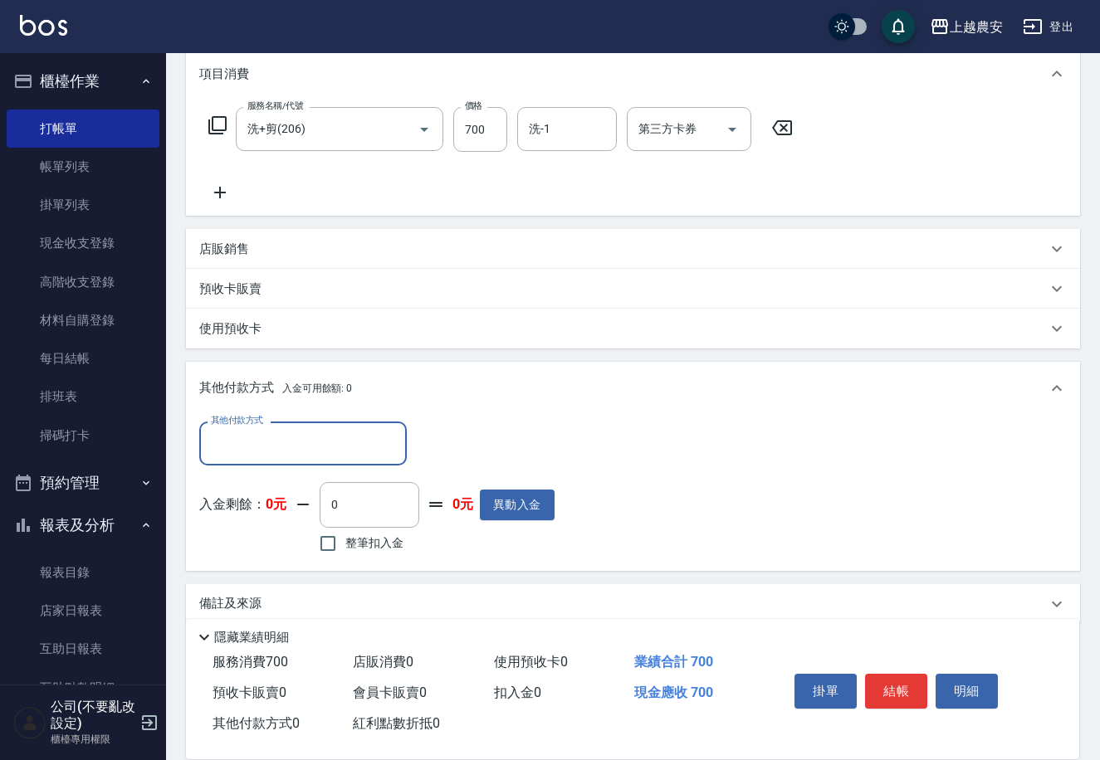
scroll to position [244, 0]
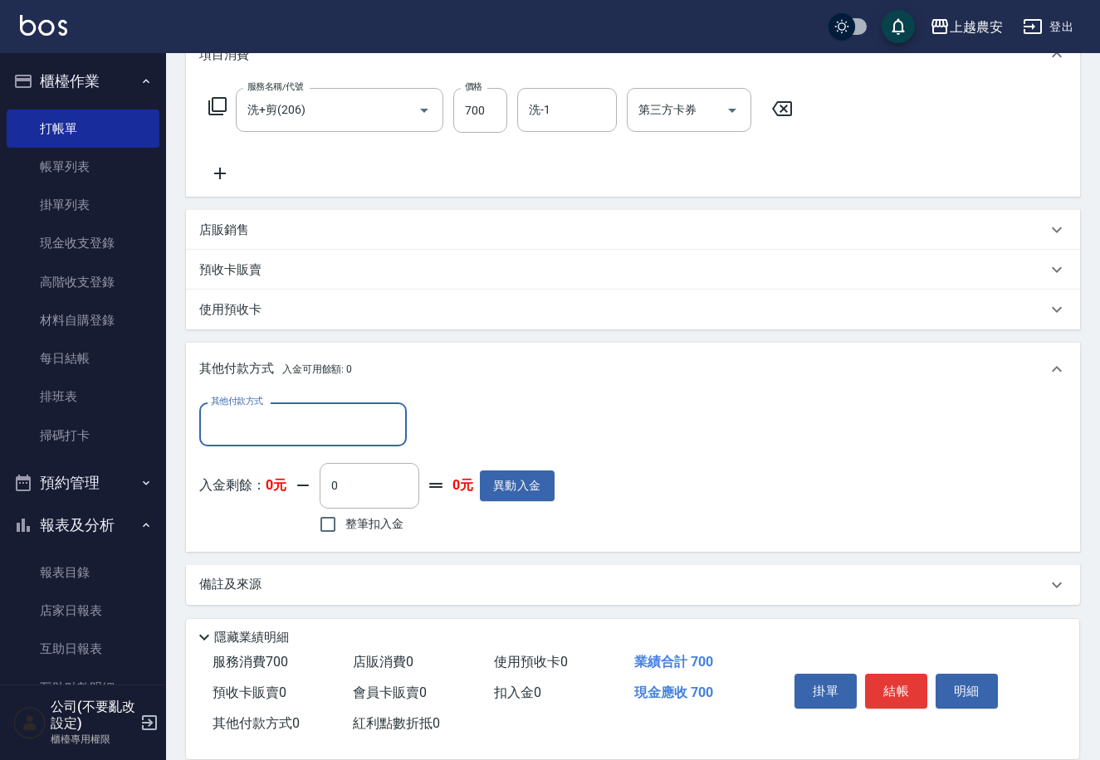
click at [373, 424] on input "其他付款方式" at bounding box center [303, 424] width 193 height 29
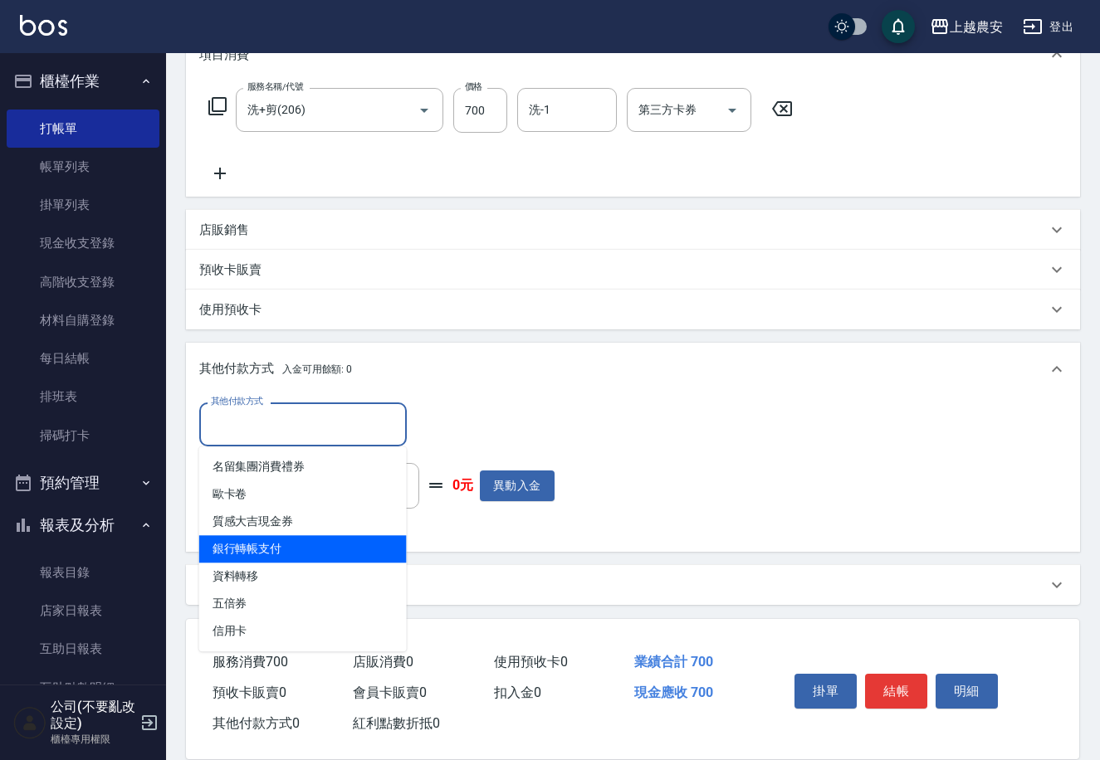
click at [334, 537] on span "銀行轉帳支付" at bounding box center [302, 548] width 207 height 27
type input "銀行轉帳支付"
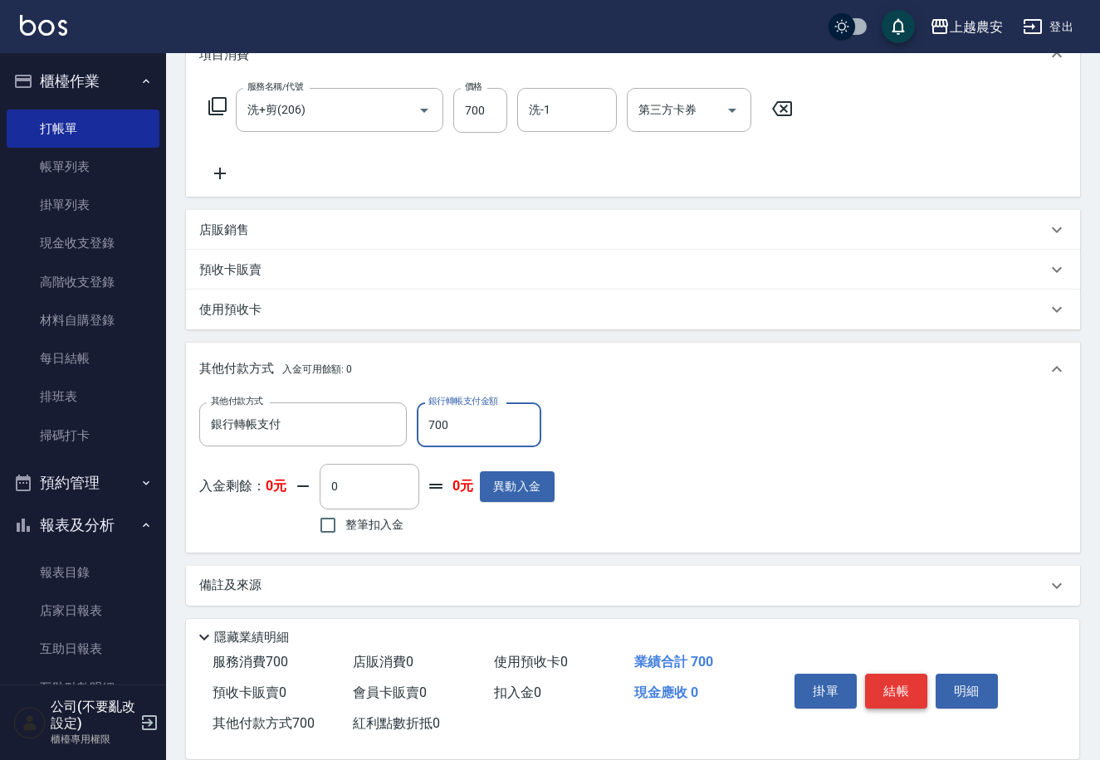
type input "700"
click at [883, 682] on button "結帳" at bounding box center [896, 691] width 62 height 35
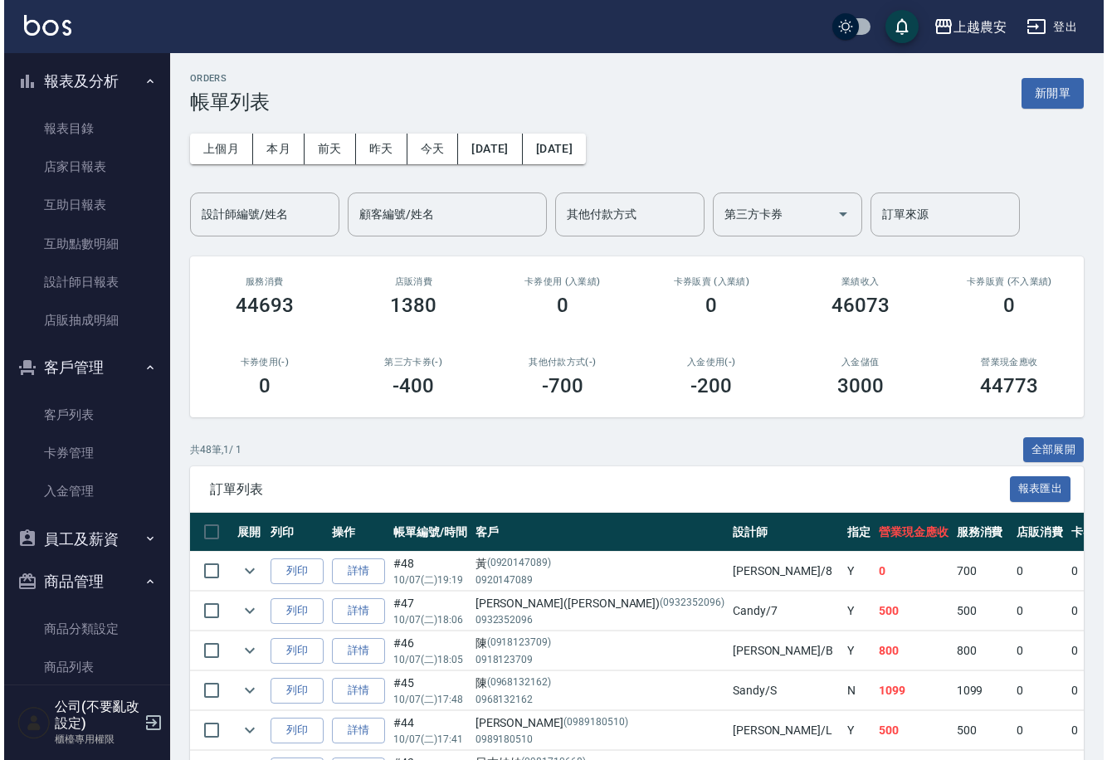
scroll to position [471, 0]
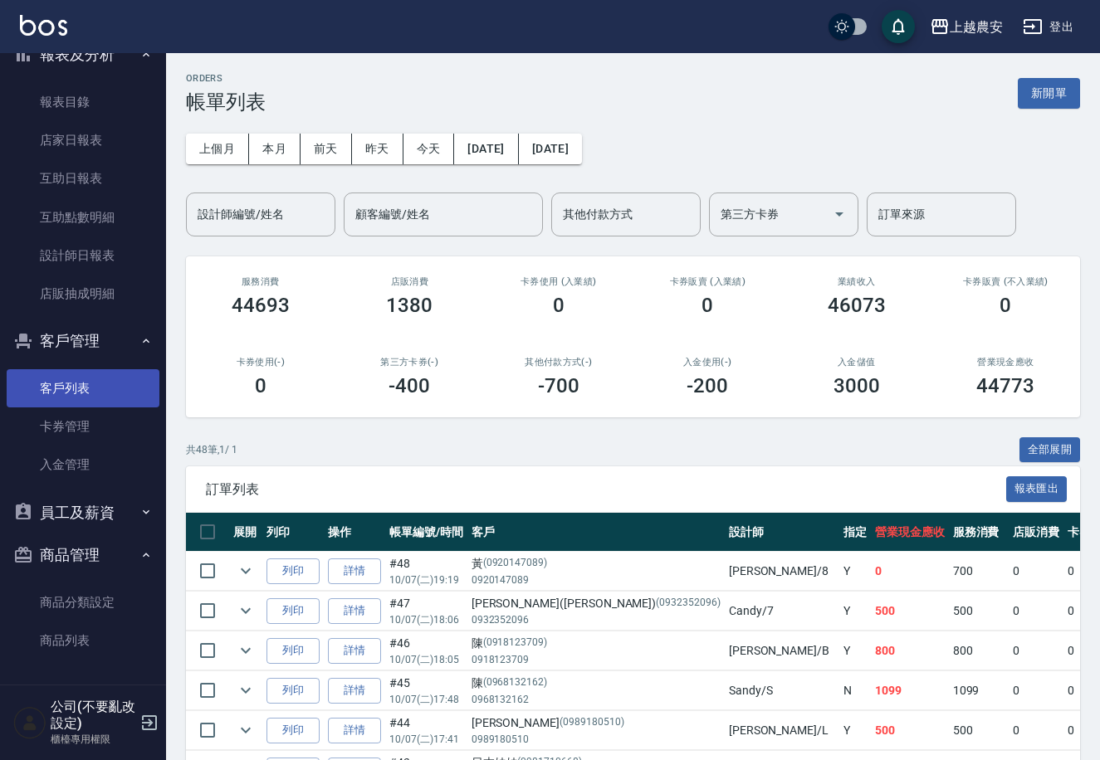
click at [110, 378] on link "客戶列表" at bounding box center [83, 388] width 153 height 38
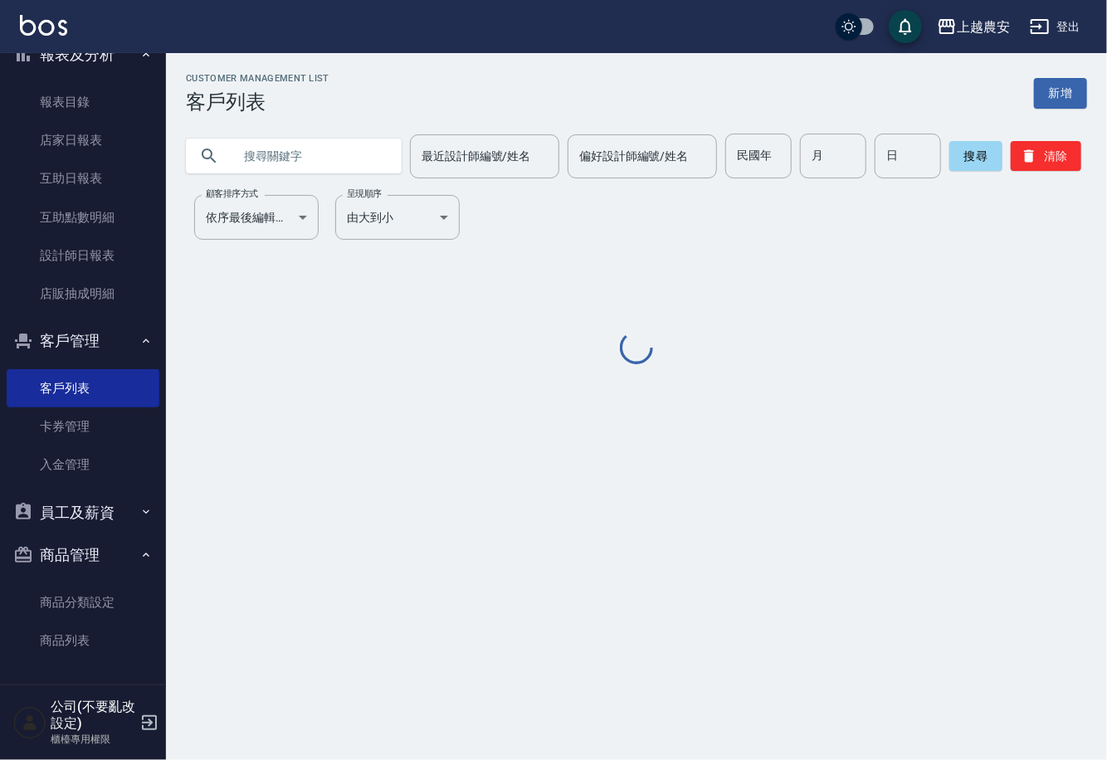
click at [358, 169] on input "text" at bounding box center [310, 156] width 156 height 45
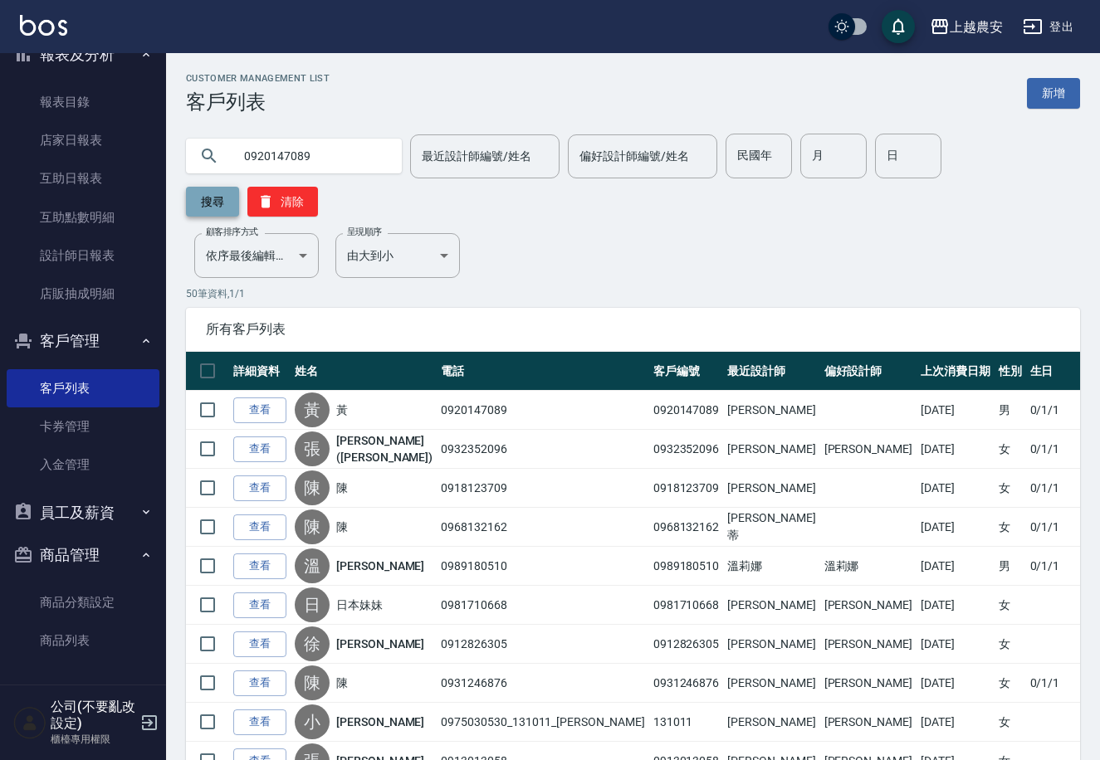
type input "0920147089"
click at [239, 187] on button "搜尋" at bounding box center [212, 202] width 53 height 30
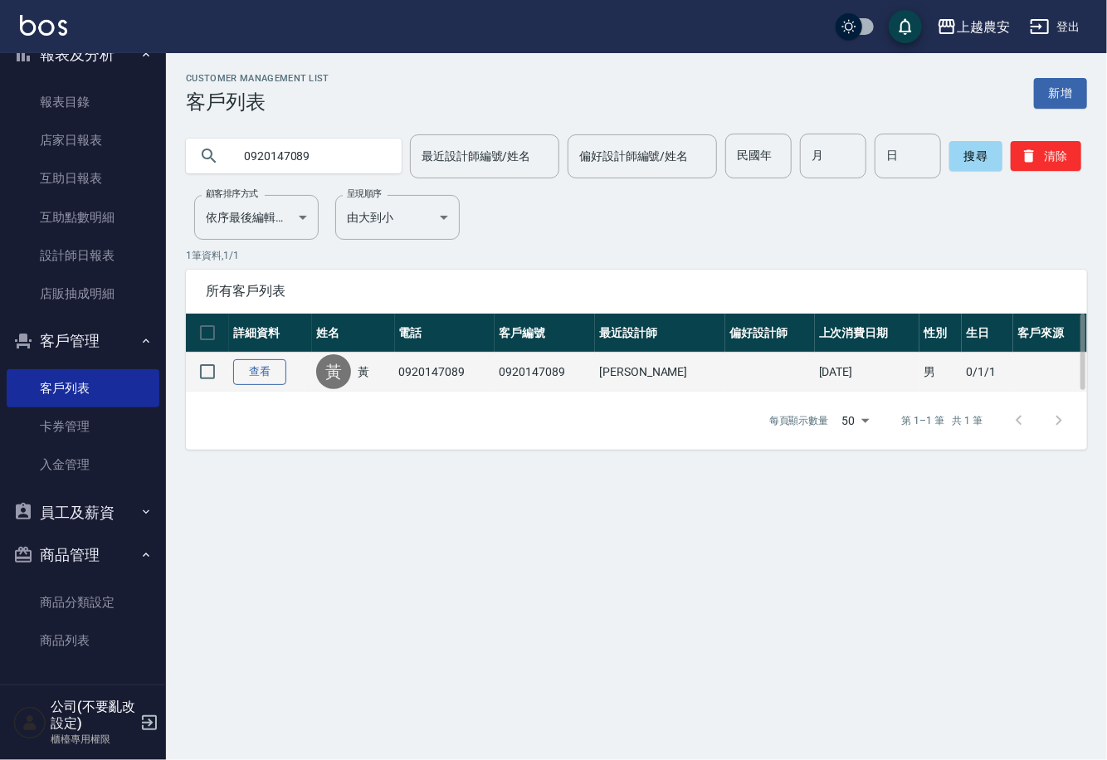
click at [257, 373] on link "查看" at bounding box center [259, 372] width 53 height 26
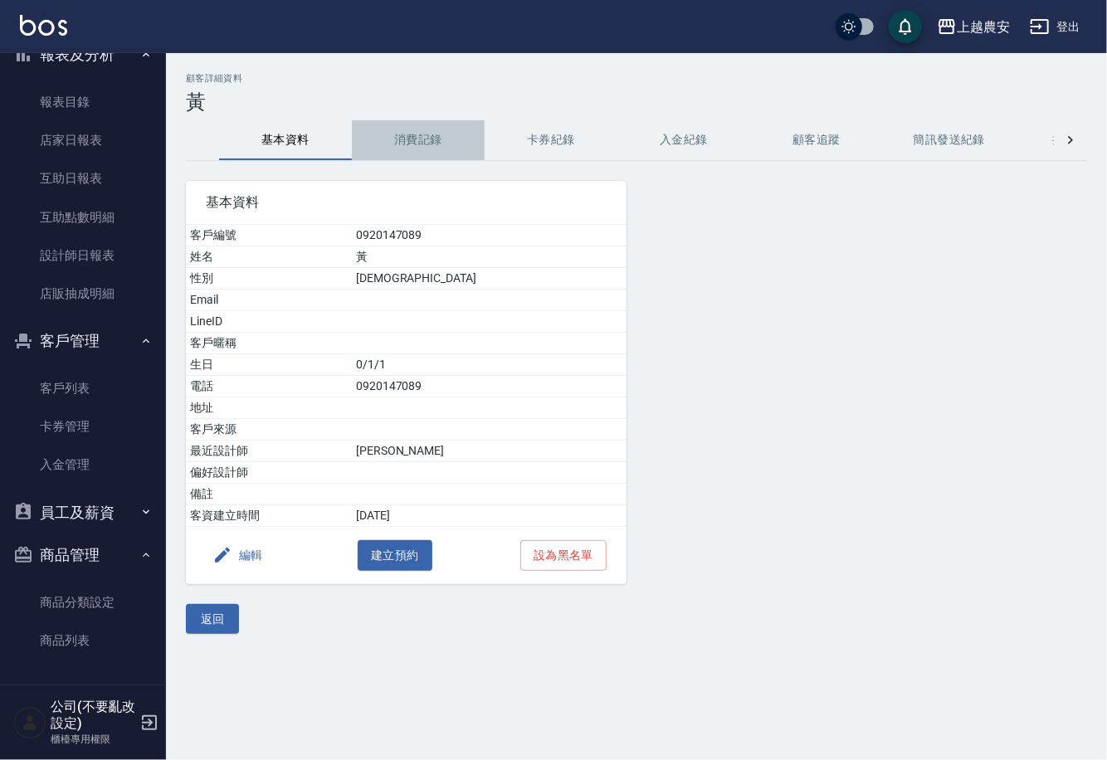
click at [444, 142] on button "消費記錄" at bounding box center [418, 140] width 133 height 40
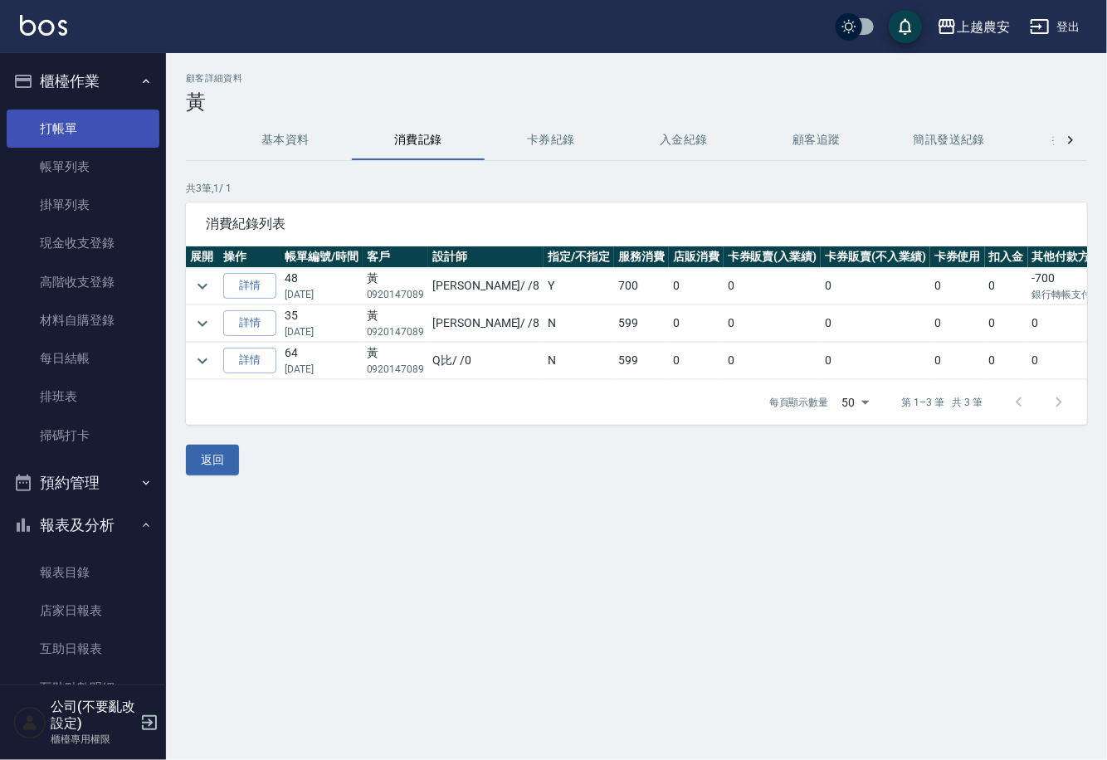
click at [119, 130] on link "打帳單" at bounding box center [83, 129] width 153 height 38
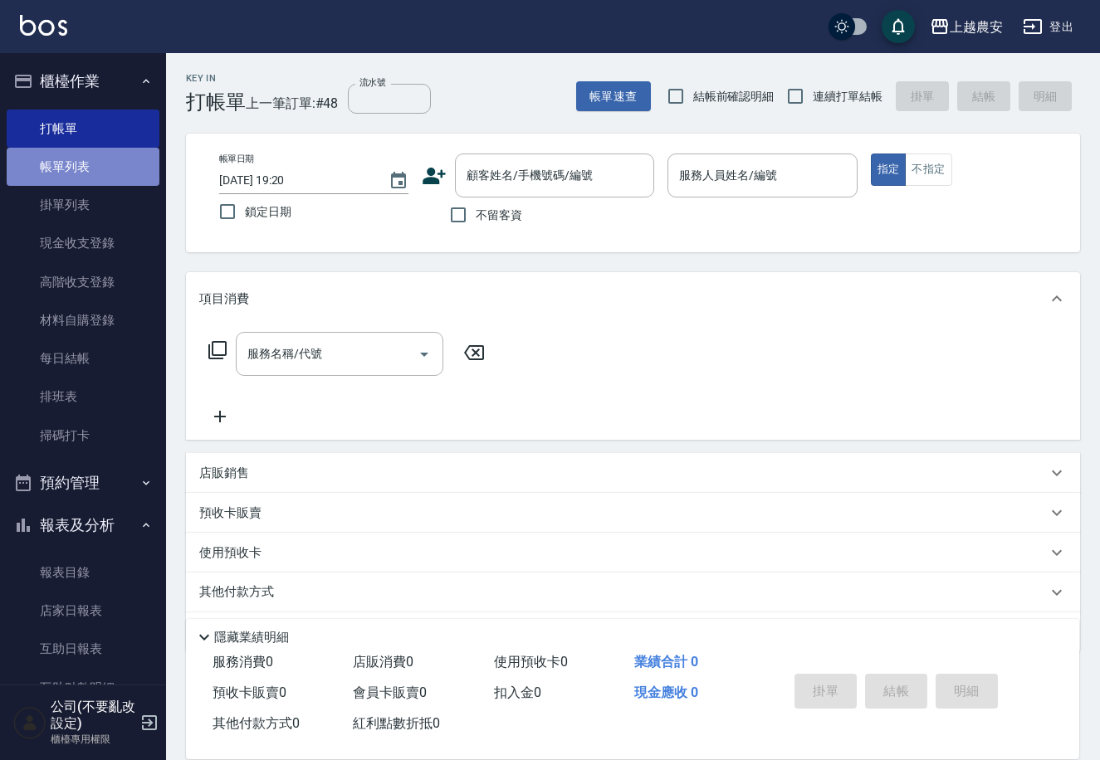
click at [131, 165] on link "帳單列表" at bounding box center [83, 167] width 153 height 38
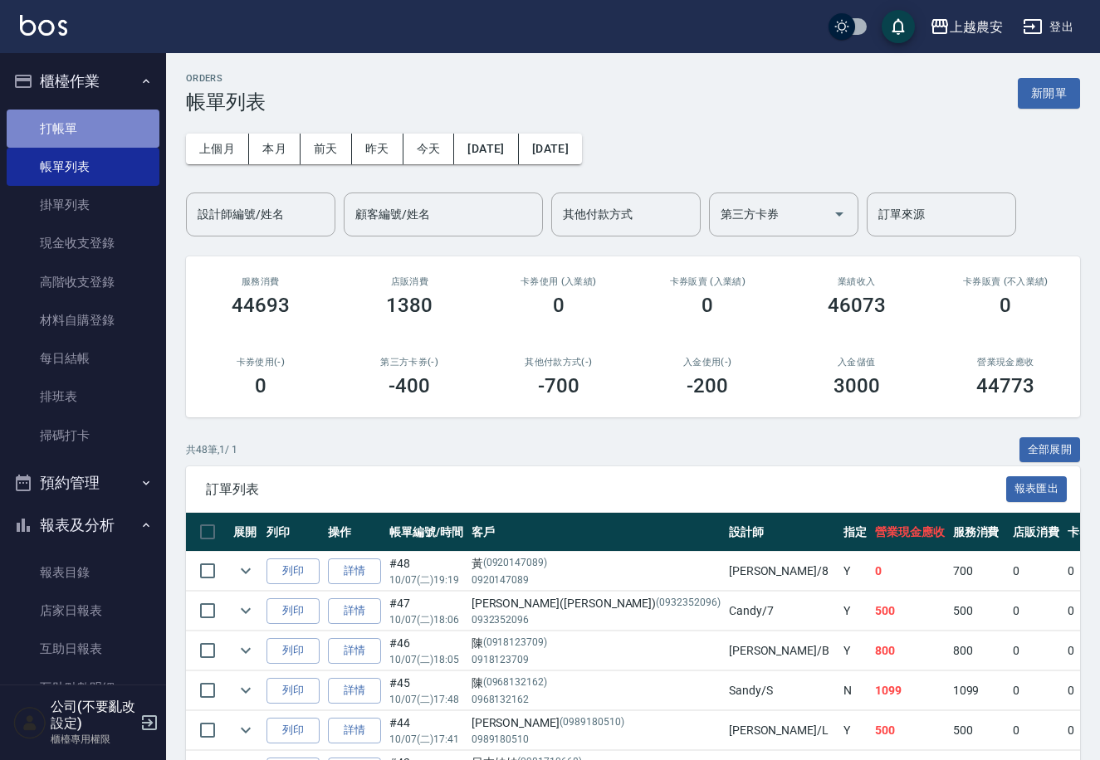
click at [115, 114] on link "打帳單" at bounding box center [83, 129] width 153 height 38
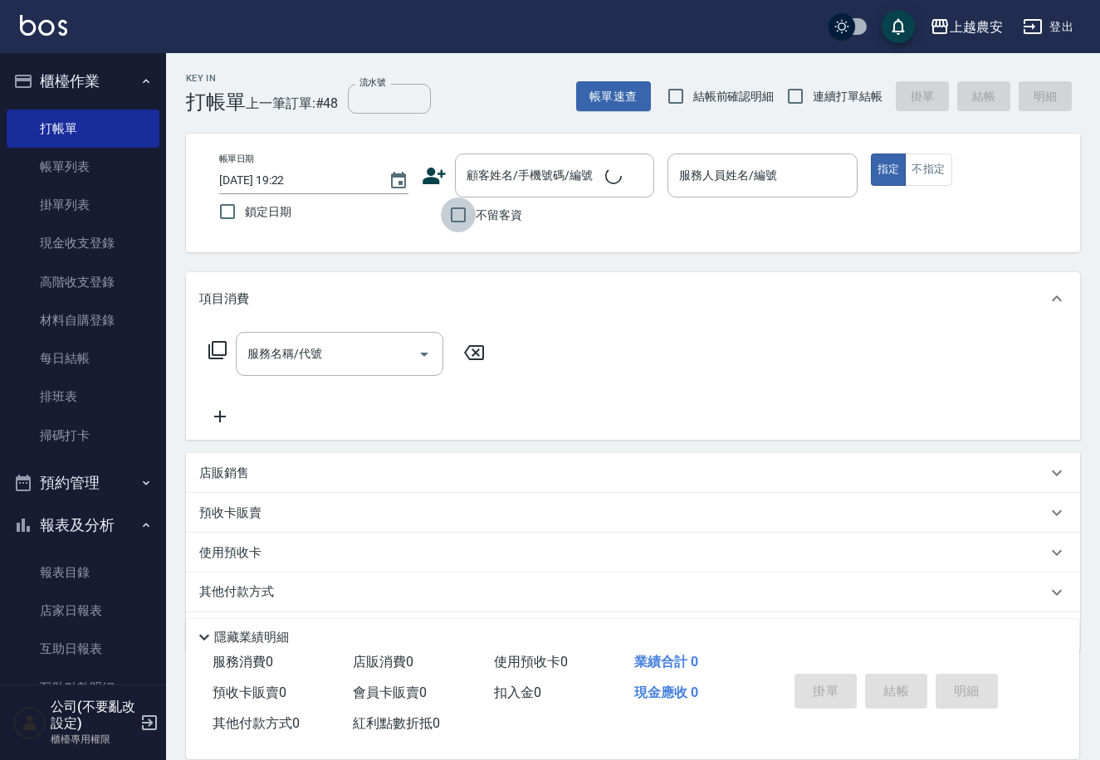
click at [456, 207] on input "不留客資" at bounding box center [458, 215] width 35 height 35
checkbox input "true"
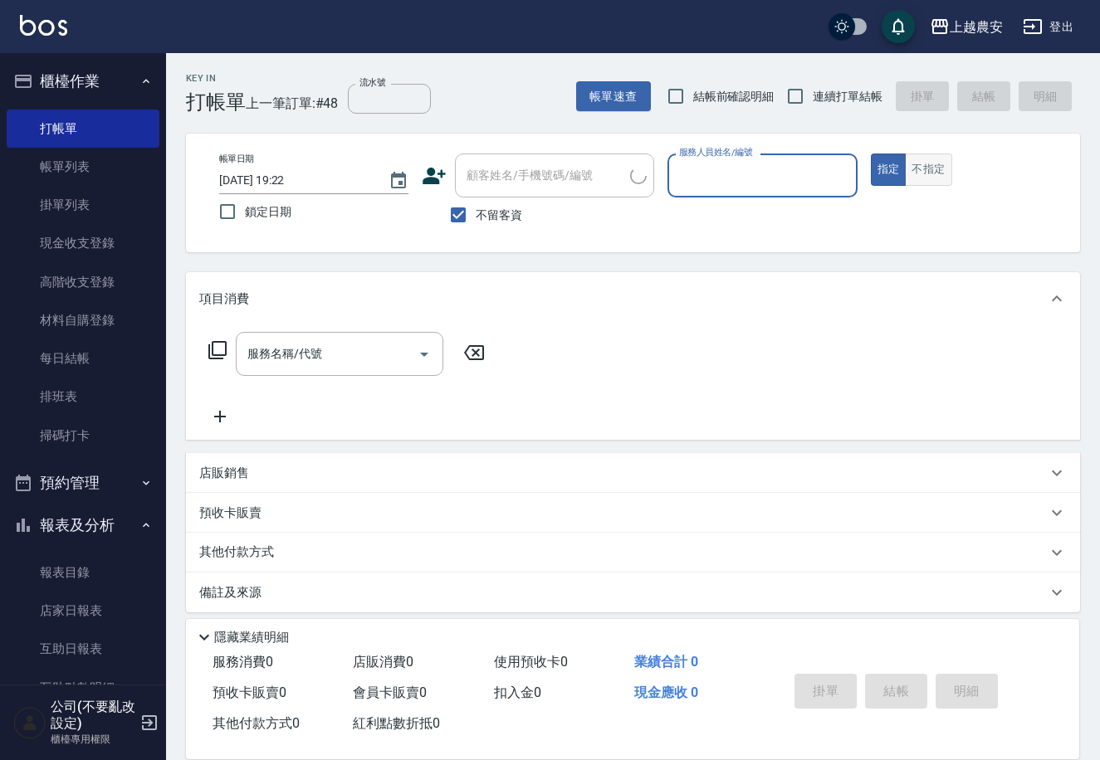
click at [944, 170] on button "不指定" at bounding box center [928, 170] width 46 height 32
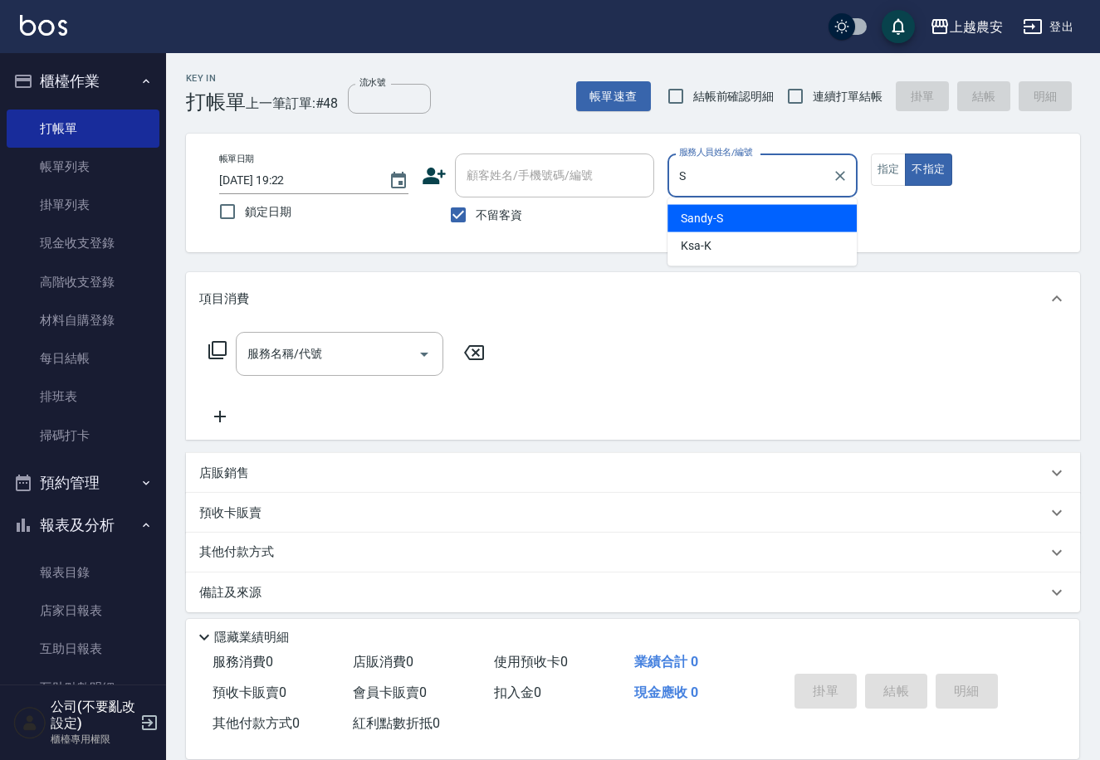
type input "Sandy-S"
type button "false"
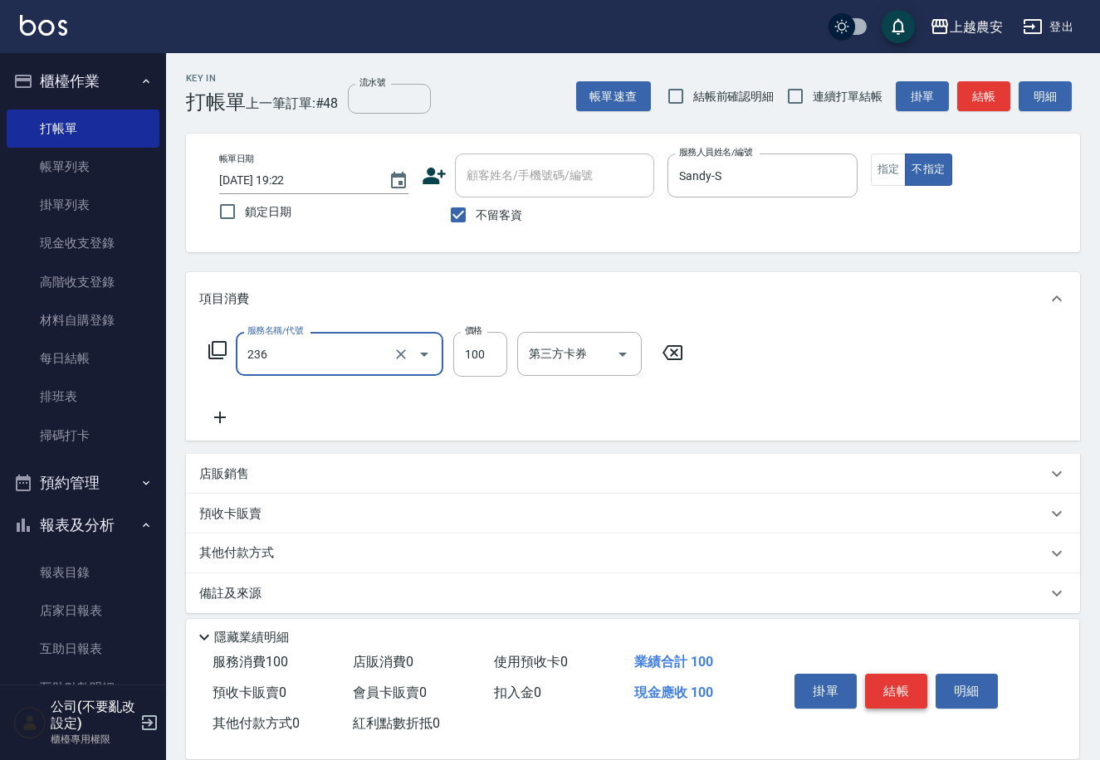
type input "手棒(236)"
click at [910, 691] on button "結帳" at bounding box center [896, 691] width 62 height 35
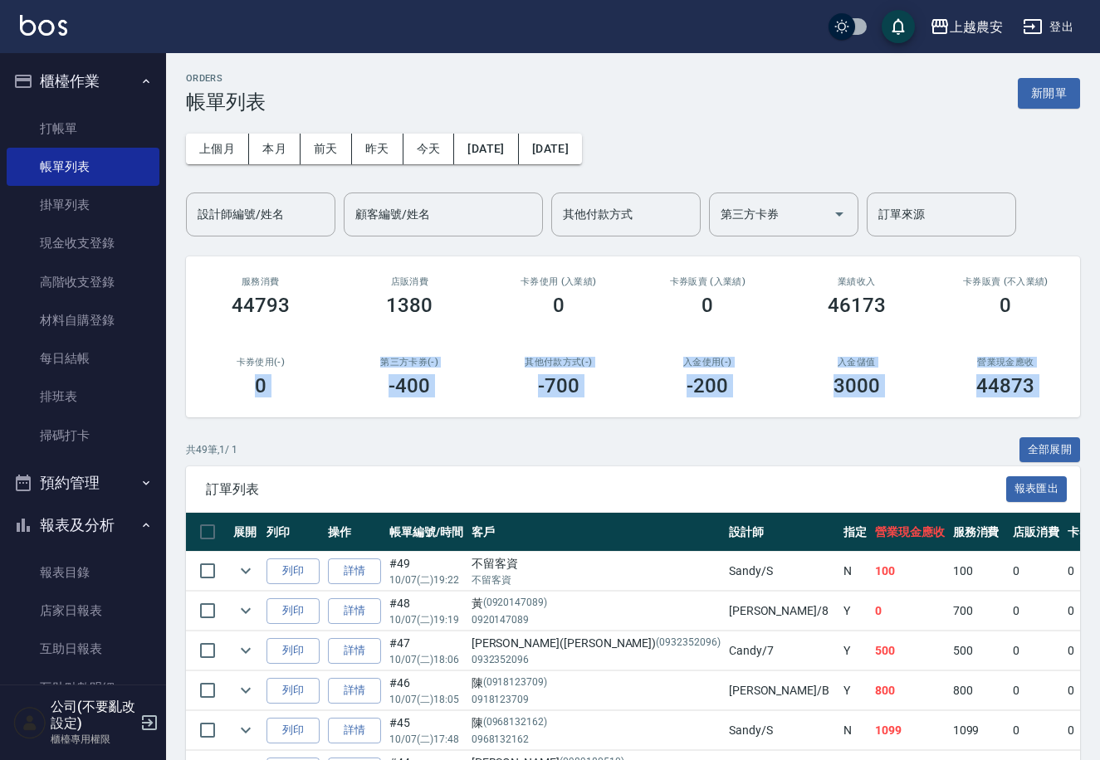
drag, startPoint x: 167, startPoint y: 398, endPoint x: 167, endPoint y: 417, distance: 19.9
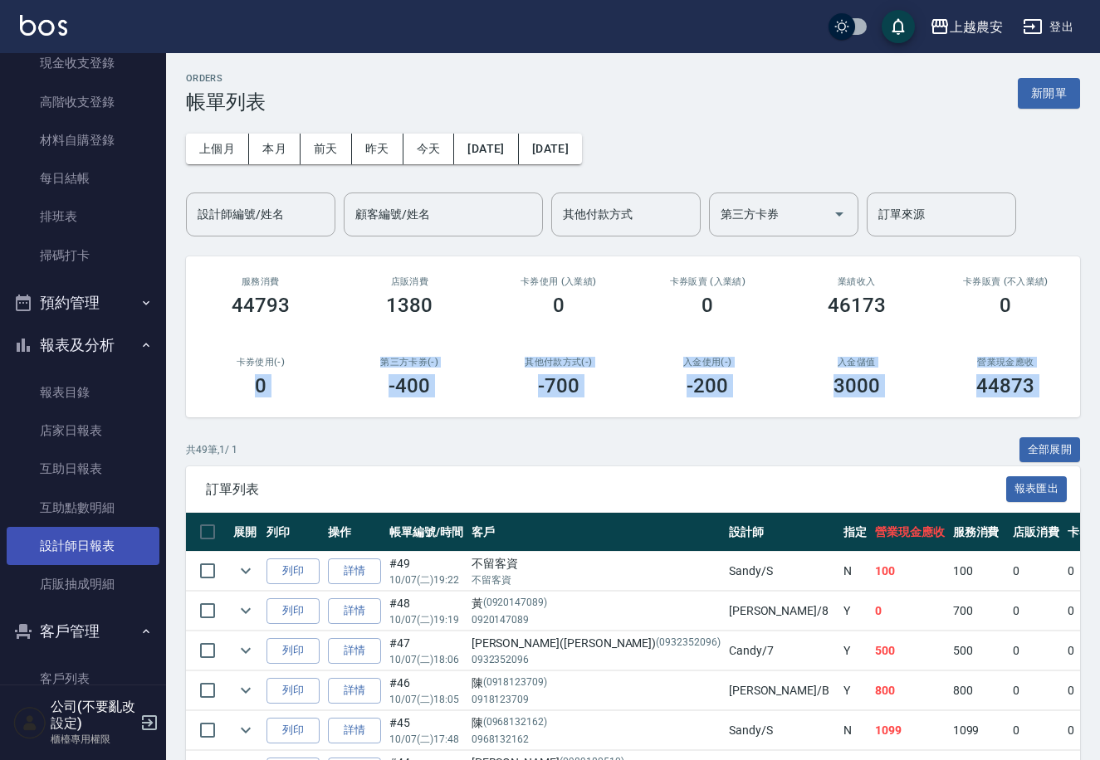
scroll to position [186, 0]
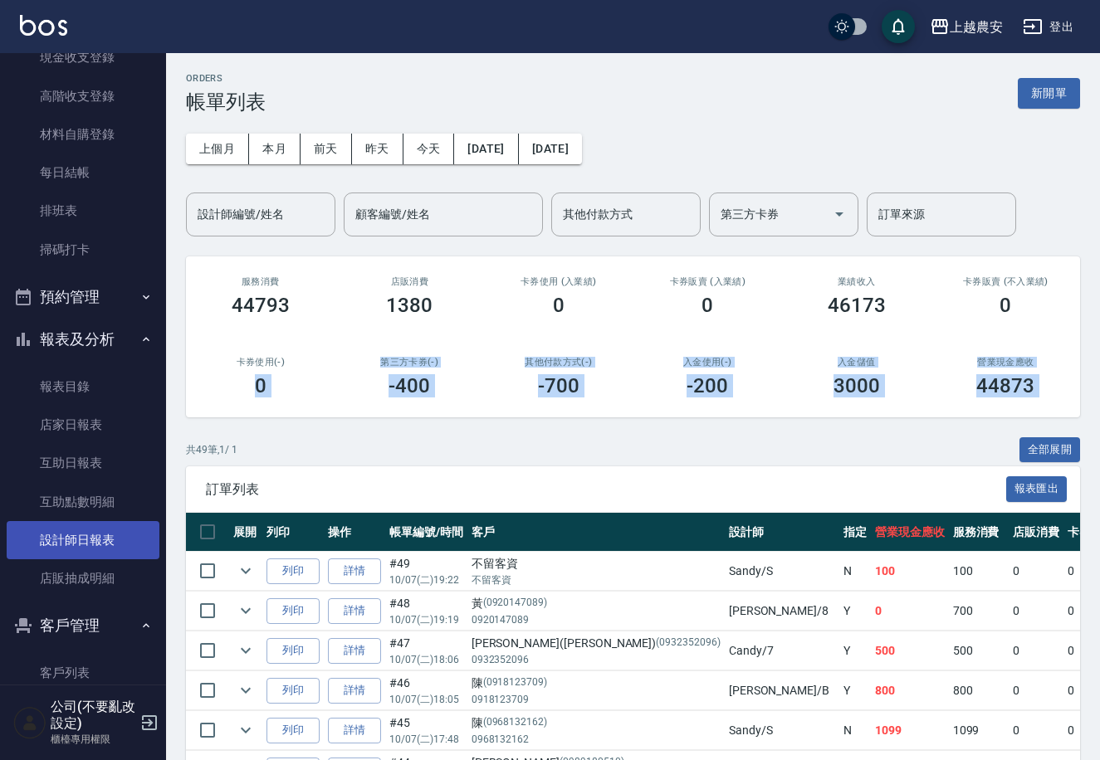
click at [134, 538] on link "設計師日報表" at bounding box center [83, 540] width 153 height 38
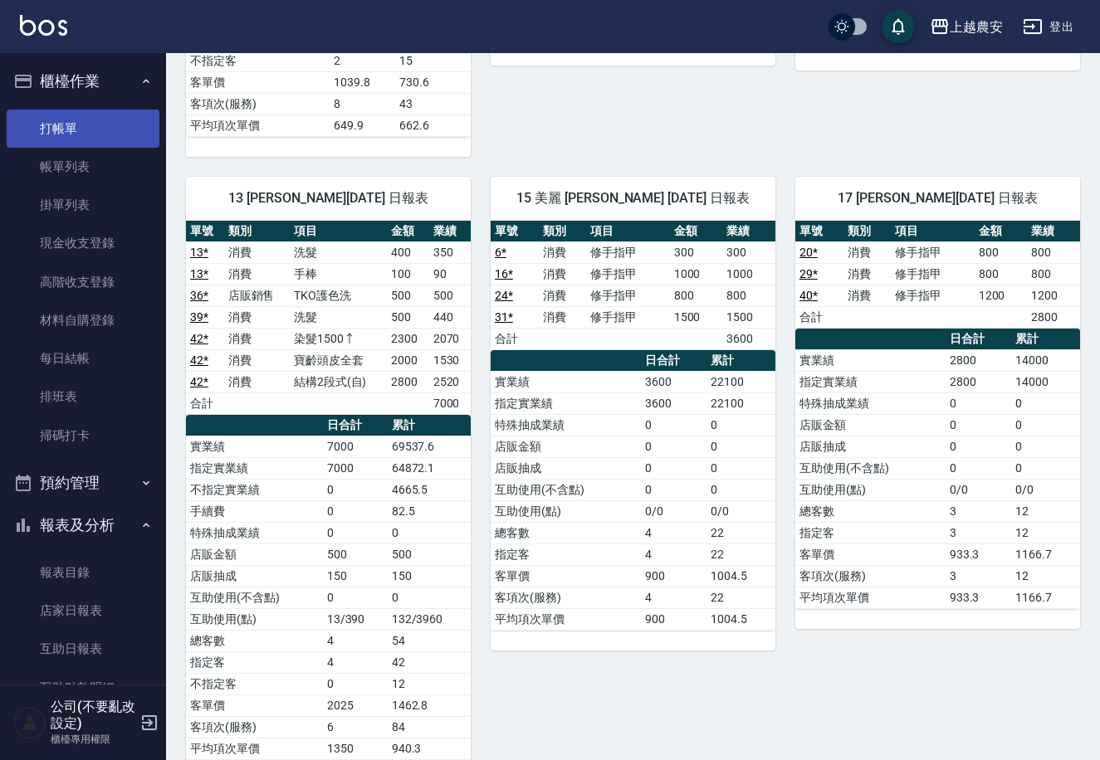
click at [112, 127] on link "打帳單" at bounding box center [83, 129] width 153 height 38
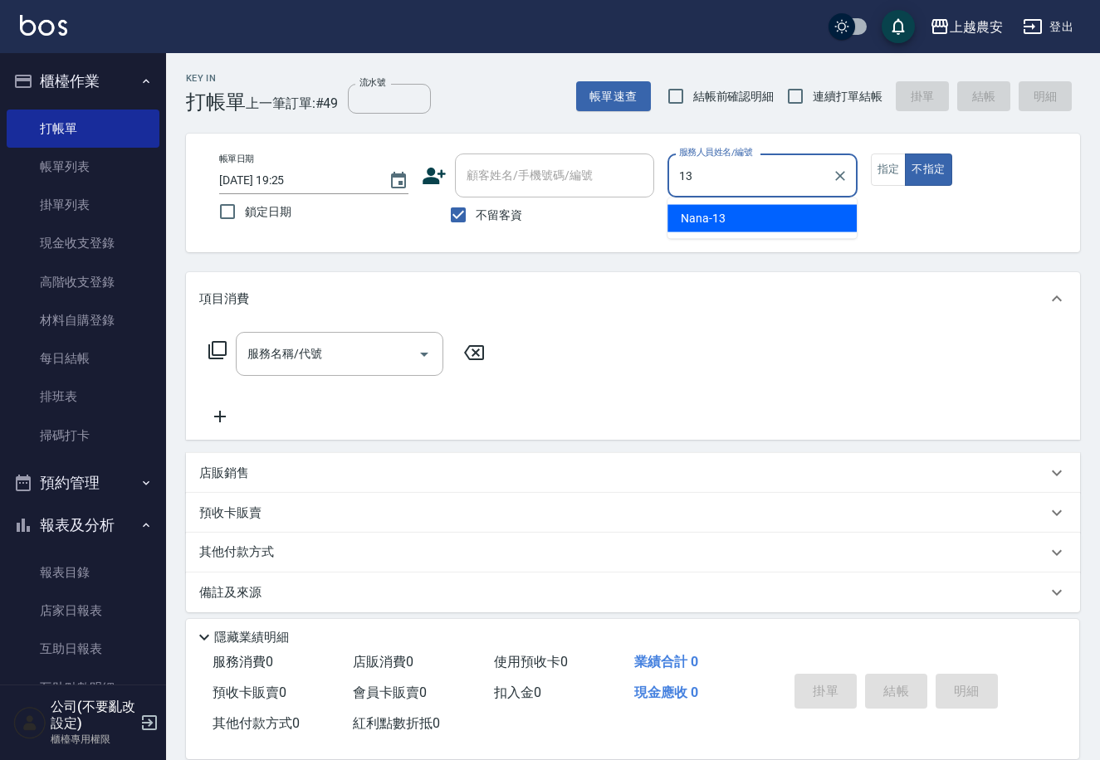
type input "Nana-13"
type button "false"
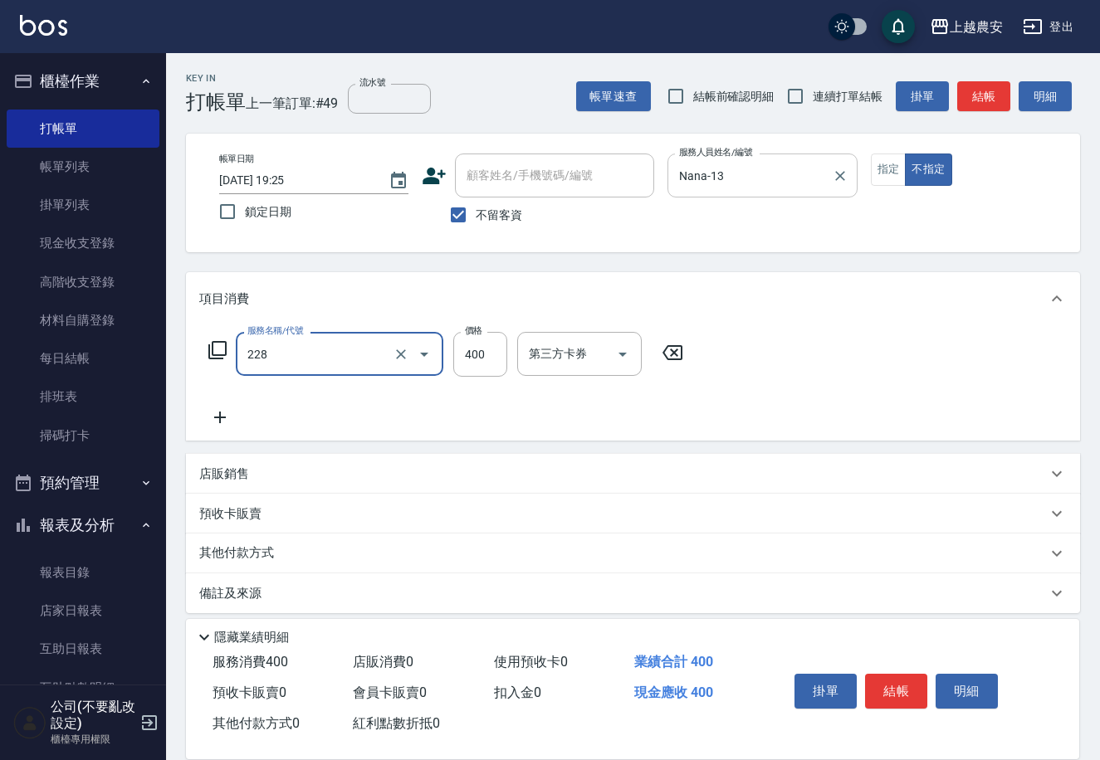
type input "洗髮(228)"
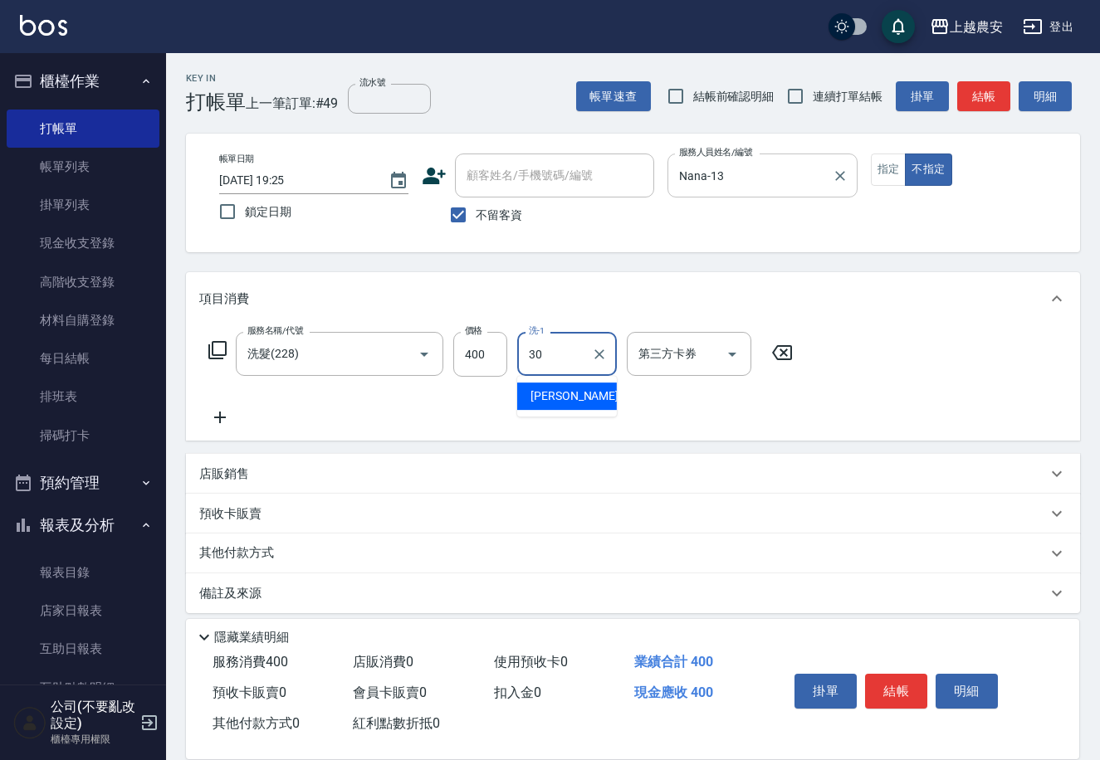
type input "[PERSON_NAME]-30"
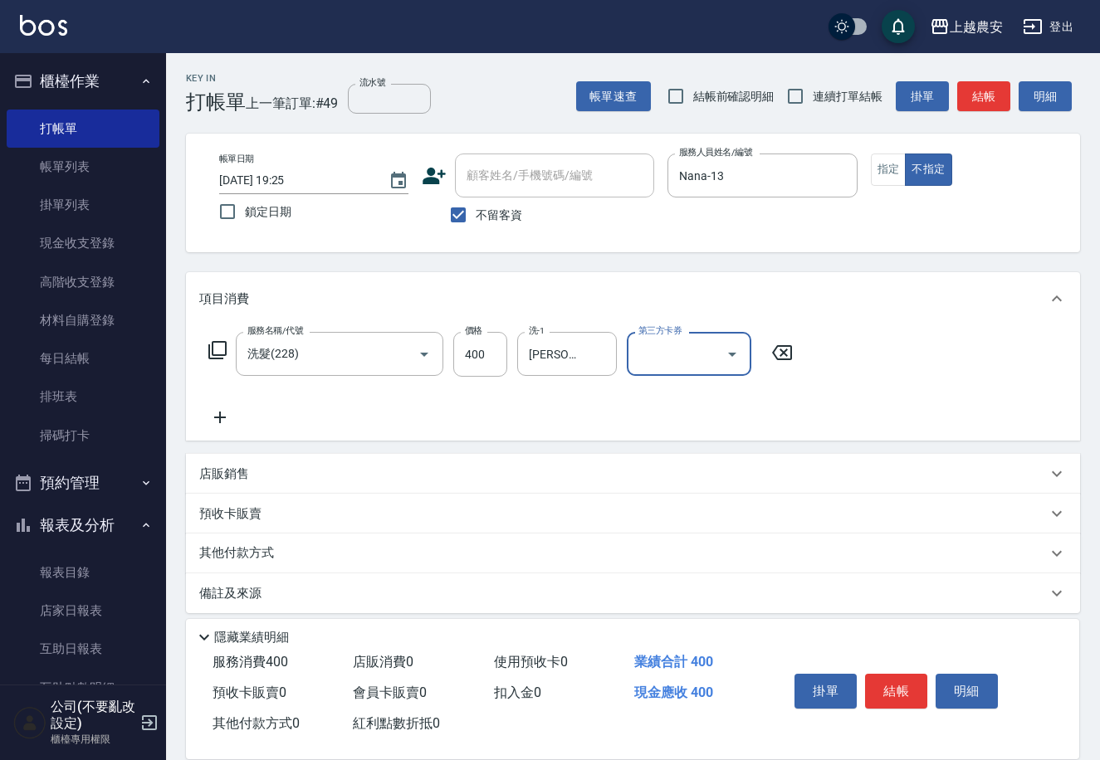
click at [898, 691] on button "結帳" at bounding box center [896, 691] width 62 height 35
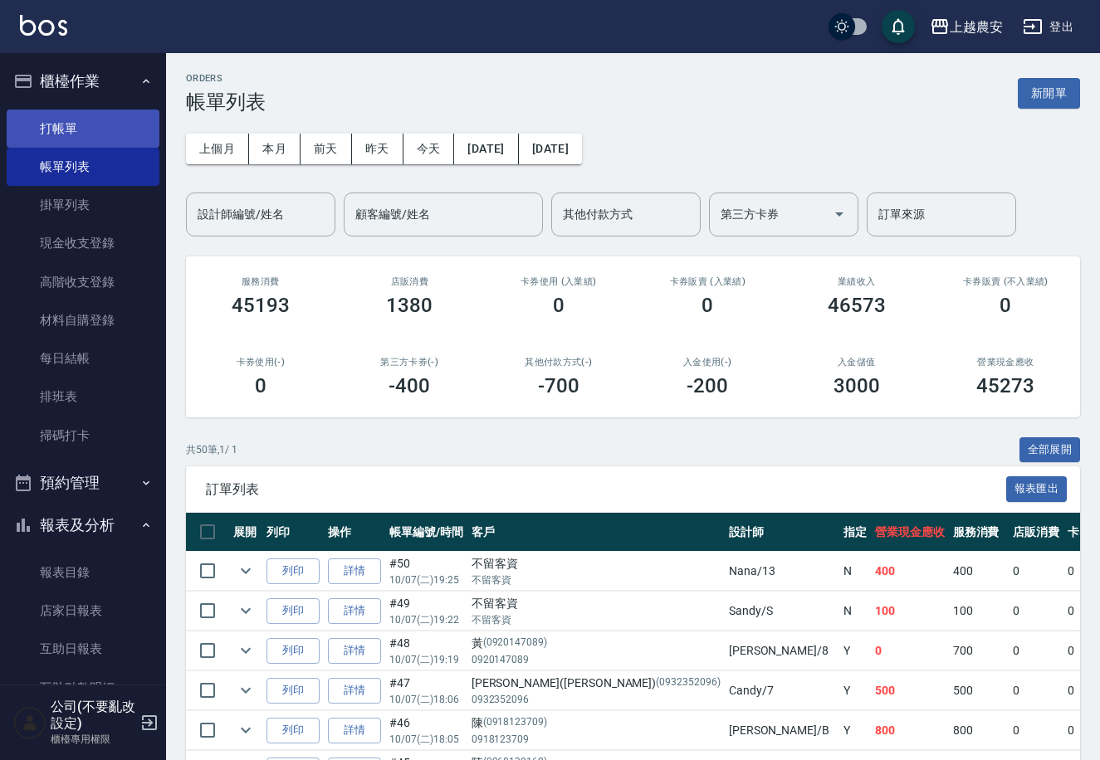
click at [129, 135] on link "打帳單" at bounding box center [83, 129] width 153 height 38
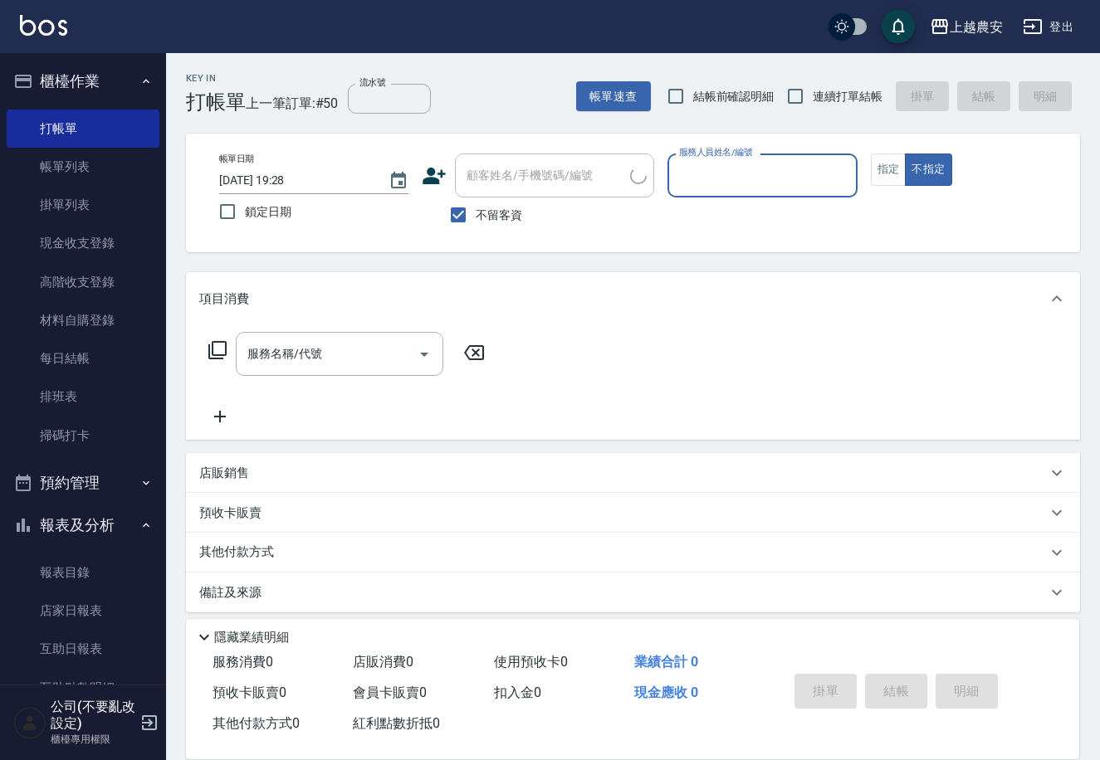
drag, startPoint x: 466, startPoint y: 207, endPoint x: 506, endPoint y: 184, distance: 46.1
click at [470, 201] on input "不留客資" at bounding box center [458, 215] width 35 height 35
checkbox input "false"
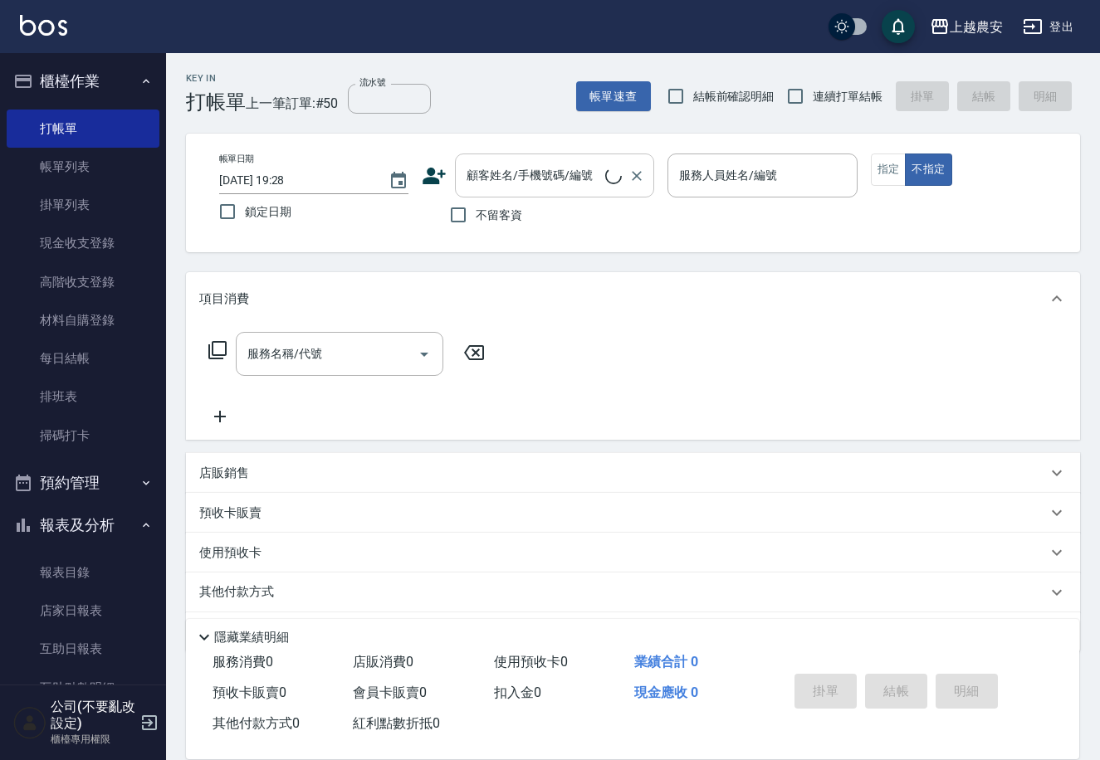
click at [507, 184] on input "顧客姓名/手機號碼/編號" at bounding box center [533, 175] width 143 height 29
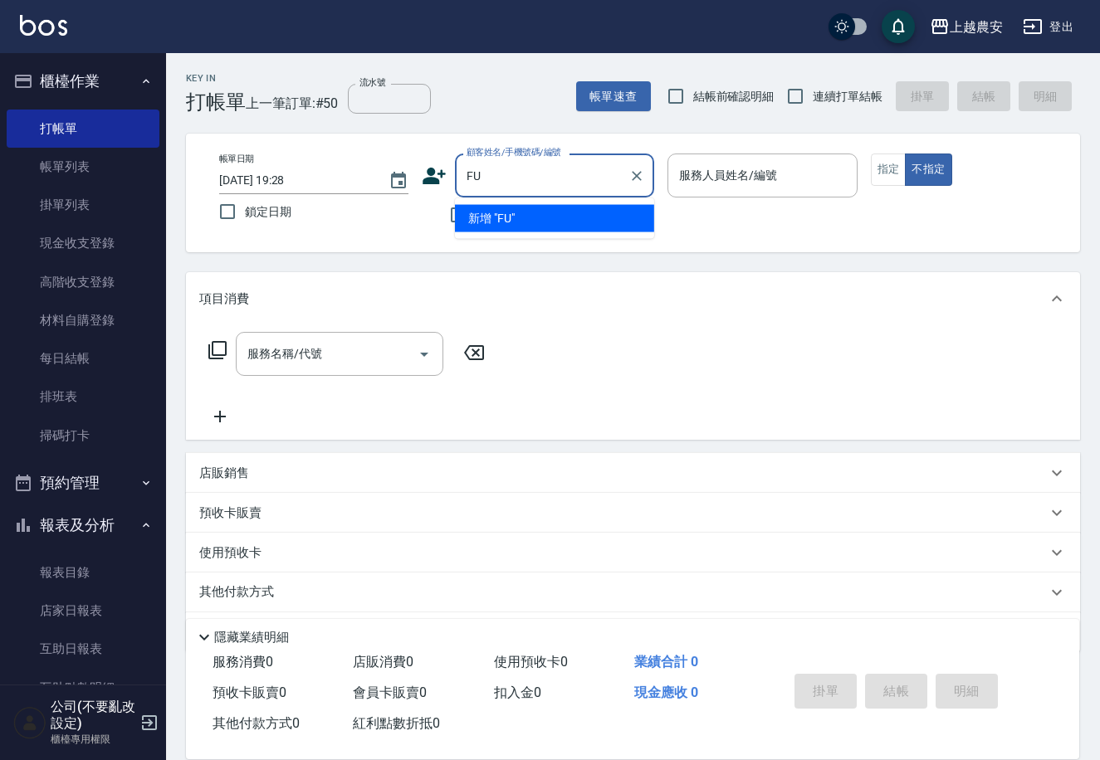
type input "F"
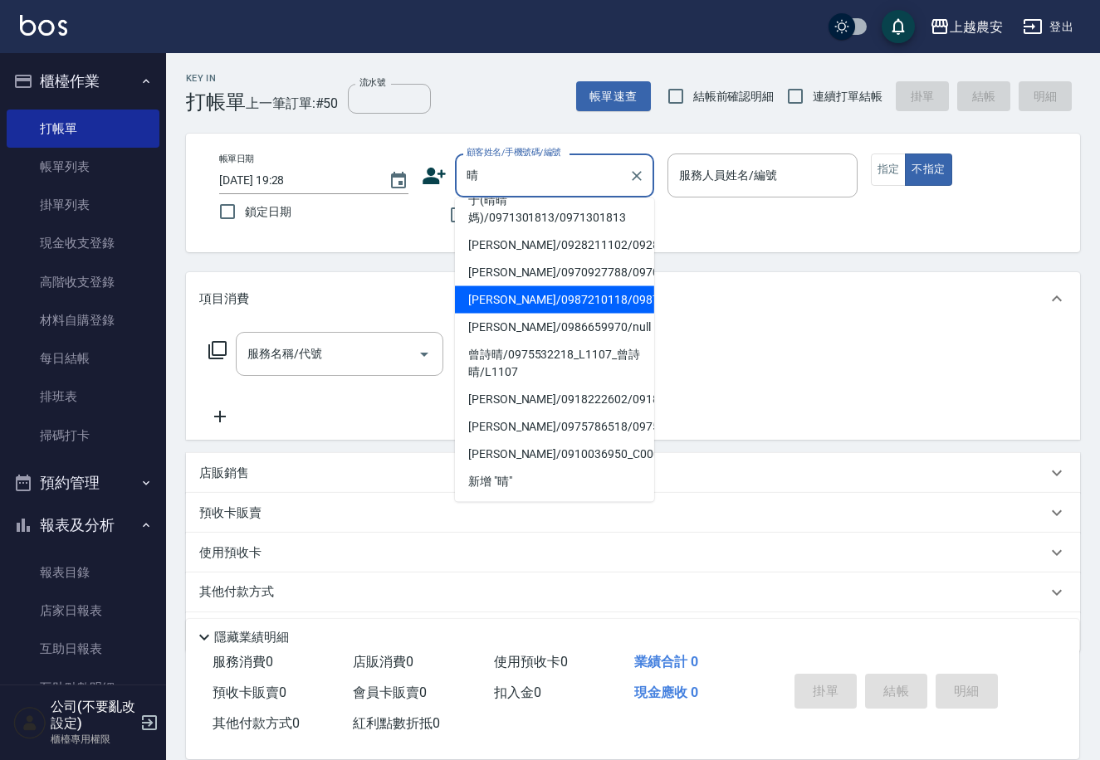
scroll to position [387, 0]
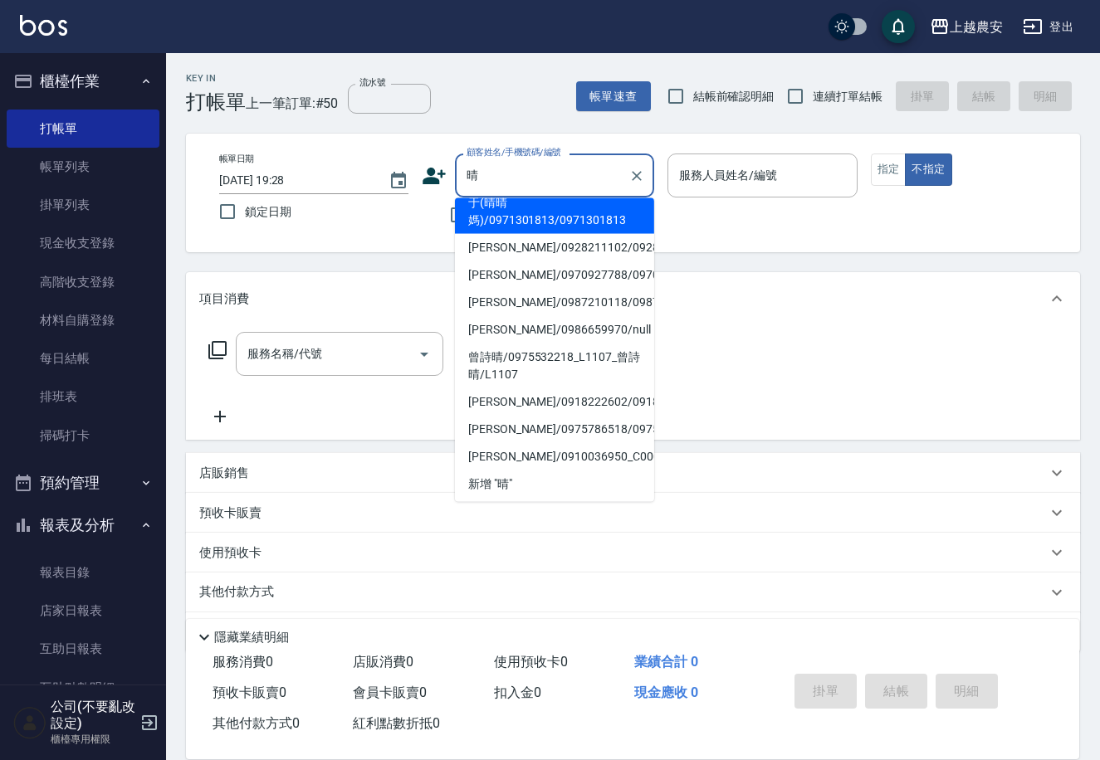
type input "晴"
click at [682, 229] on div "帳單日期 [DATE] 19:28 鎖定日期 顧客姓名/手機號碼/編號 顧客姓名/手機號碼/編號 不留客資 服務人員姓名/編號 服務人員姓名/編號 指定 不指定" at bounding box center [633, 193] width 854 height 79
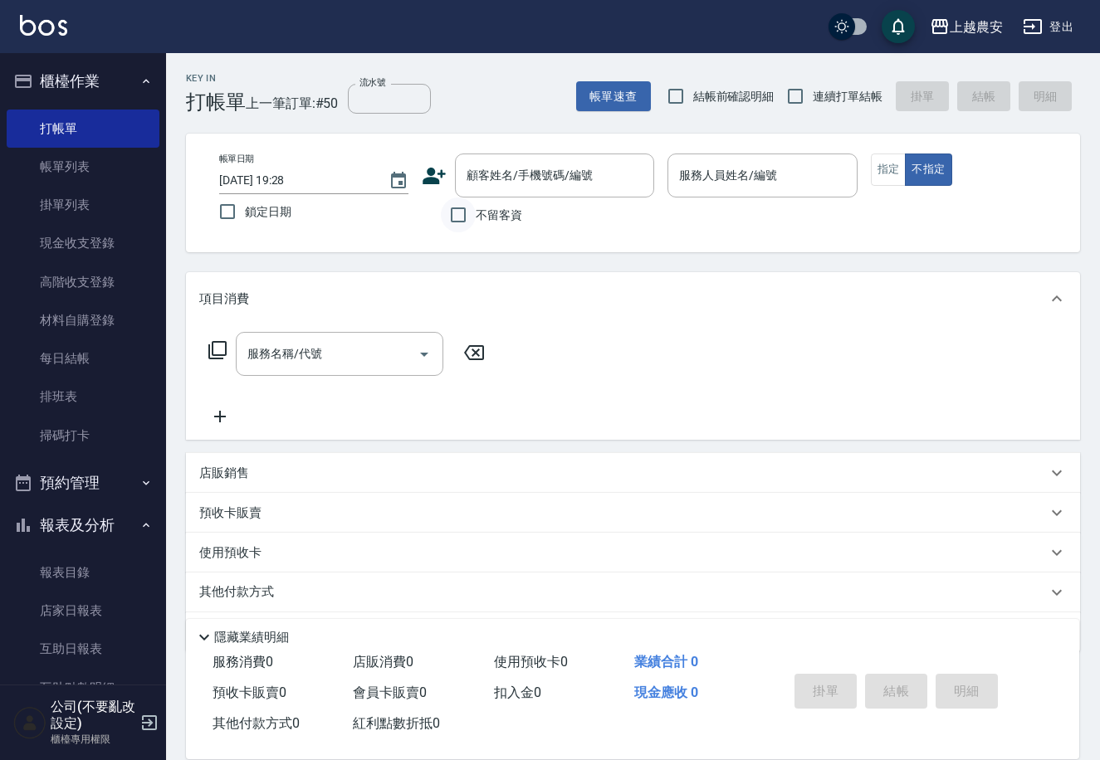
click at [459, 219] on input "不留客資" at bounding box center [458, 215] width 35 height 35
checkbox input "true"
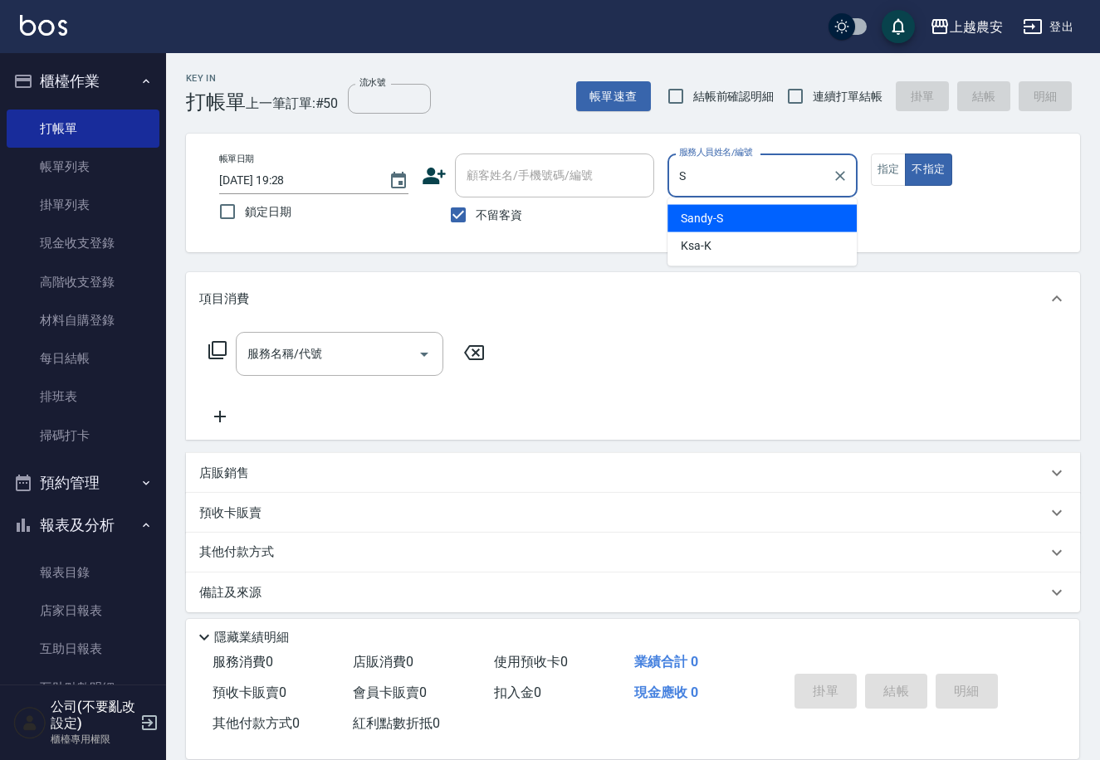
type input "S"
type button "false"
type input "Sandy-S"
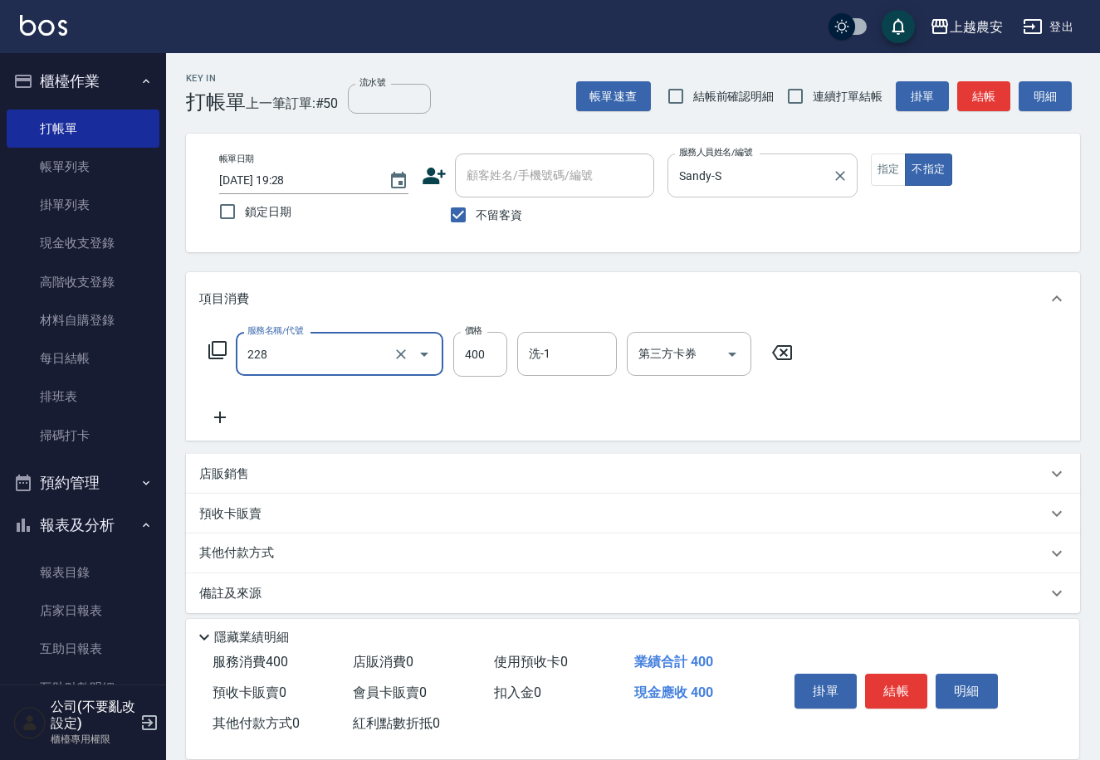
type input "洗髮(228)"
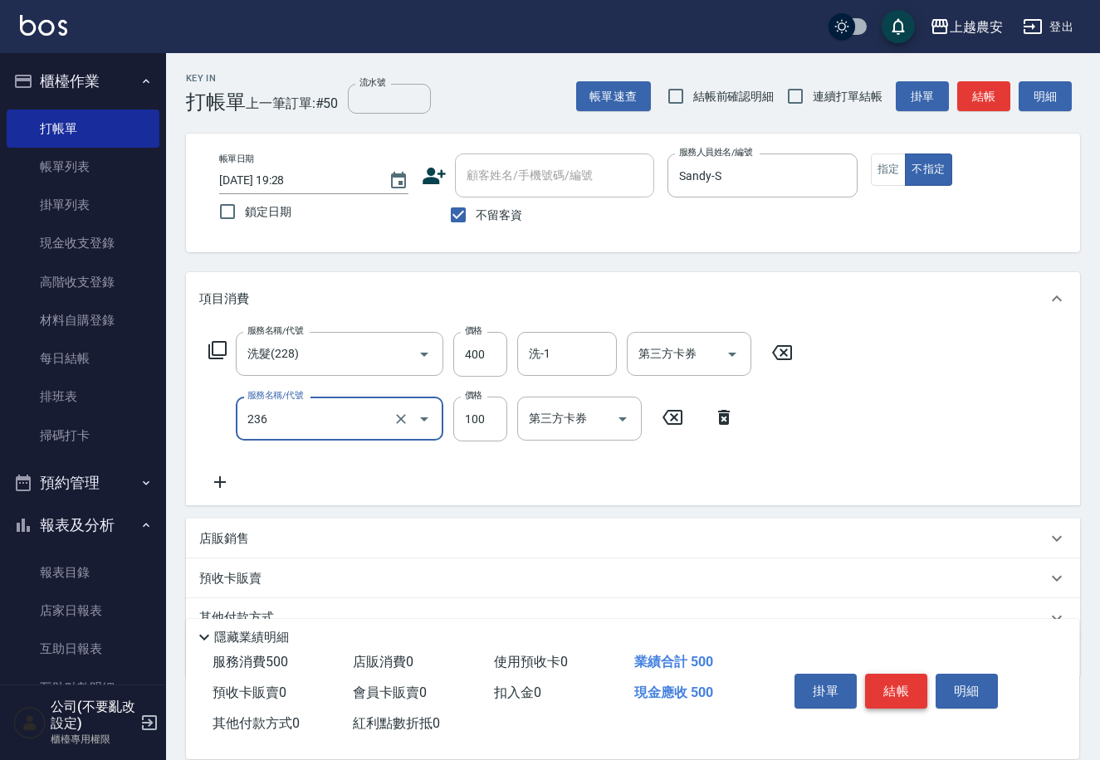
type input "手棒(236)"
click at [909, 681] on button "結帳" at bounding box center [896, 691] width 62 height 35
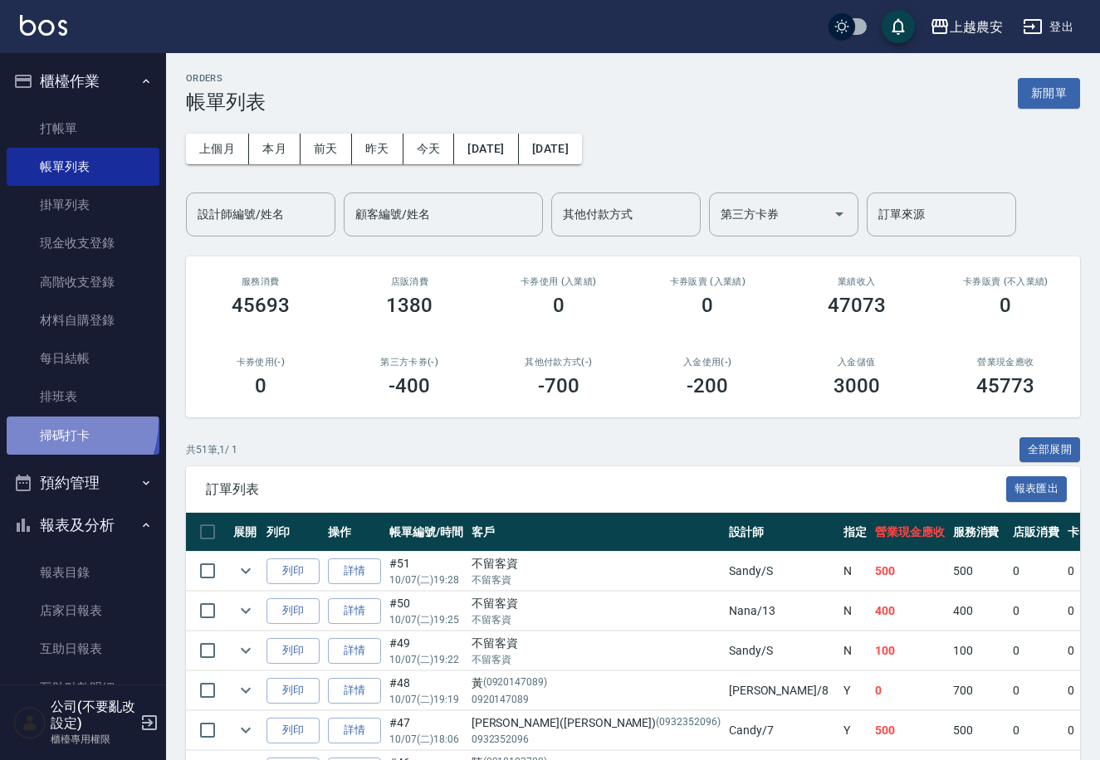
click at [49, 421] on link "掃碼打卡" at bounding box center [83, 436] width 153 height 38
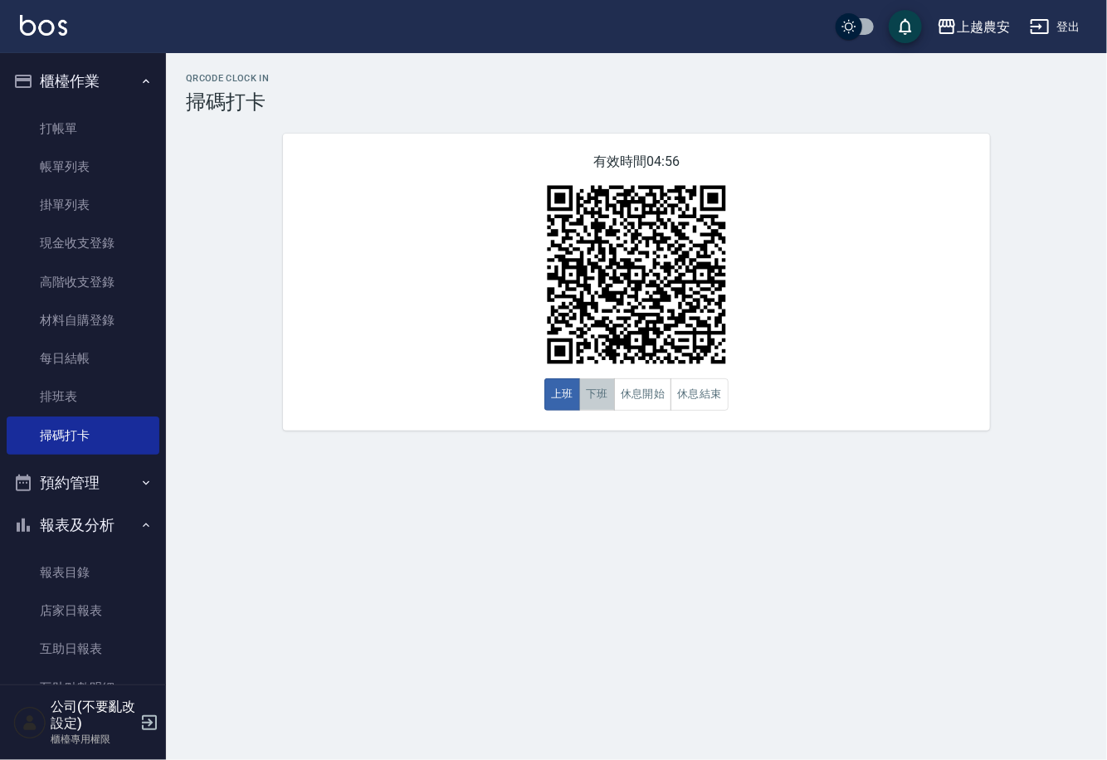
click at [606, 393] on button "下班" at bounding box center [597, 394] width 36 height 32
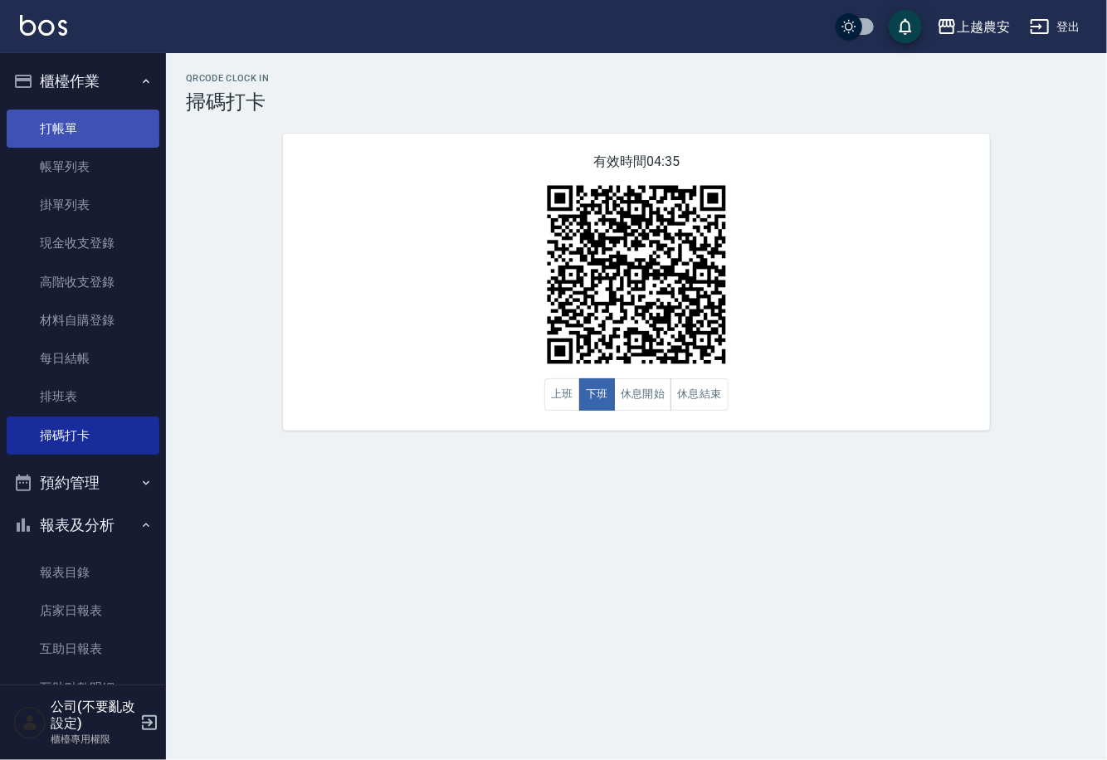
click at [84, 131] on link "打帳單" at bounding box center [83, 129] width 153 height 38
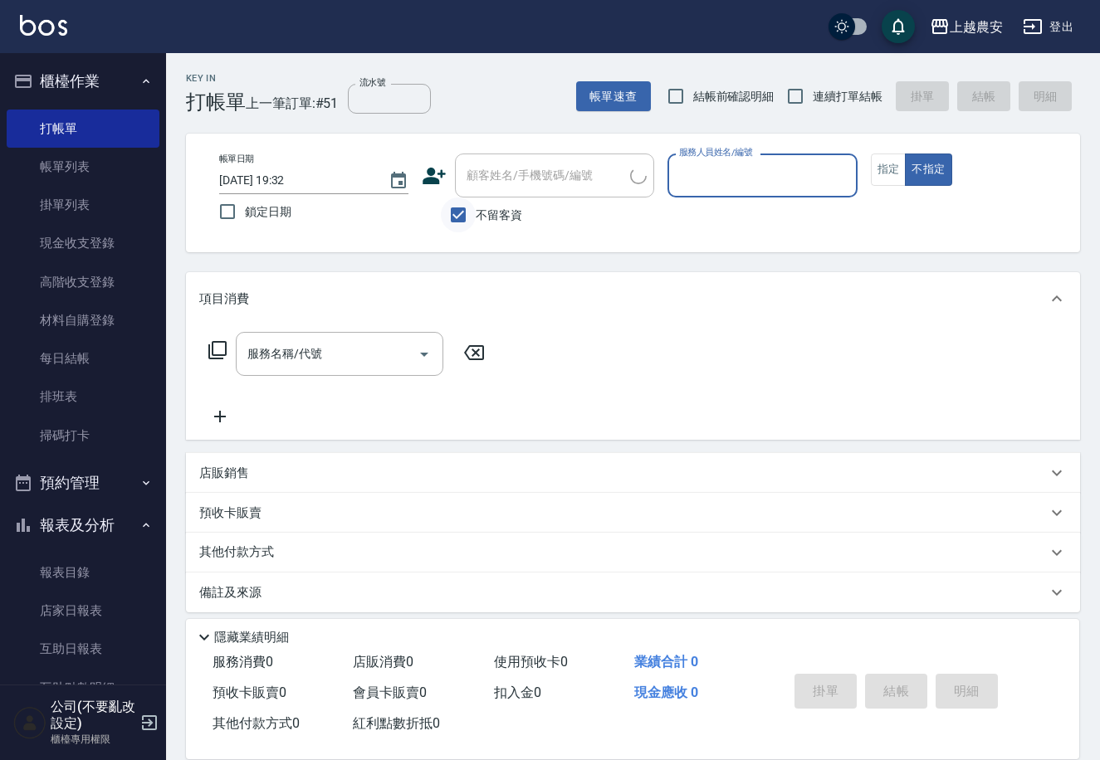
click at [468, 221] on input "不留客資" at bounding box center [458, 215] width 35 height 35
checkbox input "false"
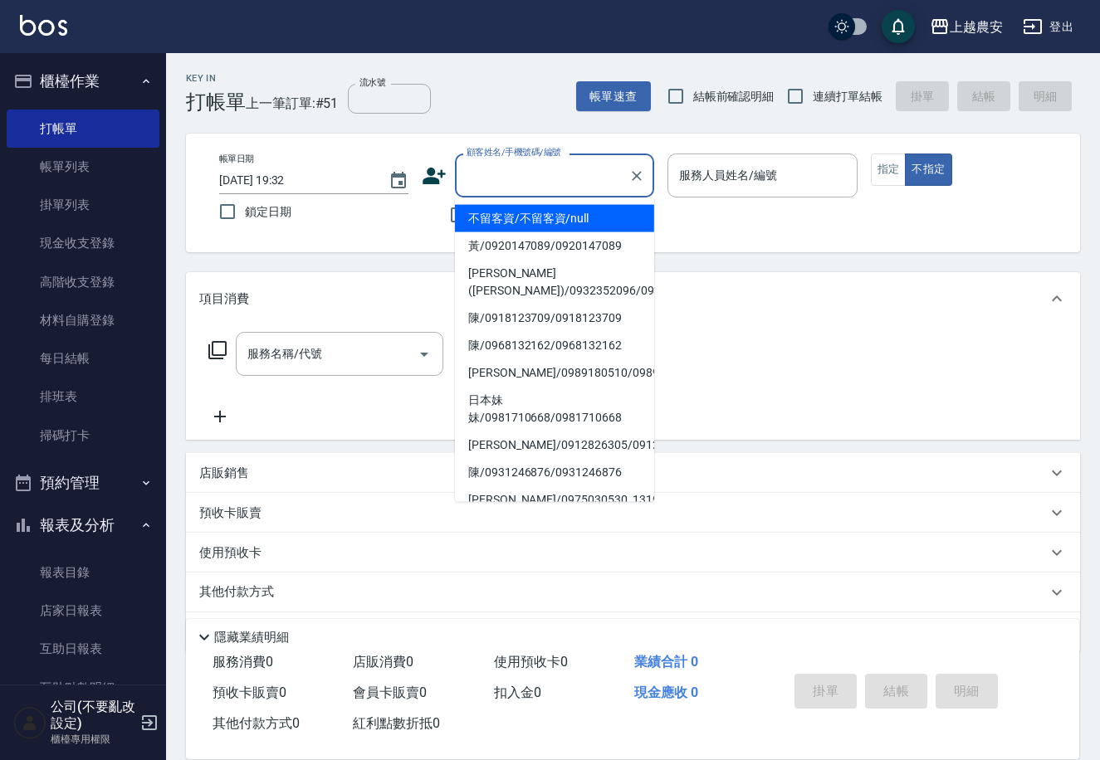
click at [485, 176] on input "顧客姓名/手機號碼/編號" at bounding box center [541, 175] width 159 height 29
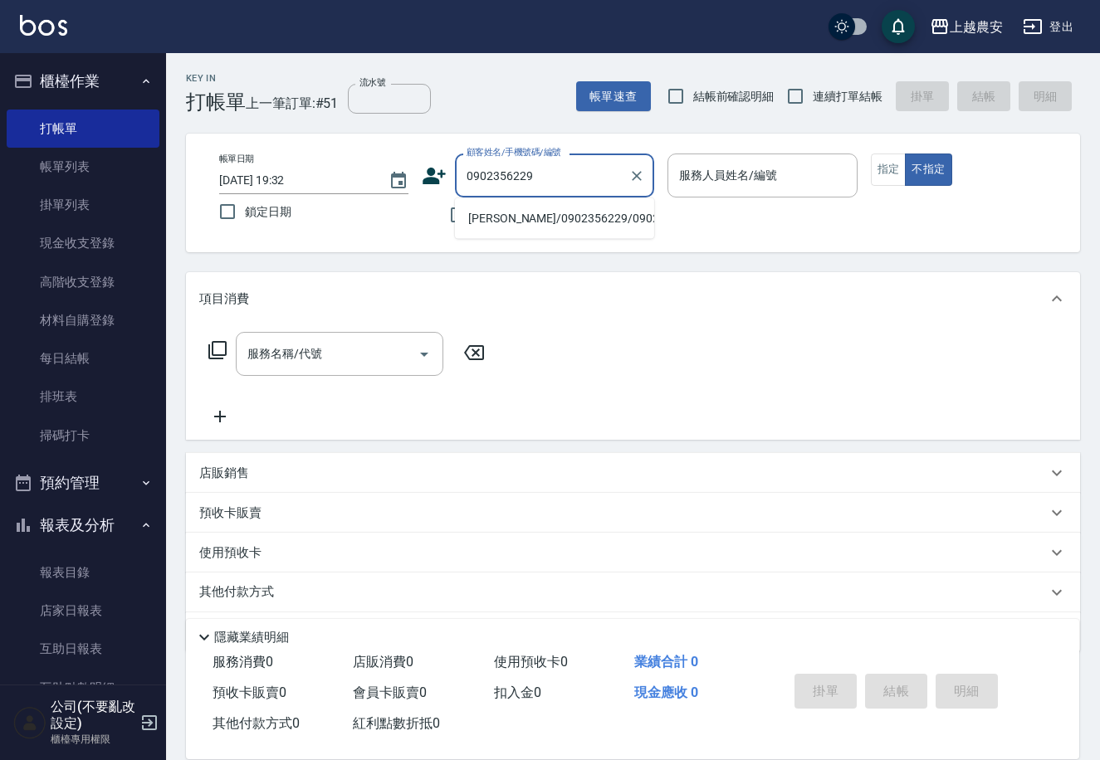
click at [609, 212] on li "[PERSON_NAME]/0902356229/0902356229" at bounding box center [554, 218] width 199 height 27
type input "[PERSON_NAME]/0902356229/0902356229"
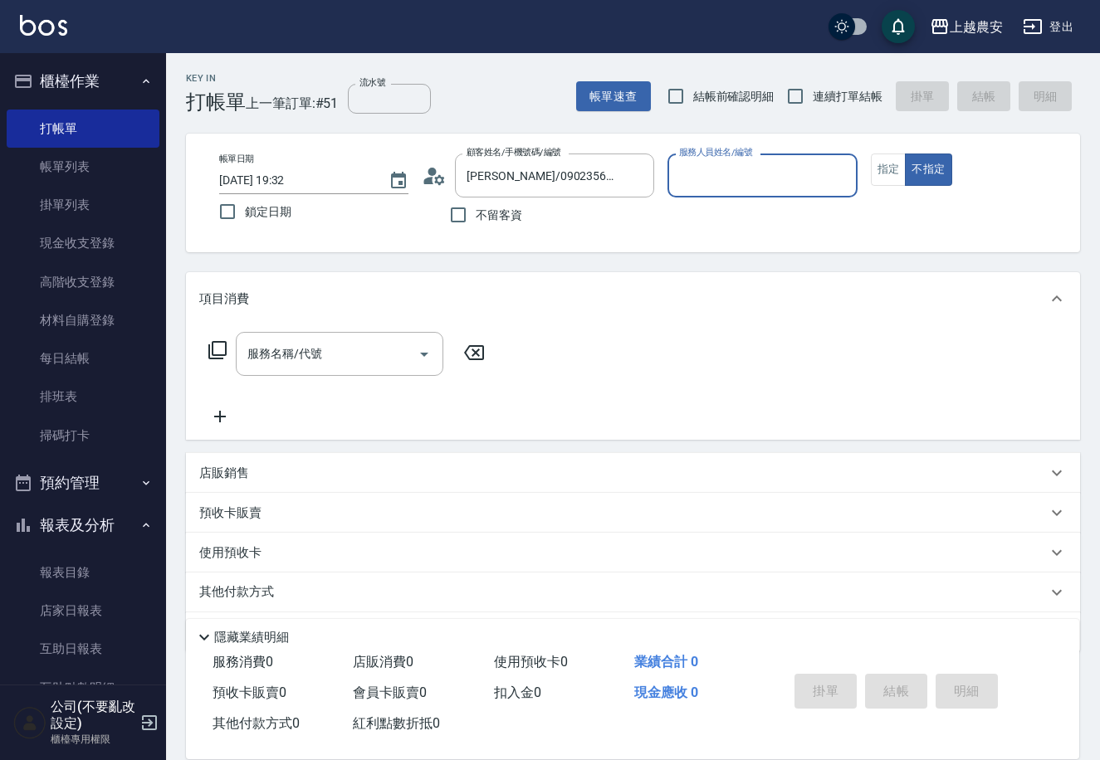
type input "Yoko-12"
click at [900, 164] on button "指定" at bounding box center [889, 170] width 36 height 32
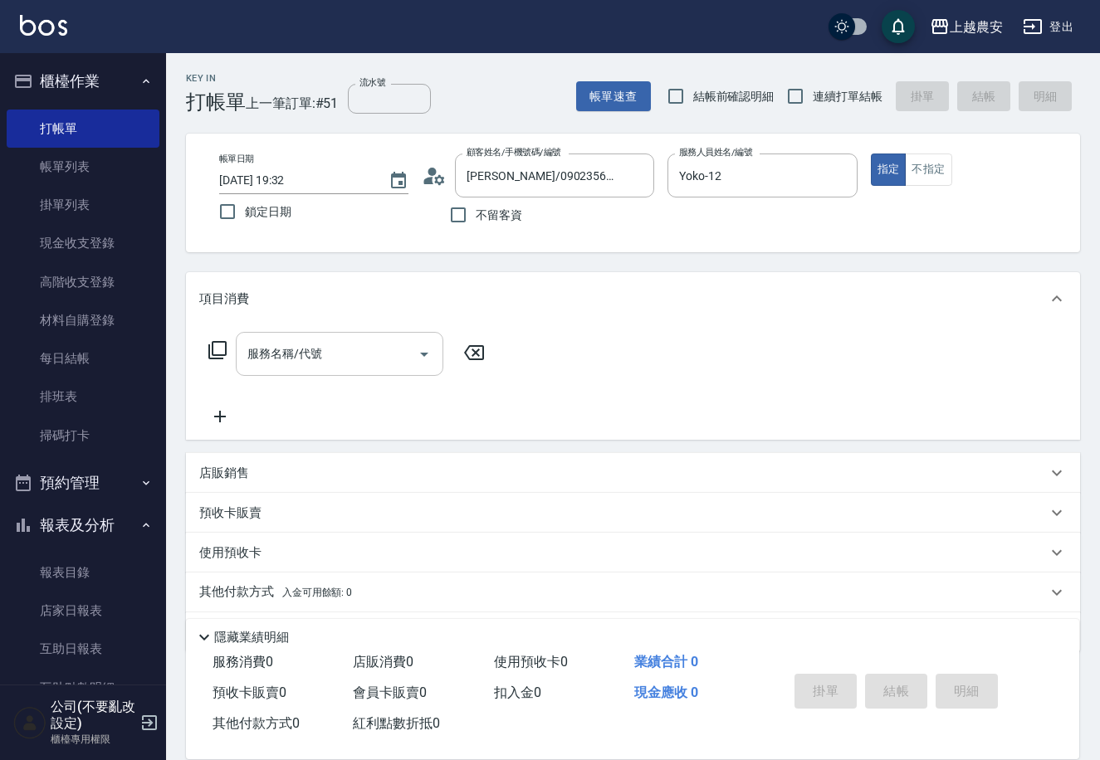
click at [421, 368] on div at bounding box center [423, 354] width 25 height 44
click at [349, 351] on input "服務名稱/代號" at bounding box center [327, 353] width 168 height 29
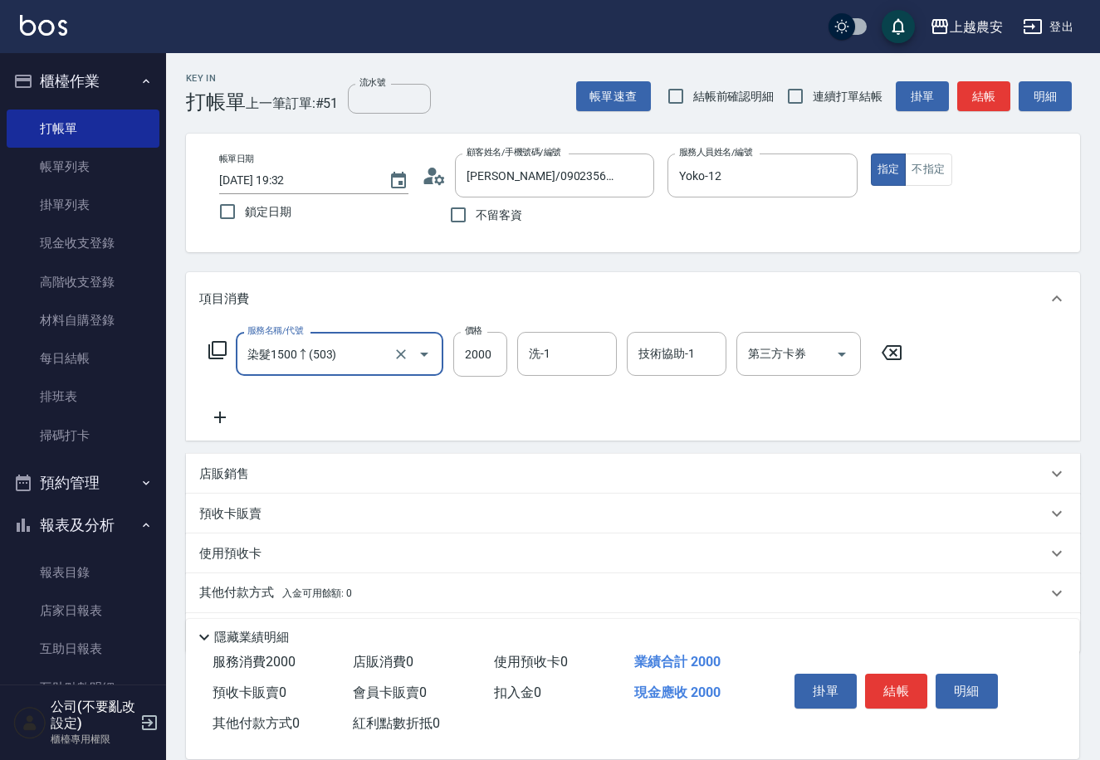
type input "染髮1500↑(503)"
type input "2500"
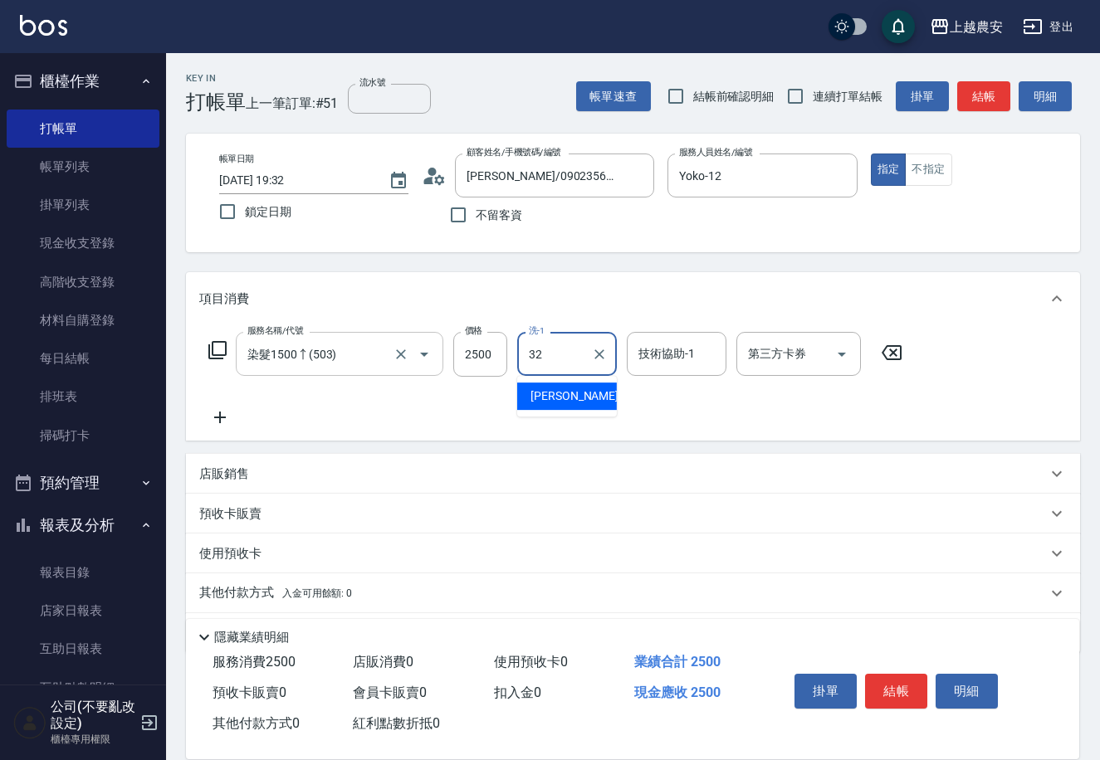
type input "[PERSON_NAME]-32"
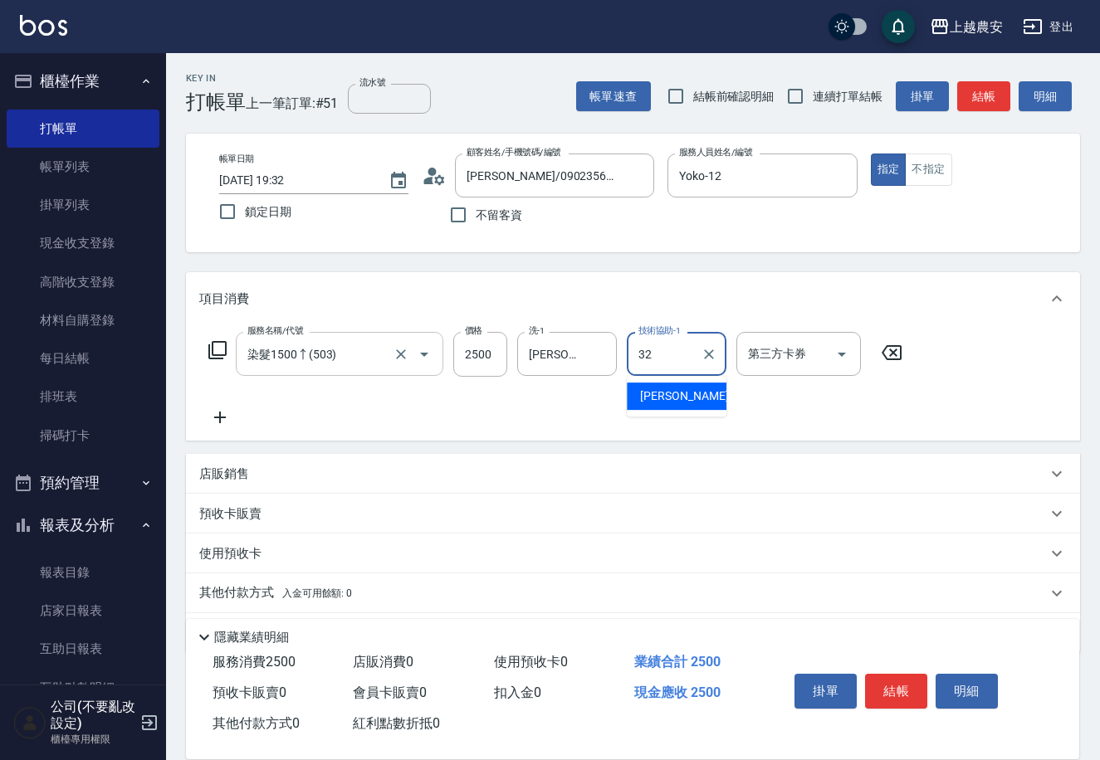
type input "[PERSON_NAME]-32"
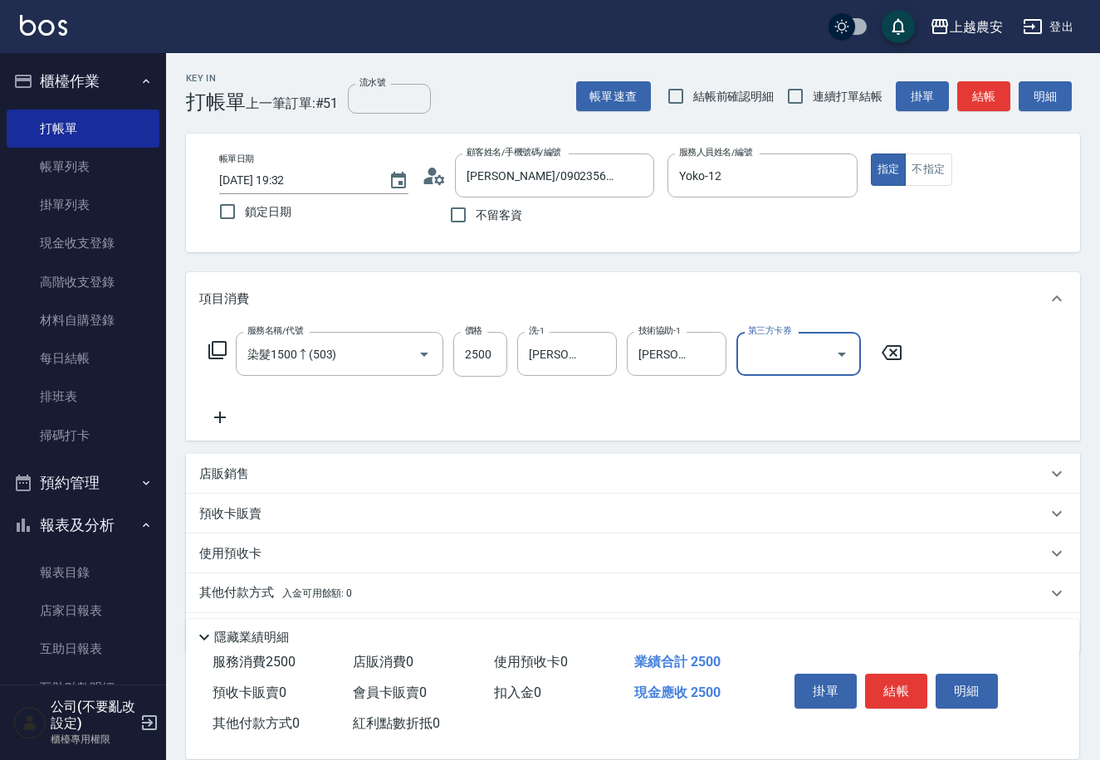
scroll to position [49, 0]
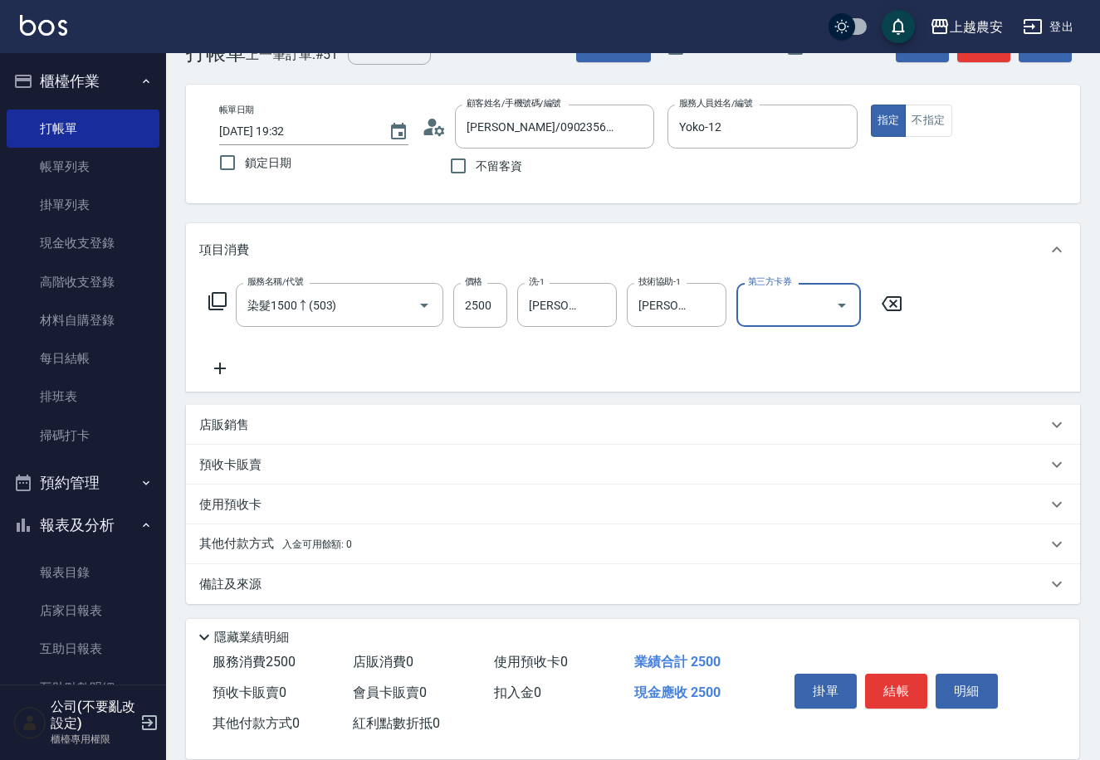
click at [290, 427] on div "店販銷售" at bounding box center [622, 425] width 847 height 17
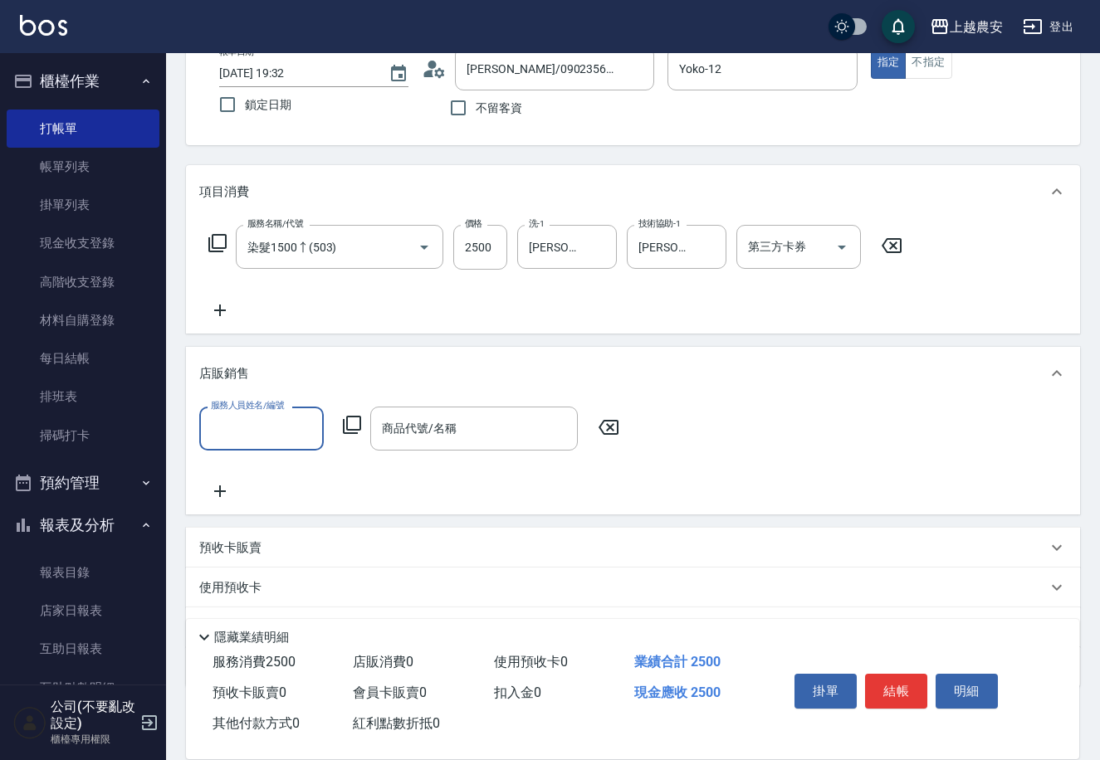
scroll to position [190, 0]
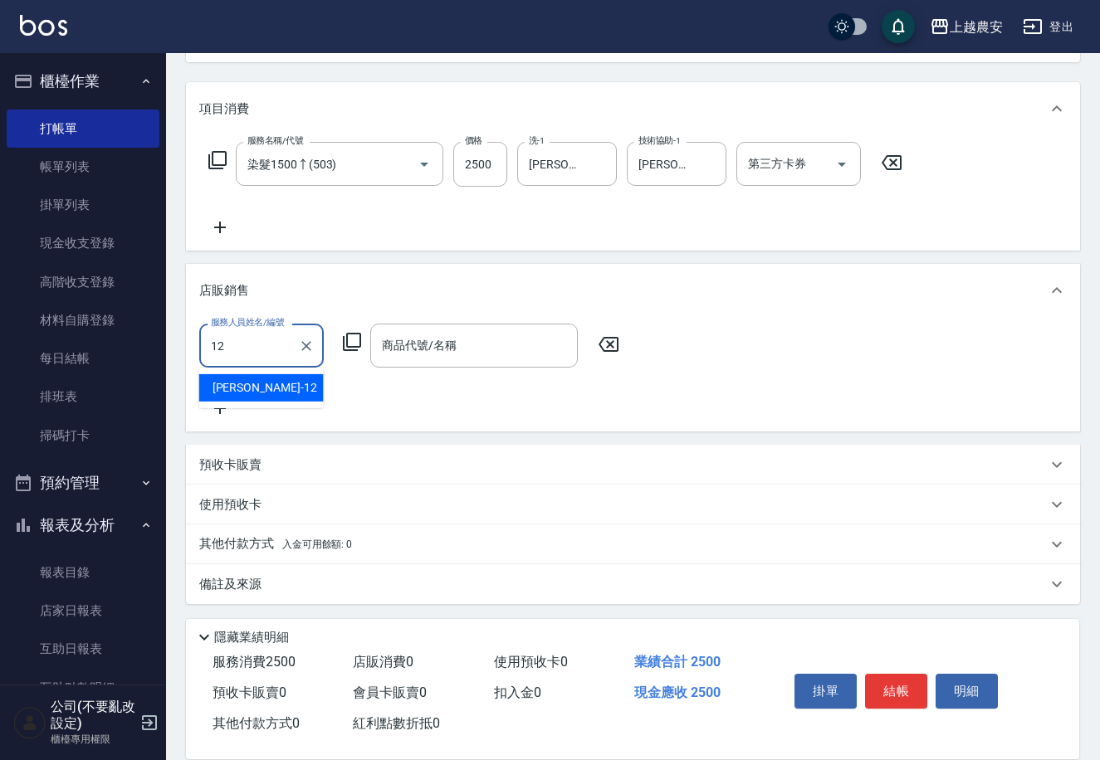
type input "Yoko-12"
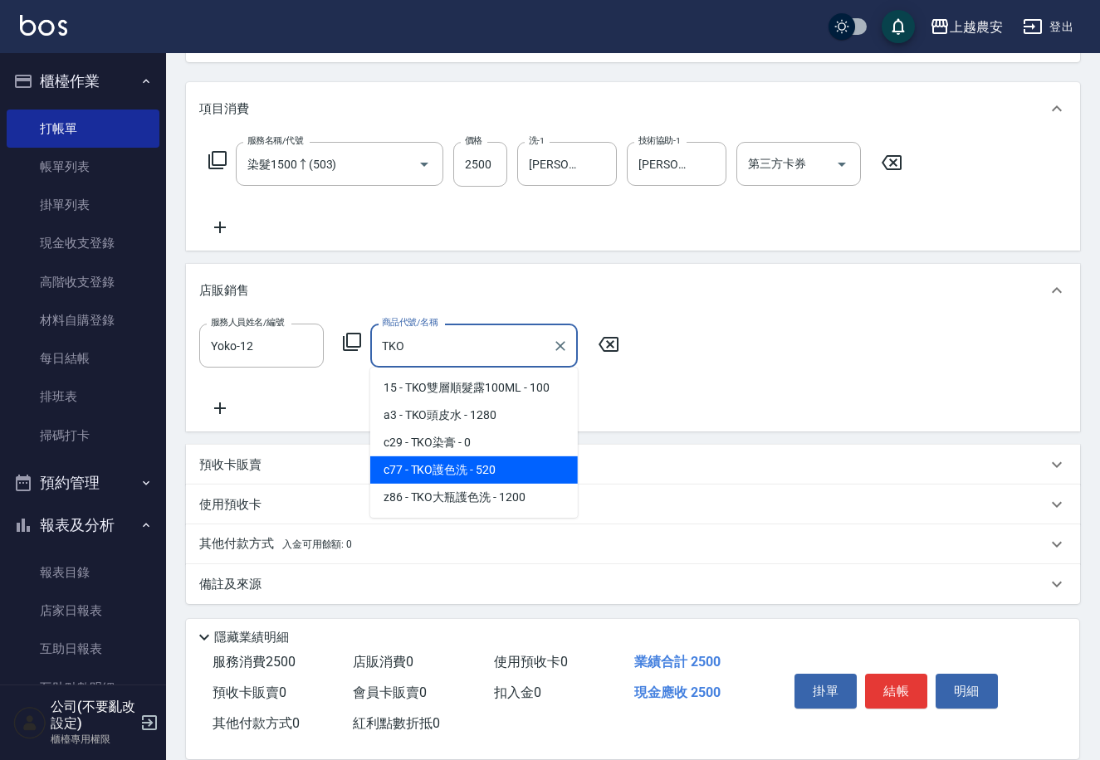
click at [533, 473] on span "c77 - TKO護色洗 - 520" at bounding box center [473, 469] width 207 height 27
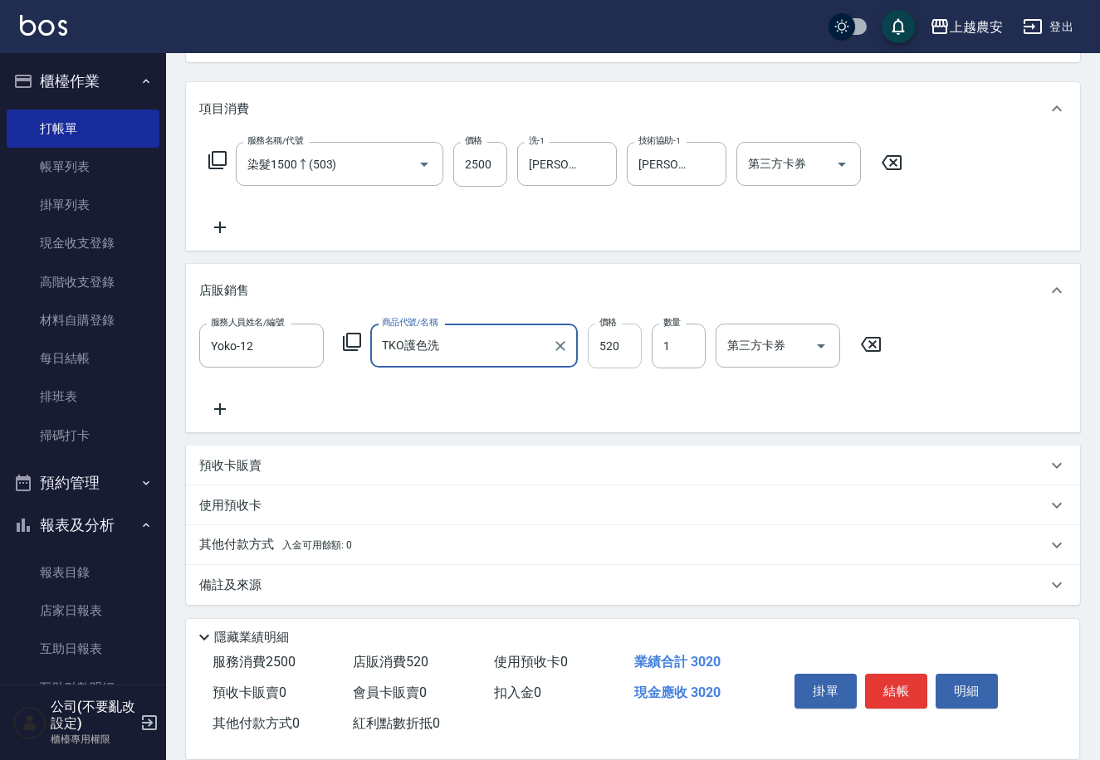
type input "TKO護色洗"
click at [633, 344] on input "520" at bounding box center [615, 346] width 54 height 45
type input "832"
click at [672, 349] on input "2" at bounding box center [678, 346] width 54 height 45
type input "1"
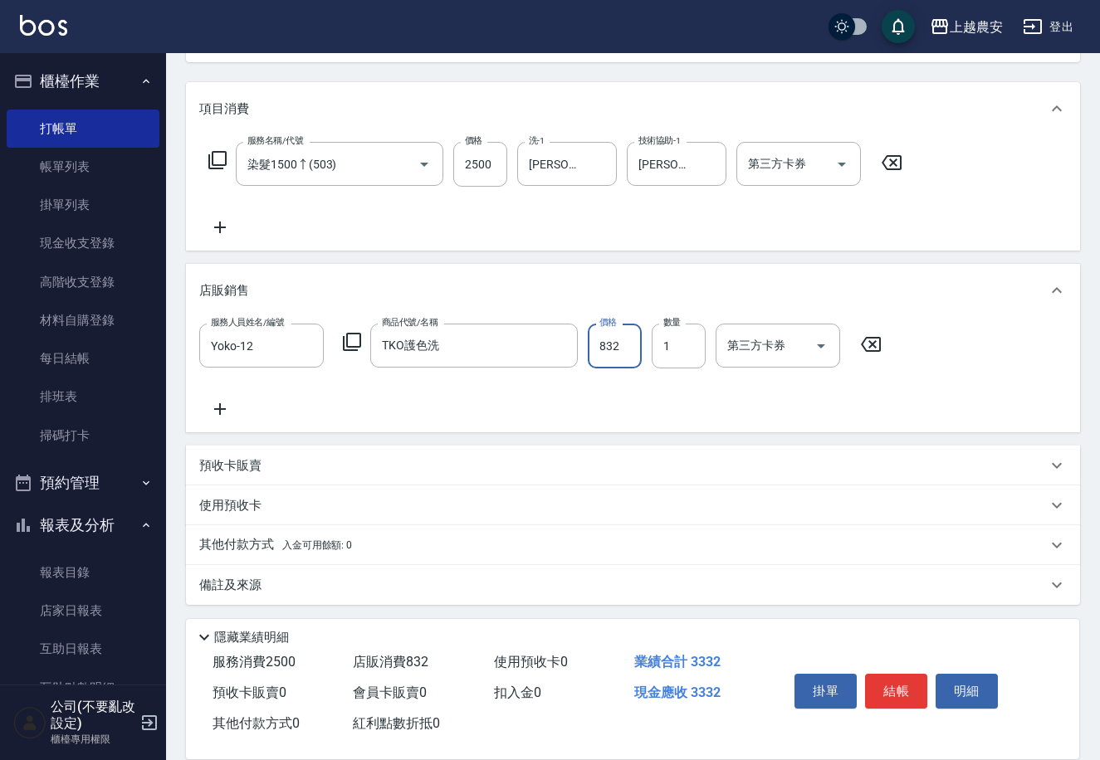
click at [622, 334] on input "832" at bounding box center [615, 346] width 54 height 45
type input "416"
click at [659, 343] on input "1" at bounding box center [678, 346] width 54 height 45
type input "2"
click at [883, 677] on button "結帳" at bounding box center [896, 691] width 62 height 35
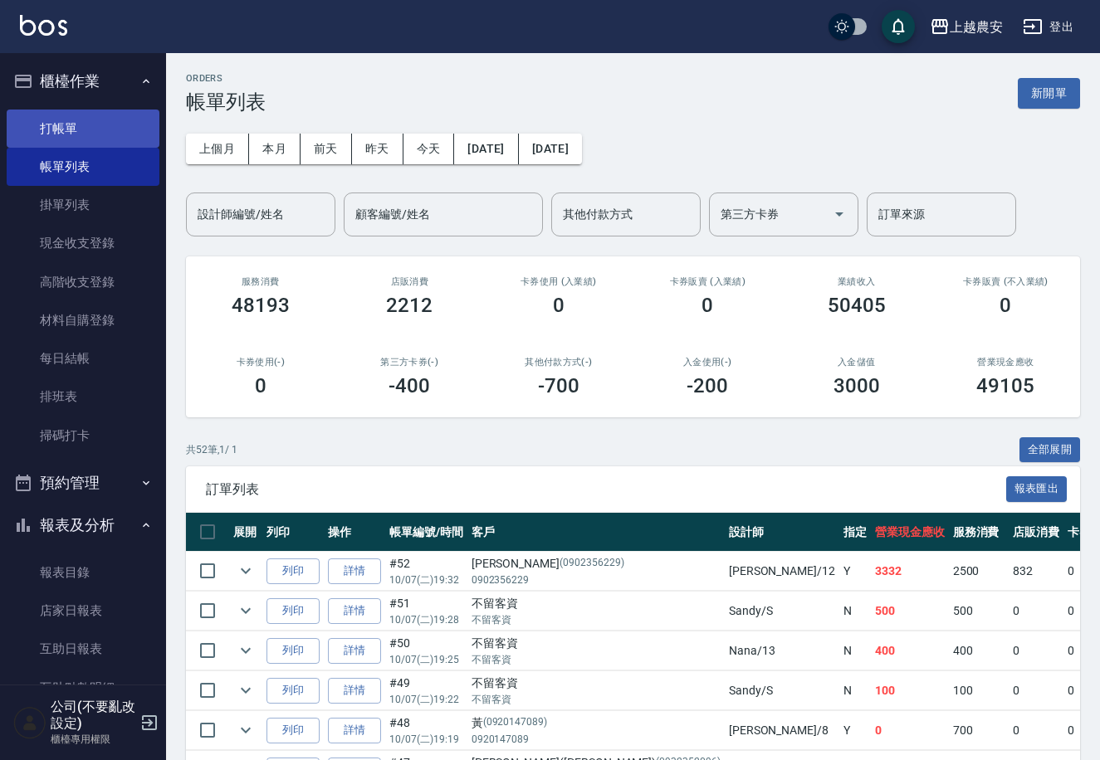
click at [139, 120] on link "打帳單" at bounding box center [83, 129] width 153 height 38
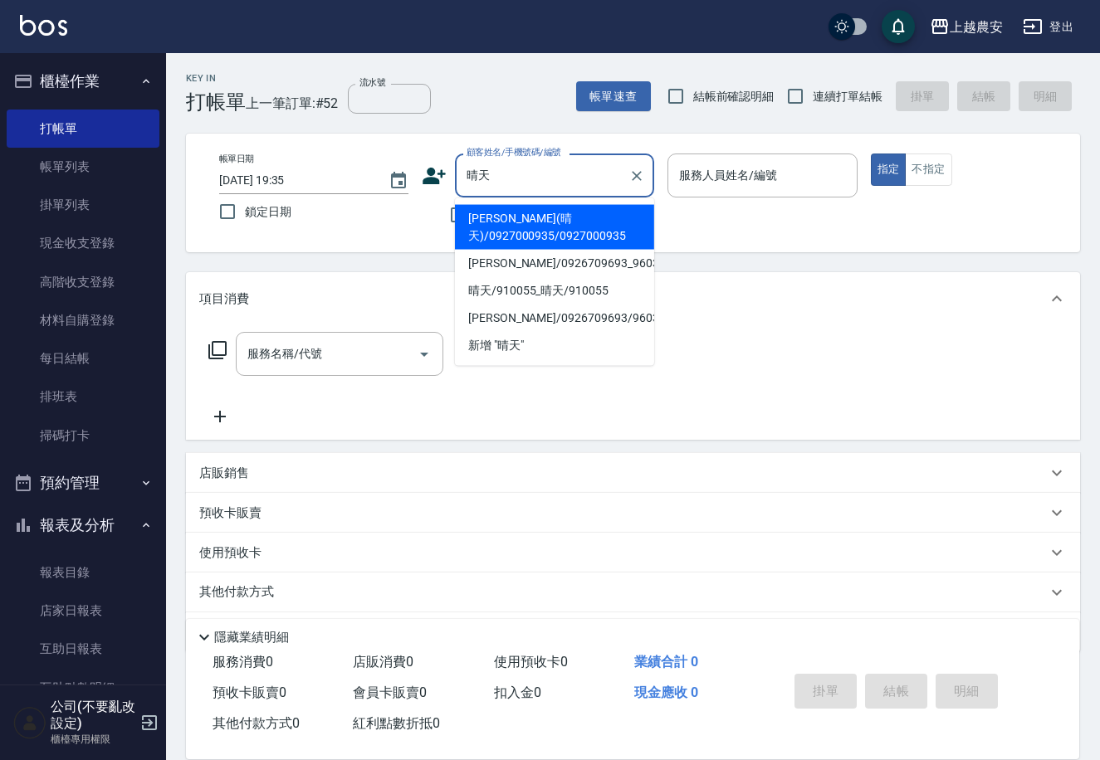
type input "[PERSON_NAME](晴天)/0927000935/0927000935"
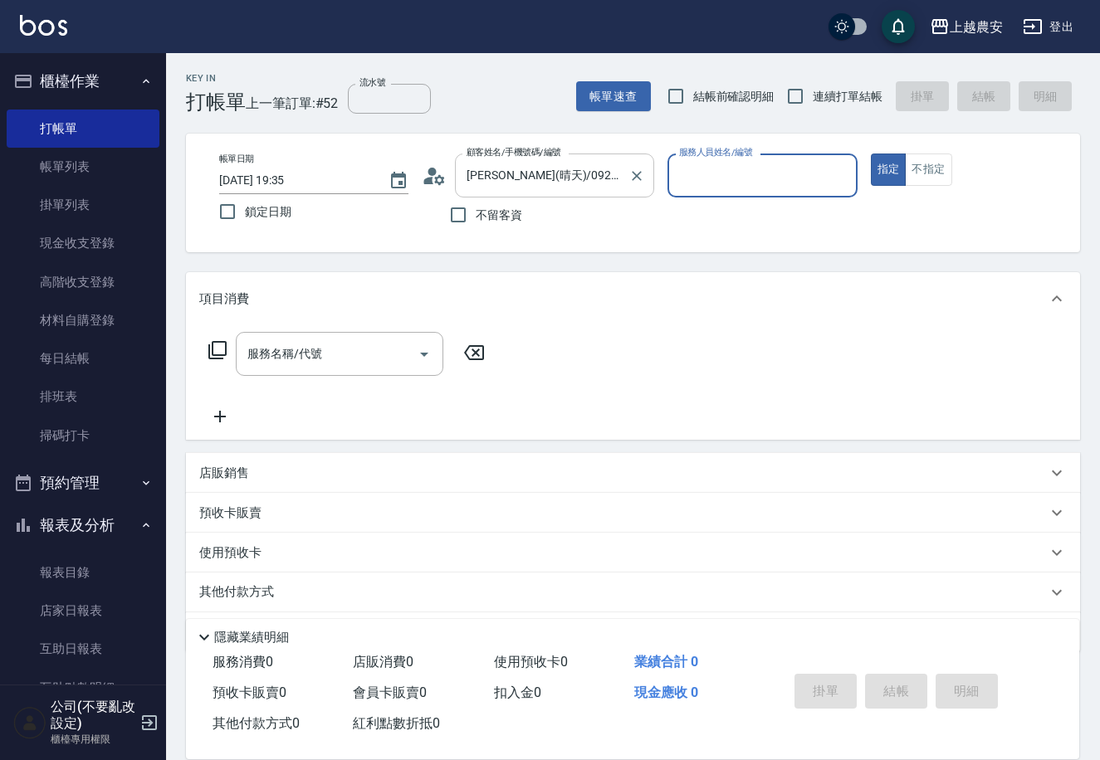
click at [871, 154] on button "指定" at bounding box center [889, 170] width 36 height 32
type button "true"
type input "Nana-13"
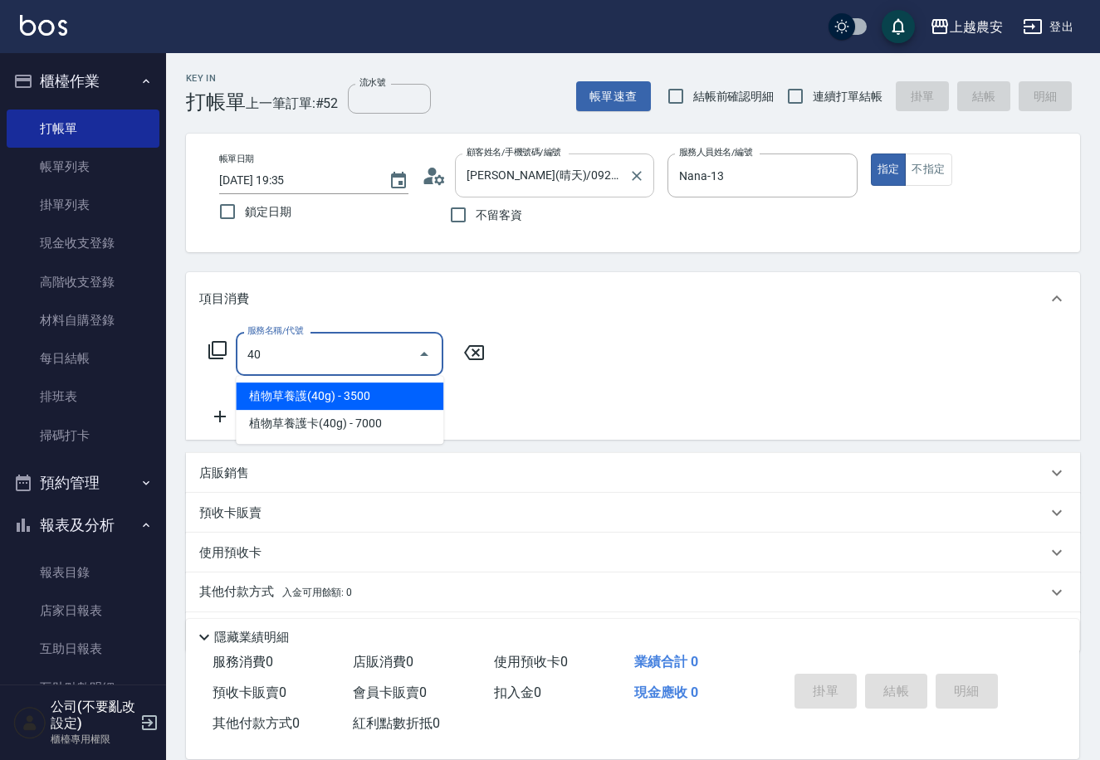
type input "4"
type input "2"
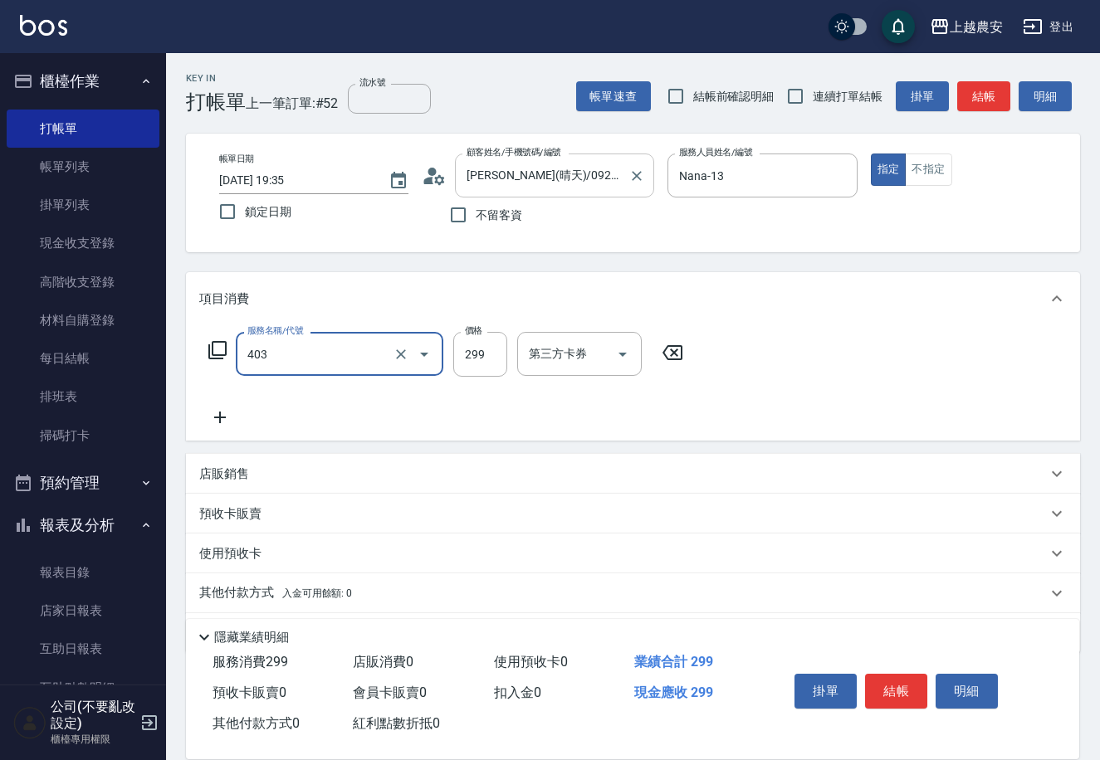
type input "剪髮(403)"
type input "300"
click at [900, 697] on button "結帳" at bounding box center [896, 691] width 62 height 35
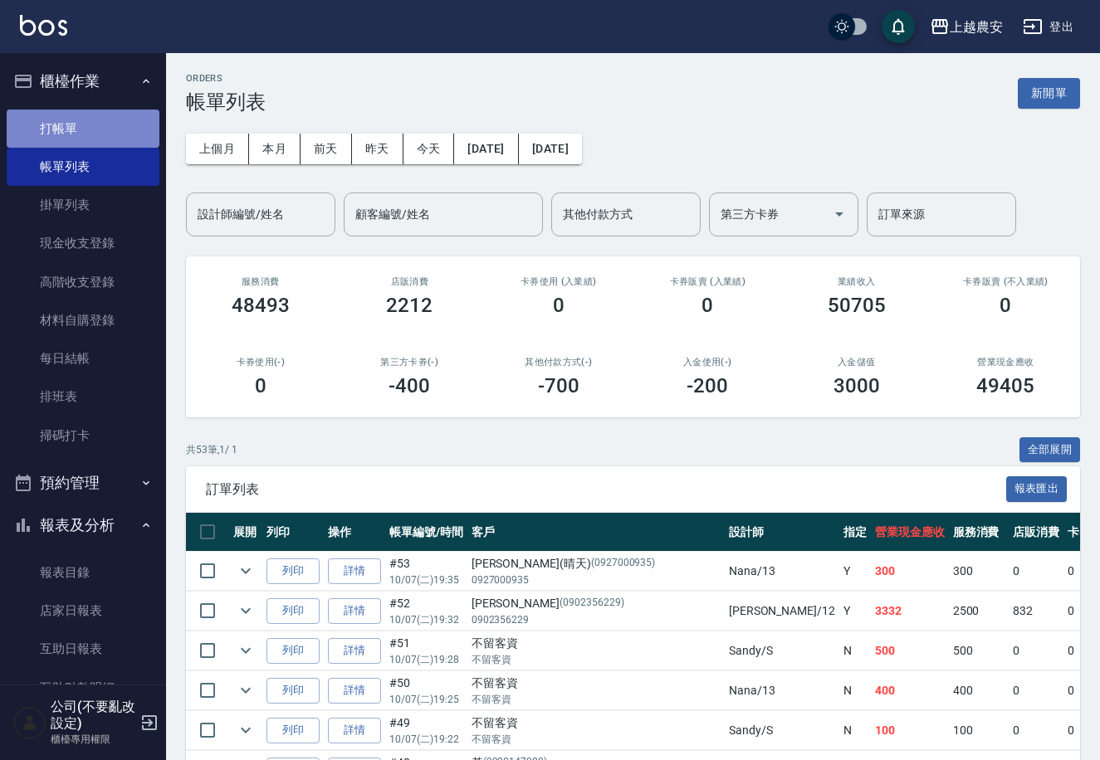
click at [98, 129] on link "打帳單" at bounding box center [83, 129] width 153 height 38
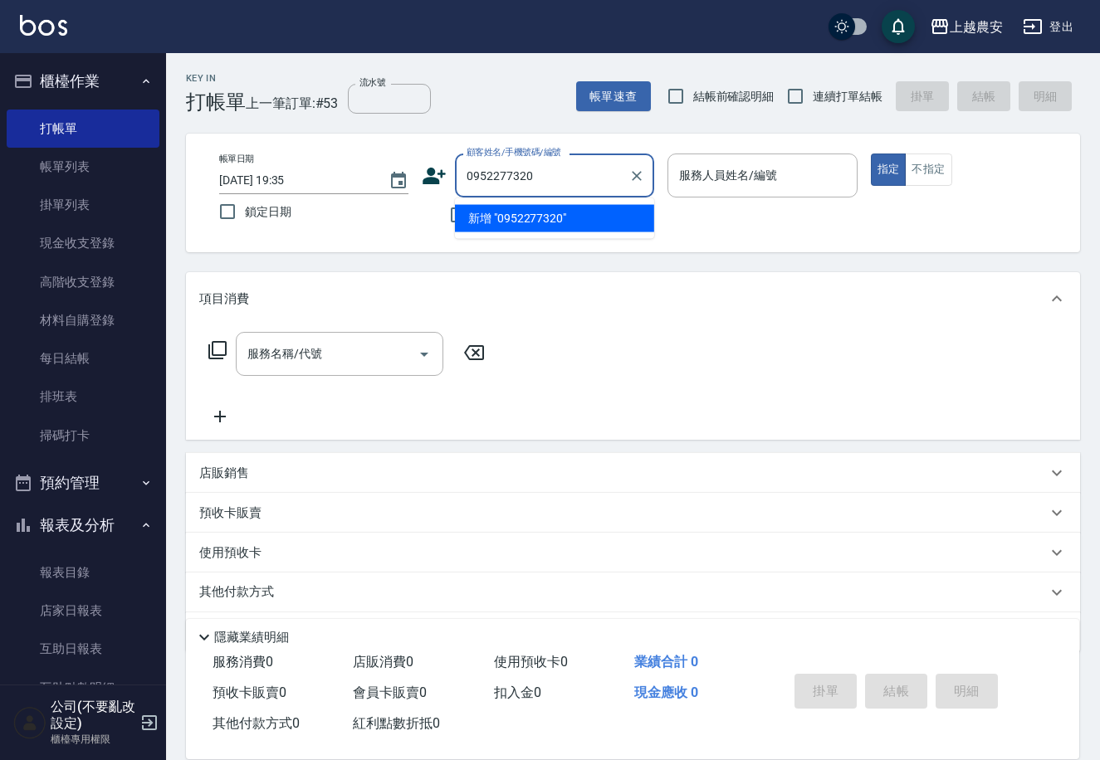
drag, startPoint x: 542, startPoint y: 180, endPoint x: 500, endPoint y: 165, distance: 44.9
click at [444, 175] on div "顧客姓名/手機號碼/編號 0952277320 顧客姓名/手機號碼/編號" at bounding box center [538, 176] width 232 height 44
type input "0952277320"
click at [428, 168] on icon at bounding box center [434, 176] width 23 height 17
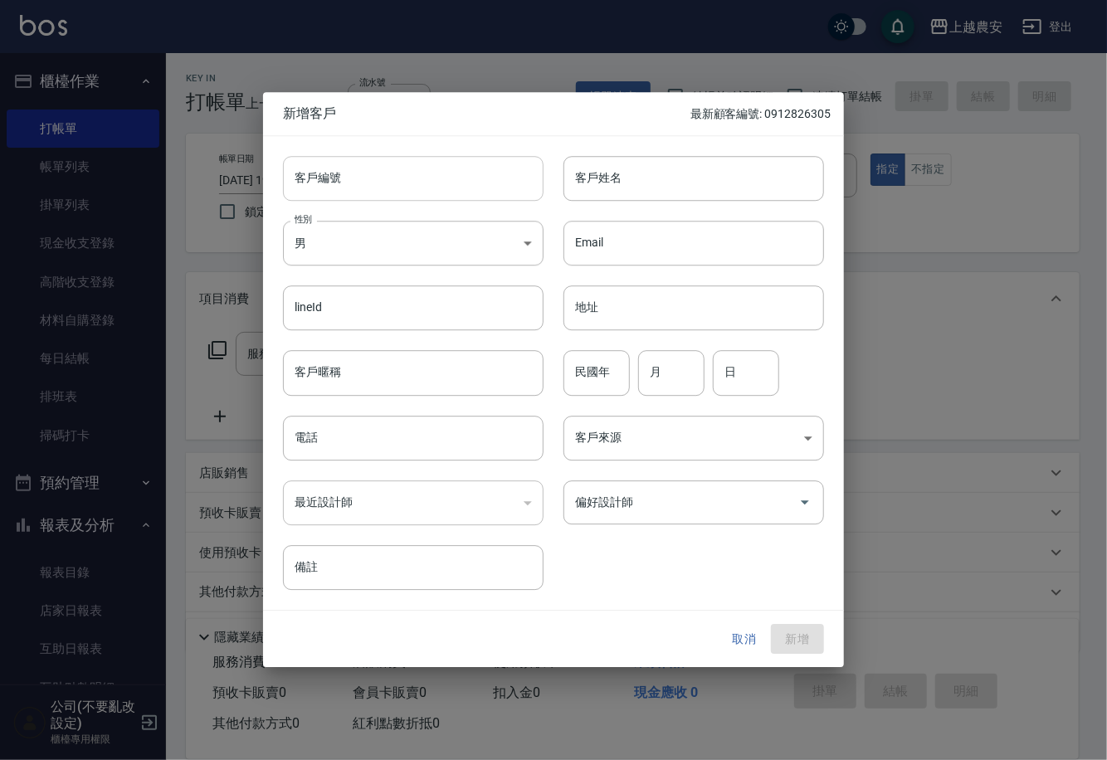
drag, startPoint x: 383, startPoint y: 163, endPoint x: 451, endPoint y: 198, distance: 77.2
click at [383, 163] on input "客戶編號" at bounding box center [413, 178] width 261 height 45
paste input "0952277320"
type input "0952277320"
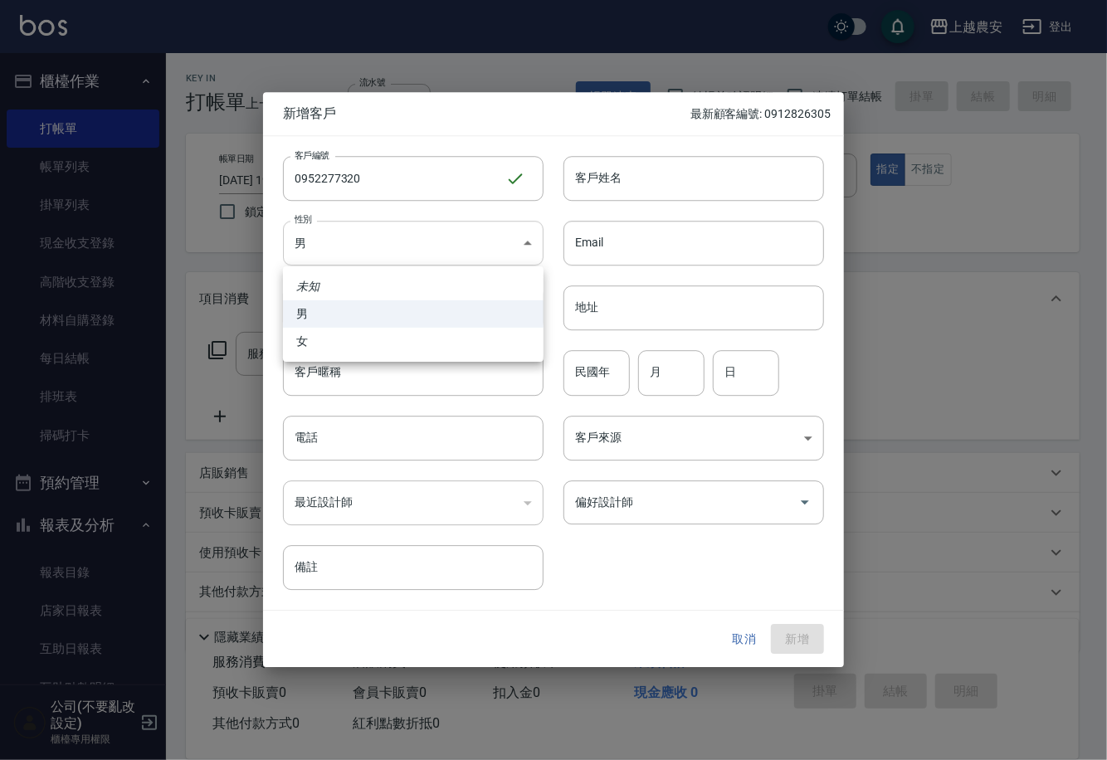
click at [458, 225] on body "上越農安 登出 櫃檯作業 打帳單 帳單列表 掛單列表 現金收支登錄 高階收支登錄 材料自購登錄 每日結帳 排班表 掃碼打卡 預約管理 預約管理 單日預約紀錄 …" at bounding box center [553, 404] width 1107 height 809
drag, startPoint x: 480, startPoint y: 344, endPoint x: 486, endPoint y: 359, distance: 16.3
click at [481, 344] on li "女" at bounding box center [413, 341] width 261 height 27
type input "[DEMOGRAPHIC_DATA]"
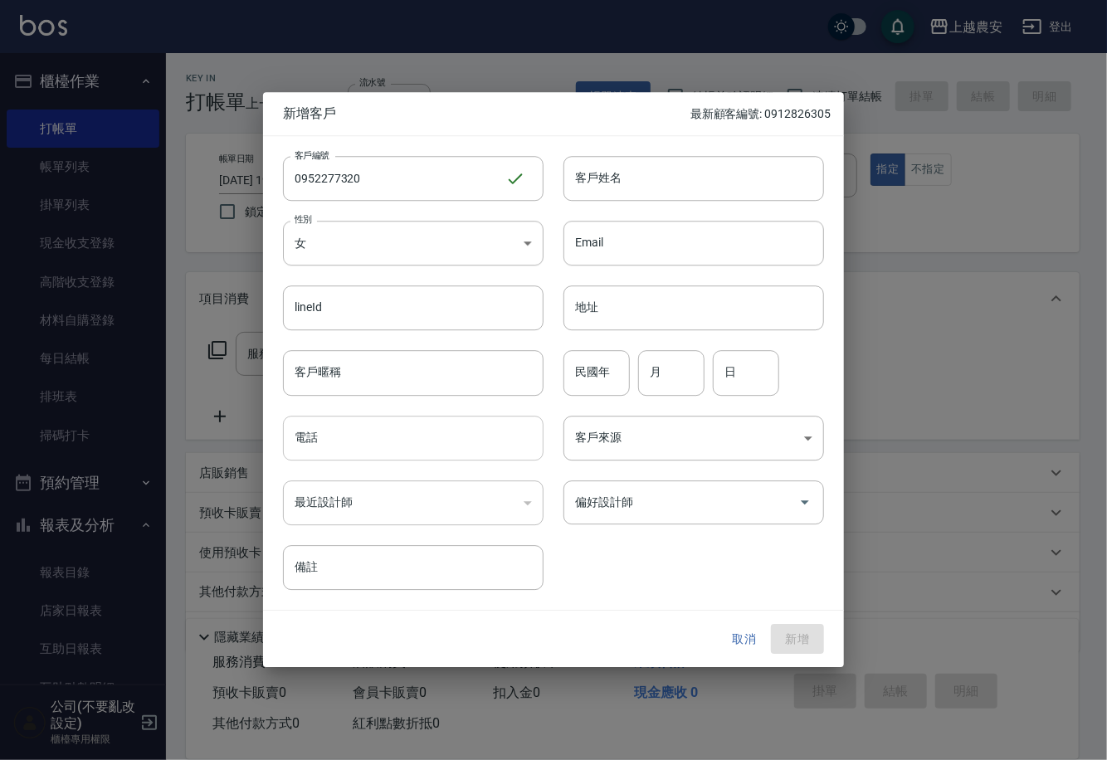
click at [471, 438] on input "電話" at bounding box center [413, 438] width 261 height 45
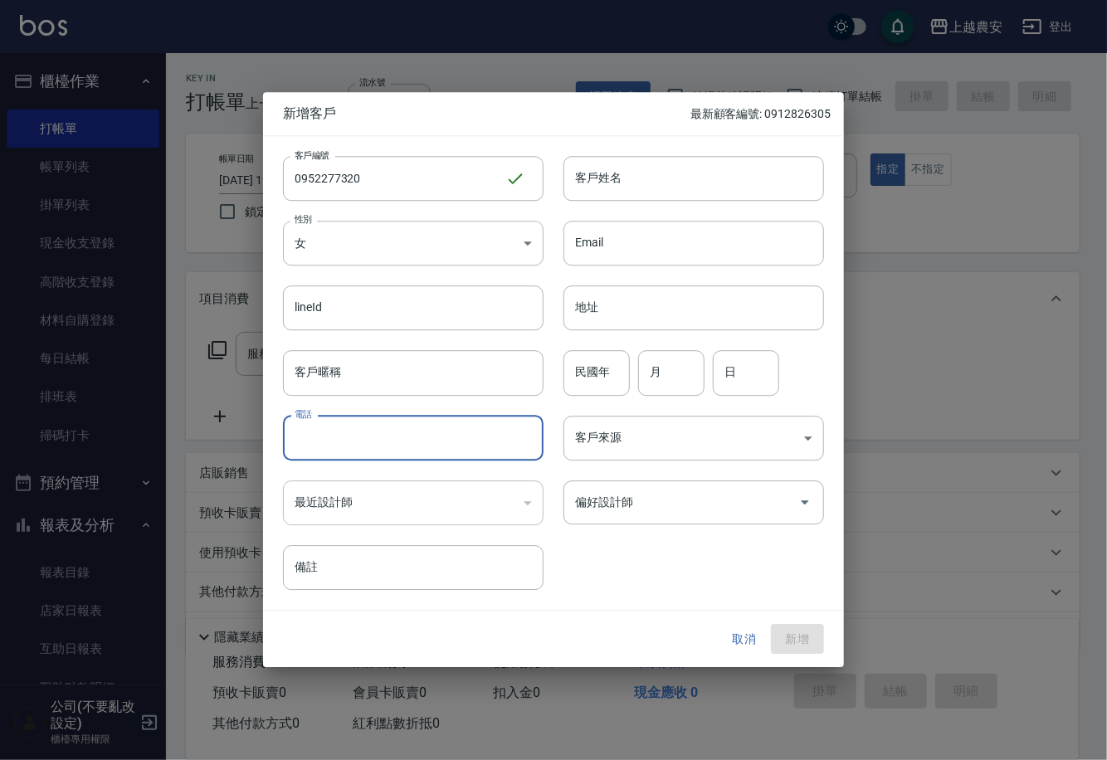
paste input "0952277320"
type input "0952277320"
click at [598, 172] on input "客戶姓名" at bounding box center [694, 178] width 261 height 45
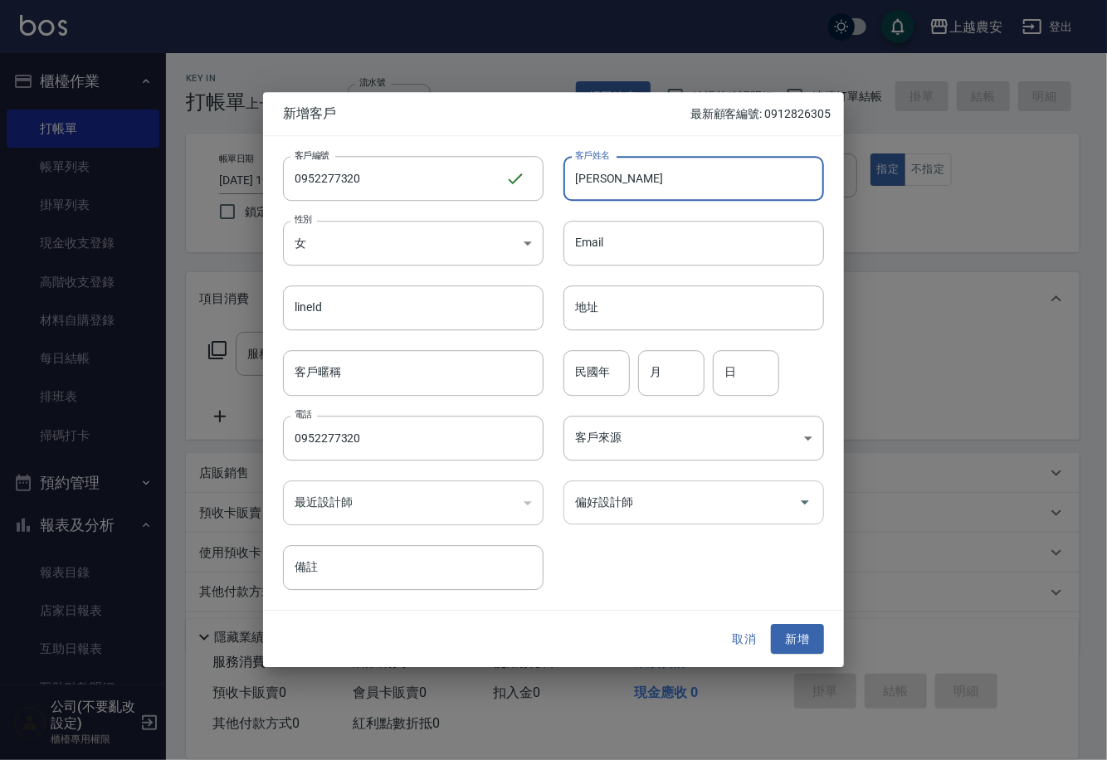
type input "[PERSON_NAME]"
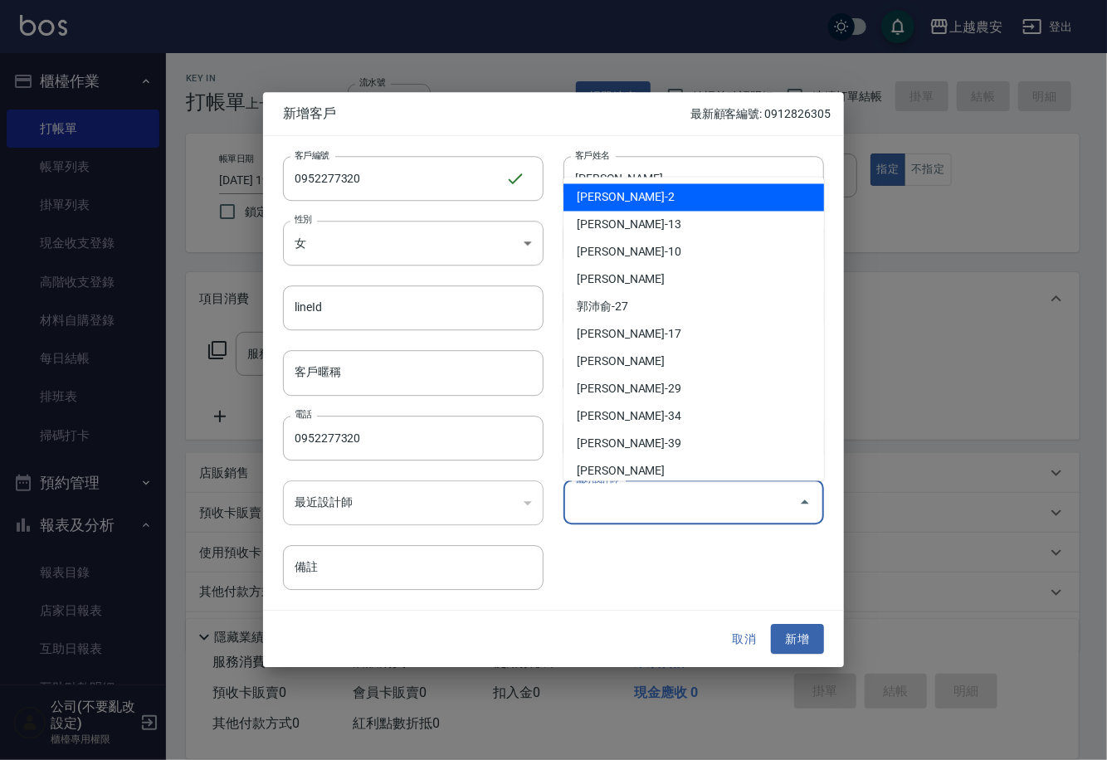
click at [726, 503] on input "偏好設計師" at bounding box center [681, 502] width 221 height 29
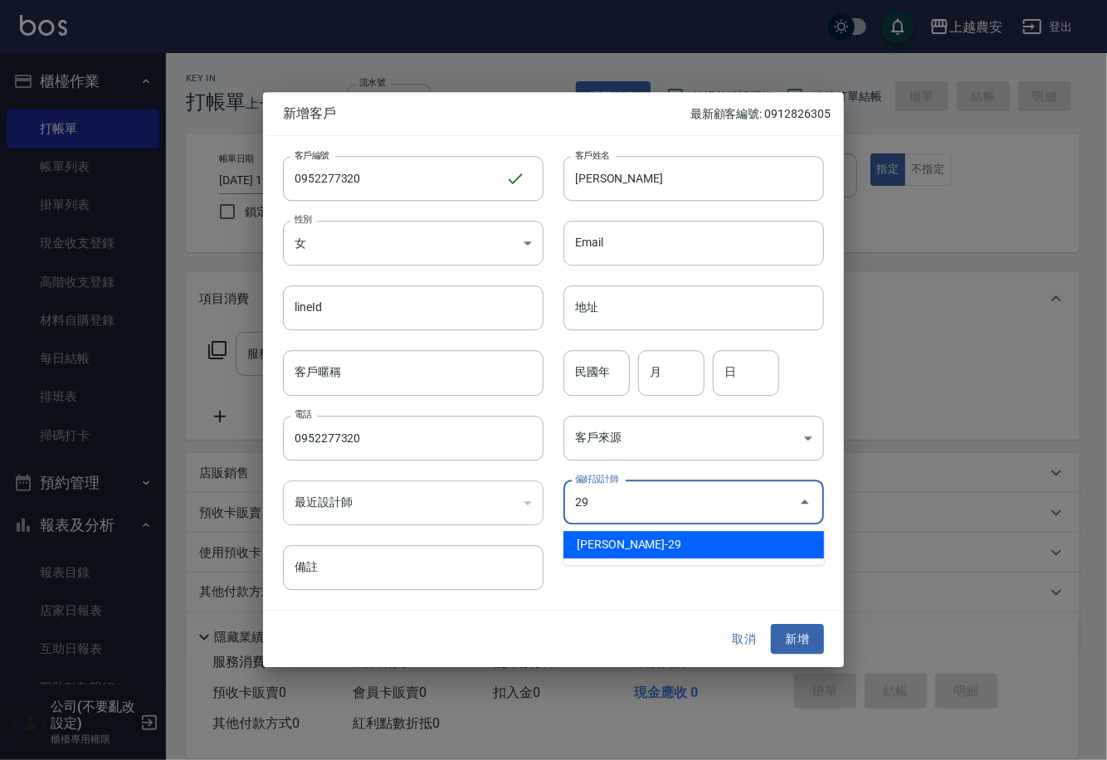
type input "[PERSON_NAME]"
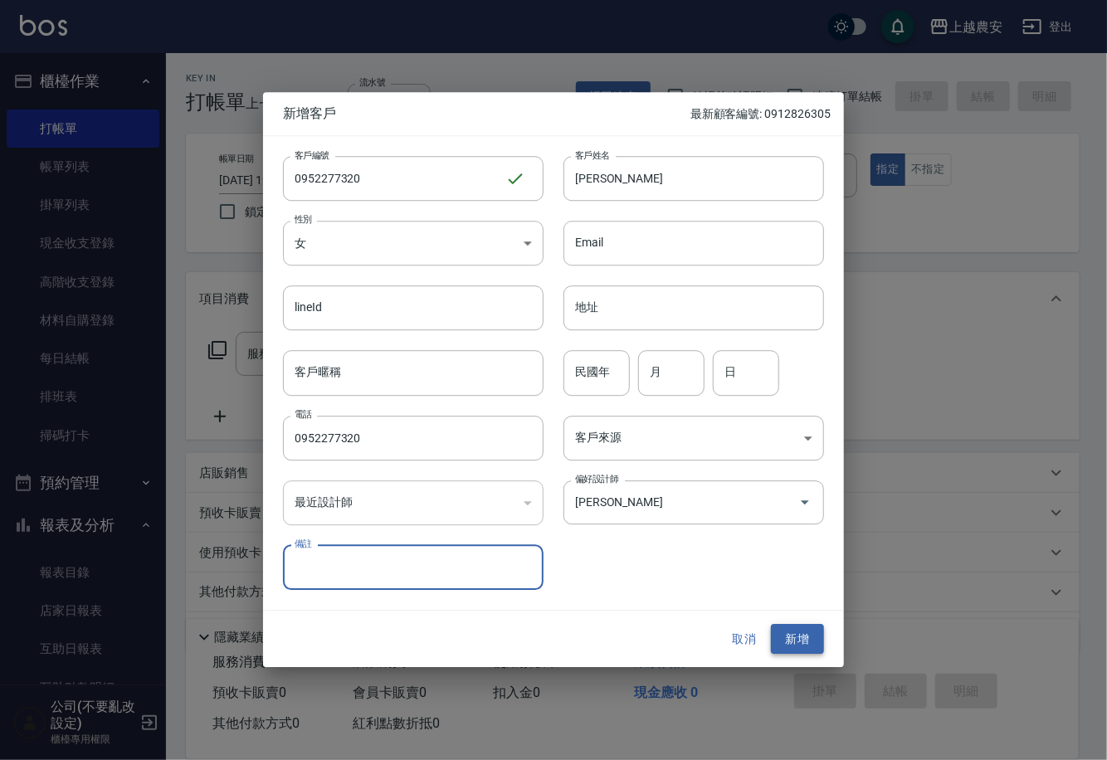
click at [782, 627] on button "新增" at bounding box center [797, 639] width 53 height 31
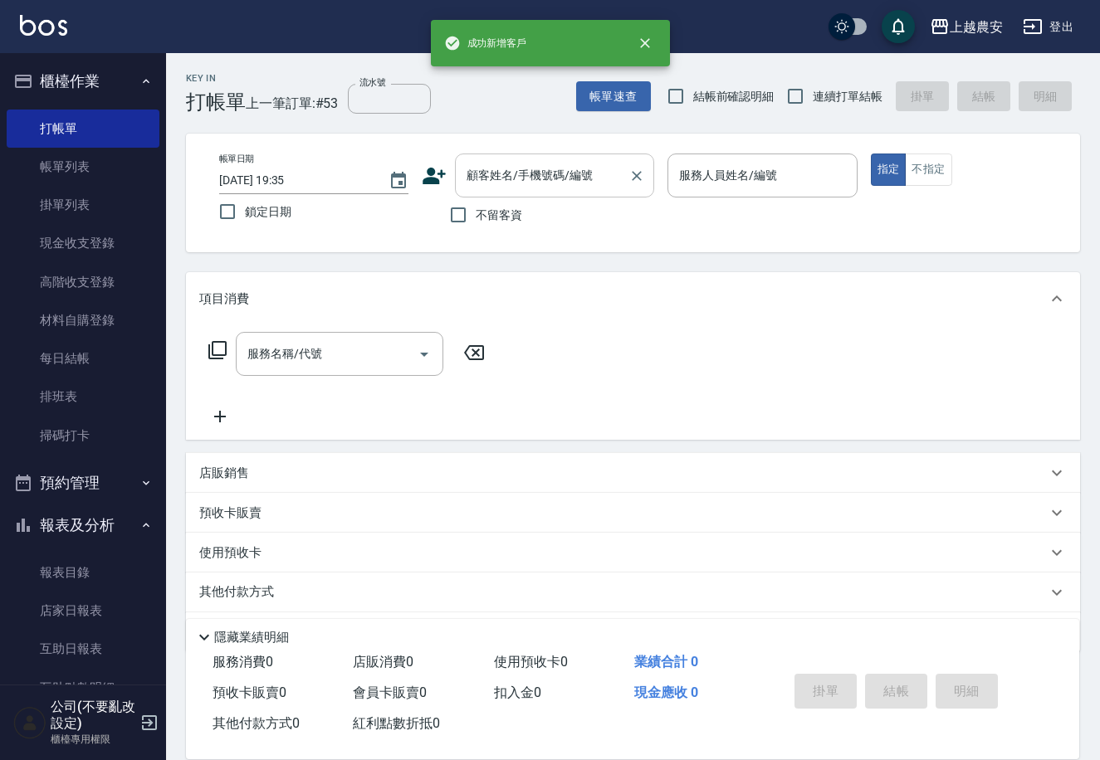
click at [546, 183] on input "顧客姓名/手機號碼/編號" at bounding box center [541, 175] width 159 height 29
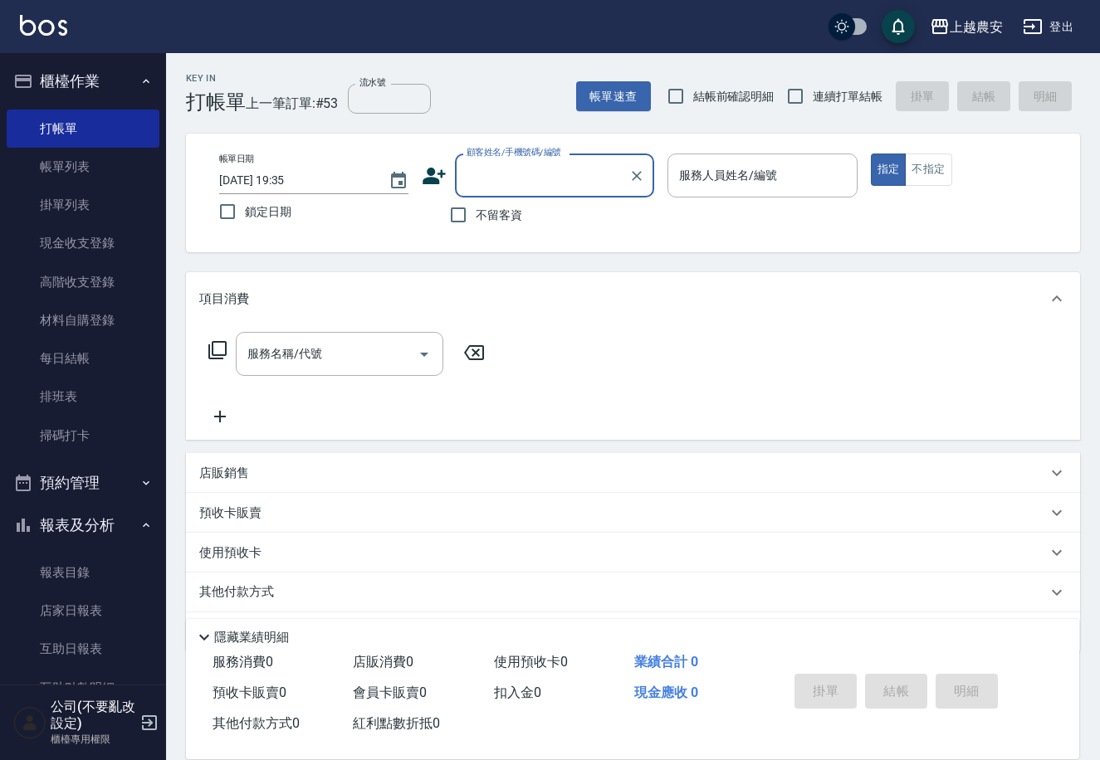
paste input "0952277320"
type input "0952277320"
click at [633, 172] on icon "Clear" at bounding box center [637, 176] width 10 height 10
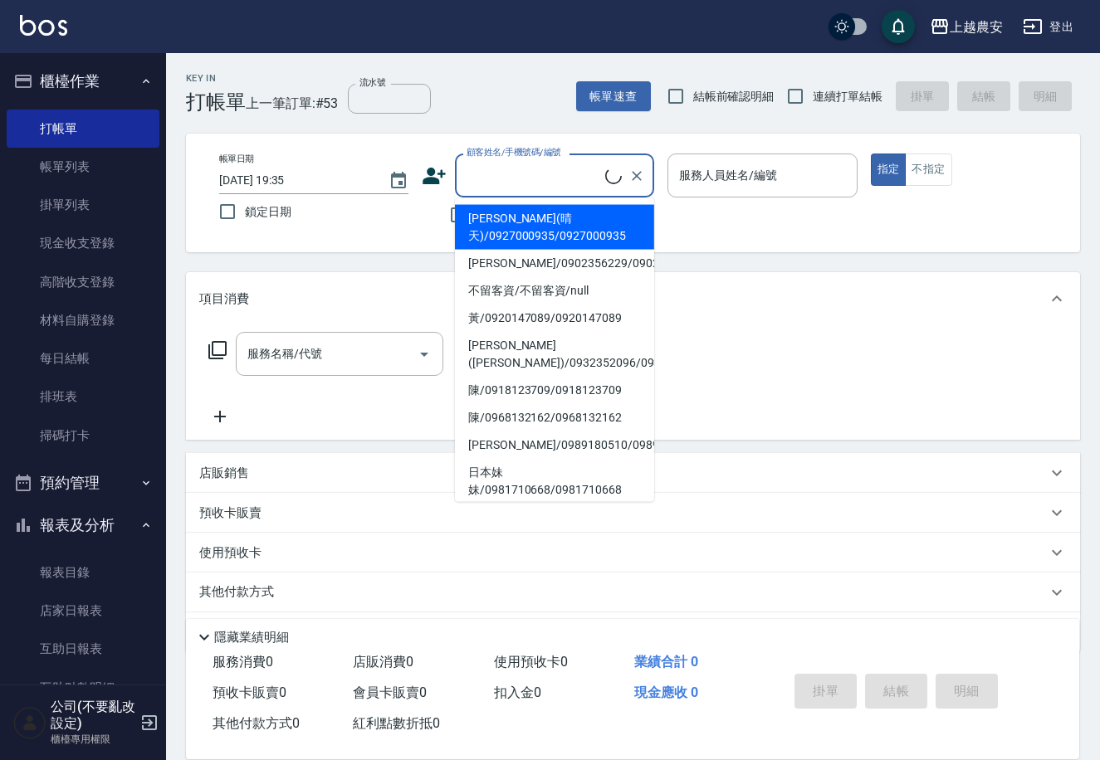
paste input "0952277320"
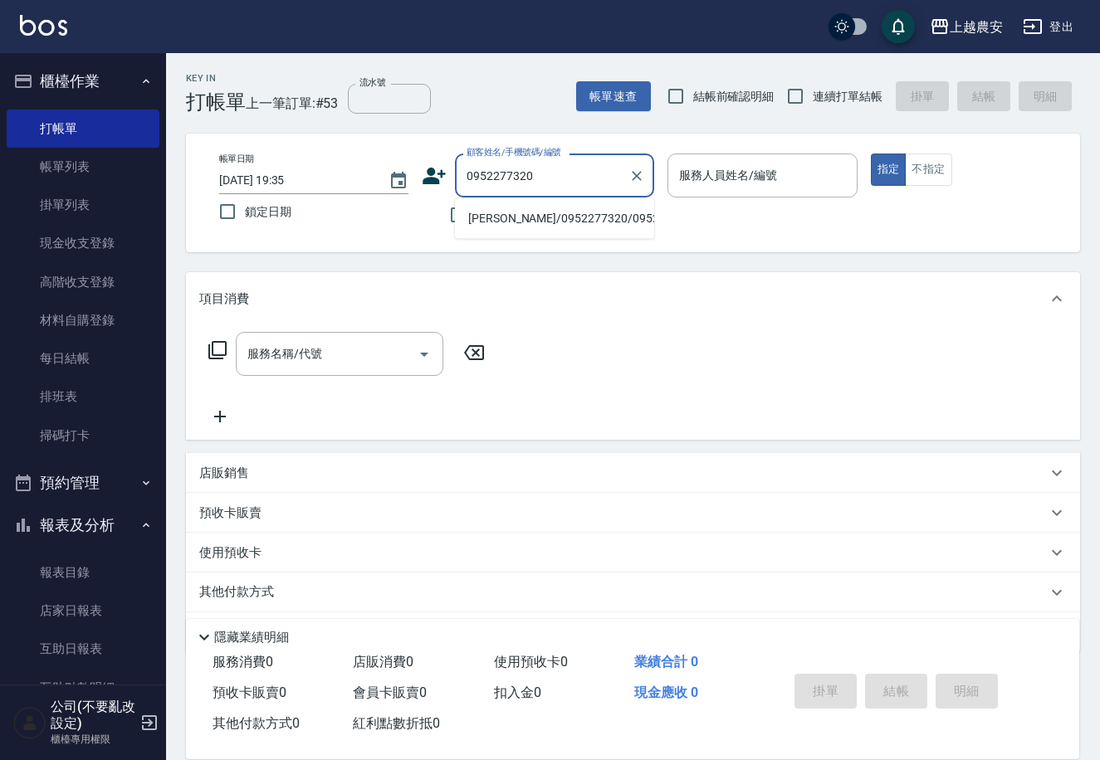
click at [558, 222] on li "[PERSON_NAME]/0952277320/0952277320" at bounding box center [554, 218] width 199 height 27
type input "[PERSON_NAME]/0952277320/0952277320"
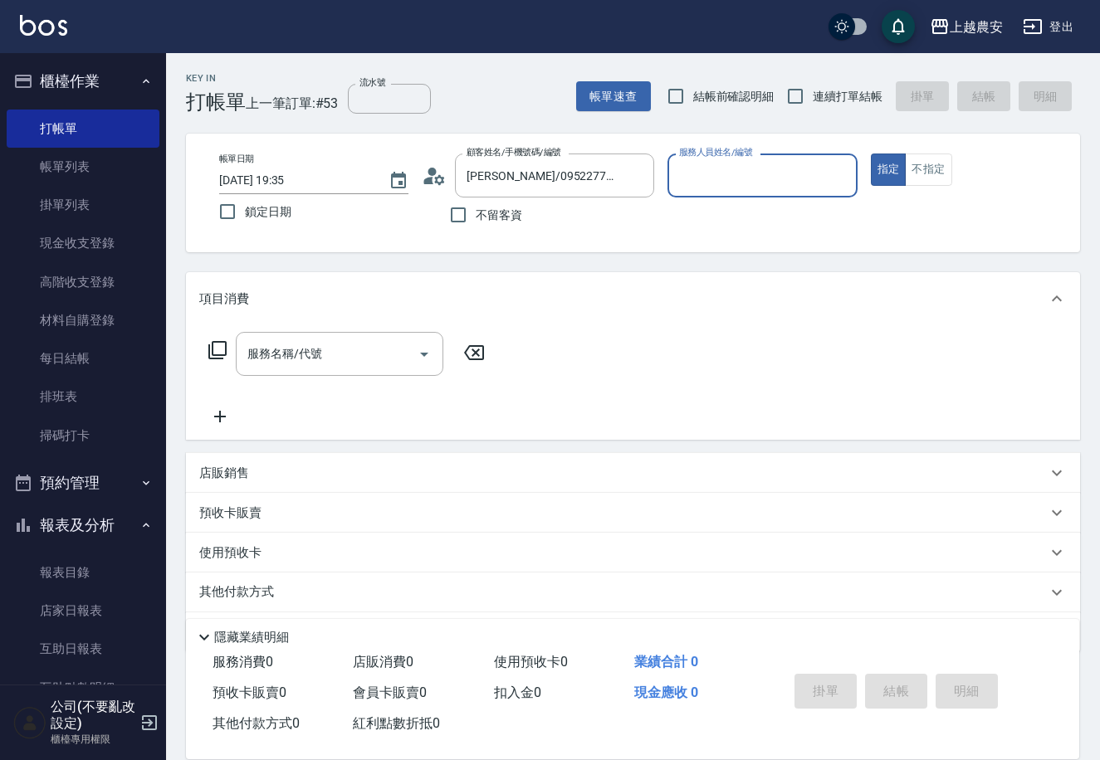
type input "[PERSON_NAME]-29"
click at [871, 154] on button "指定" at bounding box center [889, 170] width 36 height 32
type button "true"
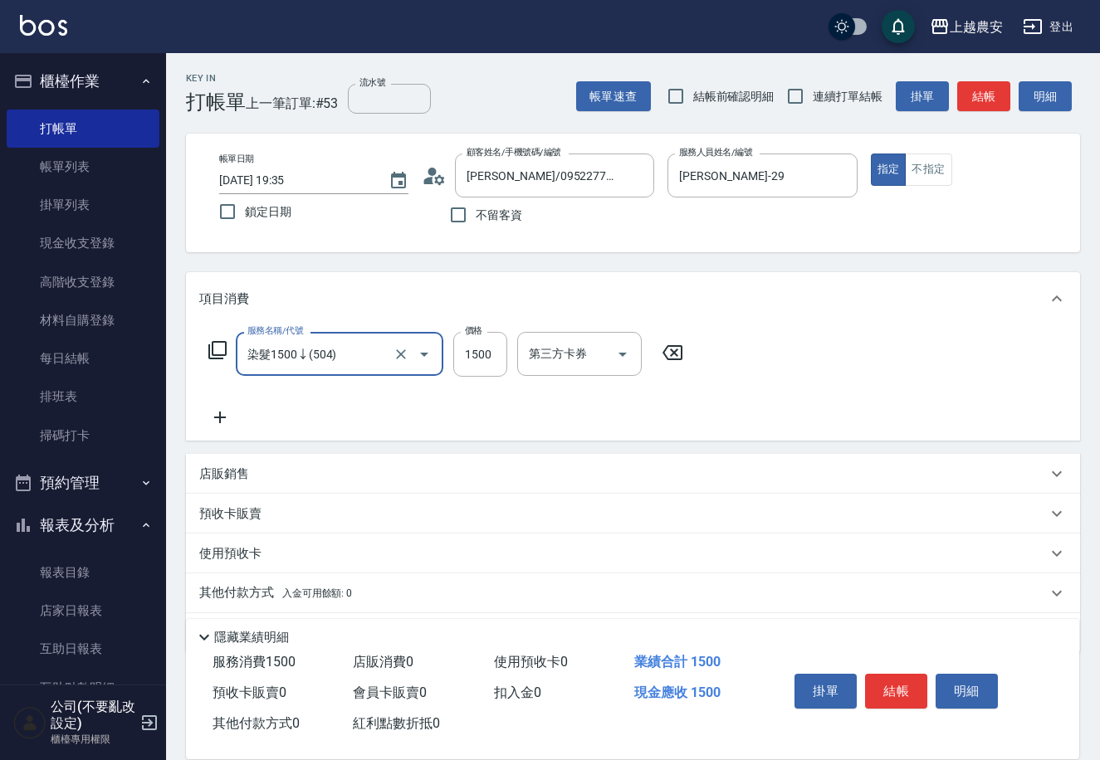
type input "染髮1500↓(504)"
drag, startPoint x: 380, startPoint y: 351, endPoint x: 416, endPoint y: 352, distance: 35.7
click at [382, 352] on input "染髮1500↓(504)" at bounding box center [316, 353] width 146 height 29
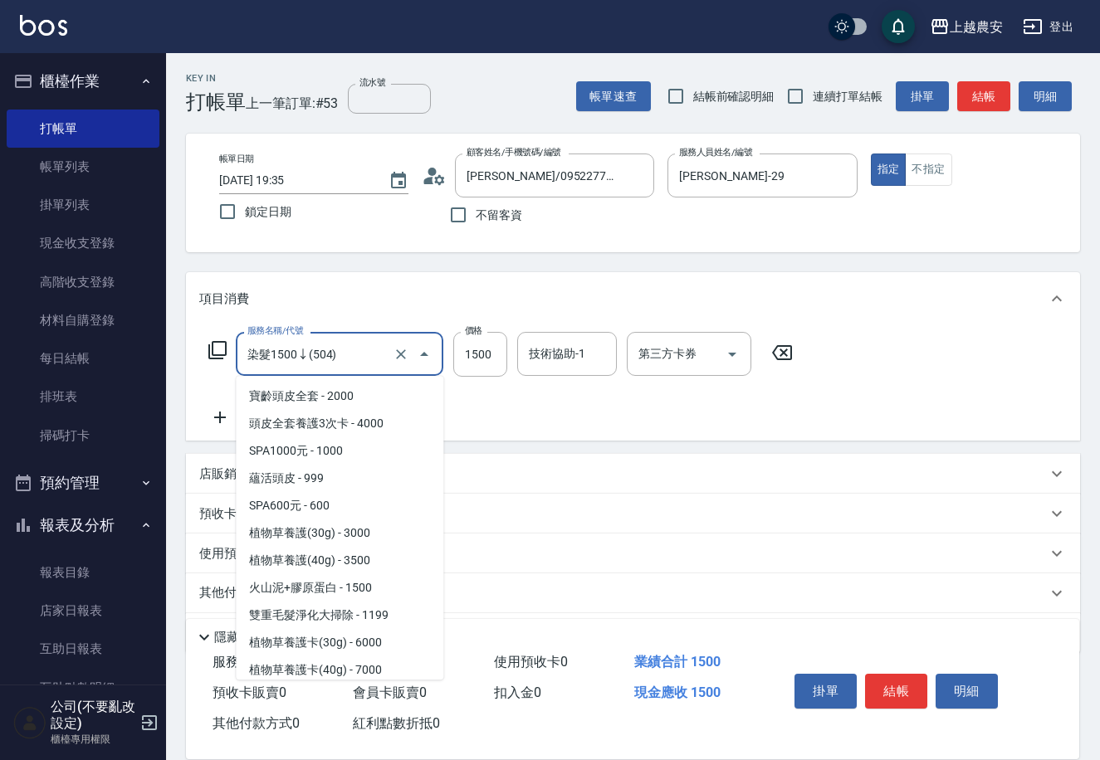
scroll to position [797, 0]
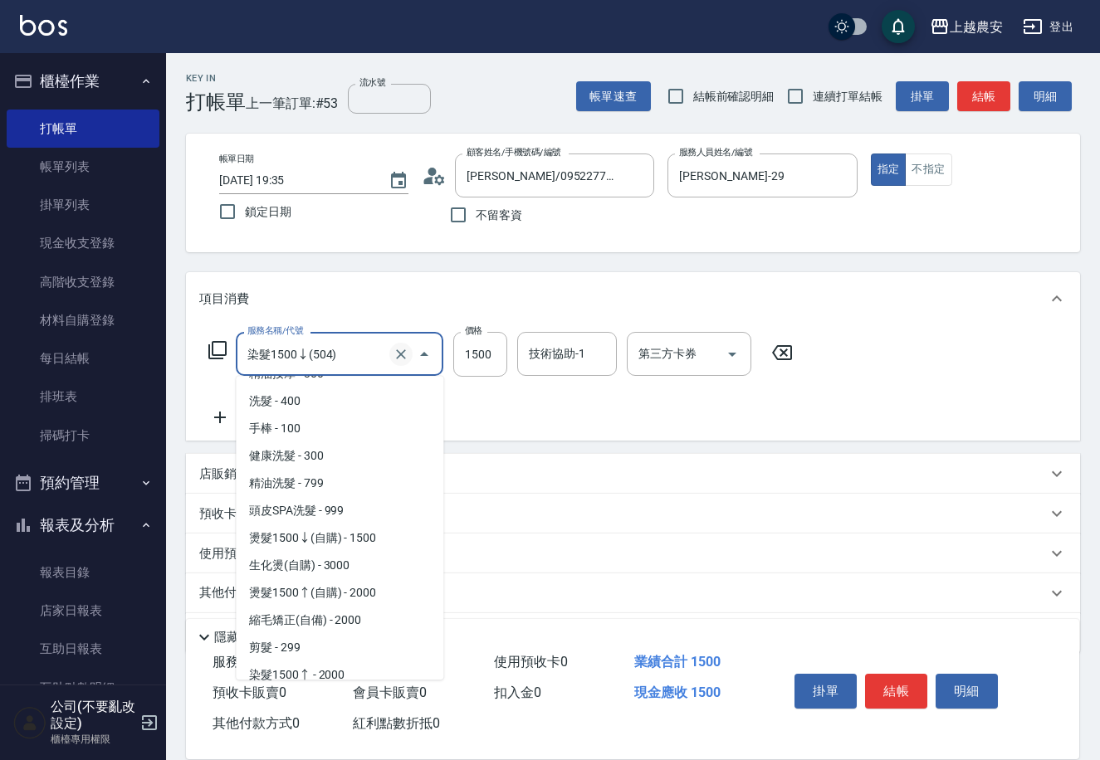
click at [397, 352] on icon "Clear" at bounding box center [401, 354] width 17 height 17
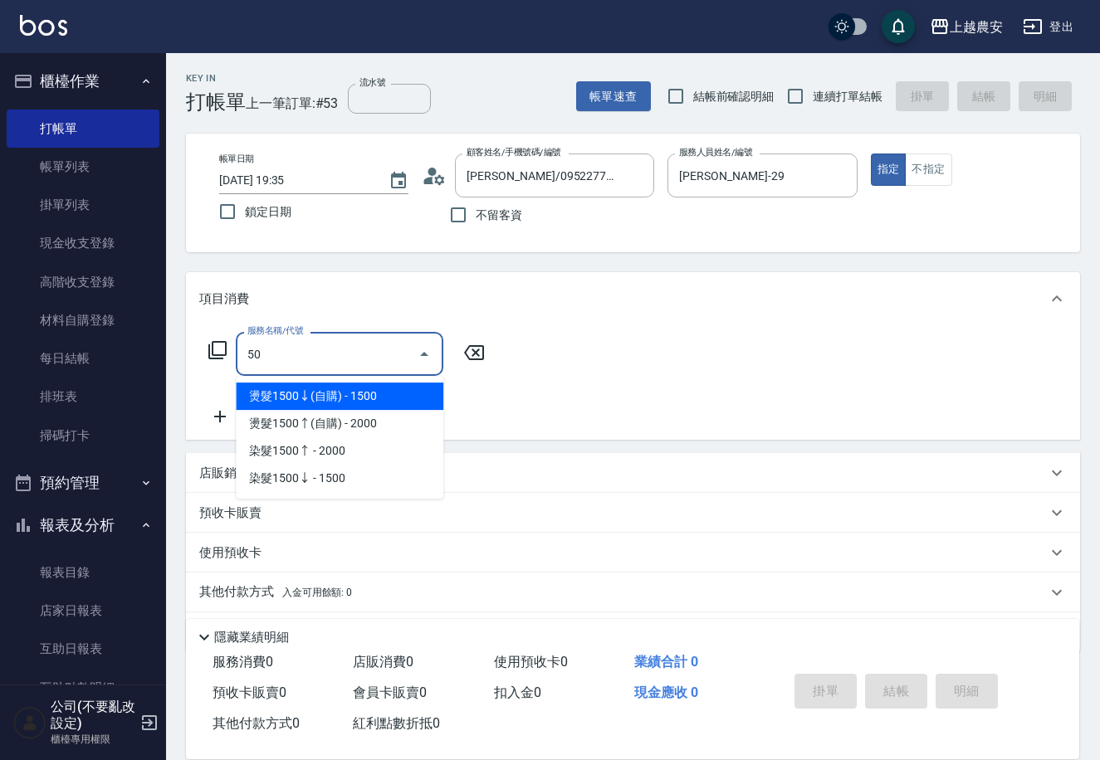
scroll to position [0, 0]
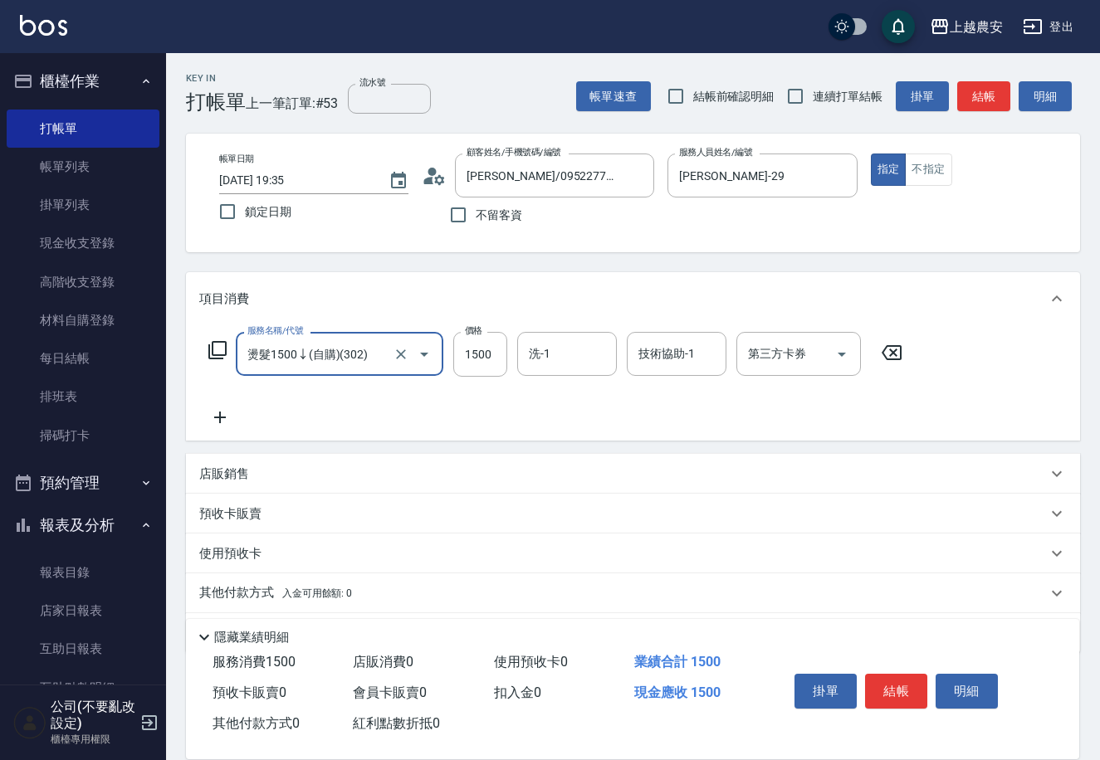
type input "燙髮1500↓(自購)(302)"
type input "1000"
click at [900, 682] on button "結帳" at bounding box center [896, 691] width 62 height 35
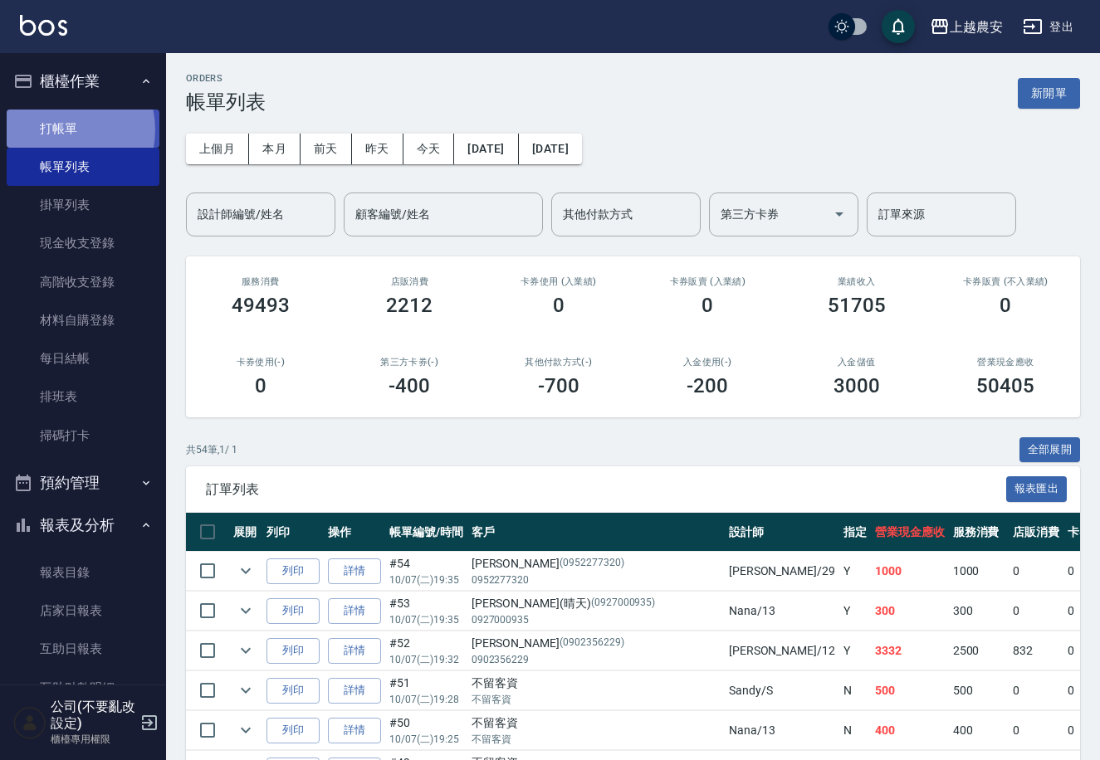
click at [56, 129] on link "打帳單" at bounding box center [83, 129] width 153 height 38
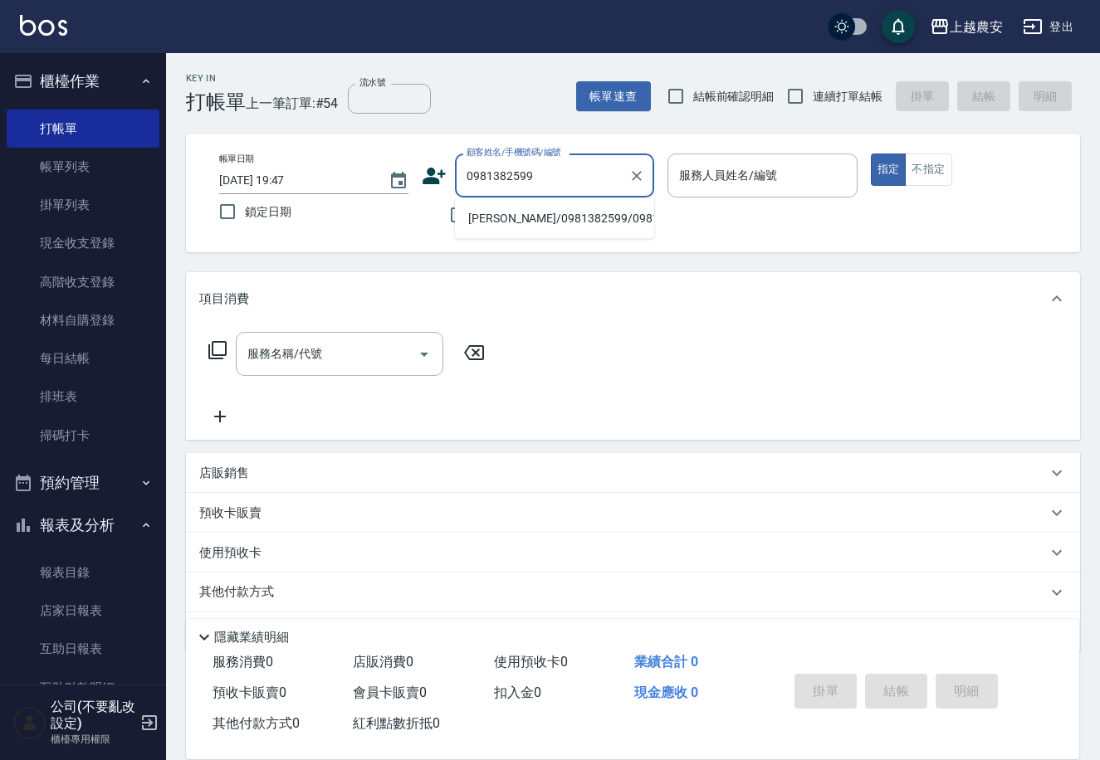
type input "[PERSON_NAME]/0981382599/0981382599"
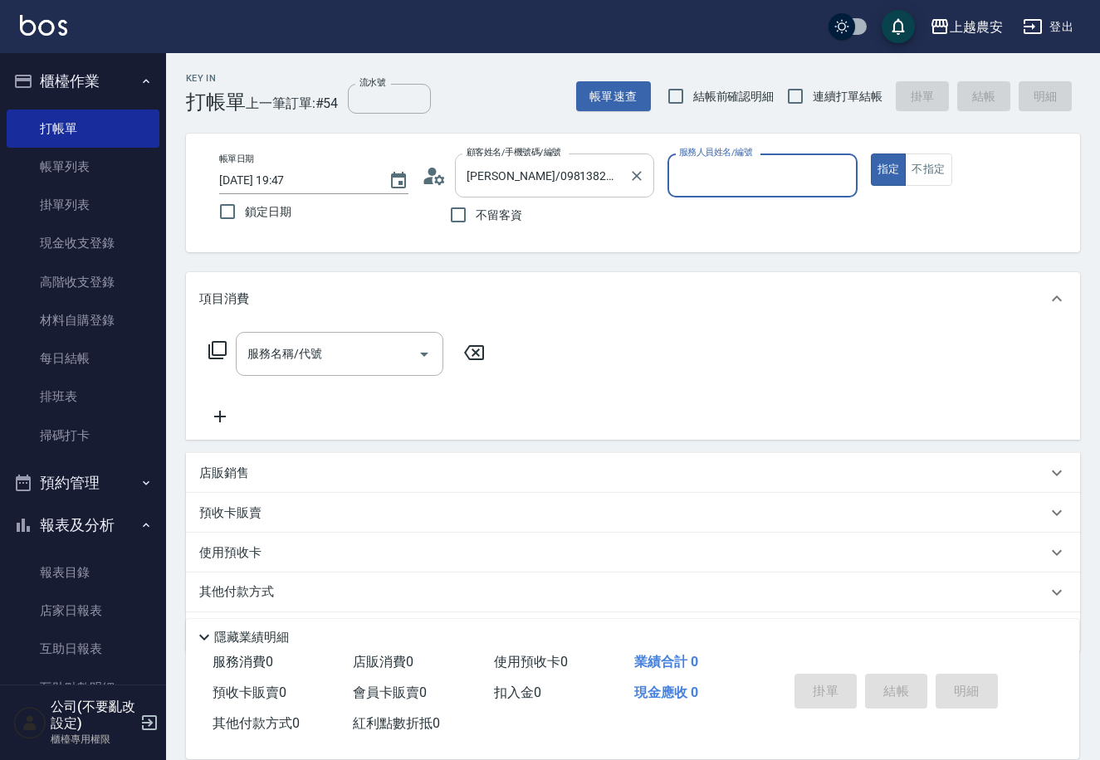
type input "Yoko-12"
click at [871, 154] on button "指定" at bounding box center [889, 170] width 36 height 32
type button "true"
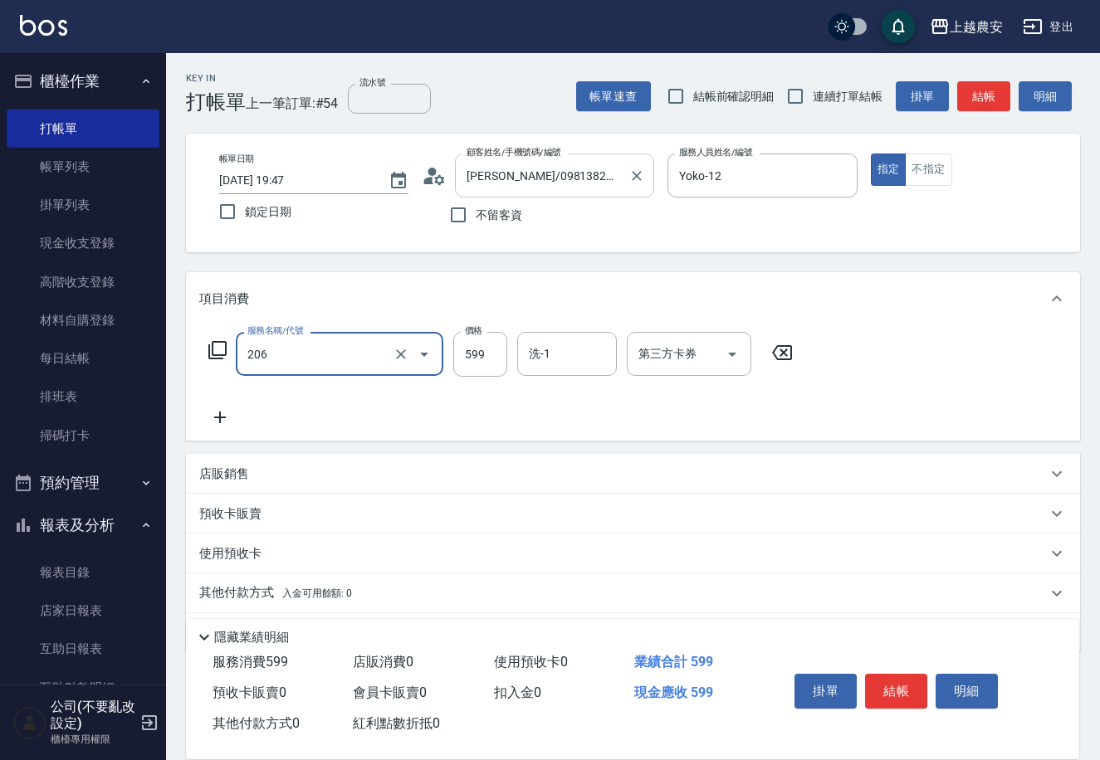
type input "洗+剪(206)"
type input "600"
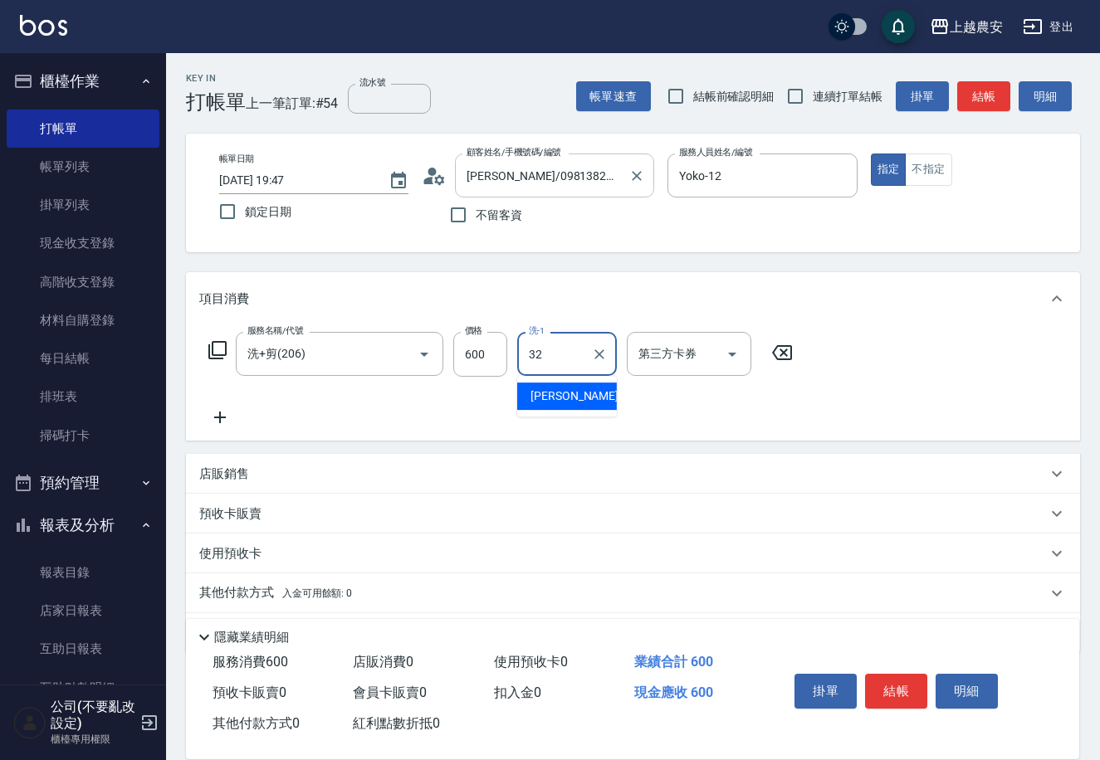
type input "[PERSON_NAME]-32"
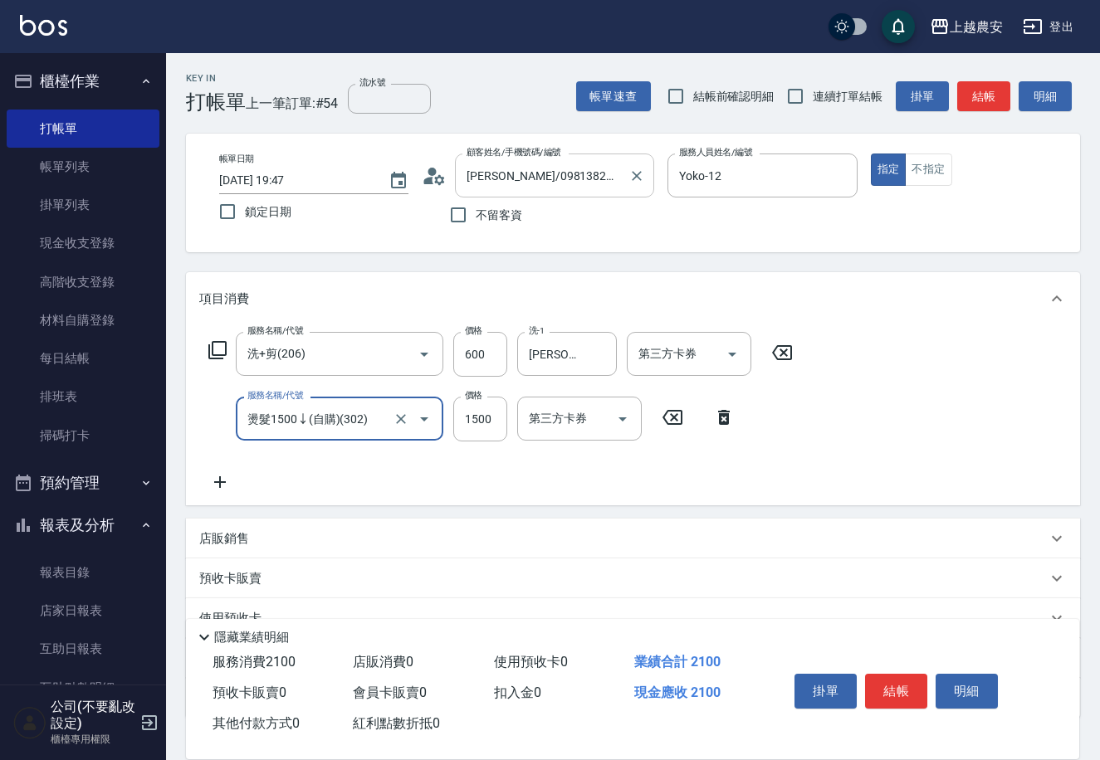
type input "燙髮1500↓(自購)(302)"
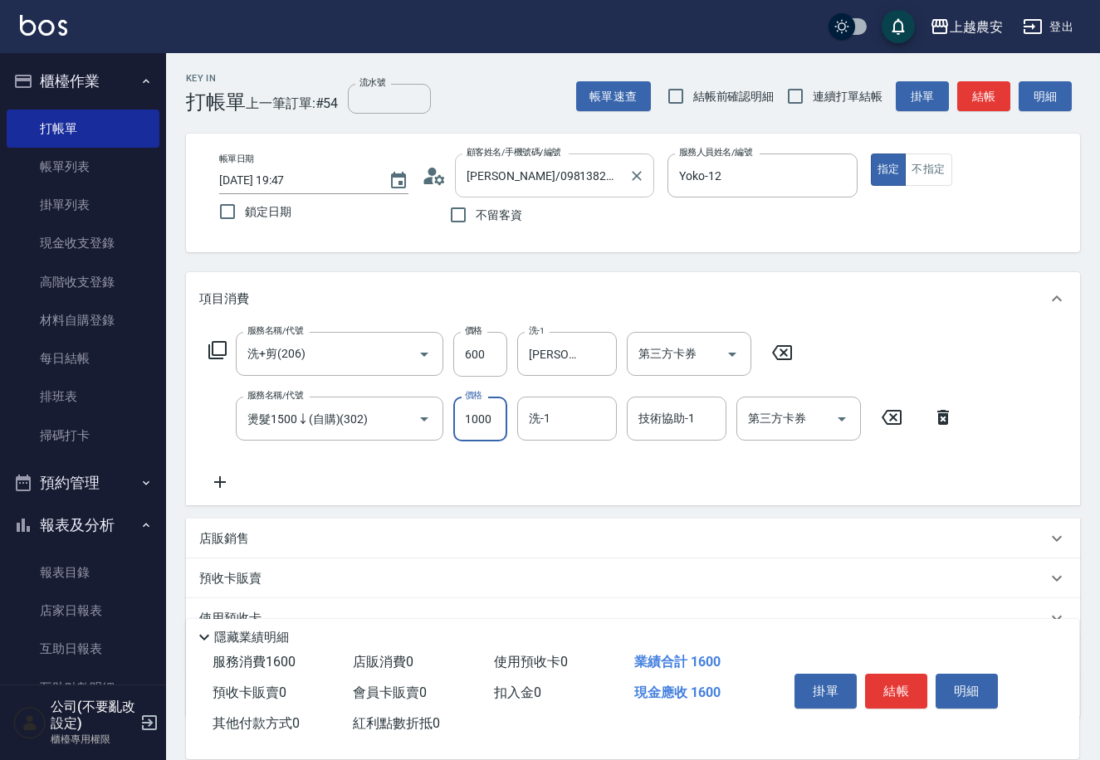
type input "1000"
type input "[PERSON_NAME]-32"
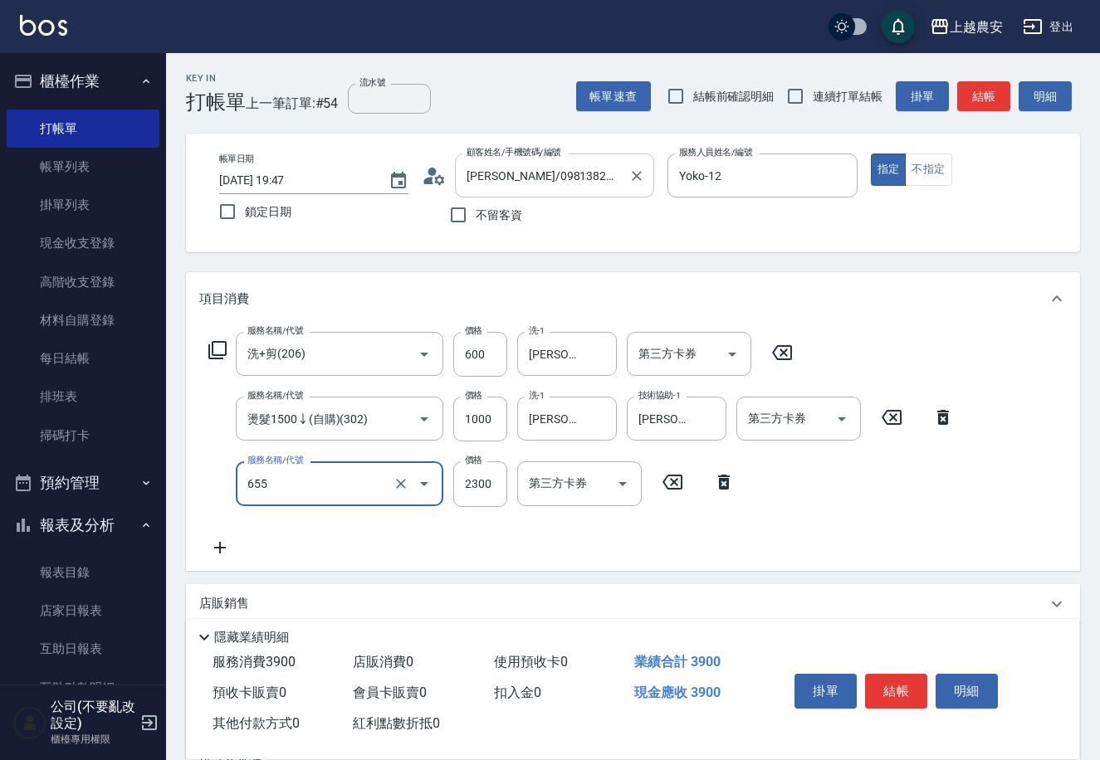
type input "結構2段式(自)(655)"
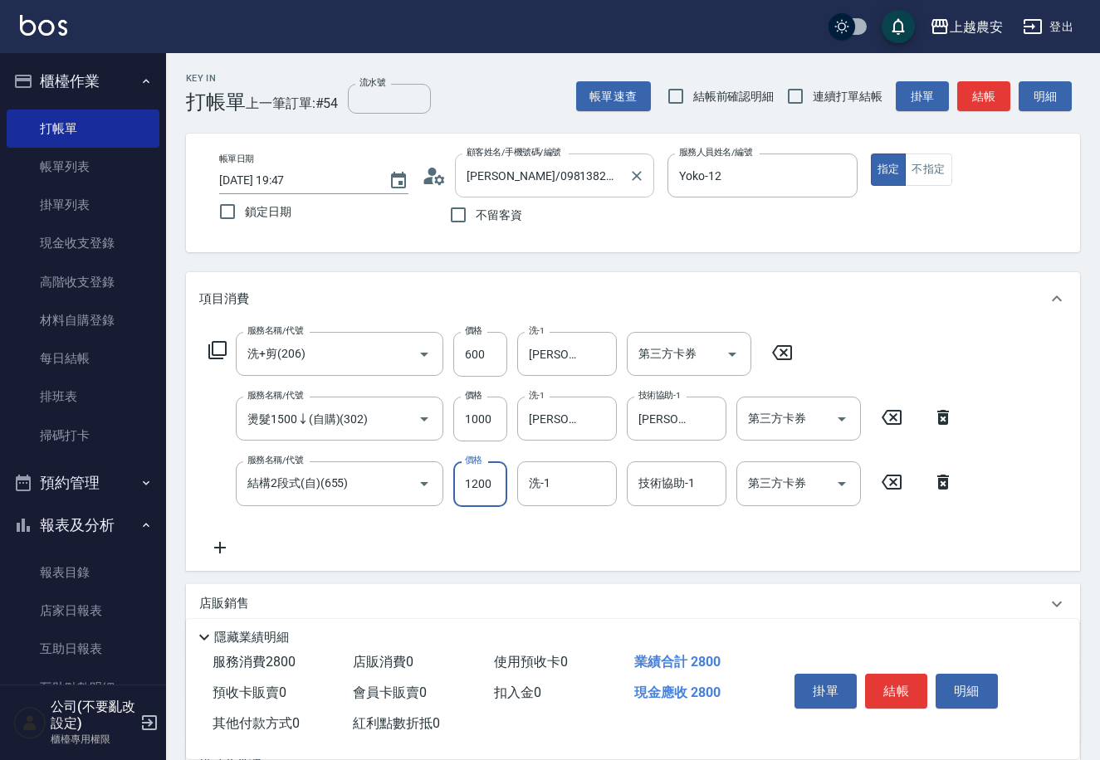
type input "1200"
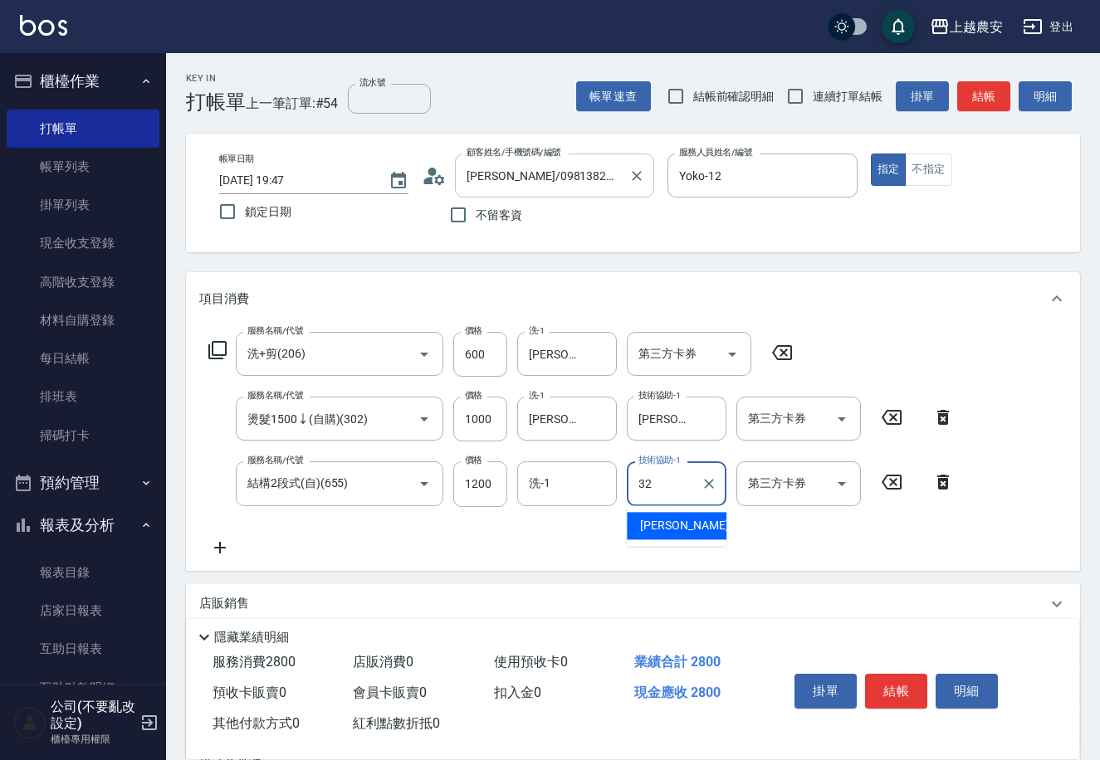
type input "[PERSON_NAME]-32"
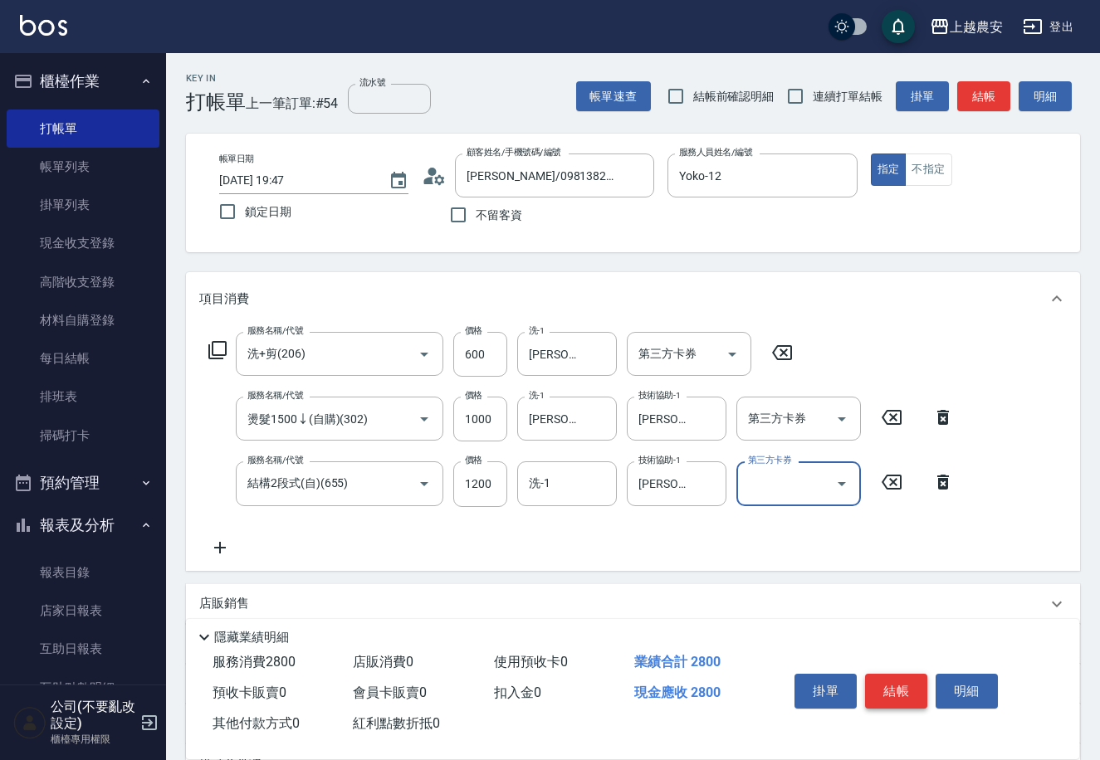
click at [897, 697] on button "結帳" at bounding box center [896, 691] width 62 height 35
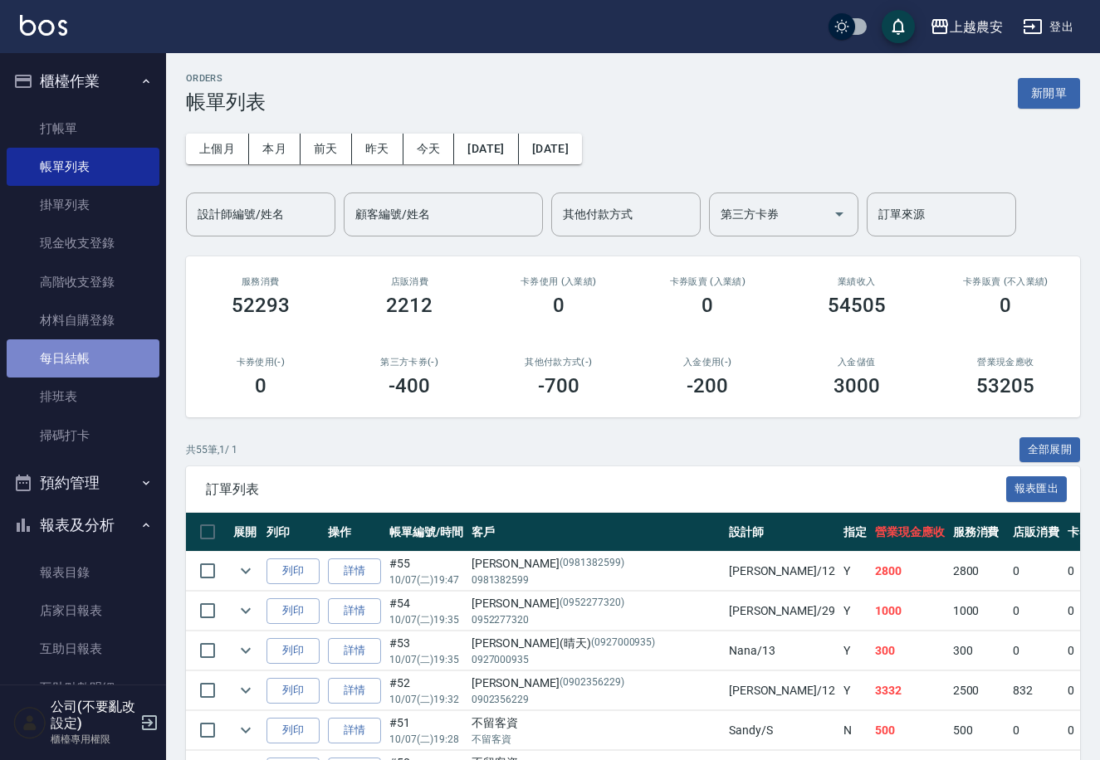
click at [110, 346] on link "每日結帳" at bounding box center [83, 358] width 153 height 38
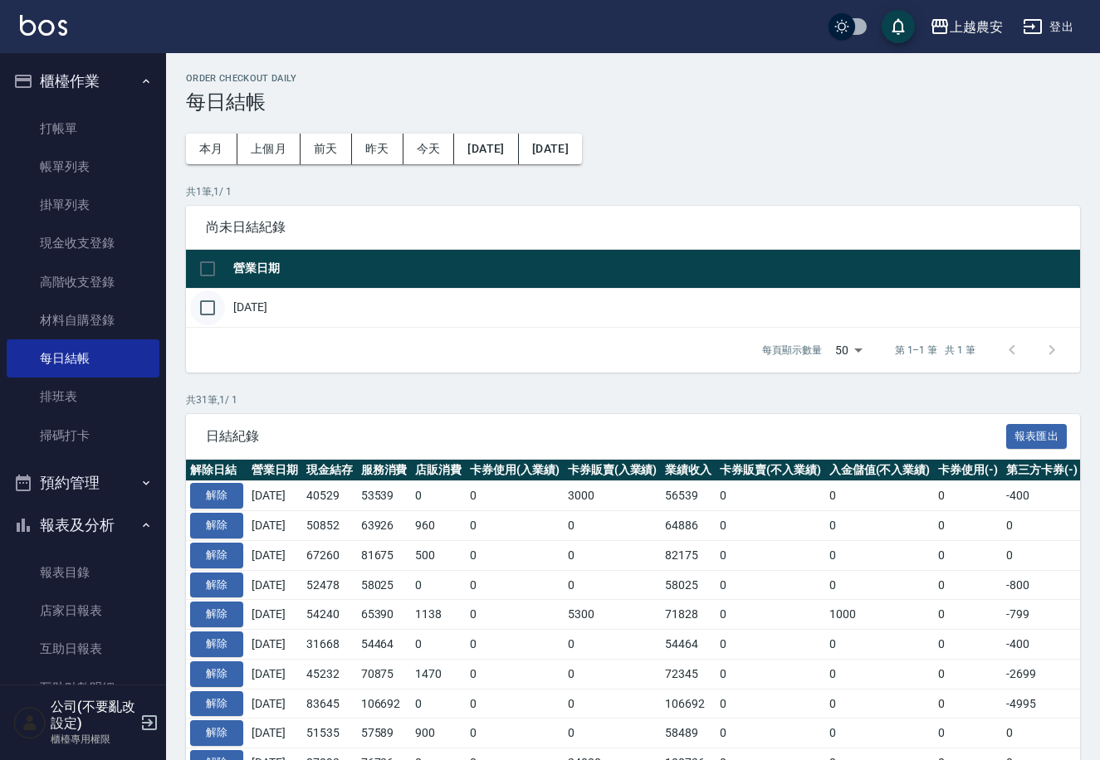
click at [214, 308] on input "checkbox" at bounding box center [207, 307] width 35 height 35
checkbox input "true"
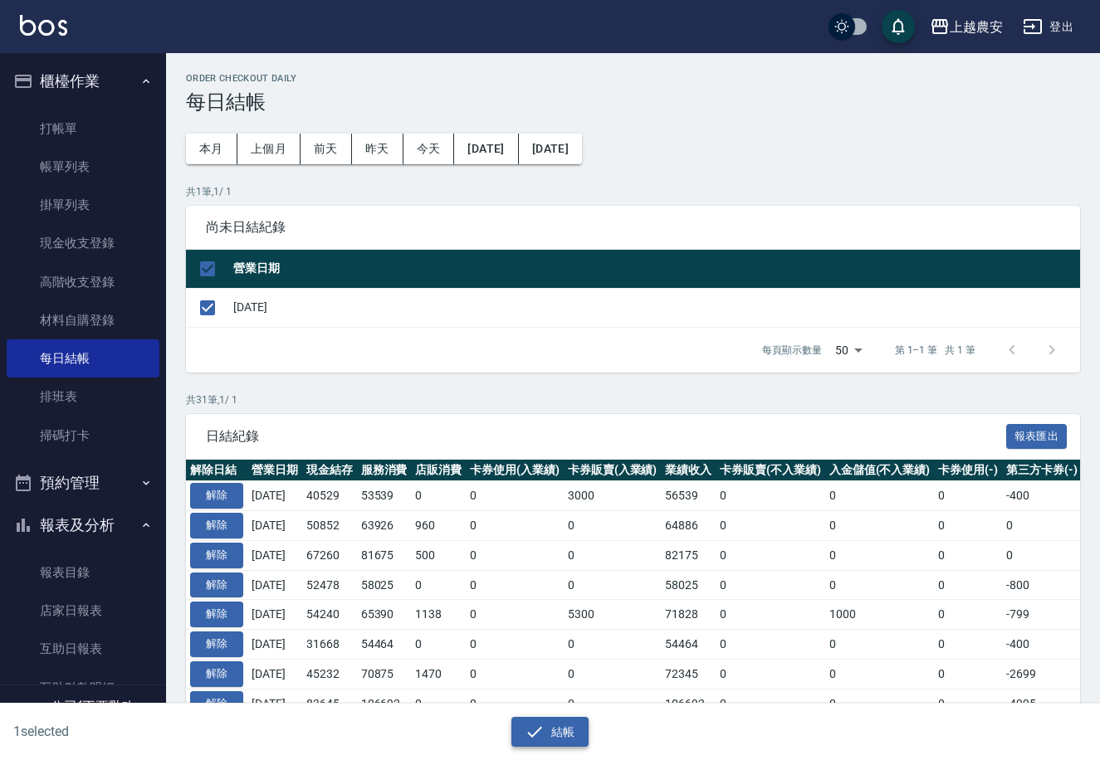
click at [588, 742] on button "結帳" at bounding box center [549, 732] width 77 height 31
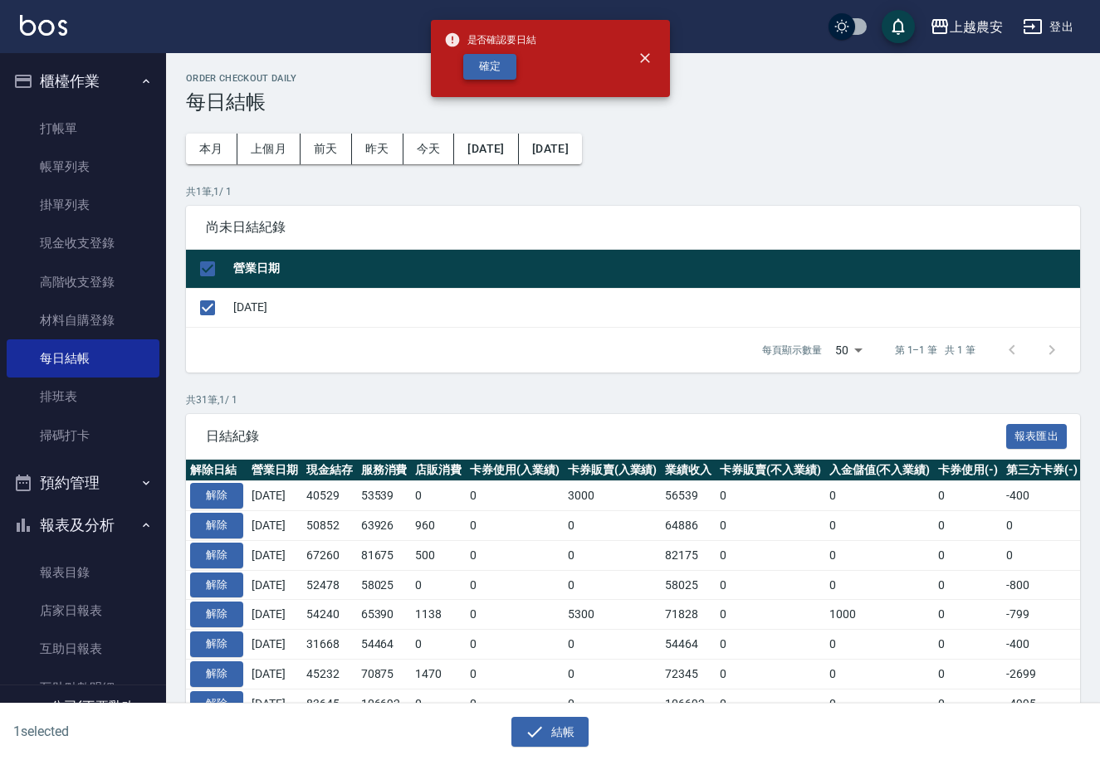
click at [510, 68] on button "確定" at bounding box center [489, 67] width 53 height 26
checkbox input "false"
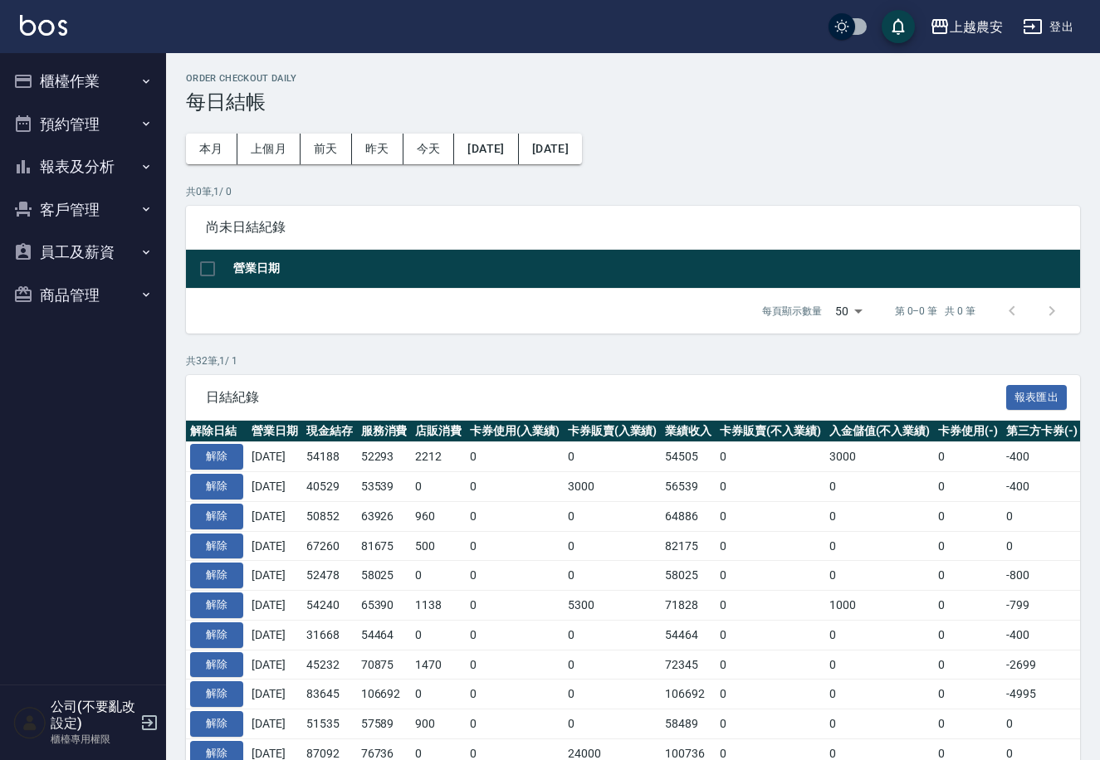
click at [132, 168] on button "報表及分析" at bounding box center [83, 166] width 153 height 43
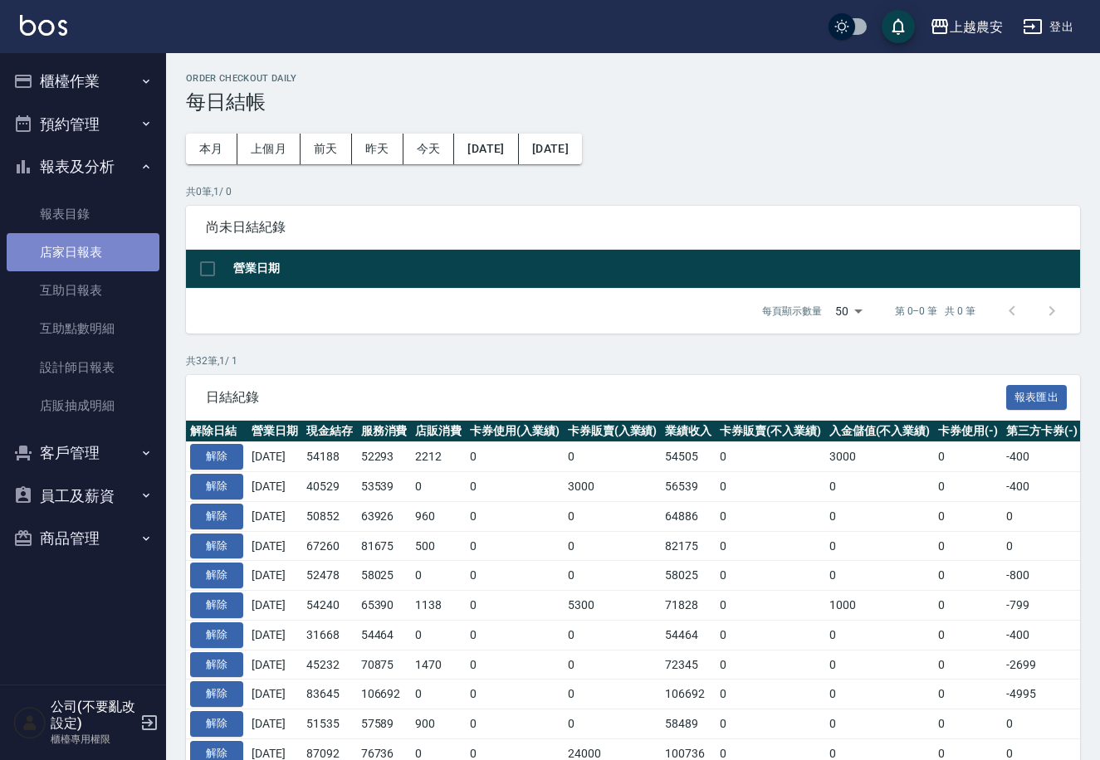
click at [119, 241] on link "店家日報表" at bounding box center [83, 252] width 153 height 38
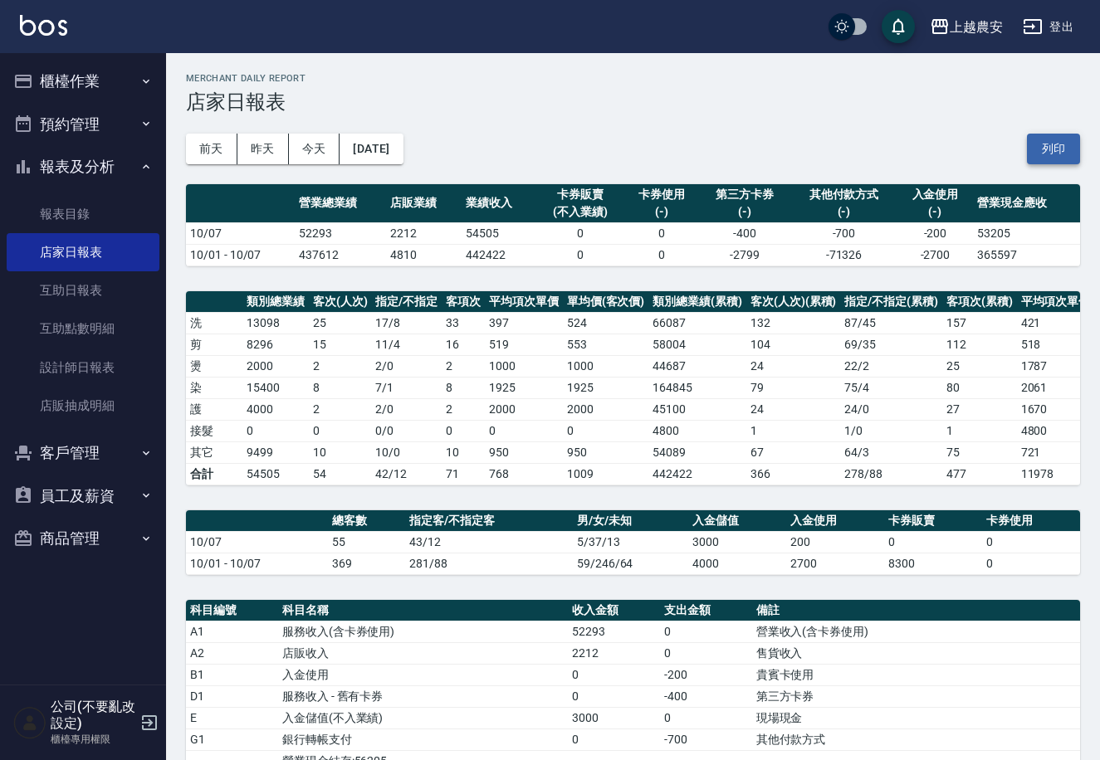
click at [1053, 146] on button "列印" at bounding box center [1053, 149] width 53 height 31
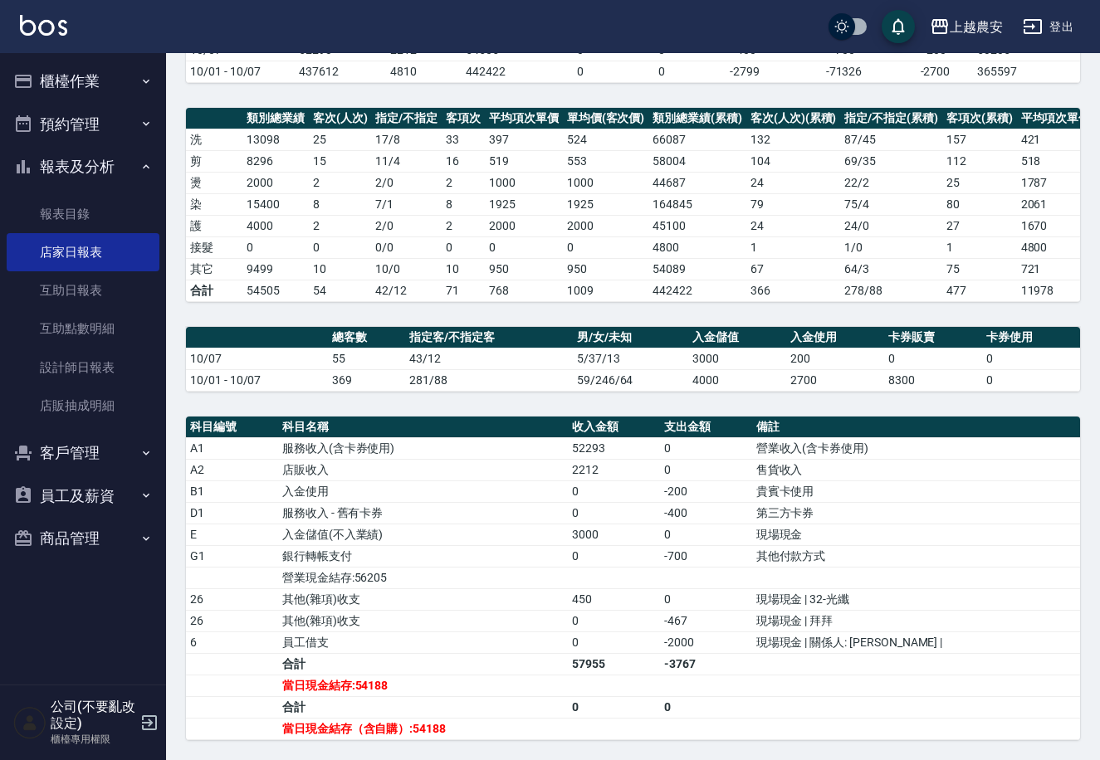
scroll to position [198, 0]
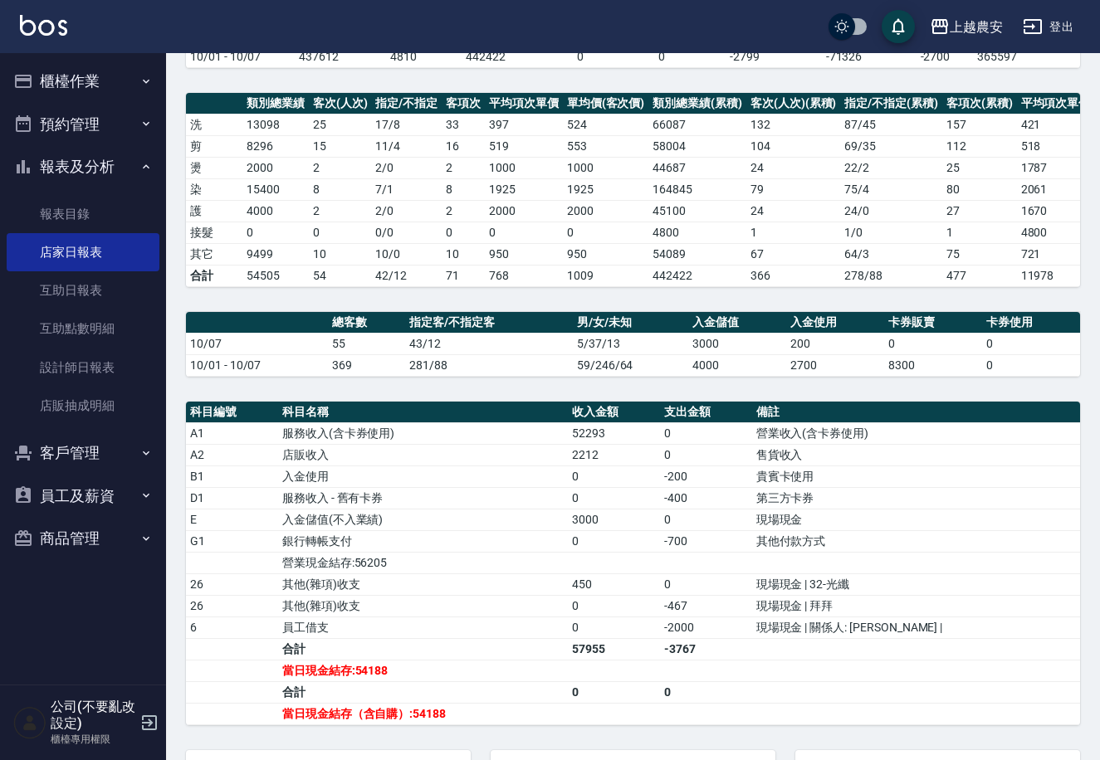
click at [121, 81] on button "櫃檯作業" at bounding box center [83, 81] width 153 height 43
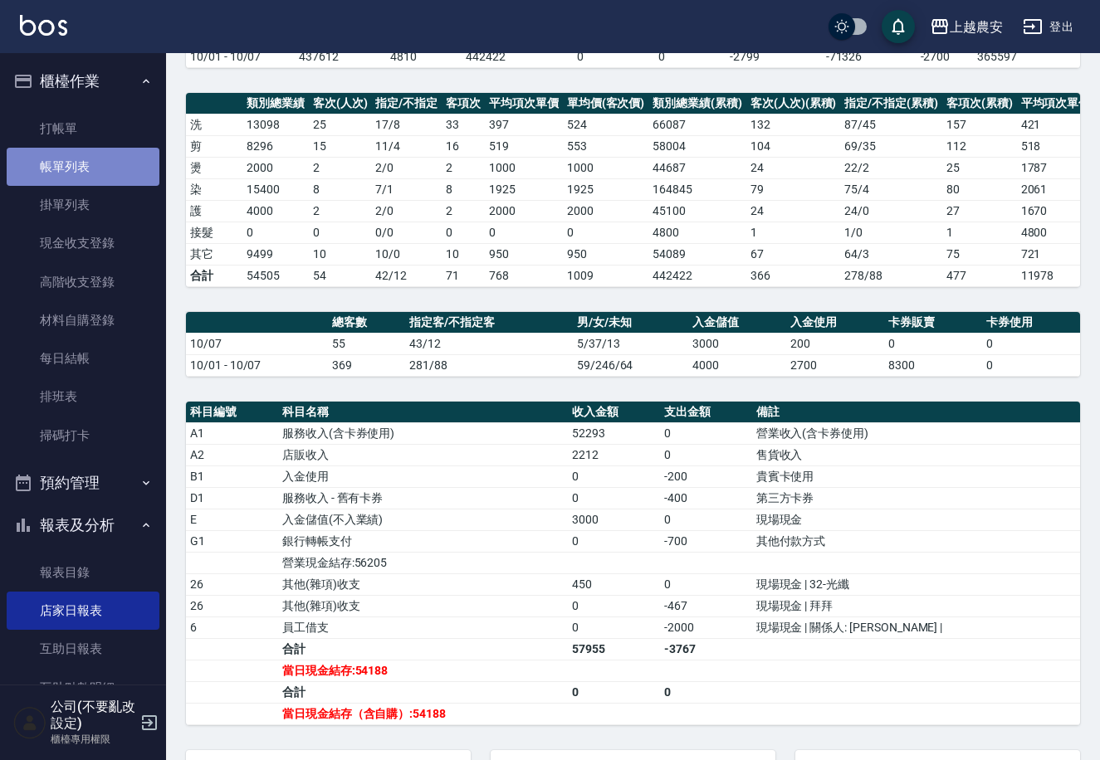
click at [140, 165] on link "帳單列表" at bounding box center [83, 167] width 153 height 38
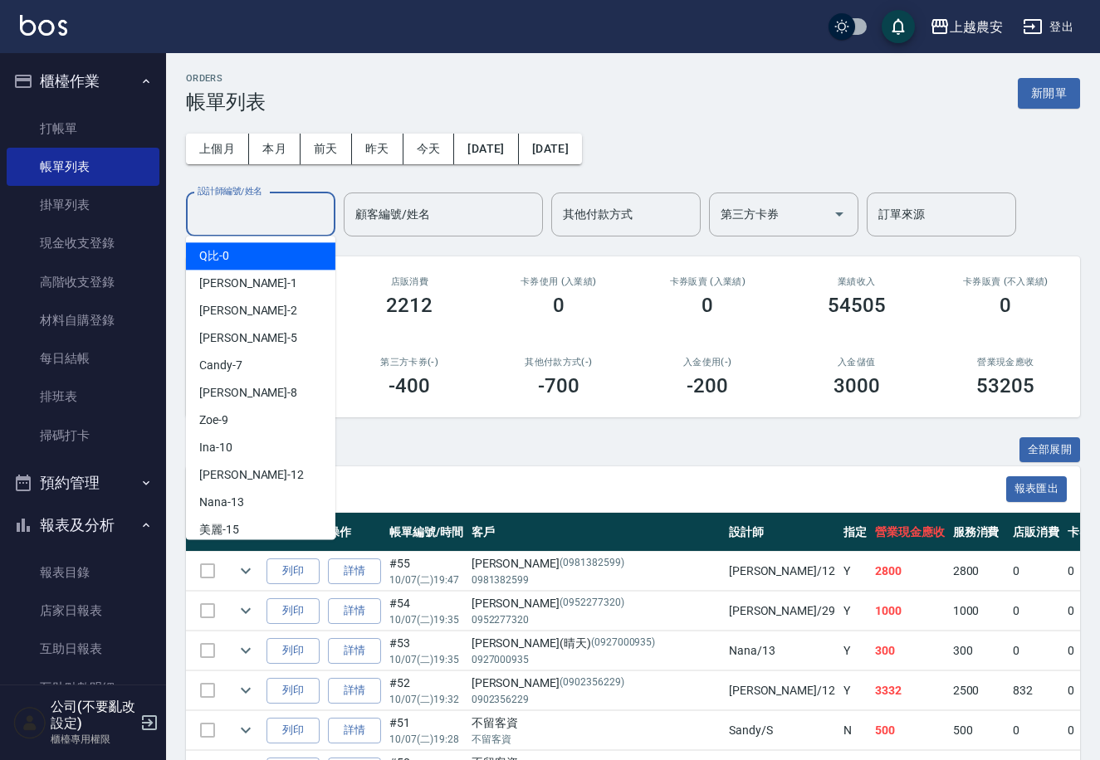
click at [305, 221] on input "設計師編號/姓名" at bounding box center [260, 214] width 134 height 29
type input "ㄜ"
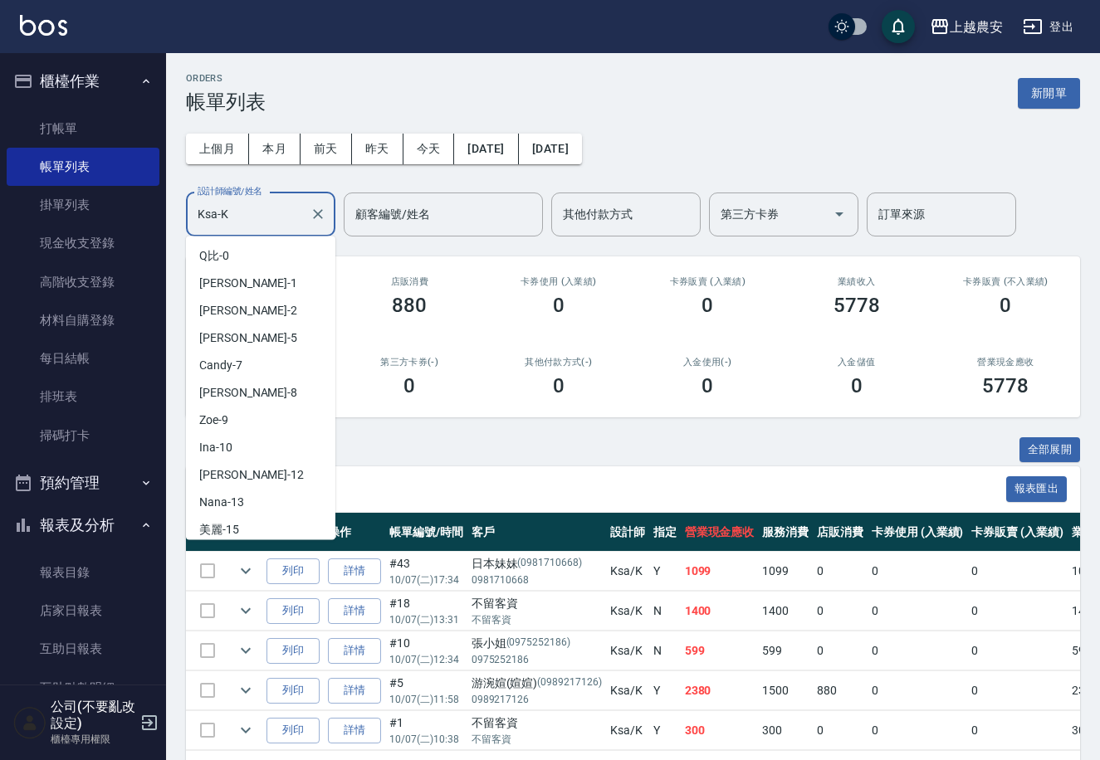
scroll to position [441, 0]
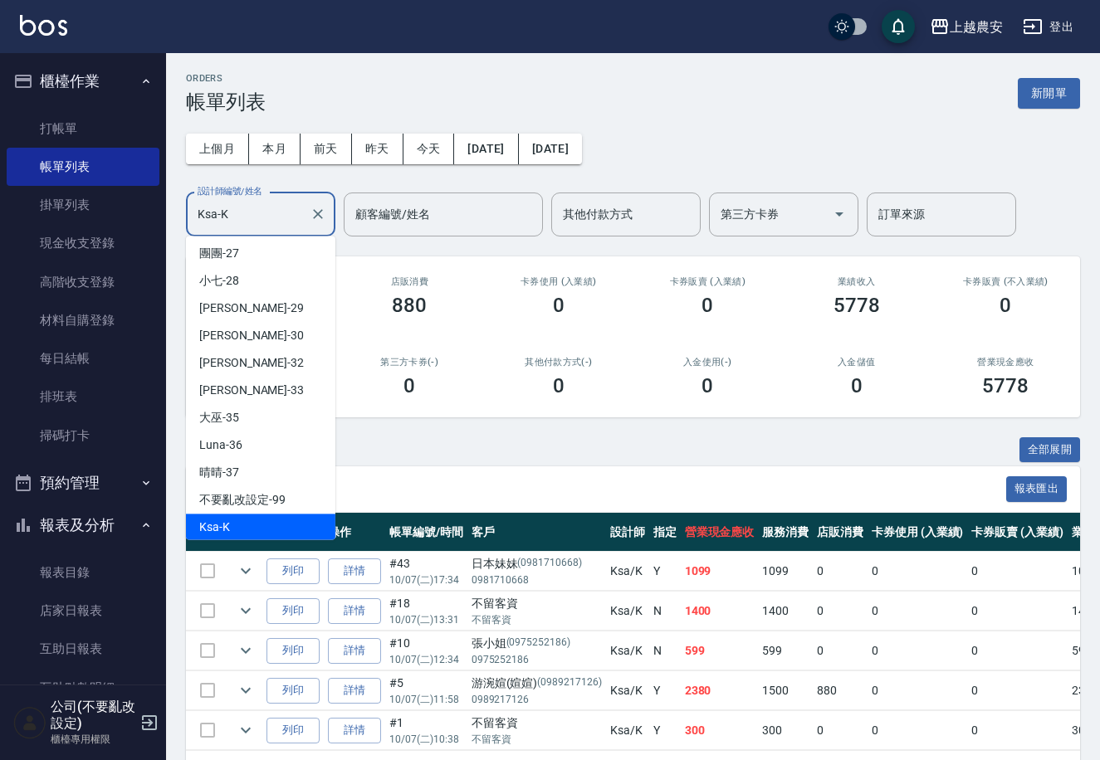
drag, startPoint x: 184, startPoint y: 223, endPoint x: 159, endPoint y: 229, distance: 26.4
click at [159, 229] on div "上越農安 登出 櫃檯作業 打帳單 帳單列表 掛單列表 現金收支登錄 高階收支登錄 材料自購登錄 每日結帳 排班表 掃碼打卡 預約管理 預約管理 單日預約紀錄 …" at bounding box center [550, 408] width 1100 height 816
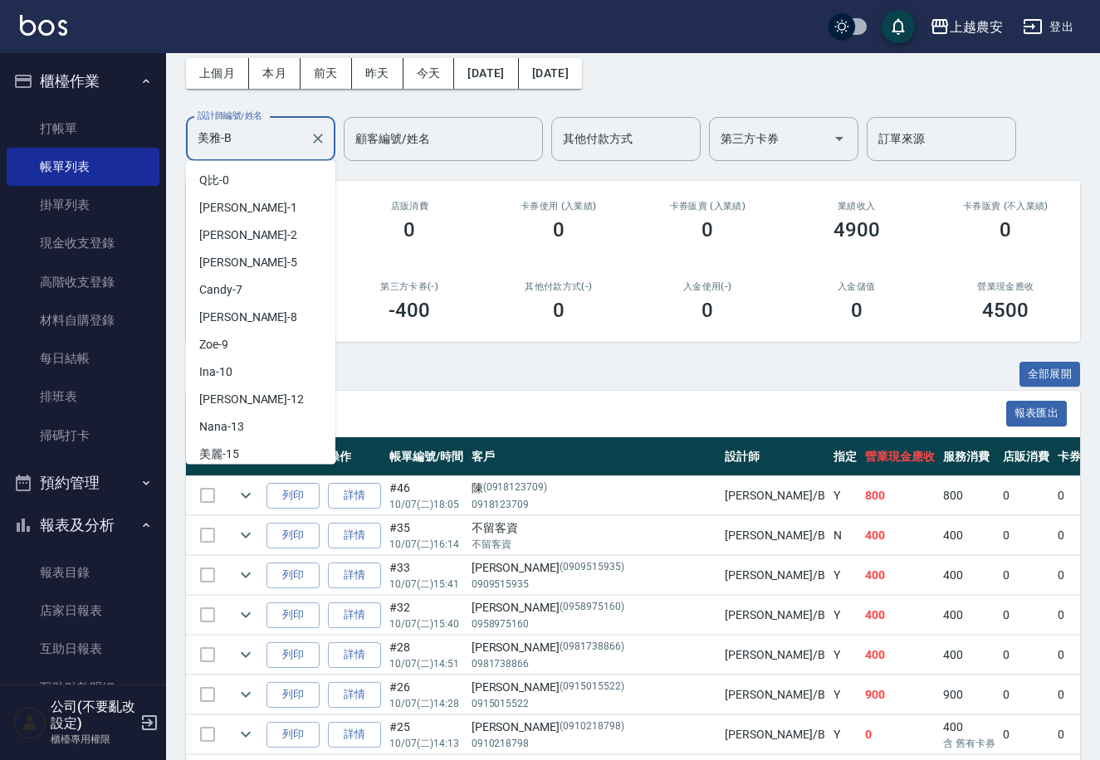
scroll to position [741, 0]
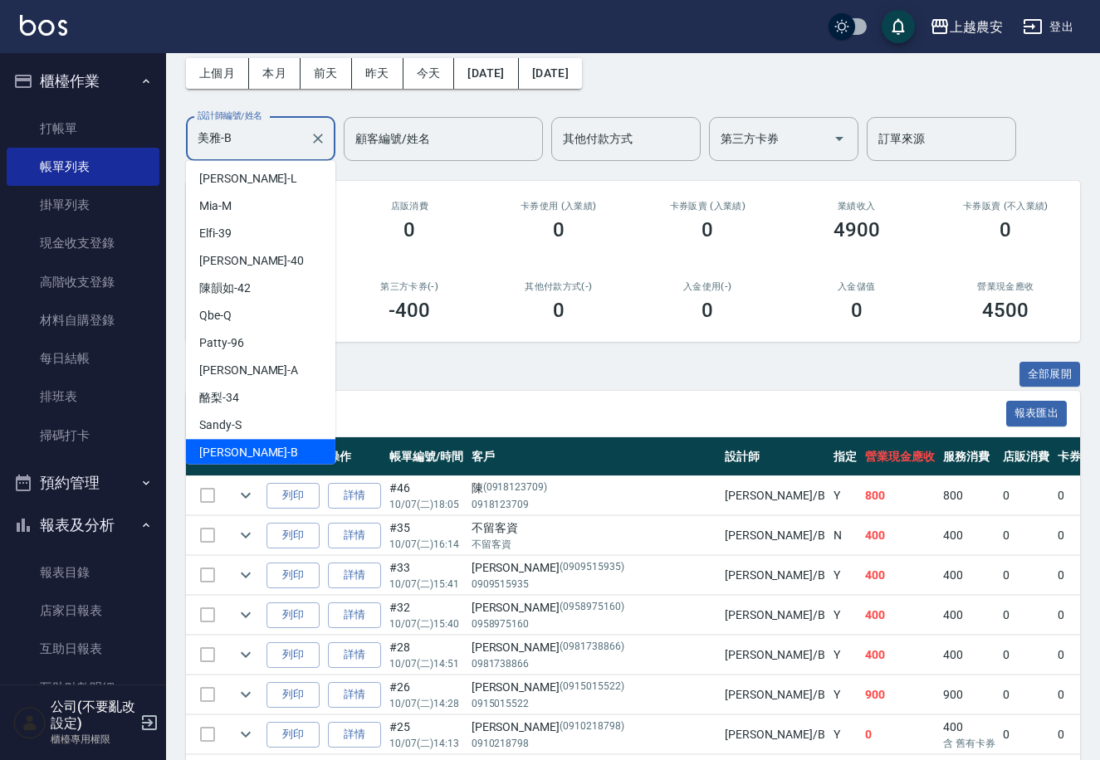
drag, startPoint x: 271, startPoint y: 140, endPoint x: 164, endPoint y: 133, distance: 106.5
click at [164, 133] on div "上越農安 登出 櫃檯作業 打帳單 帳單列表 掛單列表 現金收支登錄 高階收支登錄 材料自購登錄 每日結帳 排班表 掃碼打卡 預約管理 預約管理 單日預約紀錄 …" at bounding box center [550, 431] width 1100 height 1015
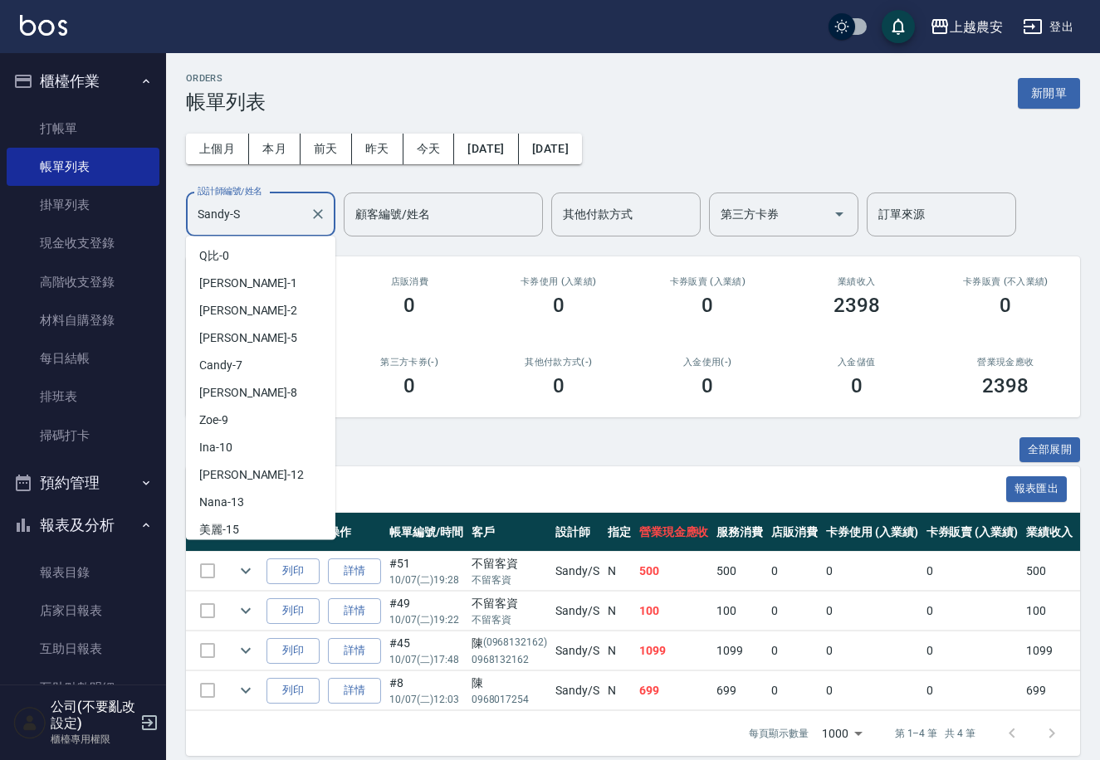
scroll to position [715, 0]
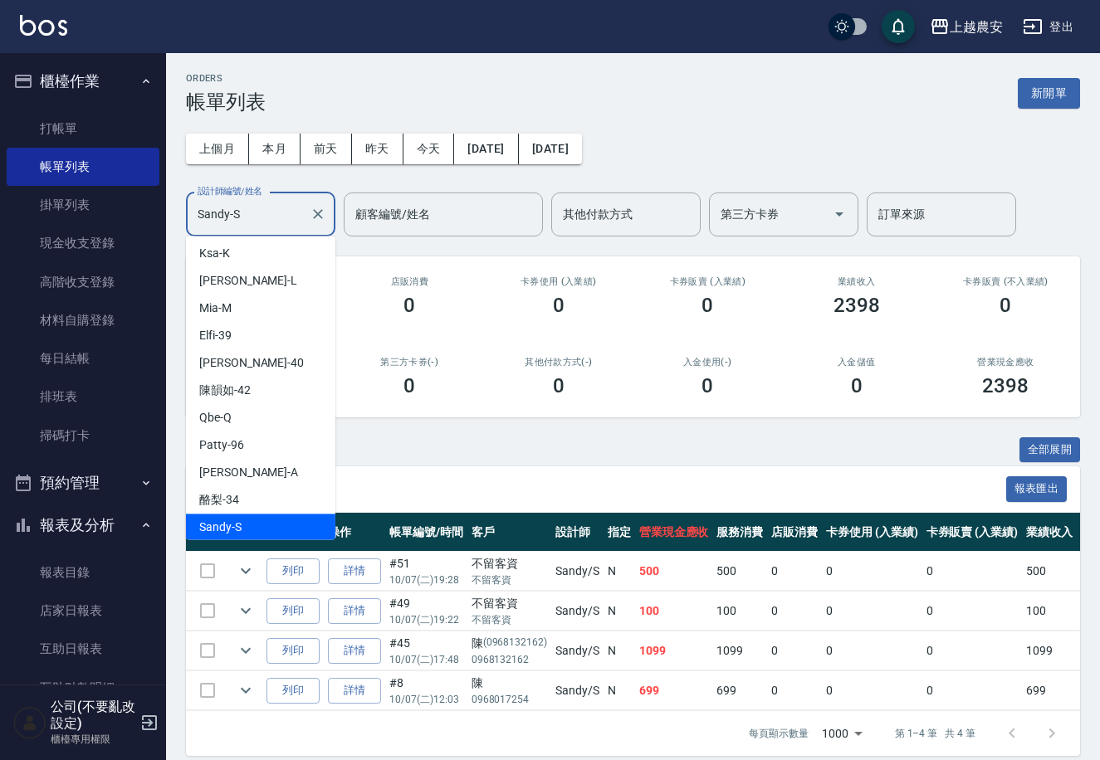
drag, startPoint x: 281, startPoint y: 209, endPoint x: 196, endPoint y: 209, distance: 84.6
click at [196, 209] on input "Sandy-S" at bounding box center [248, 214] width 110 height 29
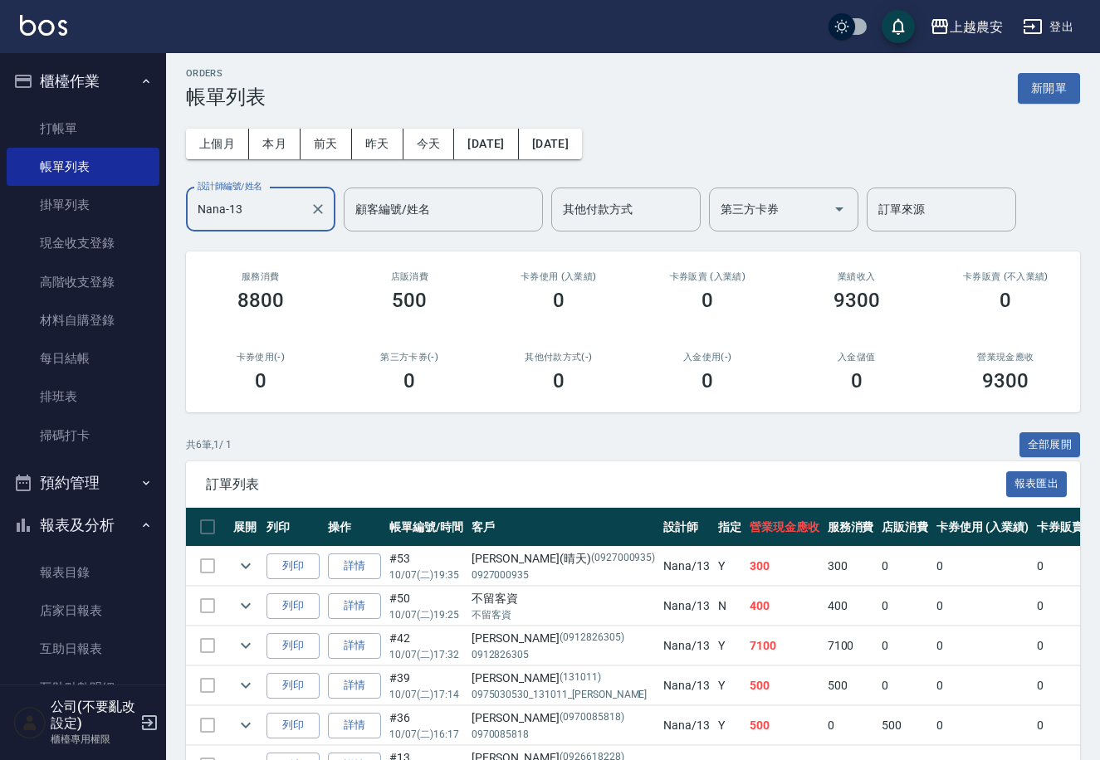
scroll to position [0, 0]
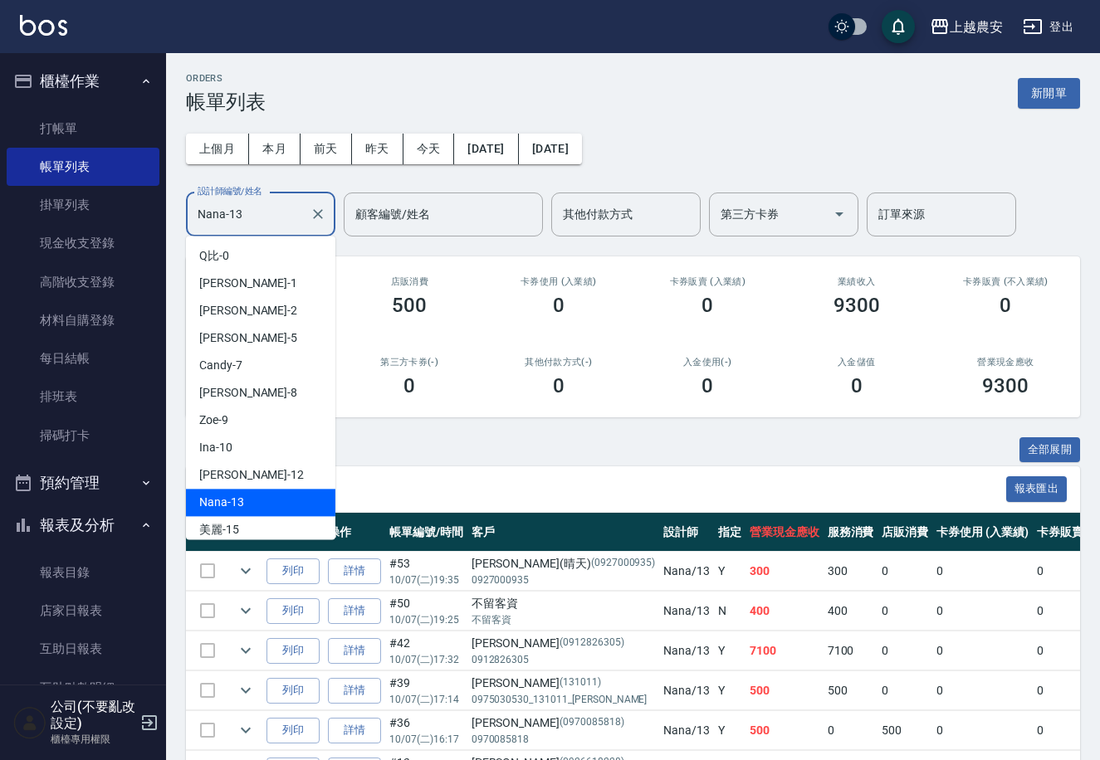
drag, startPoint x: 281, startPoint y: 213, endPoint x: 162, endPoint y: 224, distance: 120.0
click at [162, 224] on div "上越農安 登出 櫃檯作業 打帳單 帳單列表 掛單列表 現金收支登錄 高階收支登錄 材料自購登錄 每日結帳 排班表 掃碼打卡 預約管理 預約管理 單日預約紀錄 …" at bounding box center [550, 428] width 1100 height 856
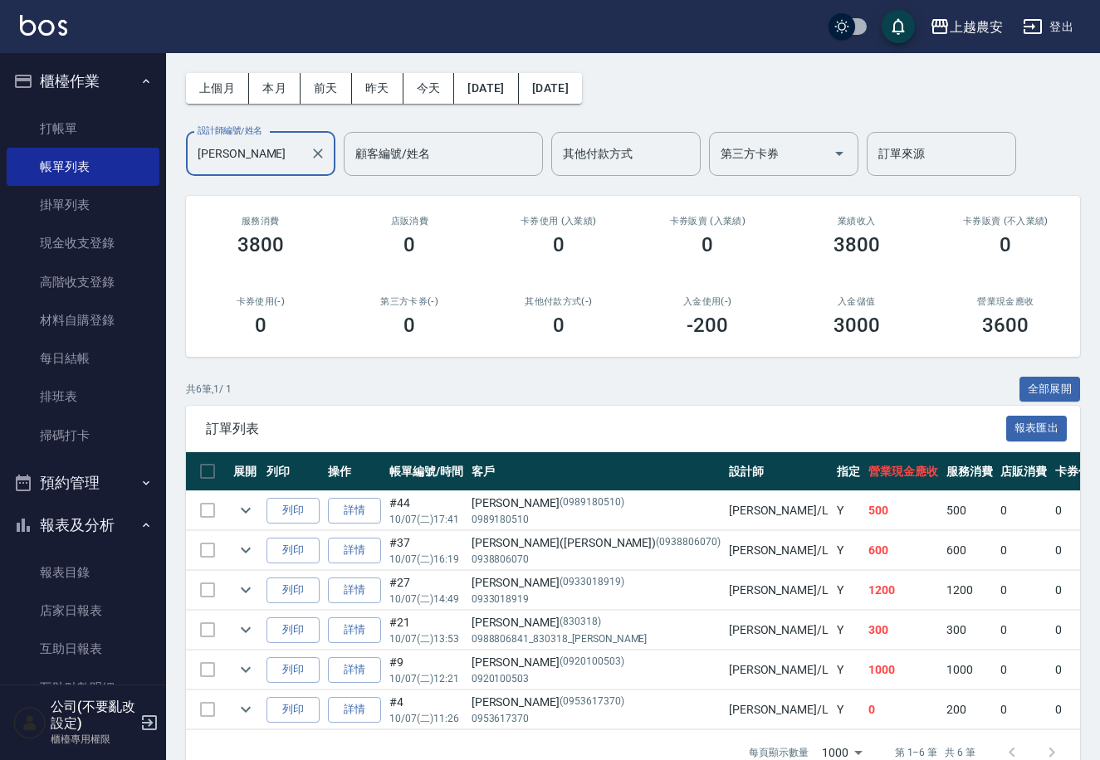
scroll to position [110, 0]
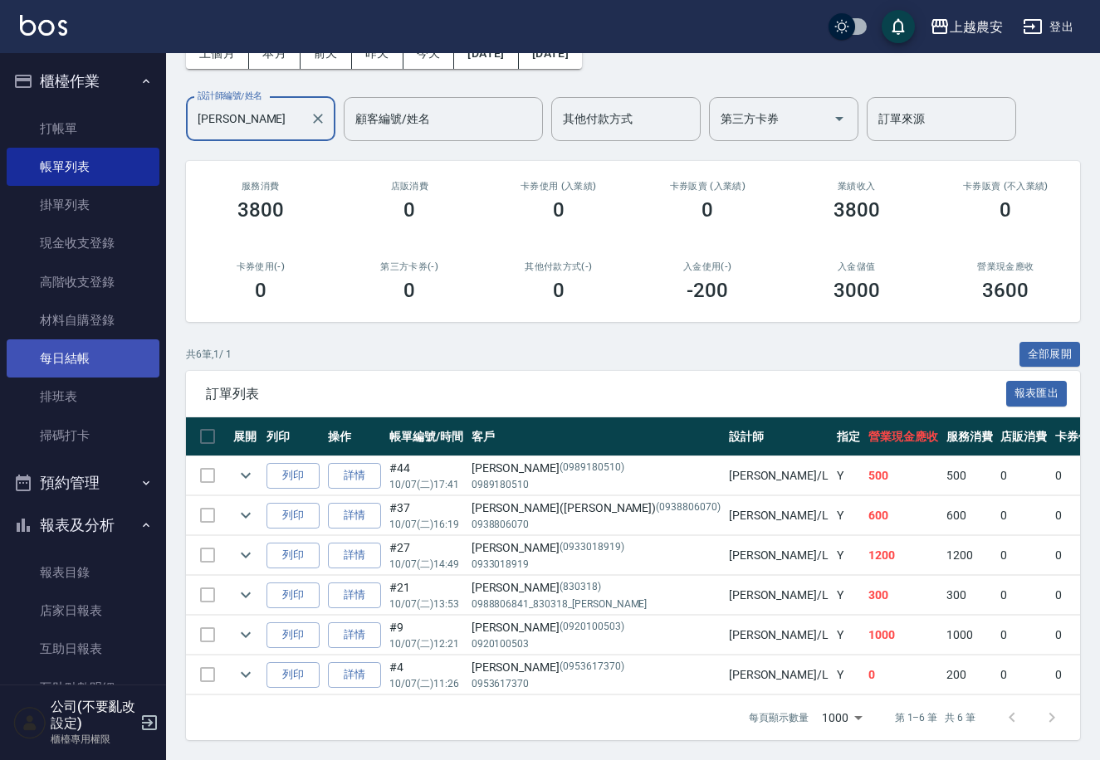
type input "[PERSON_NAME]"
click at [125, 359] on link "每日結帳" at bounding box center [83, 358] width 153 height 38
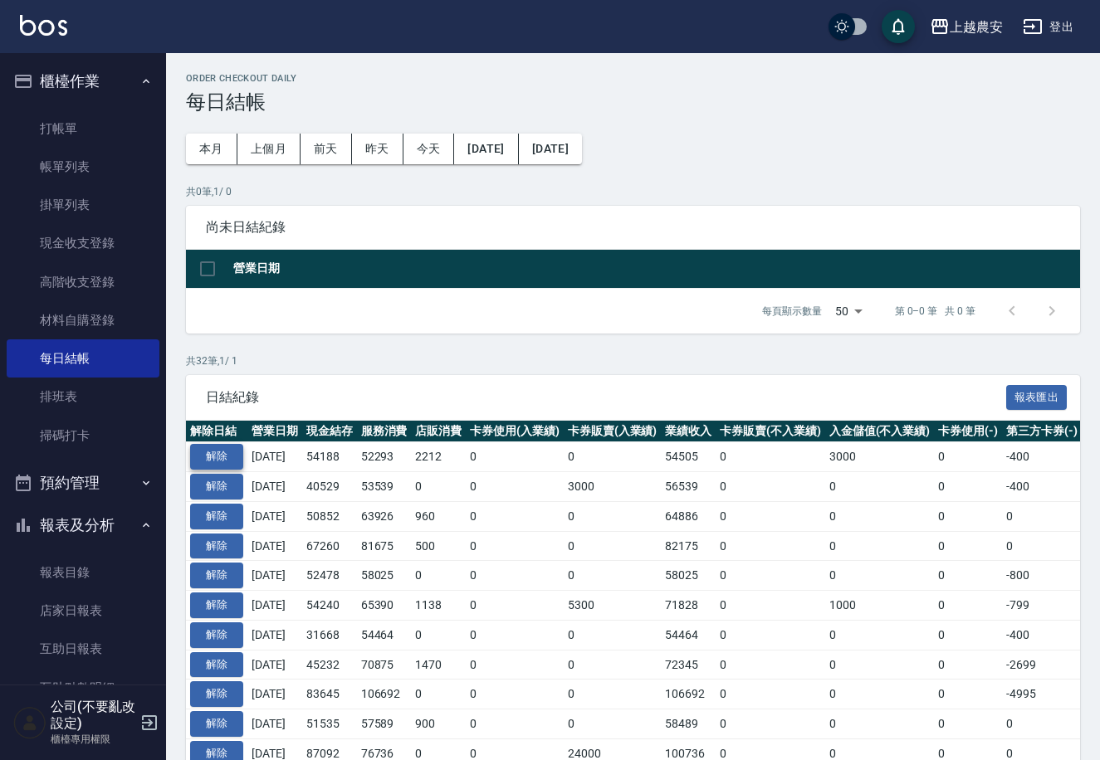
click at [237, 451] on button "解除" at bounding box center [216, 457] width 53 height 26
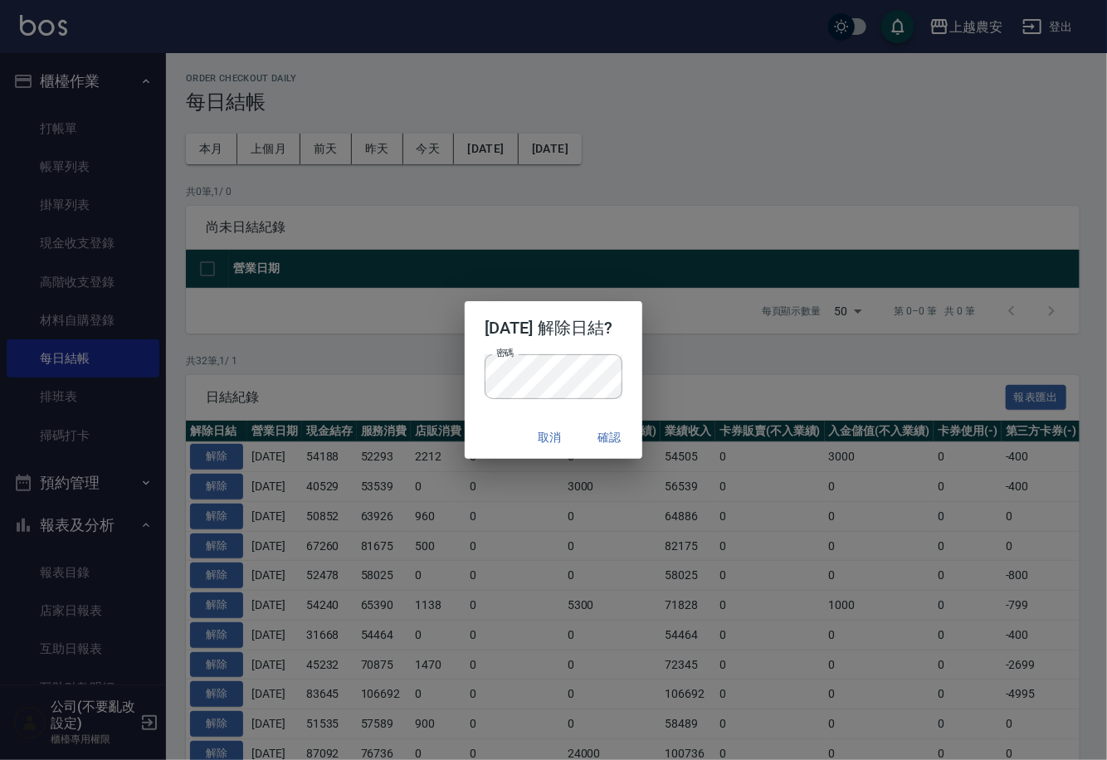
click at [595, 409] on div "密碼 密碼" at bounding box center [554, 384] width 178 height 61
click at [619, 432] on button "確認" at bounding box center [609, 437] width 53 height 31
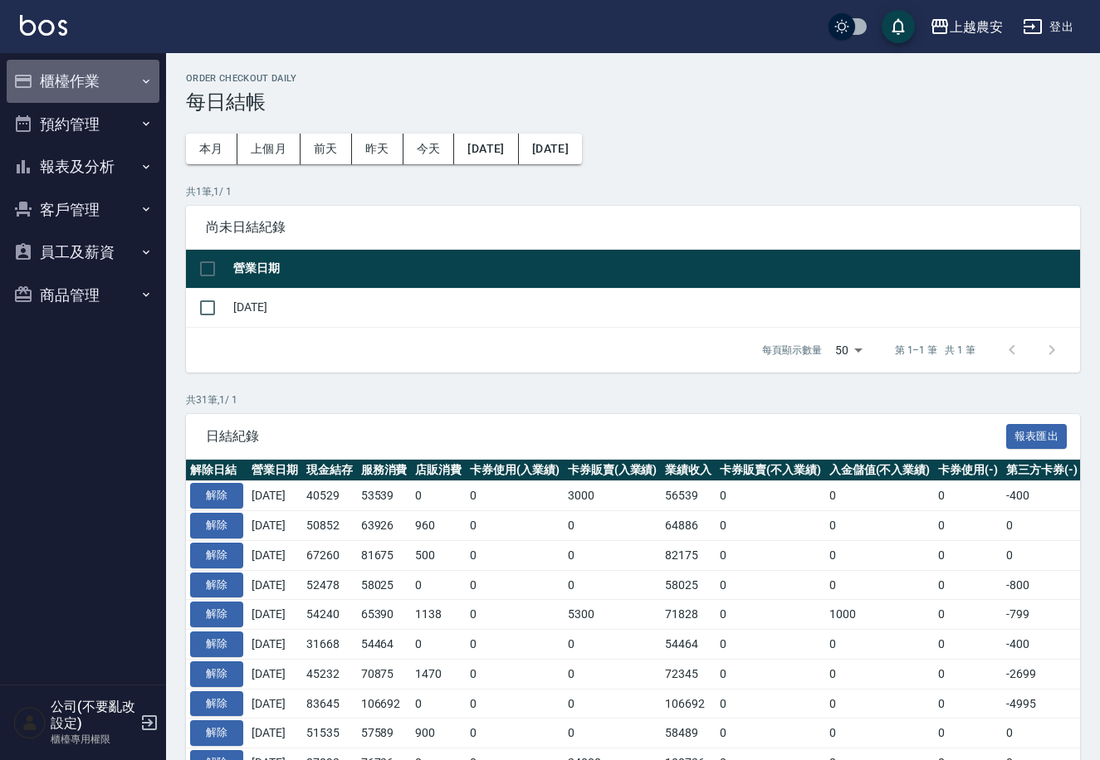
click at [105, 77] on button "櫃檯作業" at bounding box center [83, 81] width 153 height 43
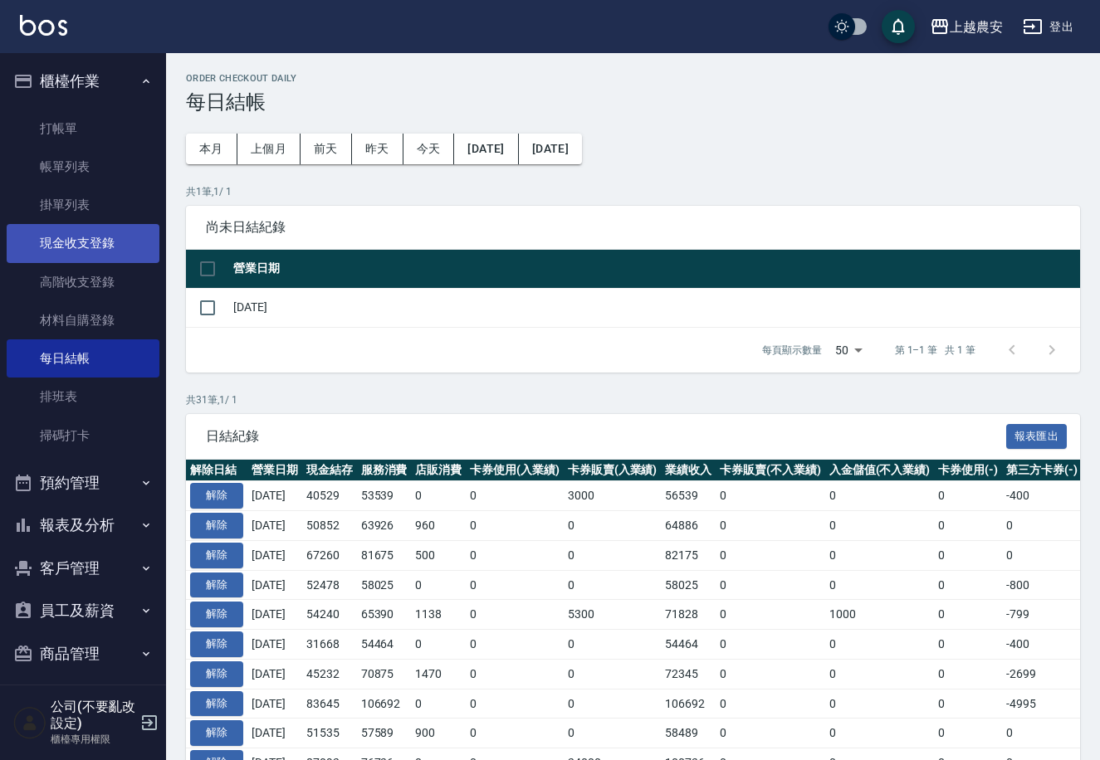
click at [127, 253] on link "現金收支登錄" at bounding box center [83, 243] width 153 height 38
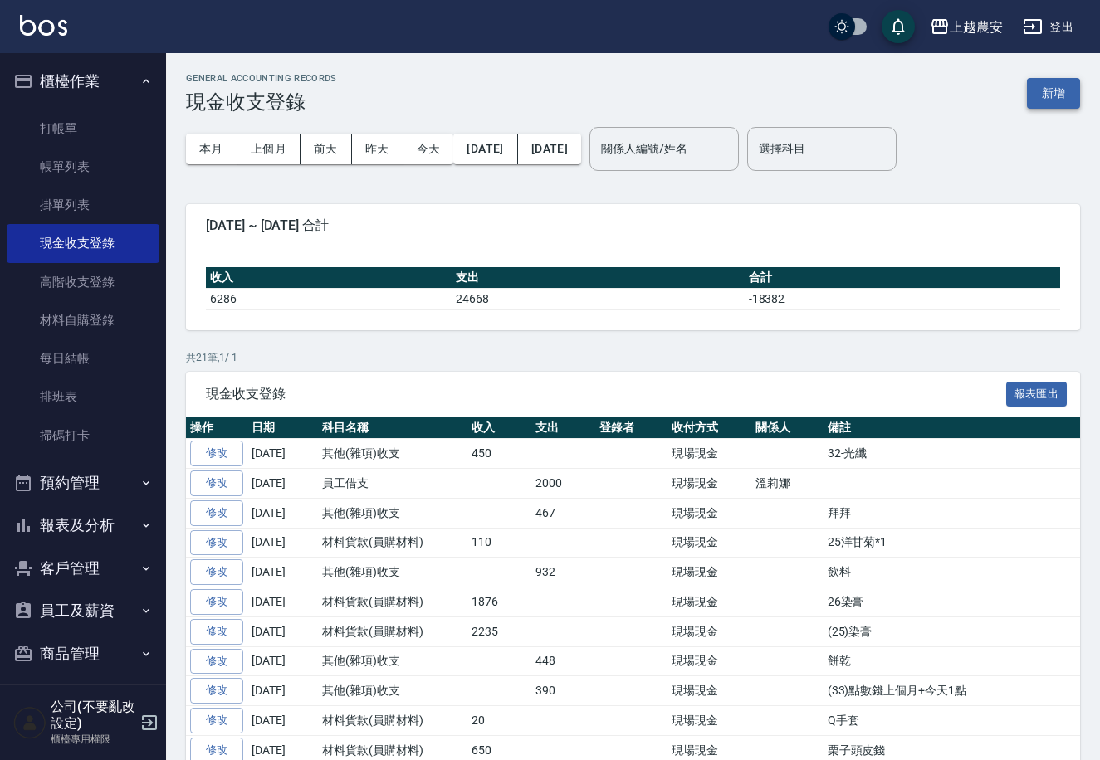
click at [1035, 104] on button "新增" at bounding box center [1053, 93] width 53 height 31
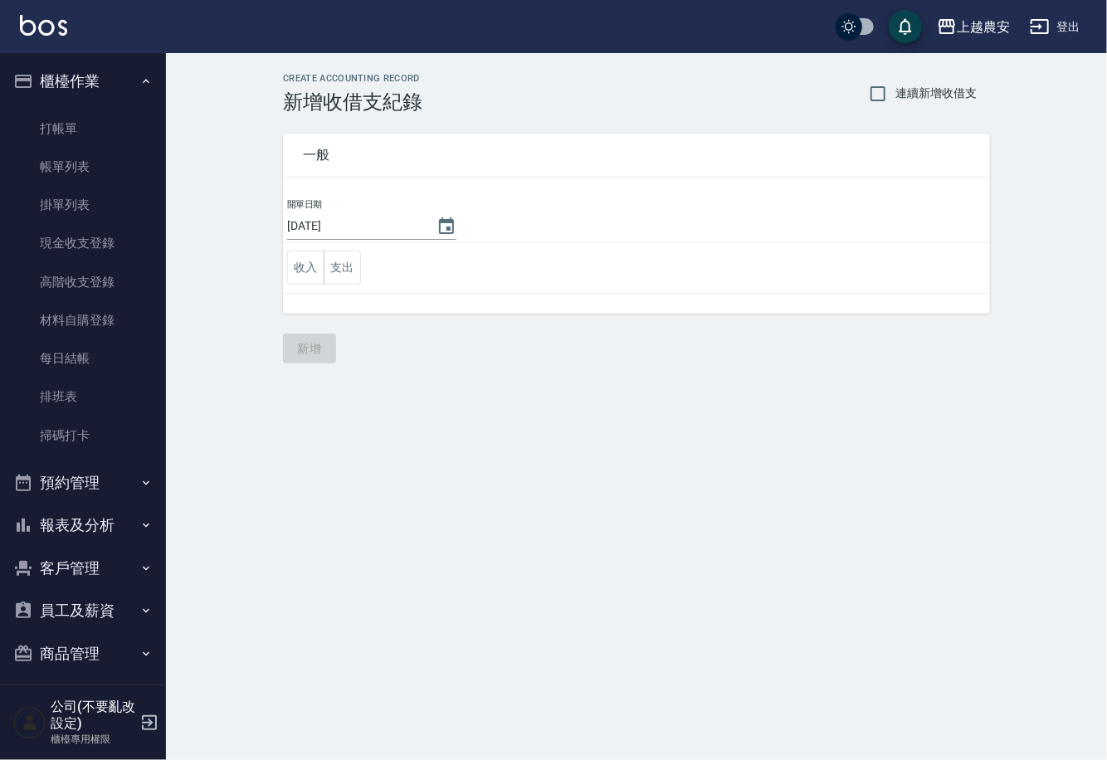
click at [364, 270] on td "收入 支出" at bounding box center [636, 267] width 707 height 51
click at [354, 270] on button "支出" at bounding box center [342, 268] width 37 height 34
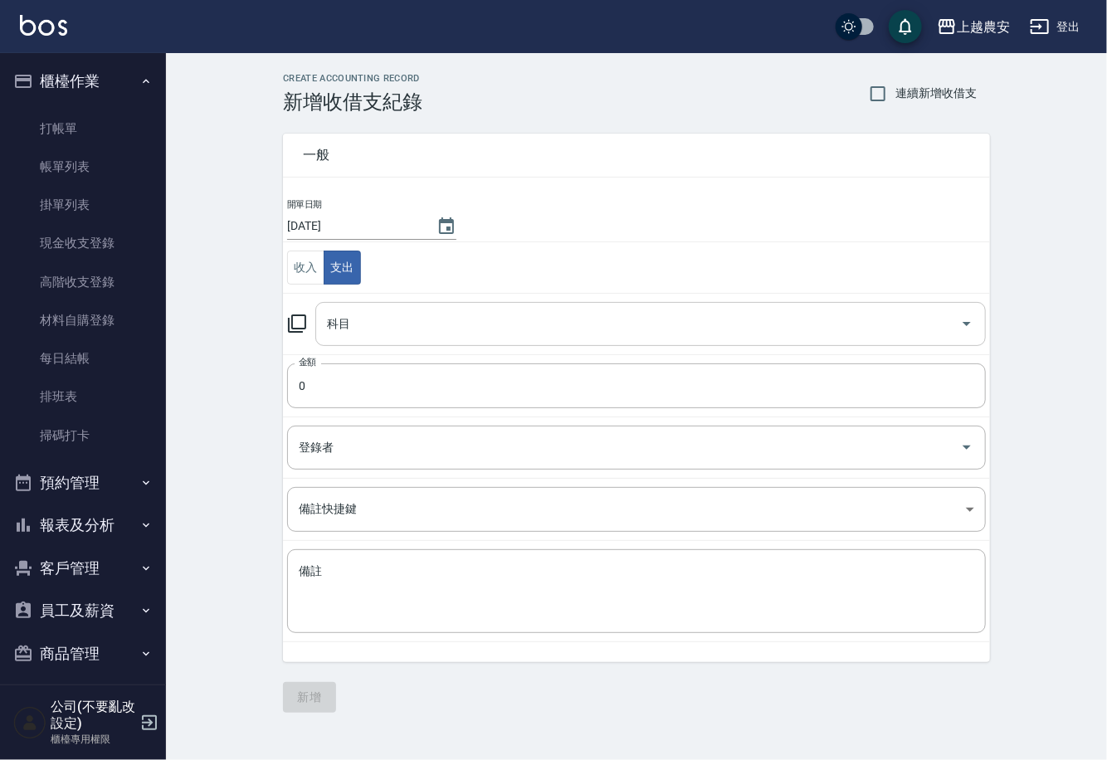
click at [412, 311] on input "科目" at bounding box center [638, 324] width 631 height 29
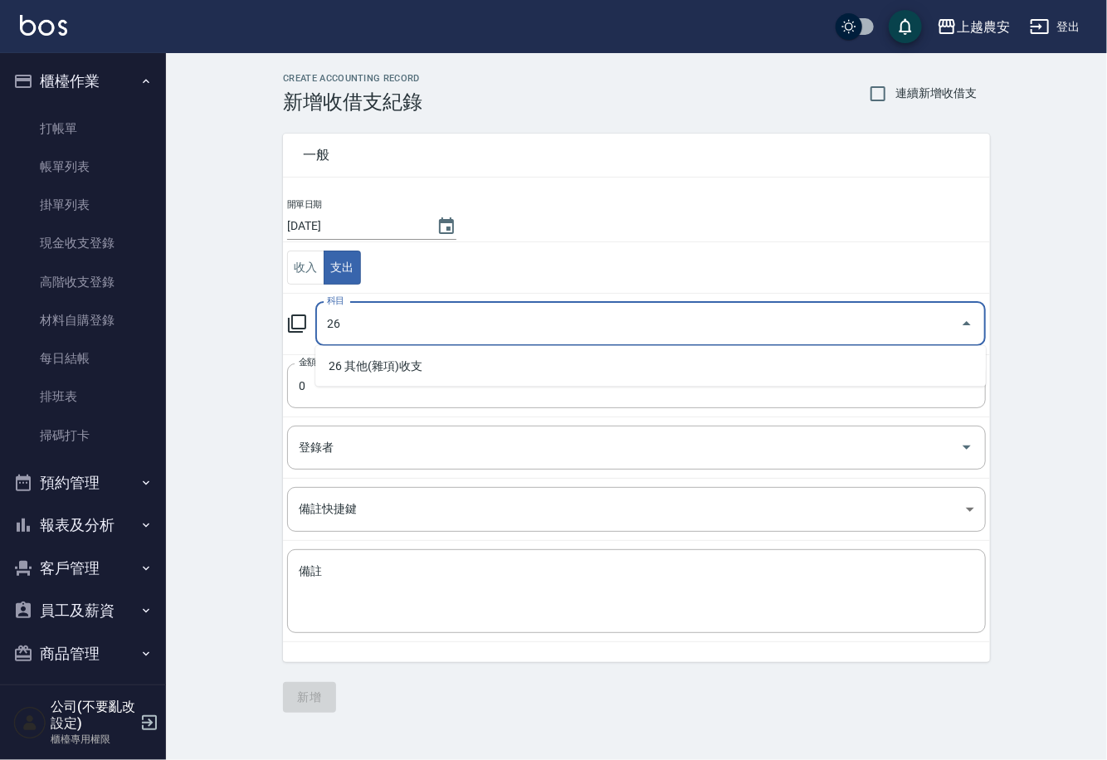
type input "26"
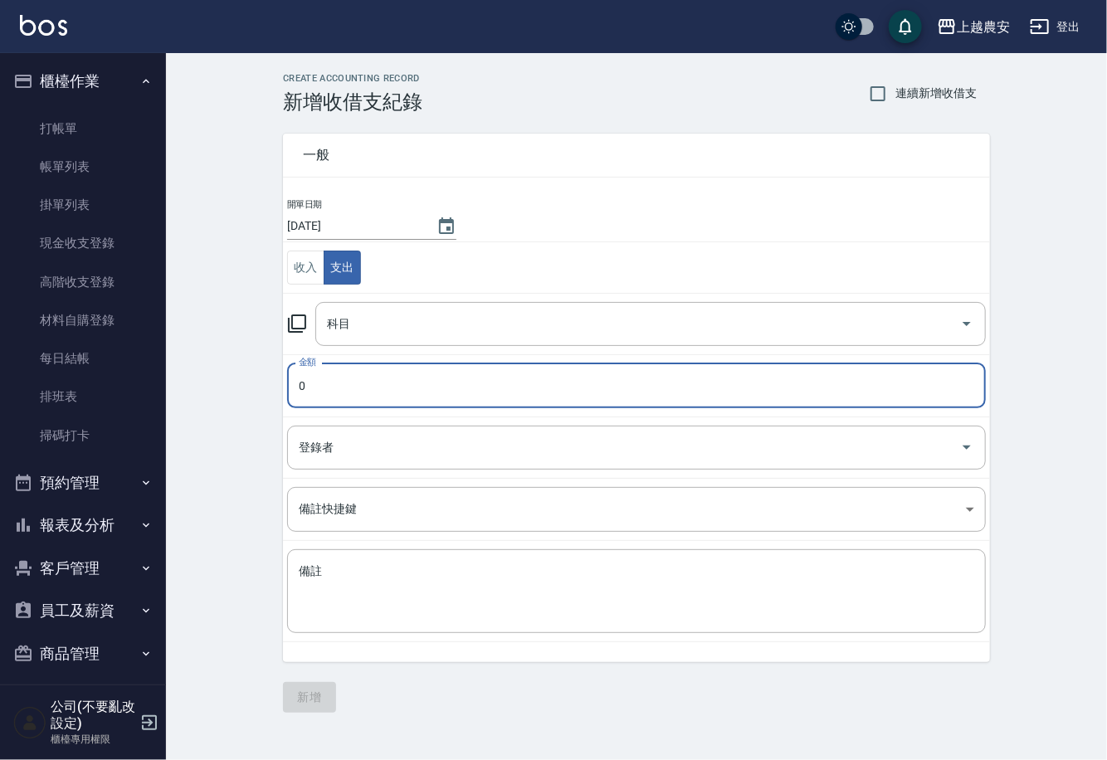
click at [412, 294] on td "科目 科目" at bounding box center [636, 323] width 707 height 61
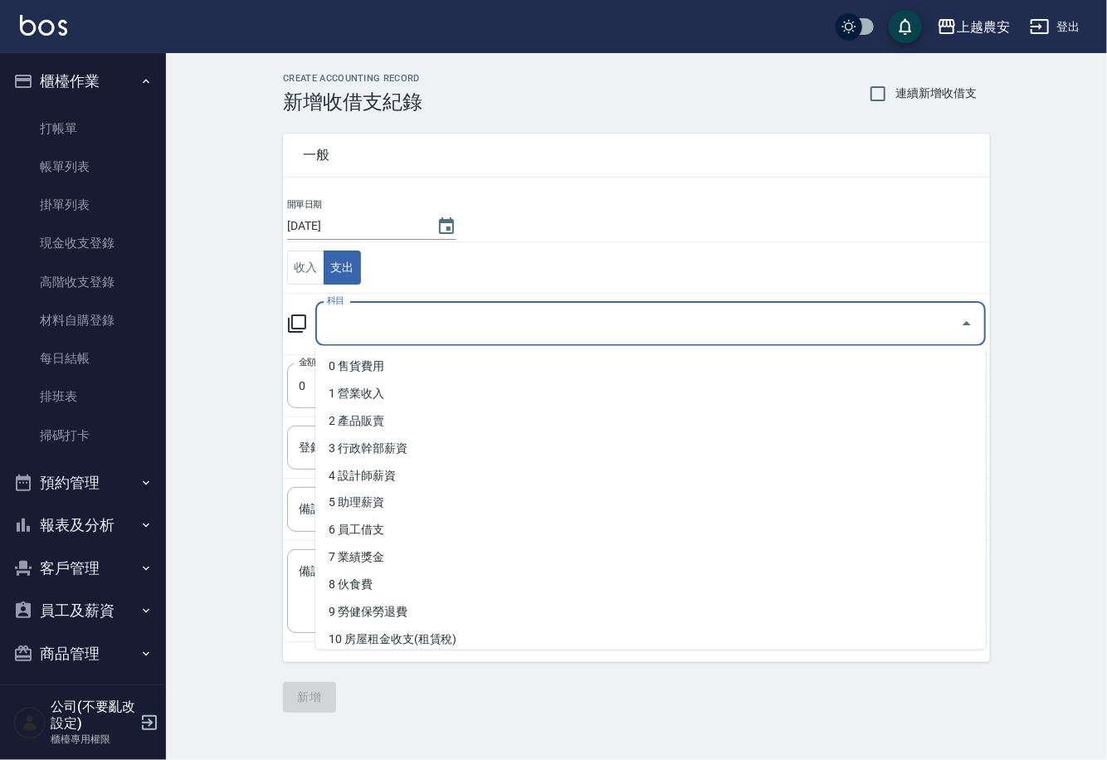
click at [412, 313] on input "科目" at bounding box center [638, 324] width 631 height 29
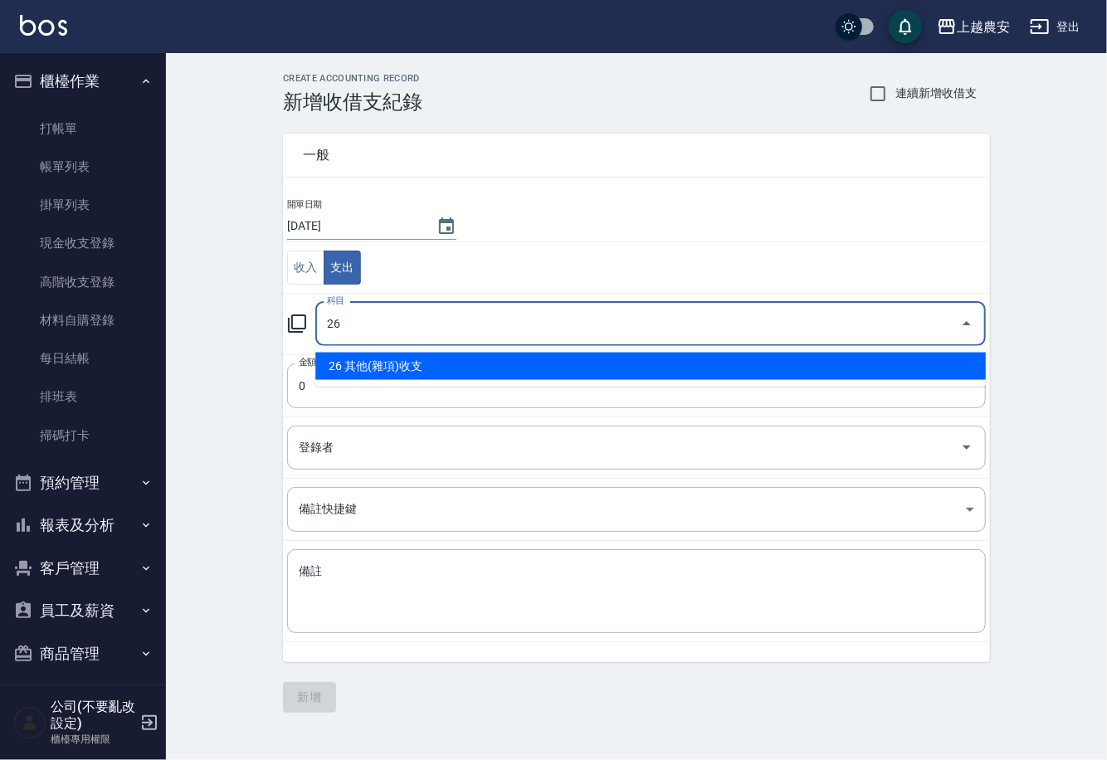
click at [366, 359] on li "26 其他(雜項)收支" at bounding box center [650, 366] width 671 height 27
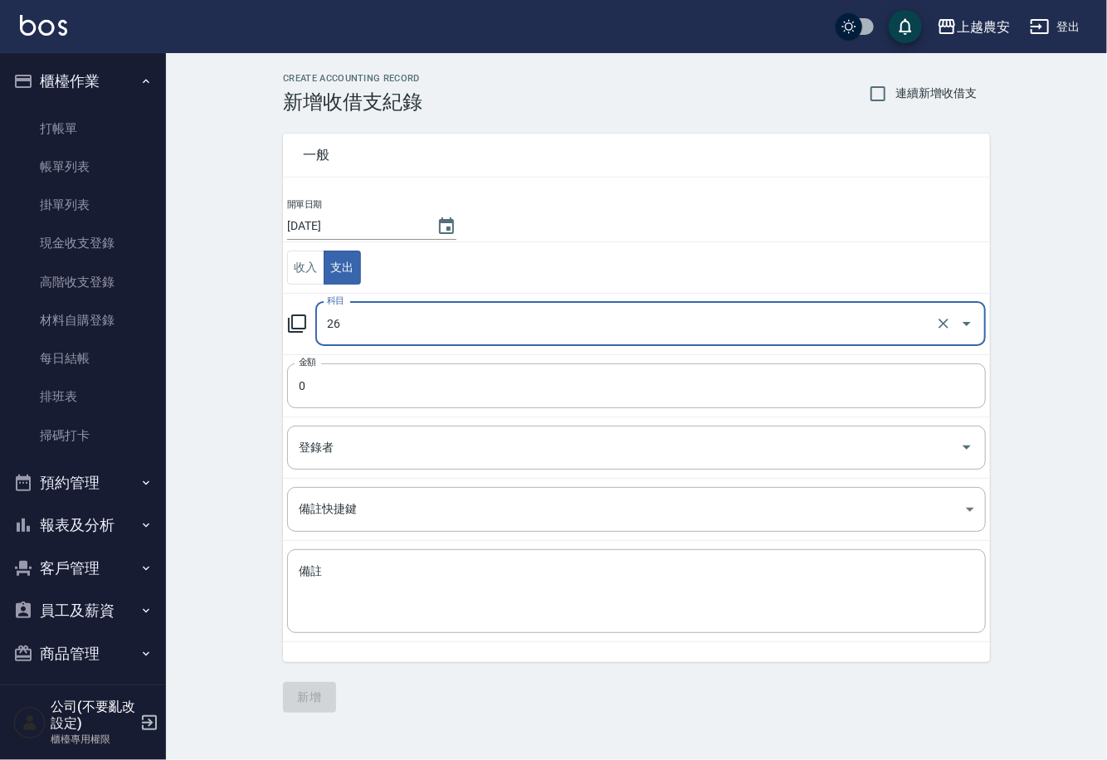
type input "26 其他(雜項)收支"
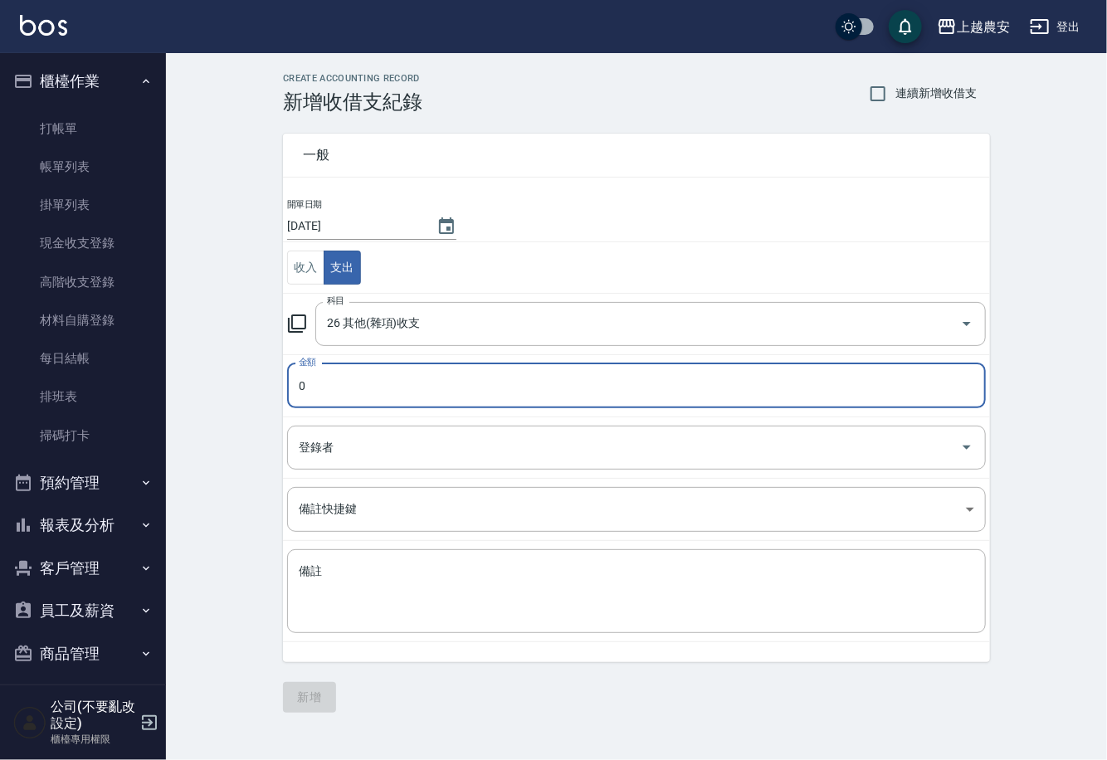
click at [365, 371] on input "0" at bounding box center [636, 385] width 699 height 45
type input "2790"
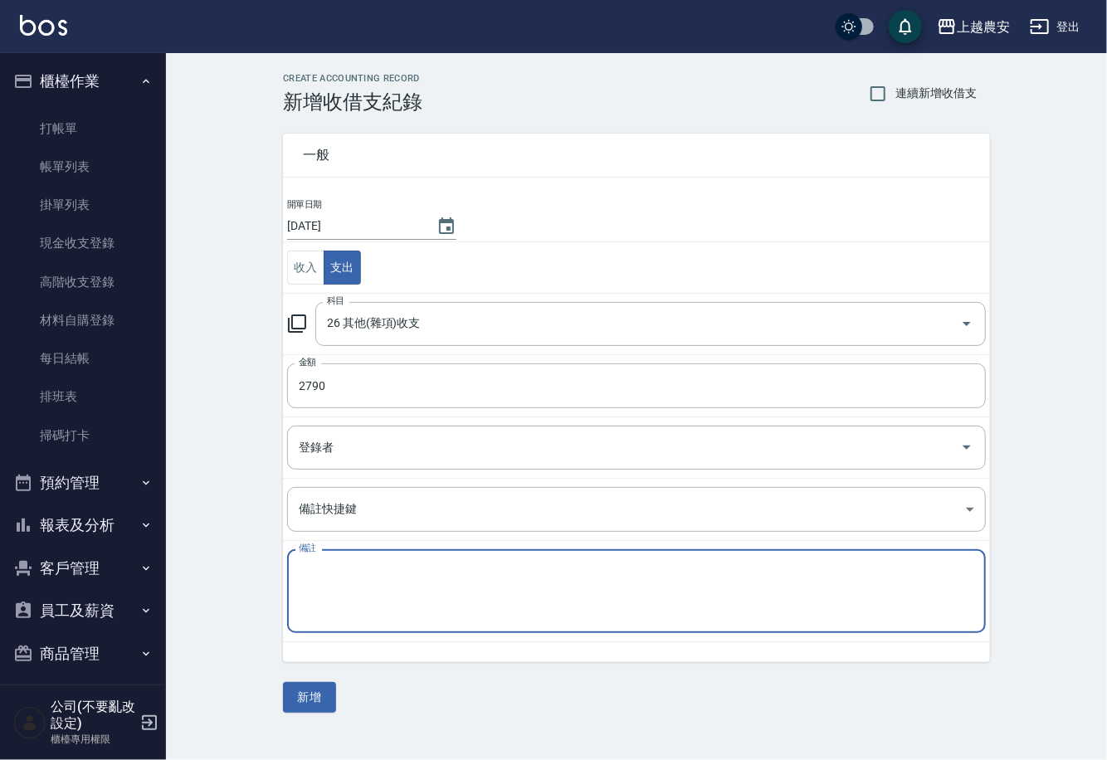
click at [651, 567] on textarea "備註" at bounding box center [637, 592] width 676 height 56
type textarea "F"
type textarea "企婷薪水"
click at [323, 709] on button "新增" at bounding box center [309, 697] width 53 height 31
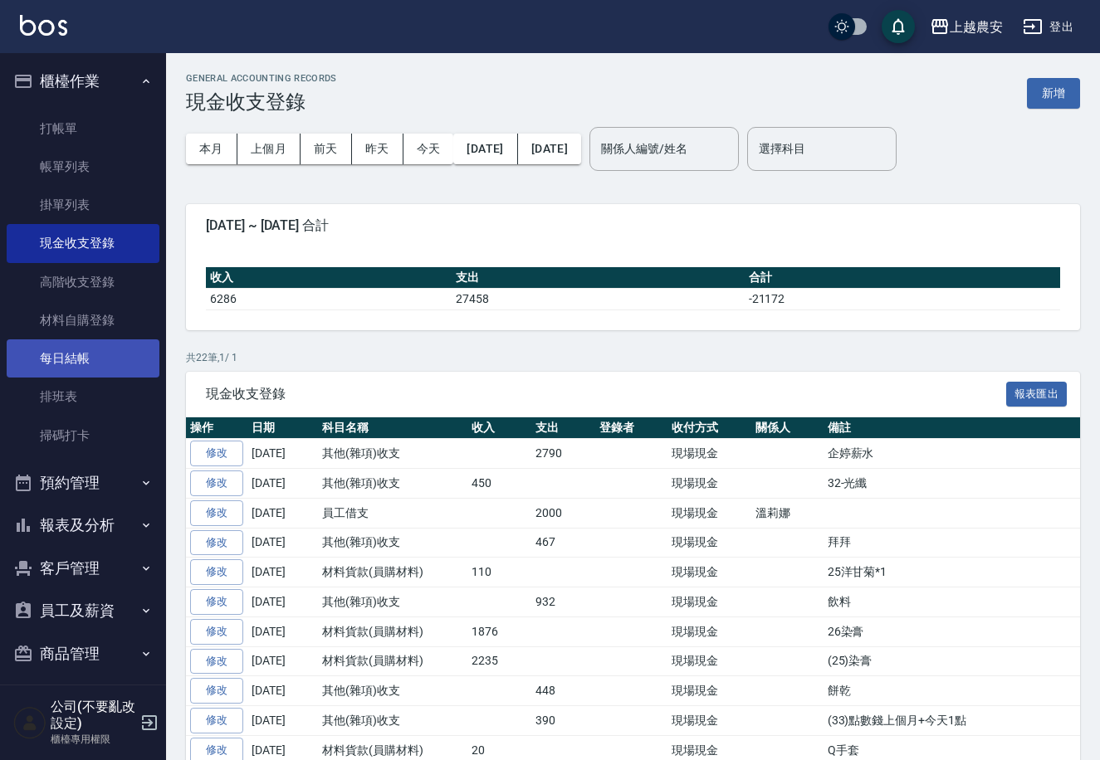
click at [134, 364] on link "每日結帳" at bounding box center [83, 358] width 153 height 38
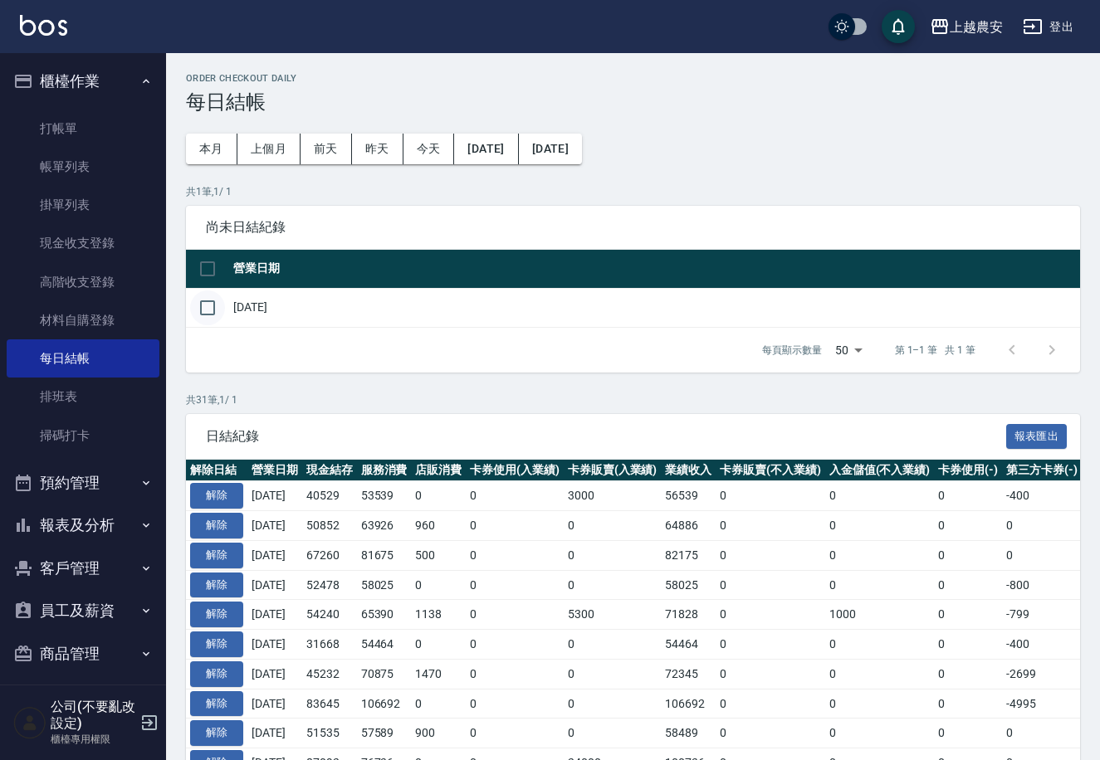
click at [214, 311] on input "checkbox" at bounding box center [207, 307] width 35 height 35
checkbox input "true"
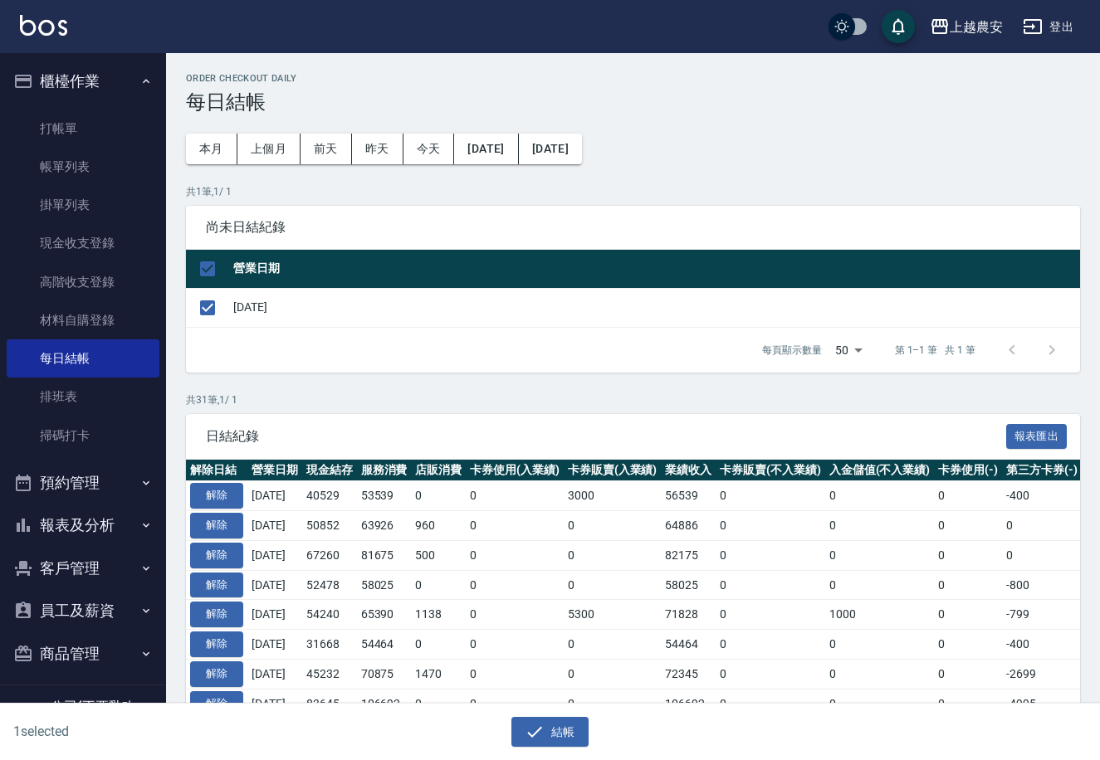
click at [589, 739] on div "結帳" at bounding box center [550, 732] width 530 height 31
click at [564, 733] on button "結帳" at bounding box center [549, 732] width 77 height 31
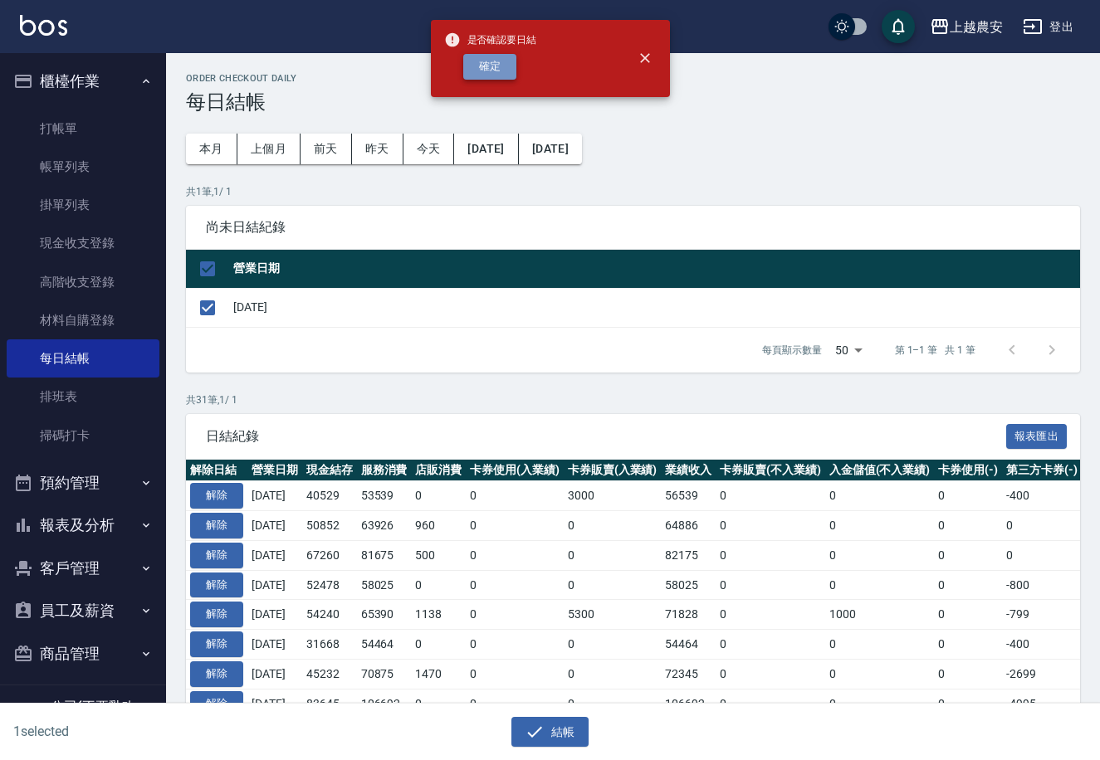
click at [508, 67] on button "確定" at bounding box center [489, 67] width 53 height 26
checkbox input "false"
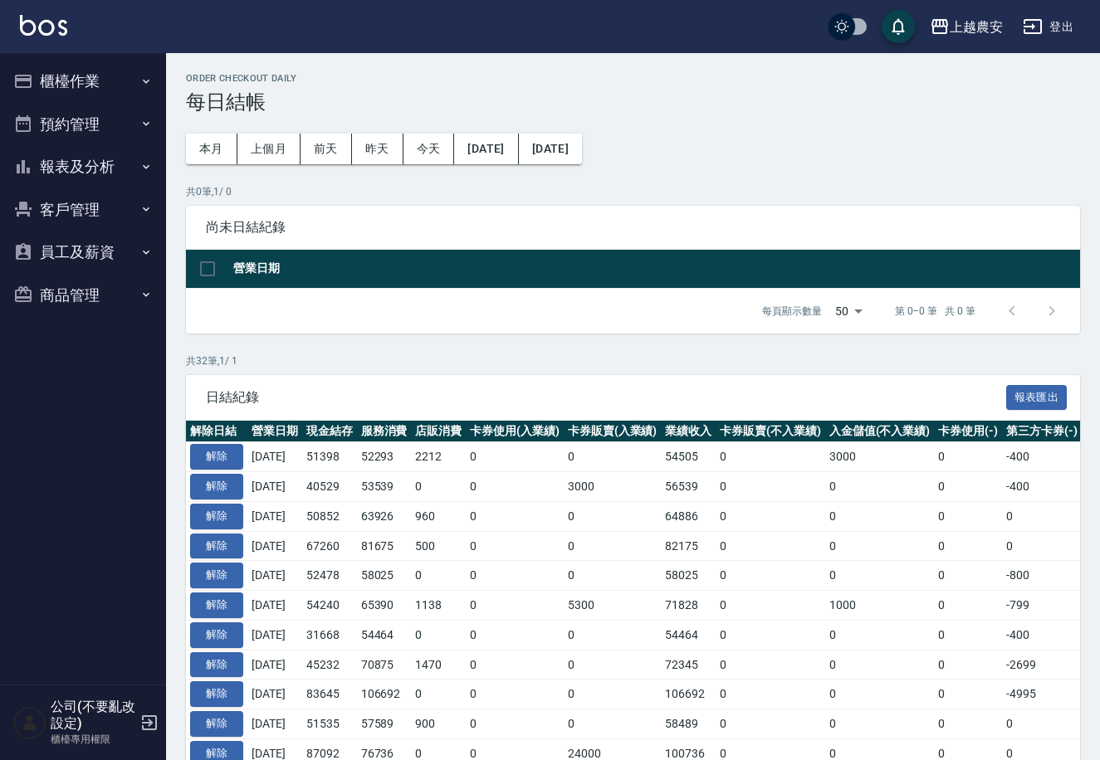
click at [114, 158] on button "報表及分析" at bounding box center [83, 166] width 153 height 43
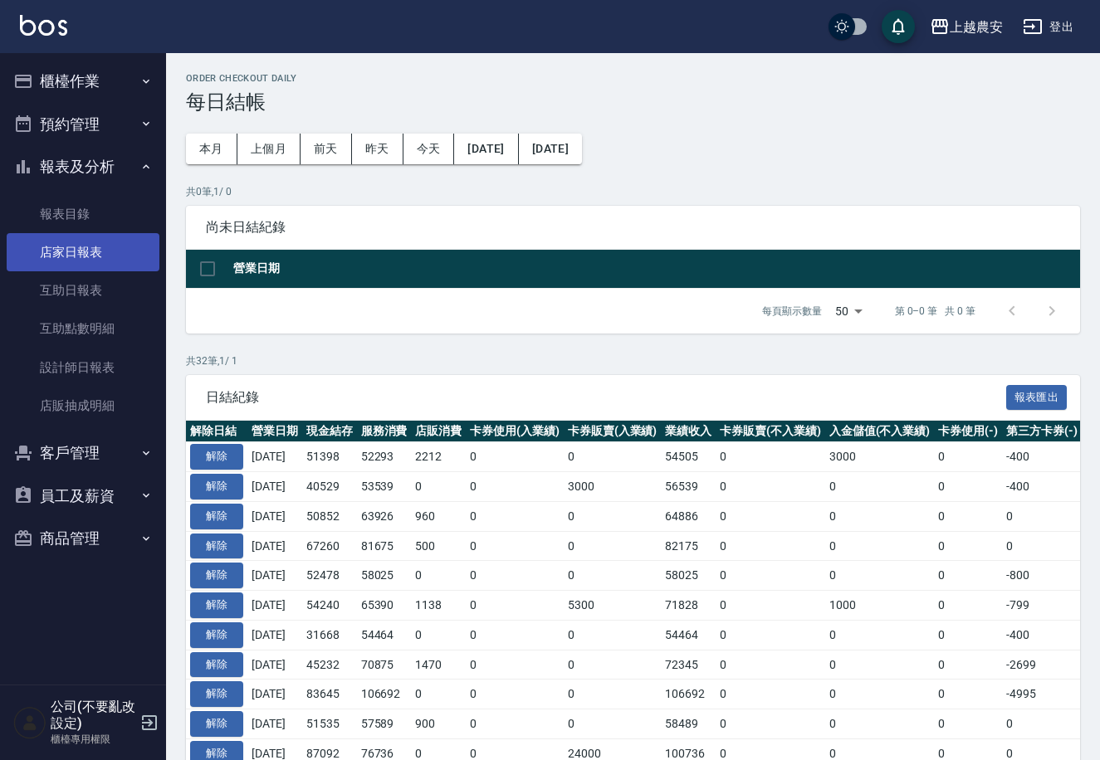
click at [108, 246] on link "店家日報表" at bounding box center [83, 252] width 153 height 38
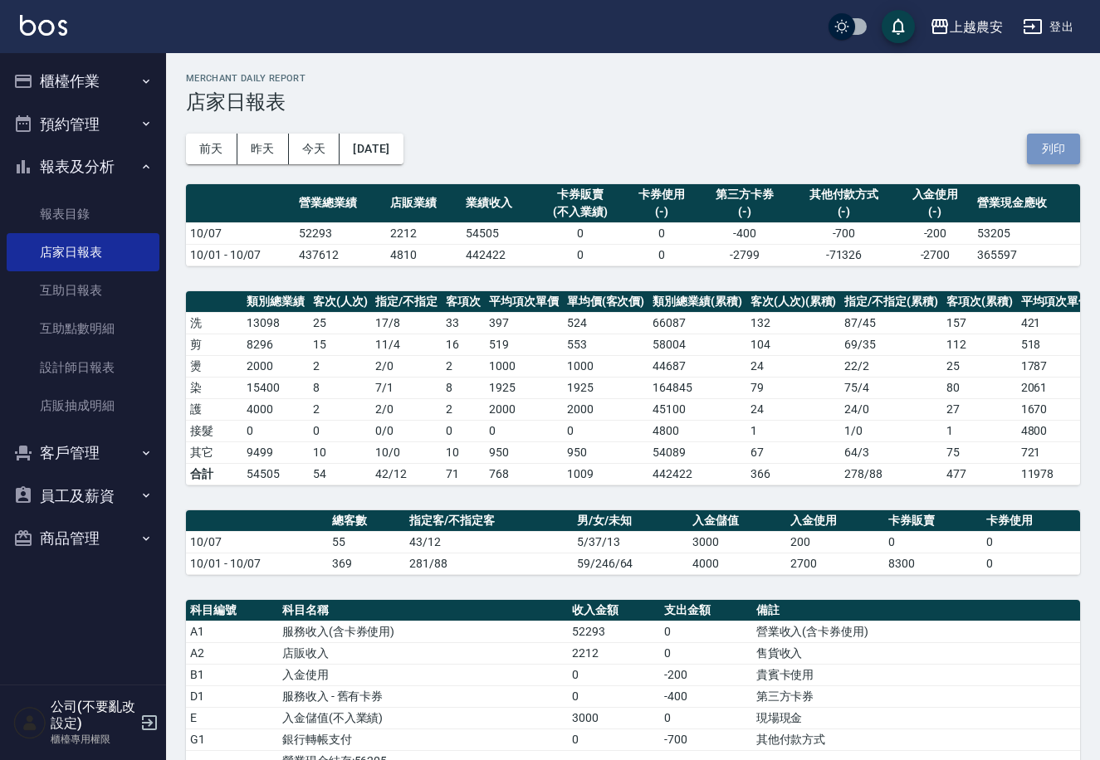
click at [1061, 143] on button "列印" at bounding box center [1053, 149] width 53 height 31
click at [94, 95] on button "櫃檯作業" at bounding box center [83, 81] width 153 height 43
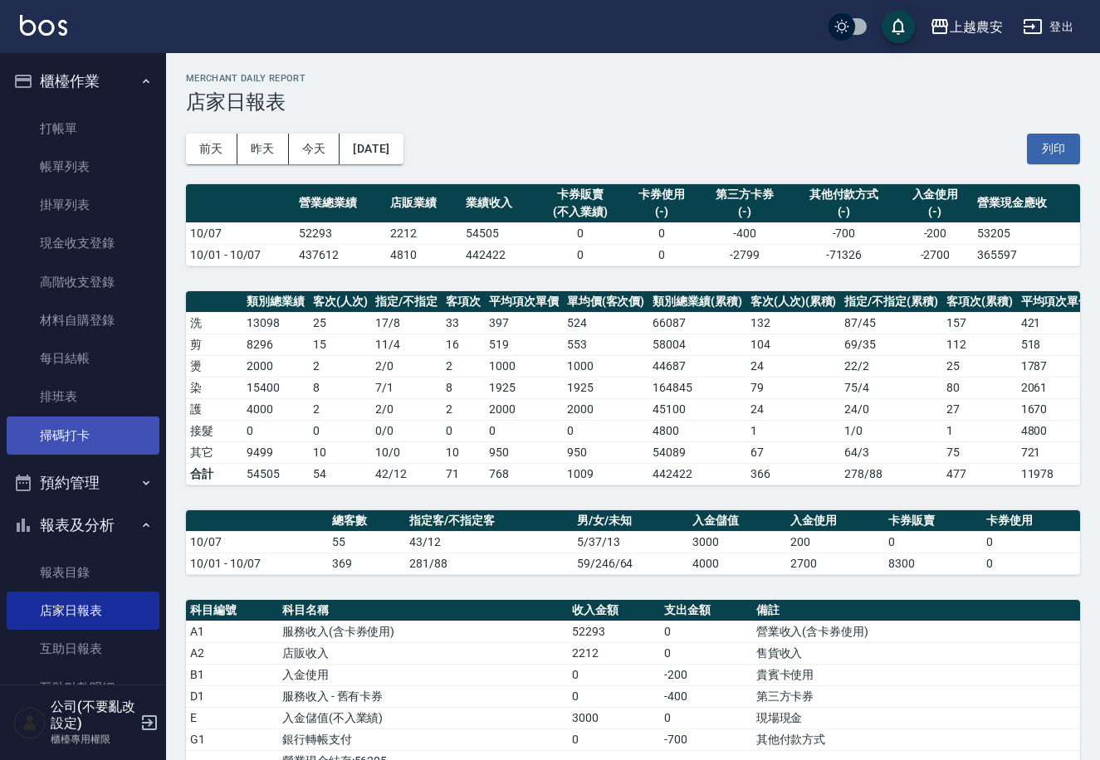
click at [64, 441] on link "掃碼打卡" at bounding box center [83, 436] width 153 height 38
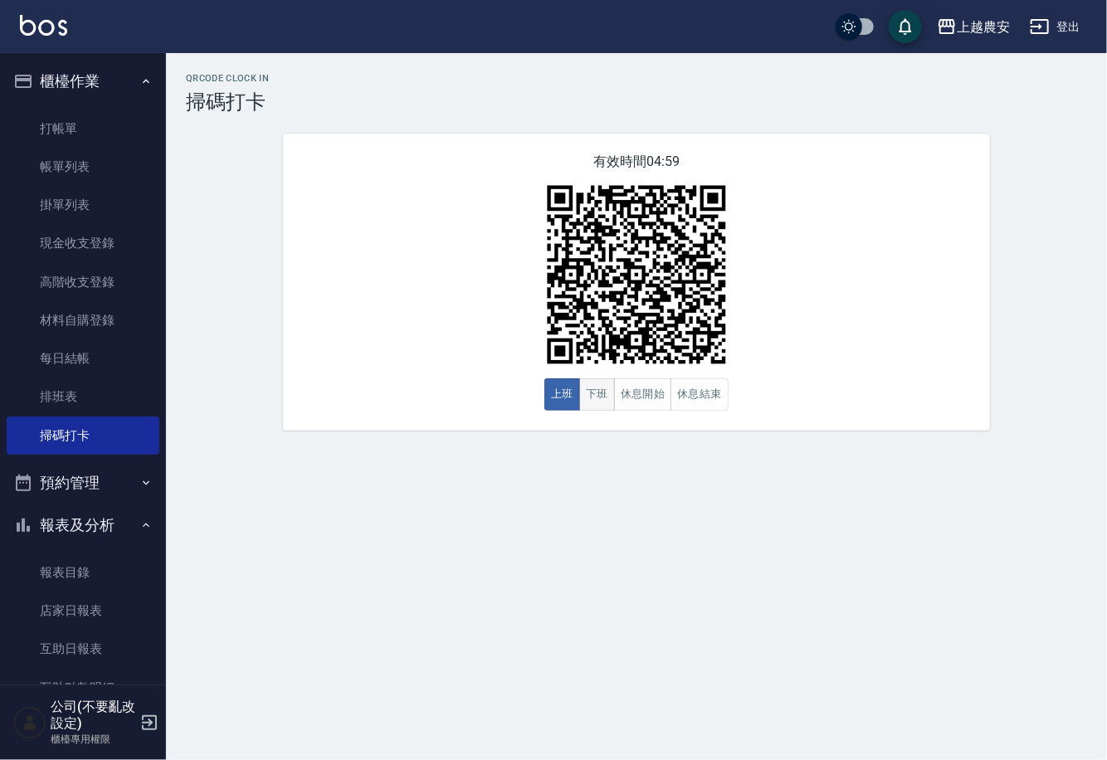
click at [588, 398] on button "下班" at bounding box center [597, 394] width 36 height 32
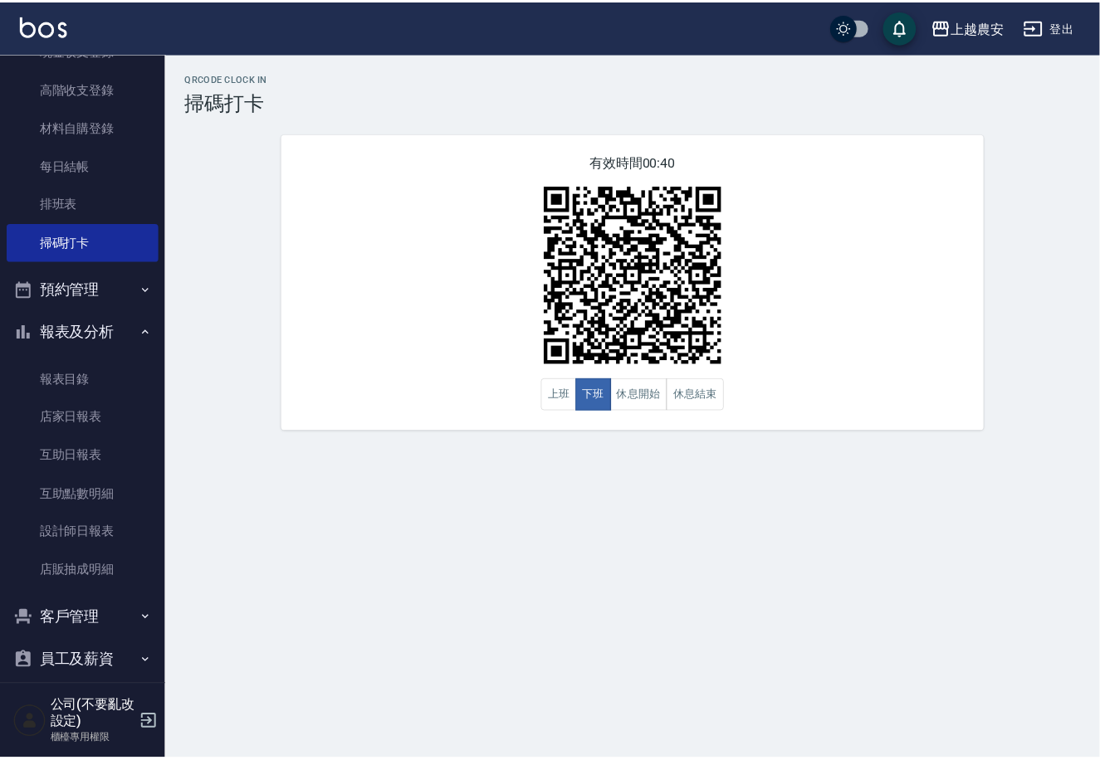
scroll to position [252, 0]
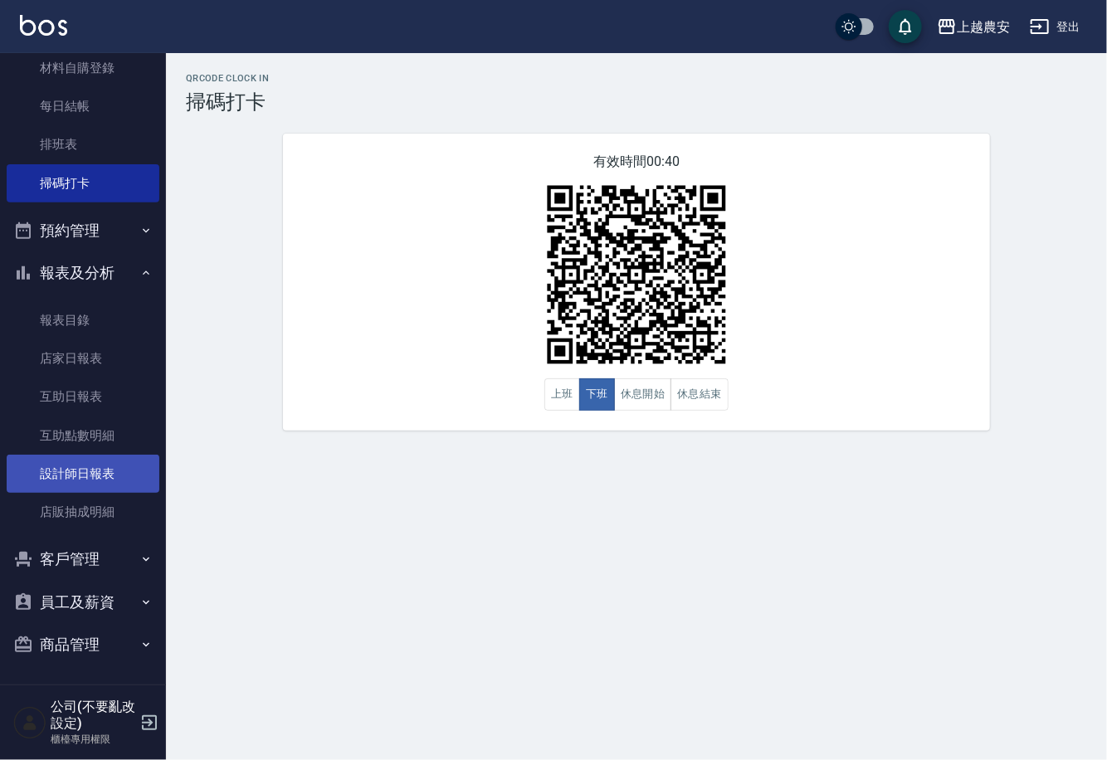
click at [107, 483] on link "設計師日報表" at bounding box center [83, 474] width 153 height 38
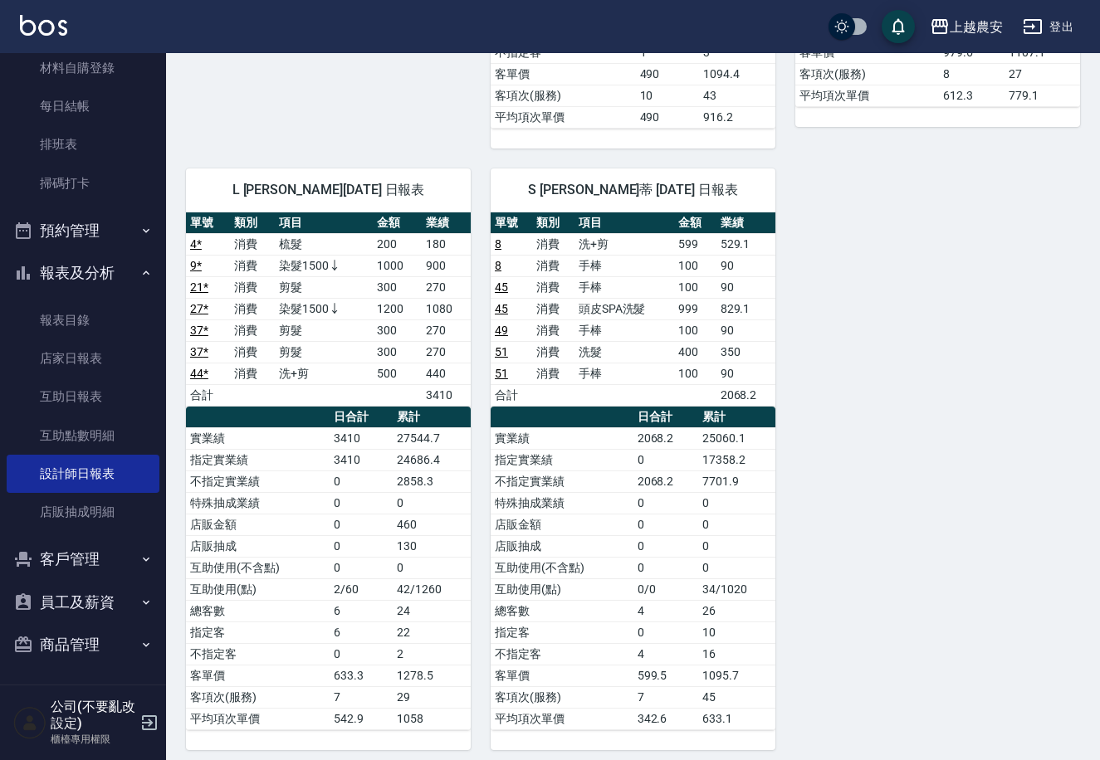
scroll to position [2046, 0]
